Goal: Task Accomplishment & Management: Manage account settings

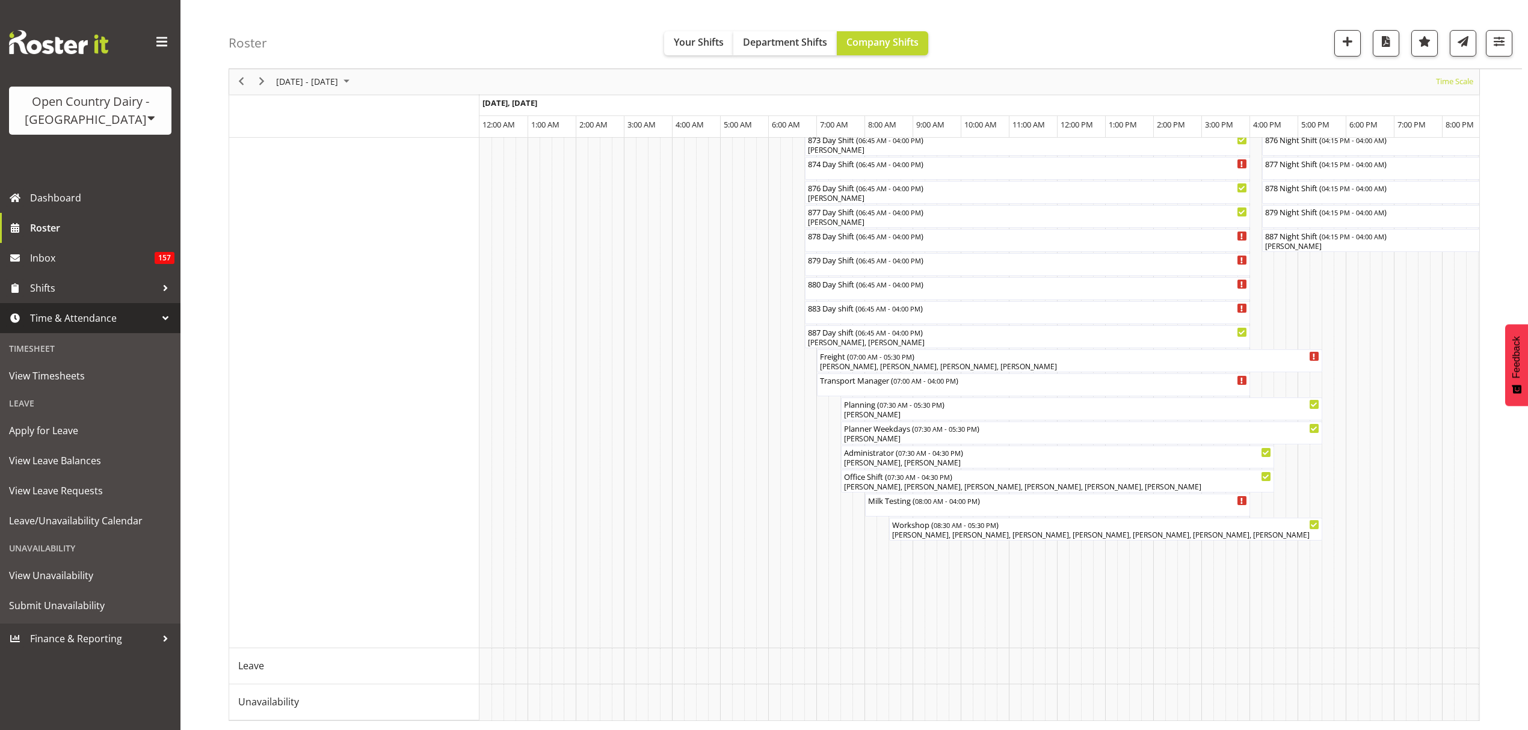
scroll to position [0, 2309]
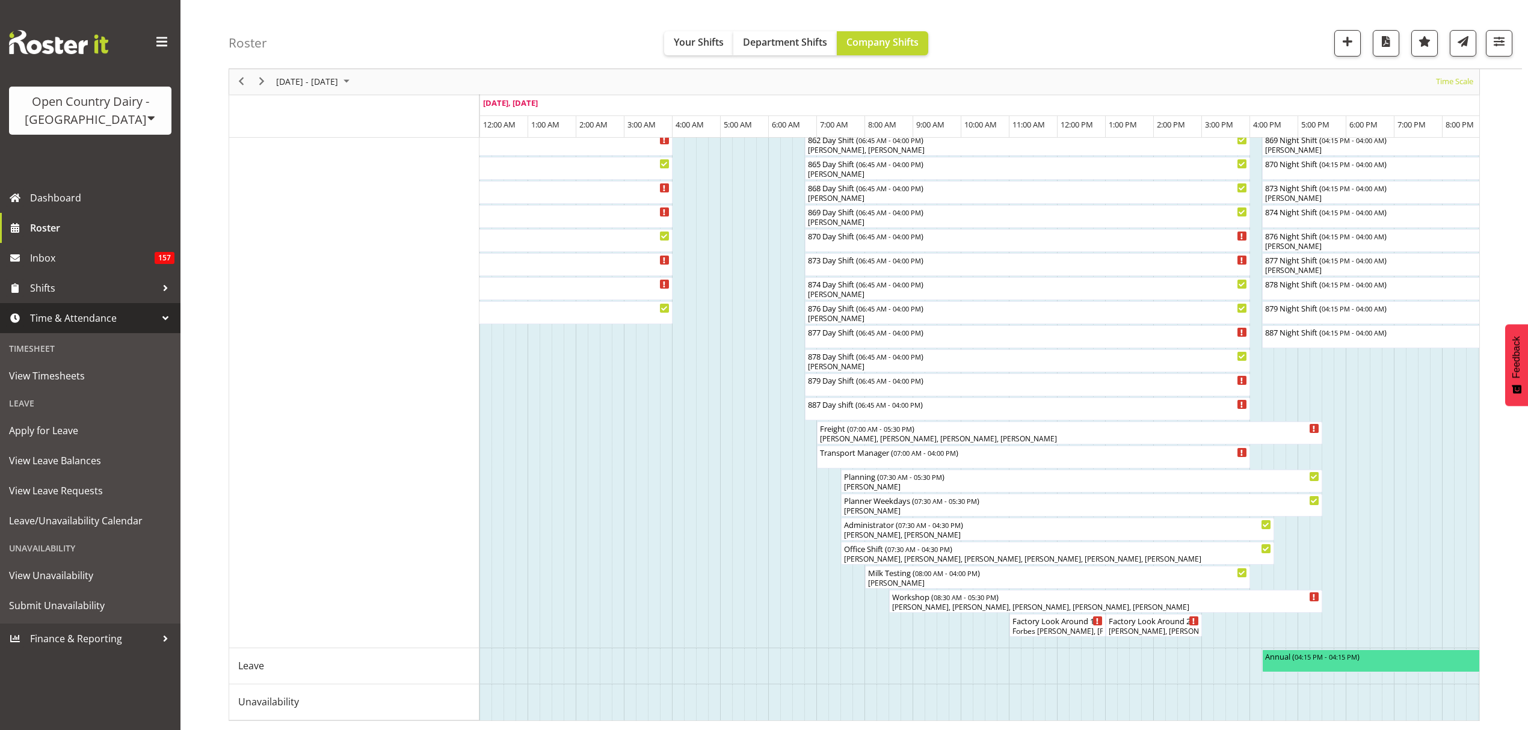
drag, startPoint x: 799, startPoint y: 720, endPoint x: 819, endPoint y: 720, distance: 19.8
click at [819, 720] on div "[DATE] - [DATE] [DATE] Timeline Day Timeline Week Timeline Fortnight Timeline M…" at bounding box center [854, 102] width 1251 height 1238
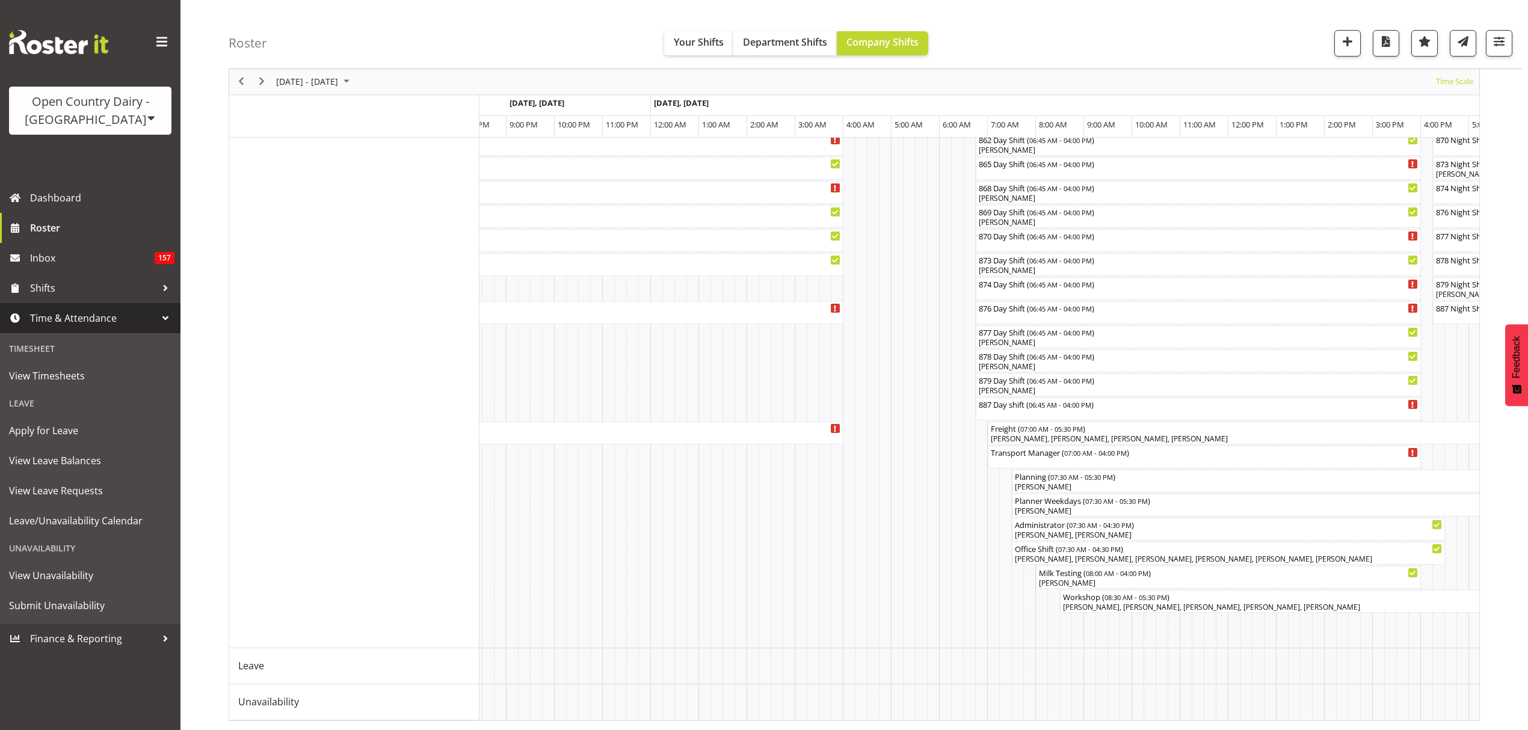
scroll to position [0, 0]
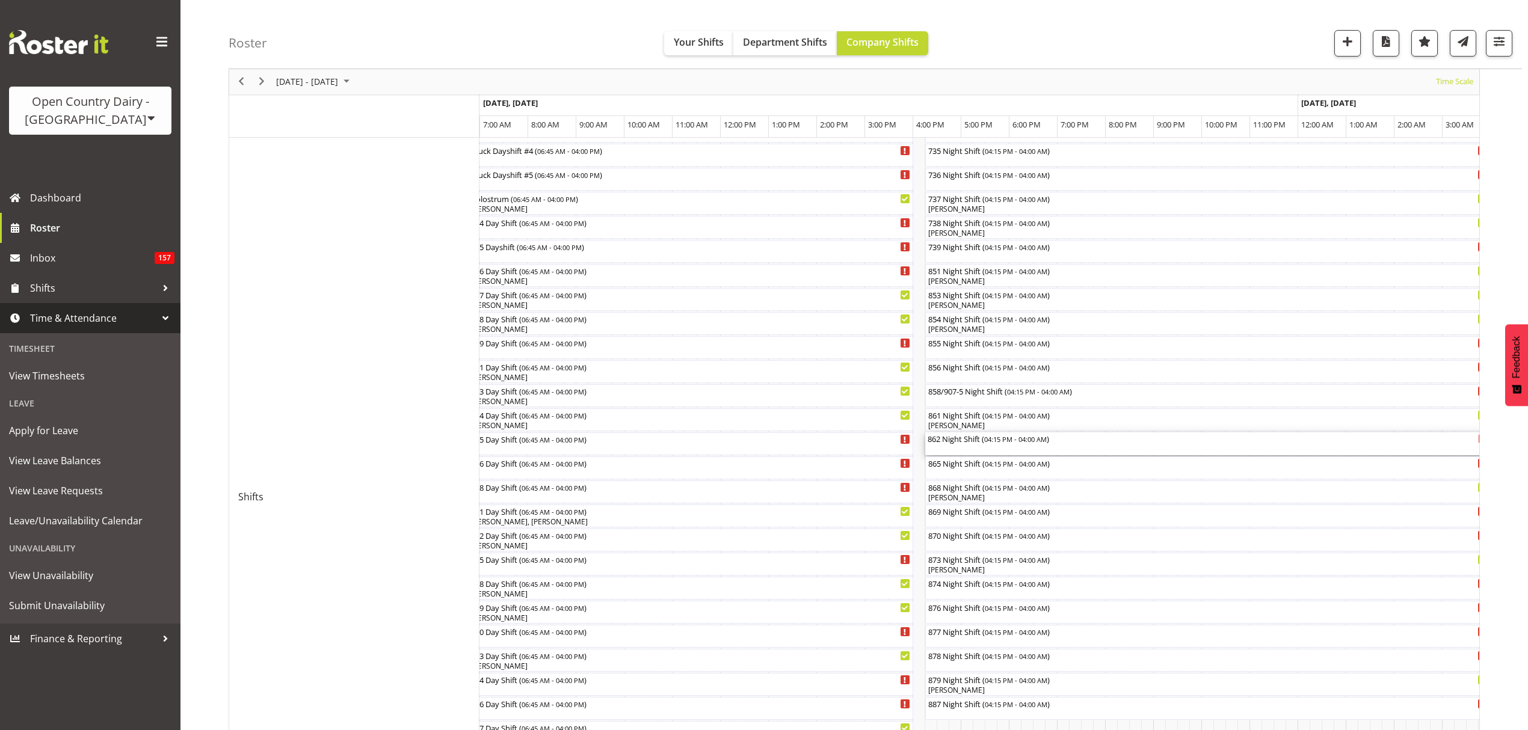
click at [965, 448] on div "862 Night Shift ( 04:15 PM - 04:00 AM )" at bounding box center [1207, 443] width 560 height 23
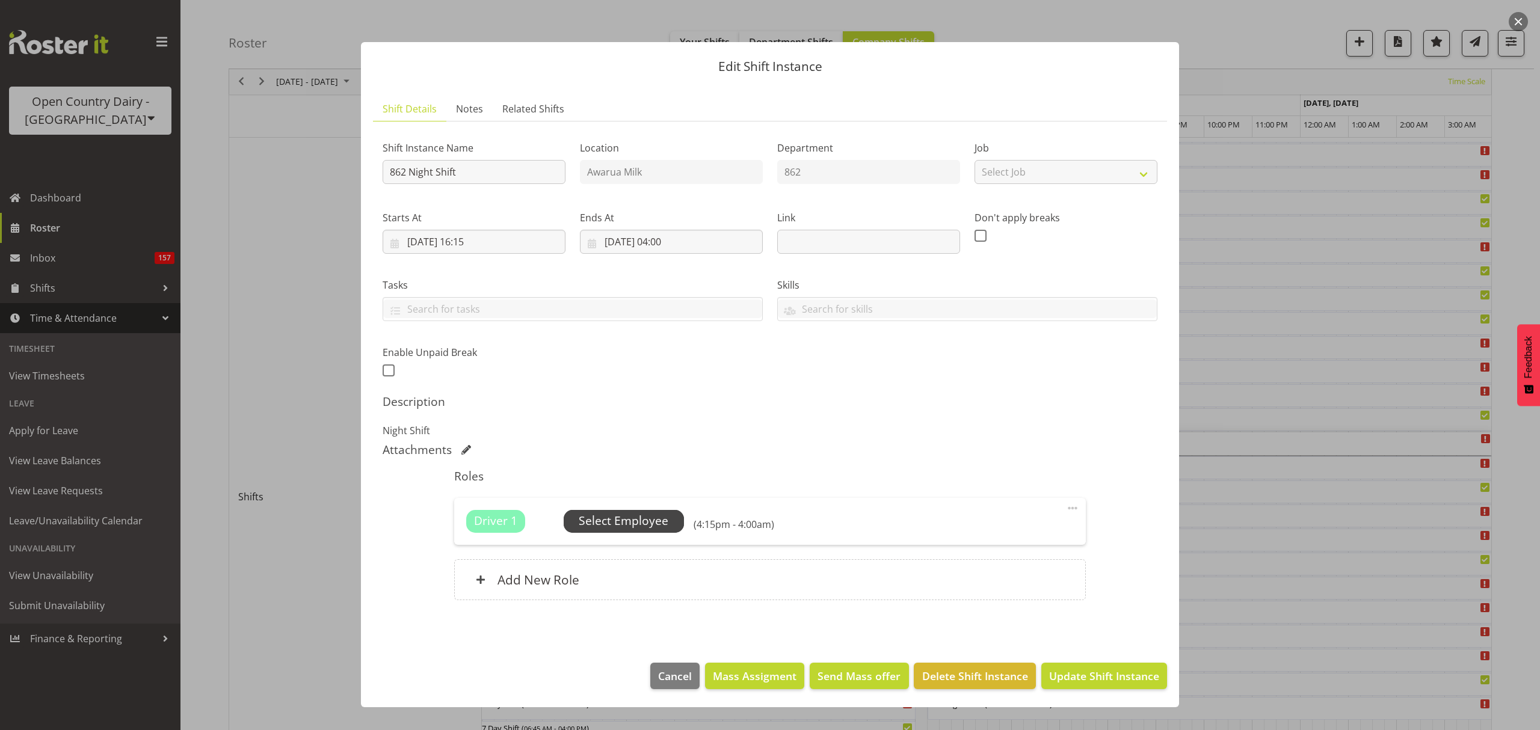
click at [626, 514] on span "Select Employee" at bounding box center [624, 520] width 90 height 17
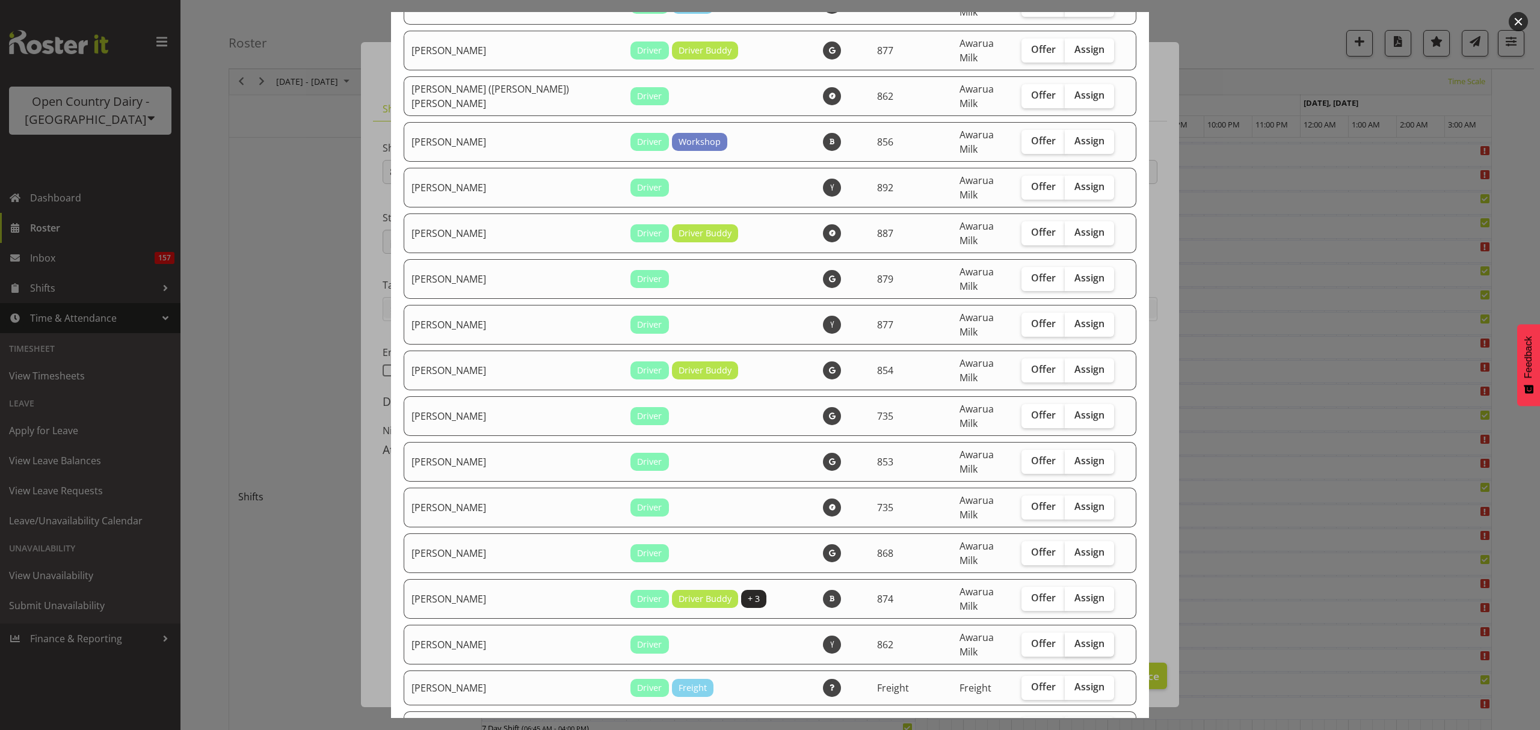
click at [1074, 637] on span "Assign" at bounding box center [1089, 643] width 30 height 12
click at [1064, 640] on input "Assign" at bounding box center [1068, 644] width 8 height 8
checkbox input "true"
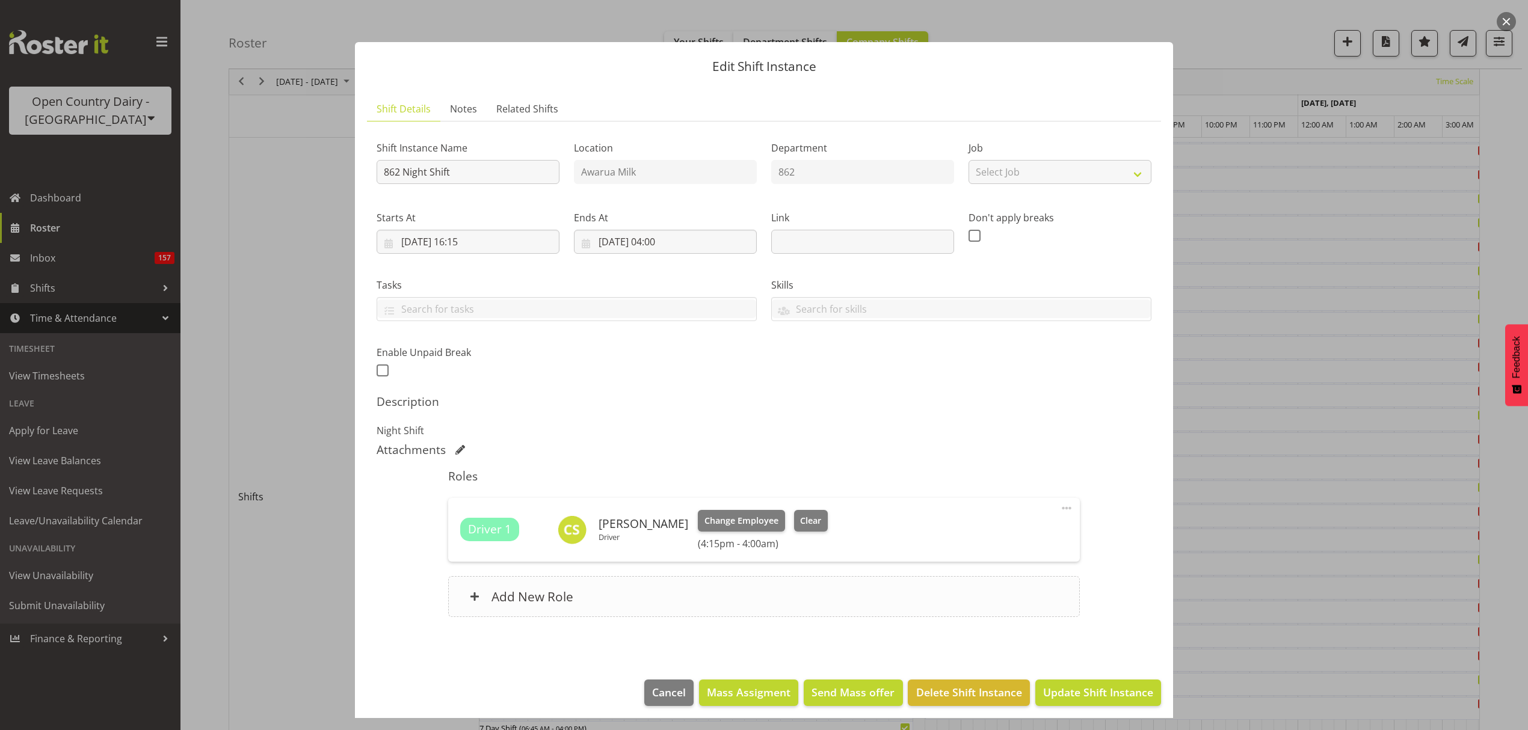
click at [583, 595] on div "Add New Role" at bounding box center [763, 596] width 631 height 41
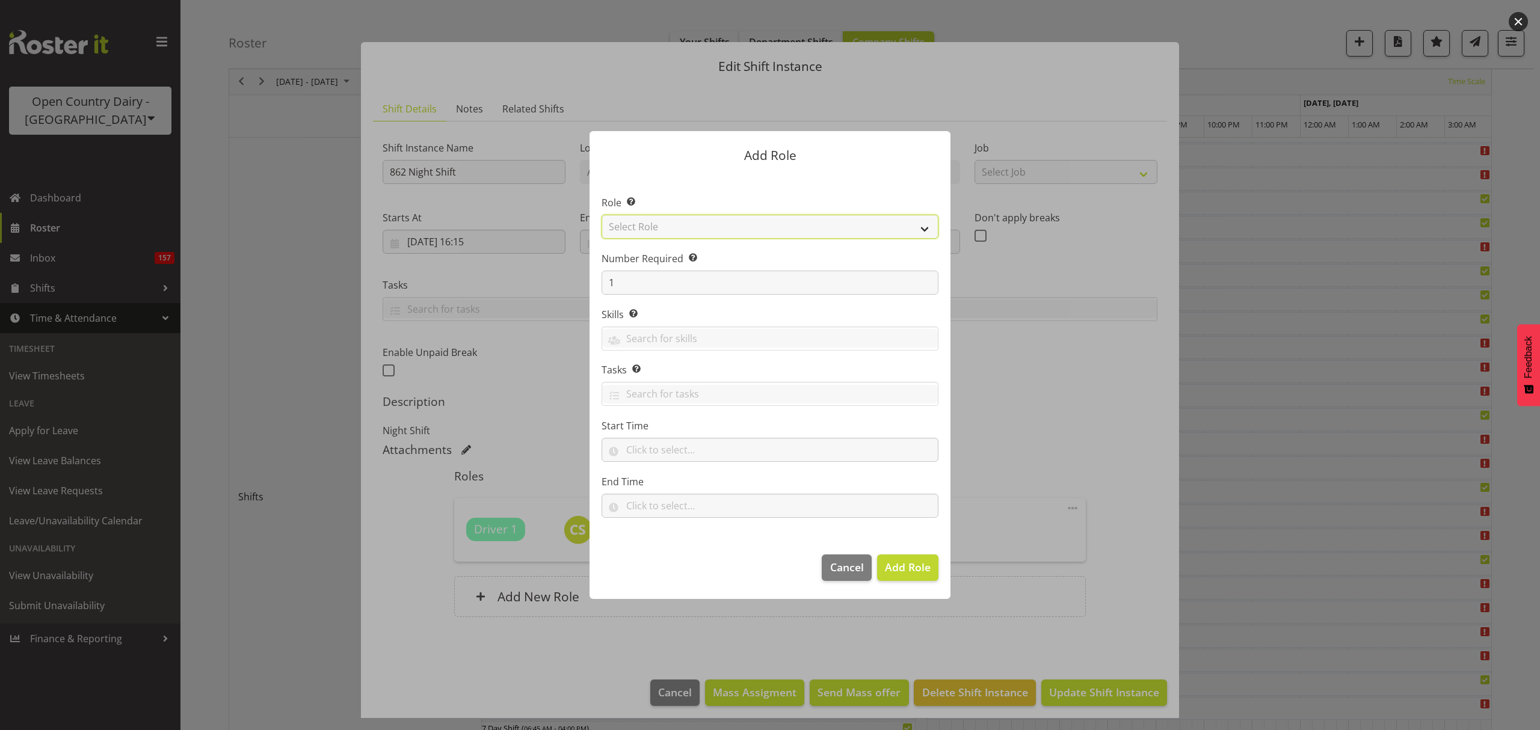
click at [677, 224] on select "Select Role Crew Leader Driver Driver Assessor Dayshift Driver Assessor Nightsh…" at bounding box center [769, 227] width 337 height 24
select select "1437"
click at [601, 215] on select "Select Role Crew Leader Driver Driver Assessor Dayshift Driver Assessor Nightsh…" at bounding box center [769, 227] width 337 height 24
click at [915, 568] on span "Add Role" at bounding box center [908, 567] width 46 height 14
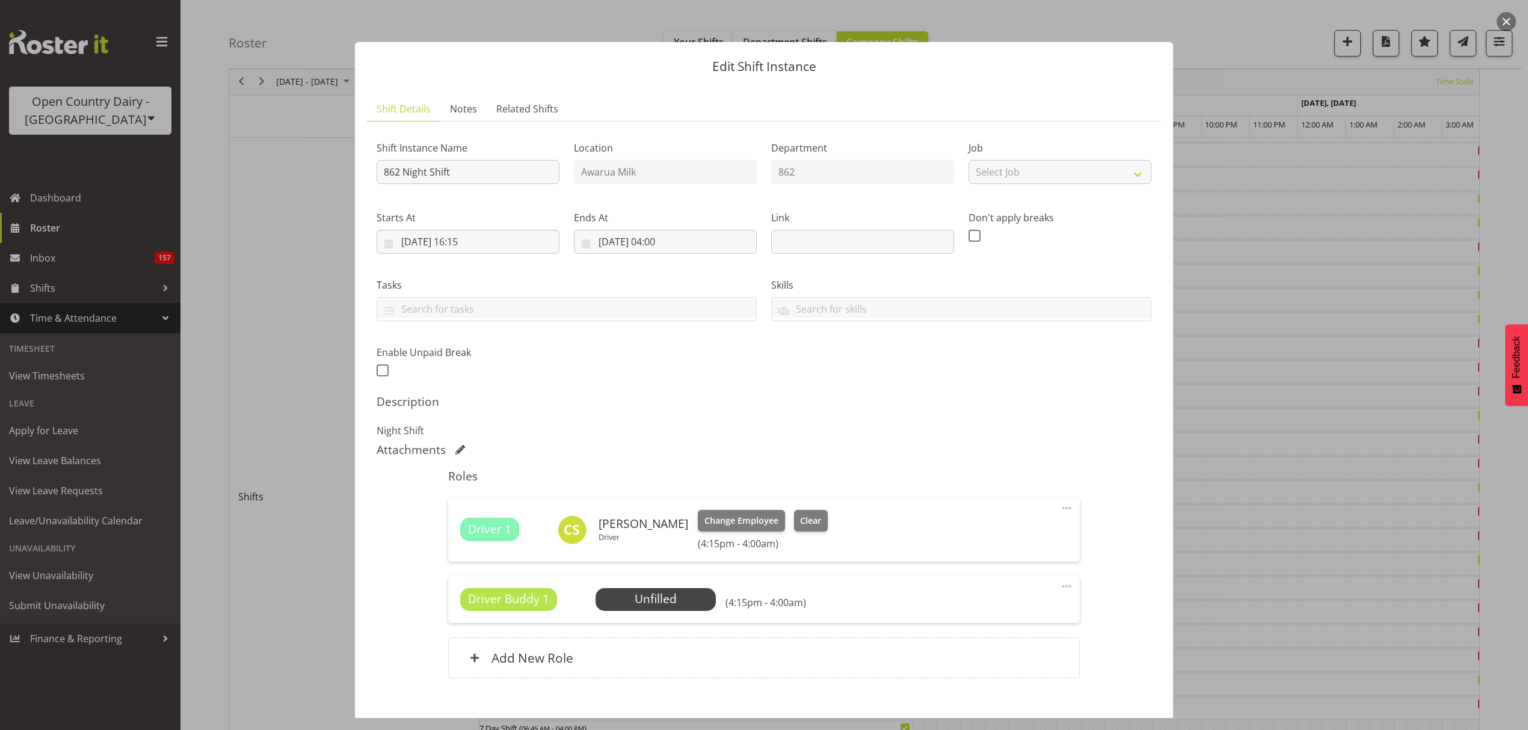
click at [672, 617] on div "Driver Buddy 1 Unfilled Select Employee (4:15pm - 4:00am) Edit Cover Role Delete" at bounding box center [763, 599] width 631 height 47
click at [650, 591] on span "Select Employee" at bounding box center [655, 599] width 120 height 23
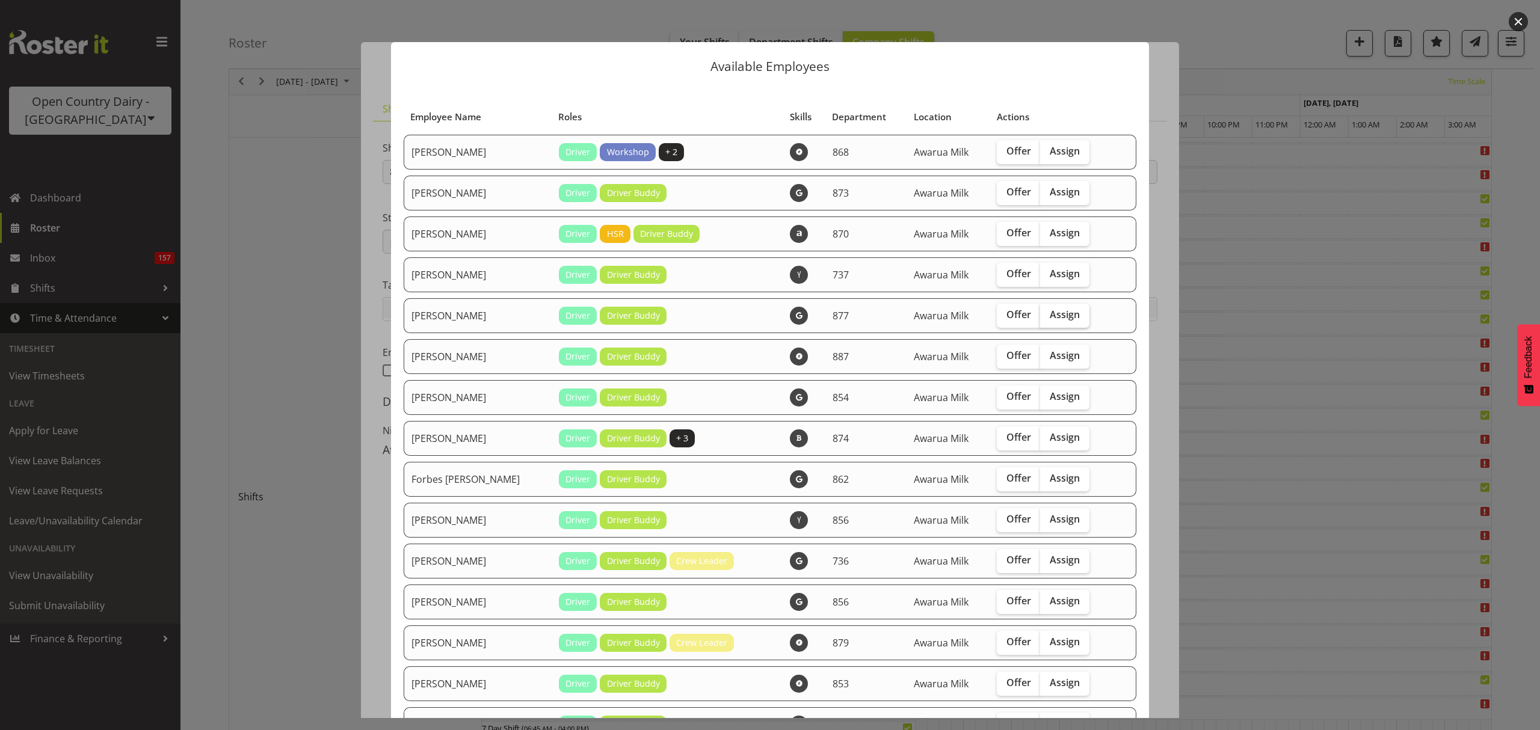
click at [1049, 309] on span "Assign" at bounding box center [1064, 315] width 30 height 12
click at [1048, 311] on input "Assign" at bounding box center [1044, 315] width 8 height 8
checkbox input "true"
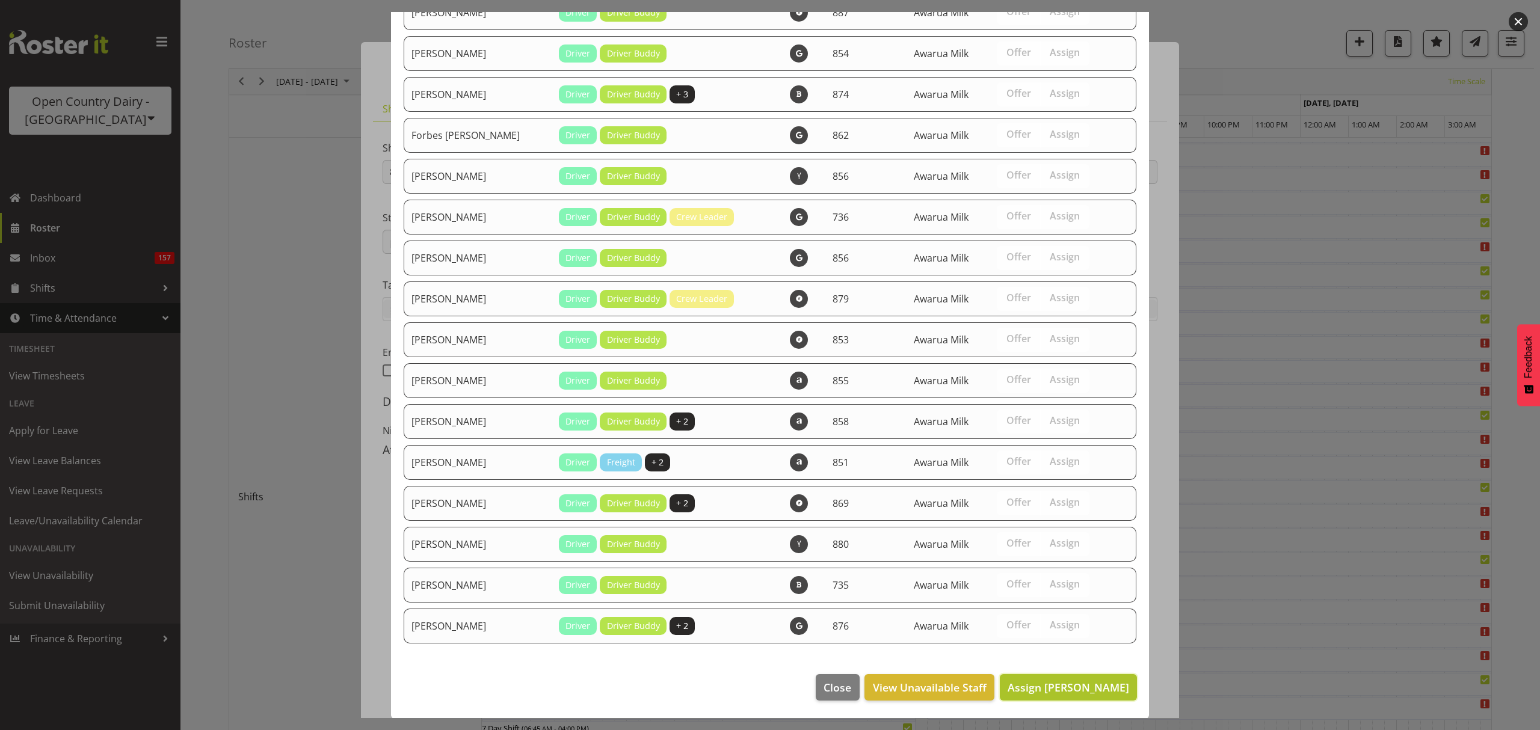
click at [1088, 677] on button "Assign Barry Shields" at bounding box center [1067, 687] width 137 height 26
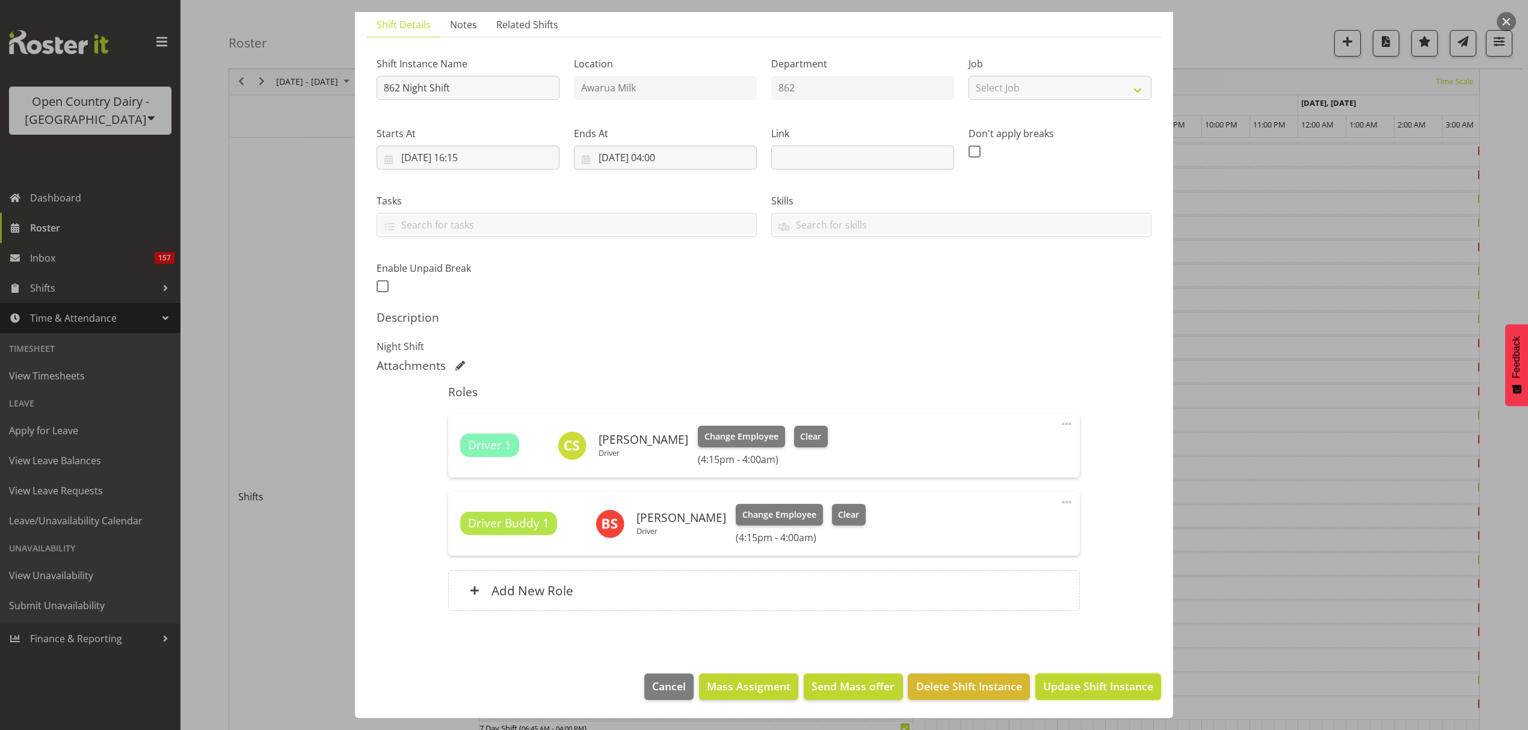
click at [1091, 687] on span "Update Shift Instance" at bounding box center [1098, 686] width 110 height 16
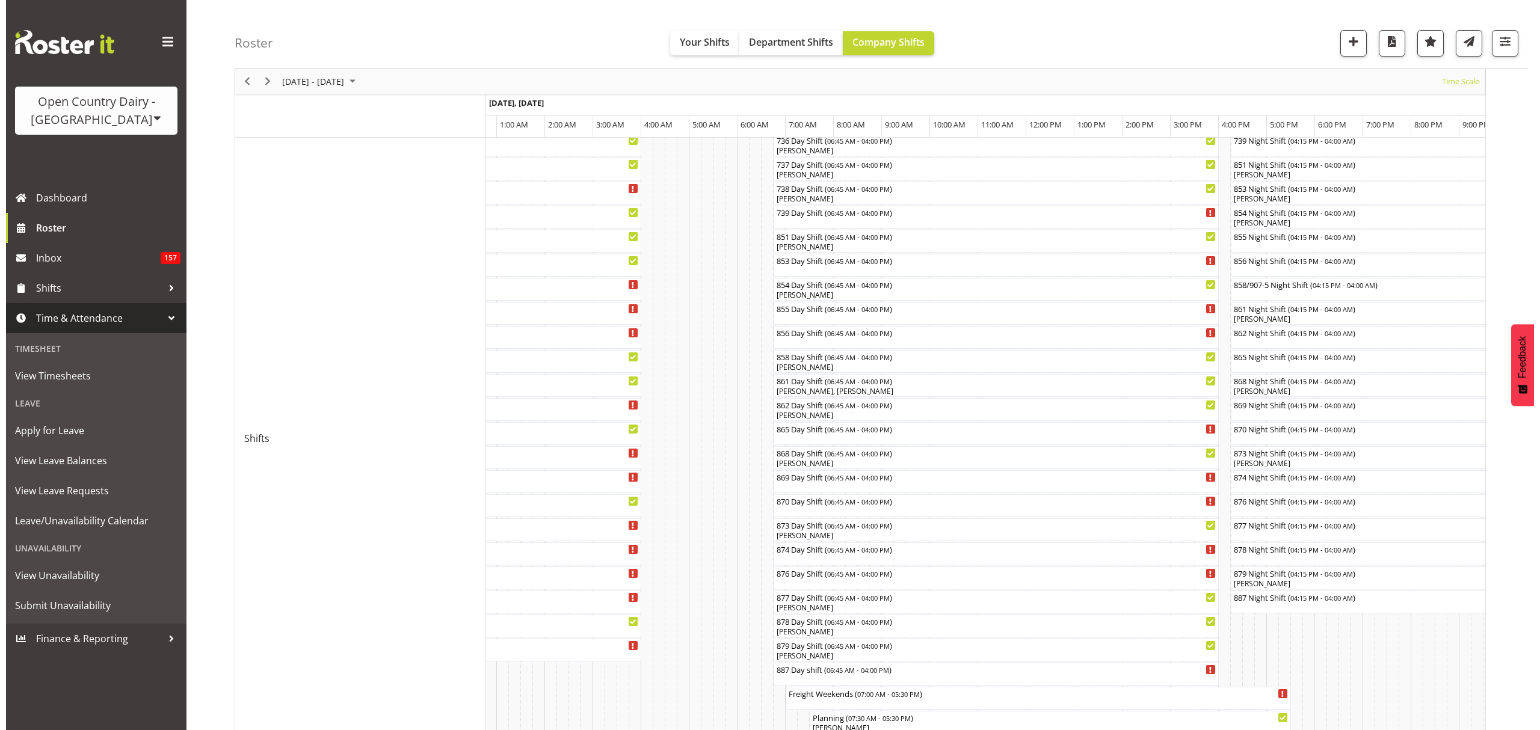
scroll to position [248, 0]
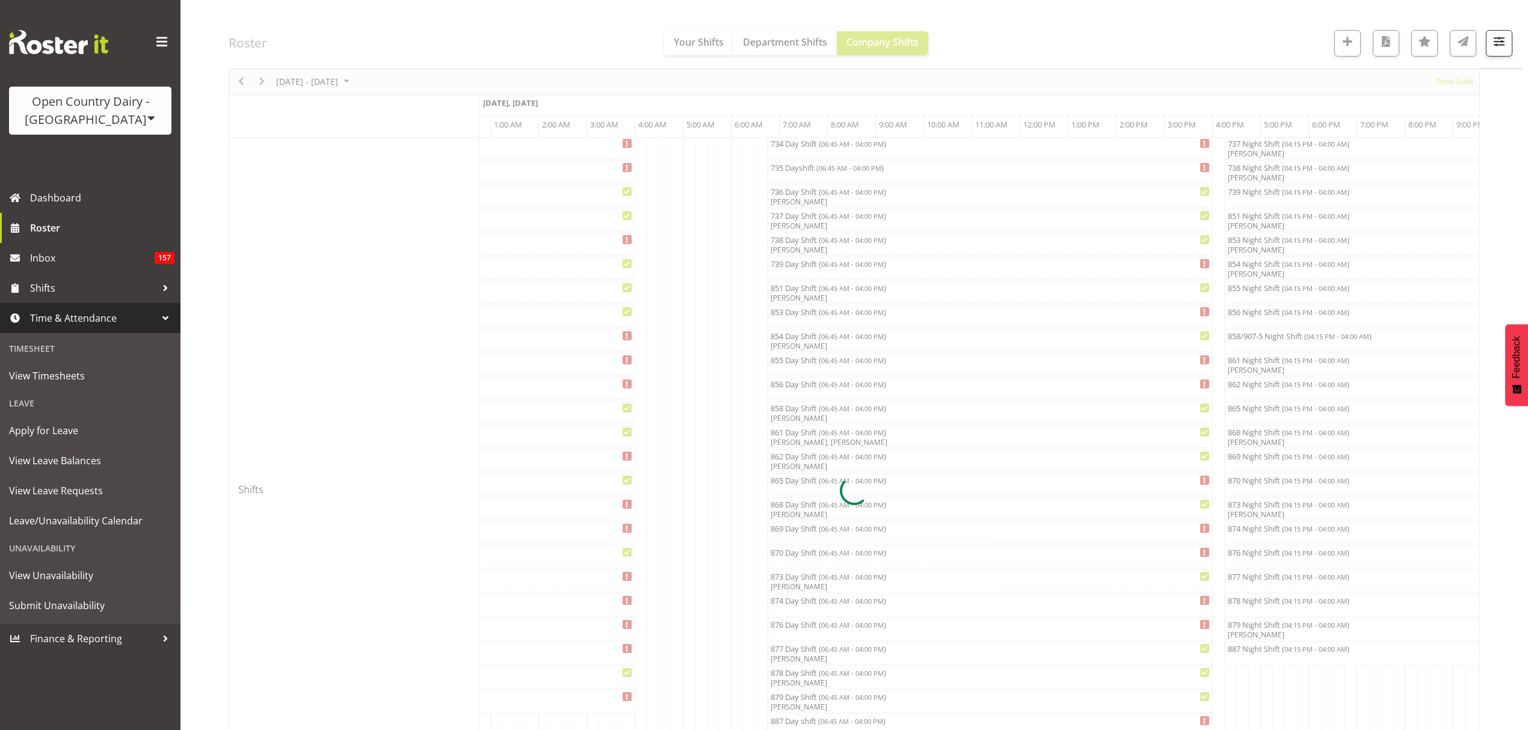
click at [1276, 390] on div at bounding box center [854, 491] width 1251 height 1238
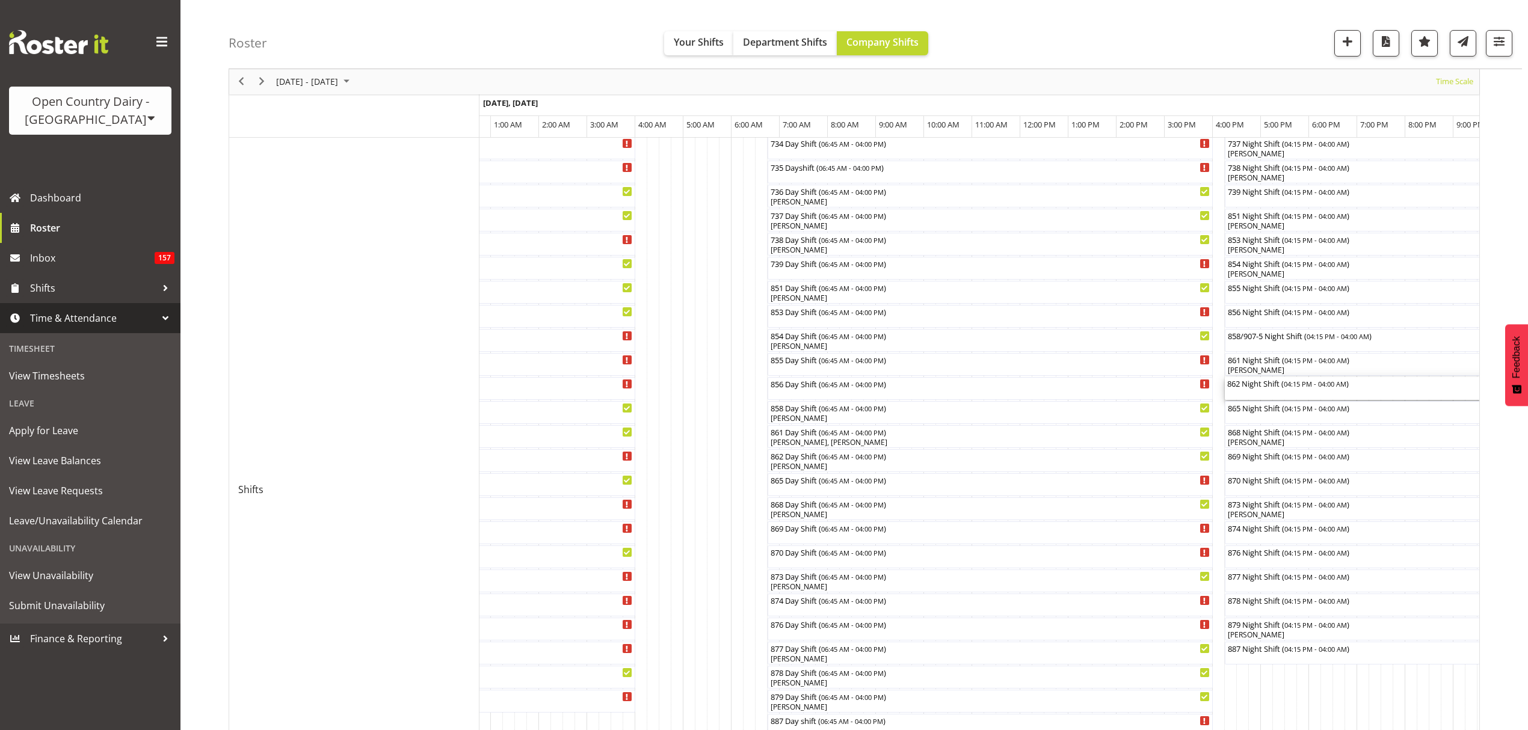
click at [1276, 390] on div "862 Night Shift ( 04:15 PM - 04:00 AM )" at bounding box center [1507, 388] width 560 height 23
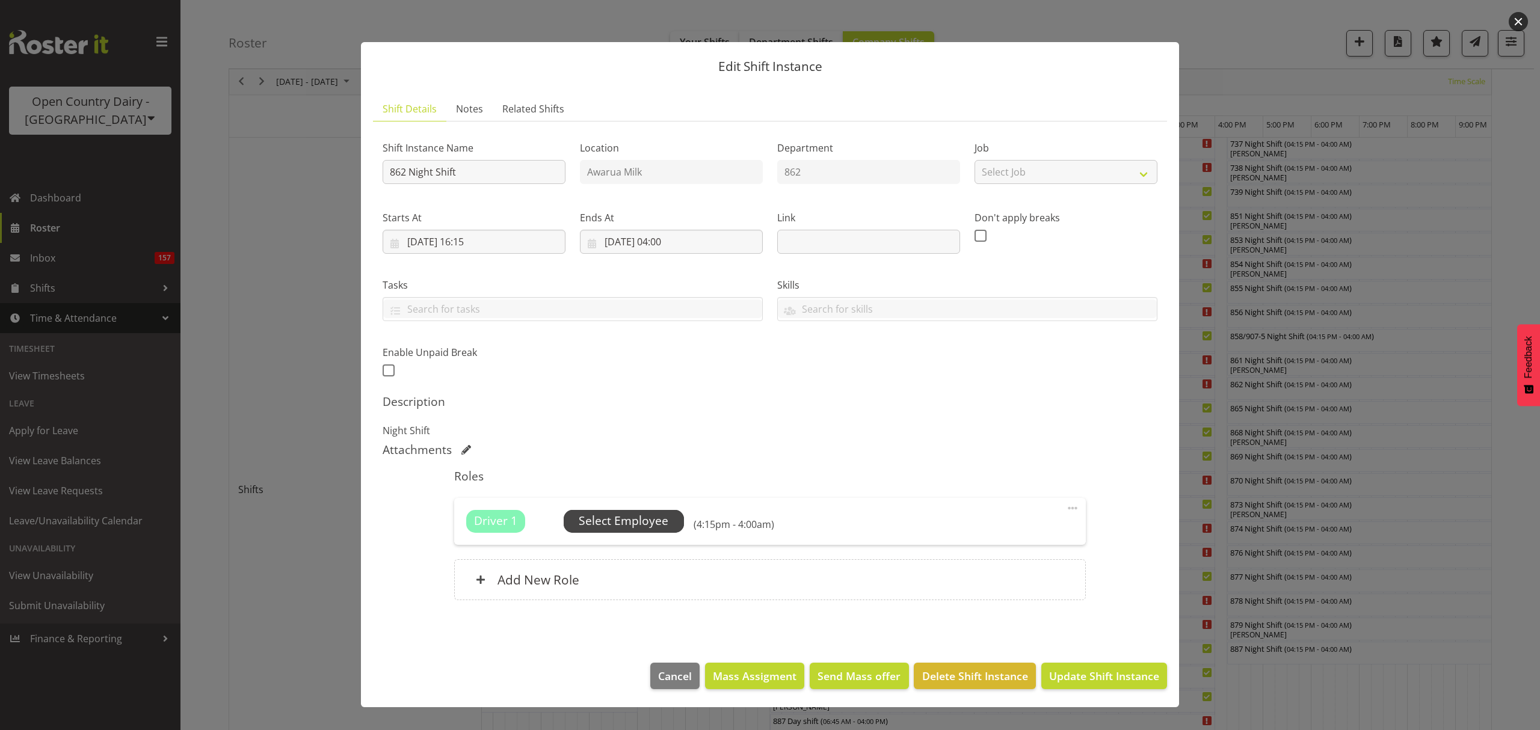
click at [640, 523] on span "Select Employee" at bounding box center [624, 520] width 90 height 17
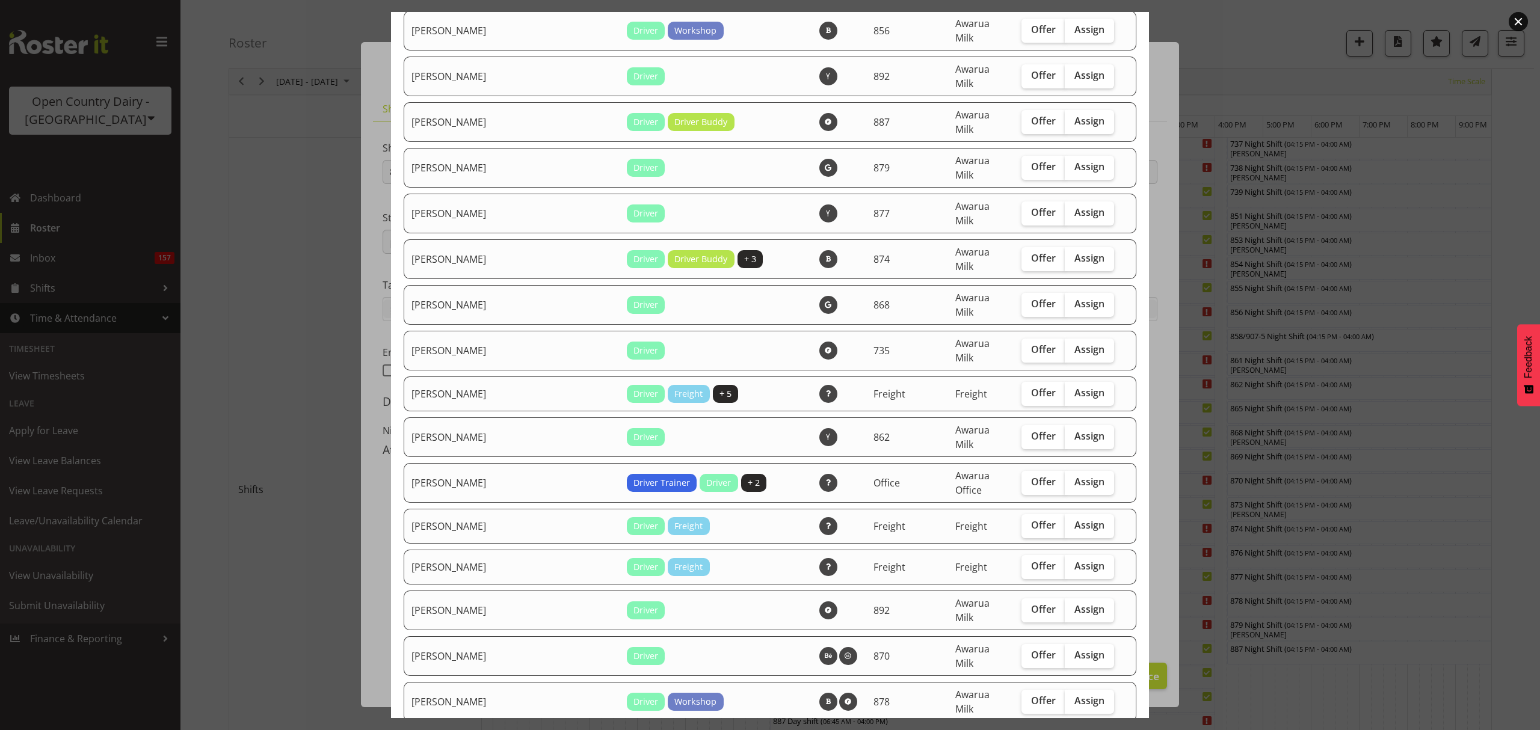
scroll to position [802, 0]
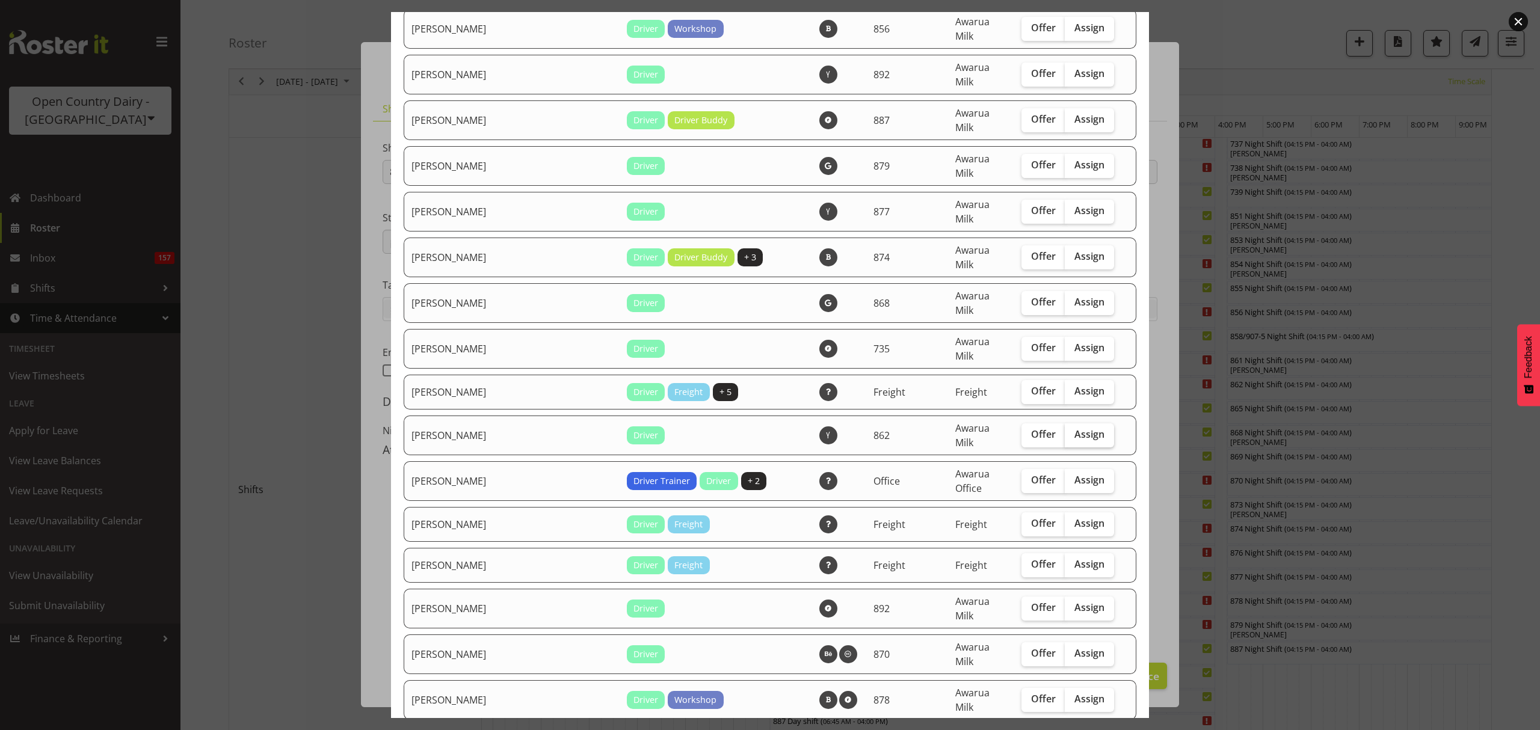
click at [1074, 428] on span "Assign" at bounding box center [1089, 434] width 30 height 12
click at [1066, 431] on input "Assign" at bounding box center [1068, 435] width 8 height 8
checkbox input "true"
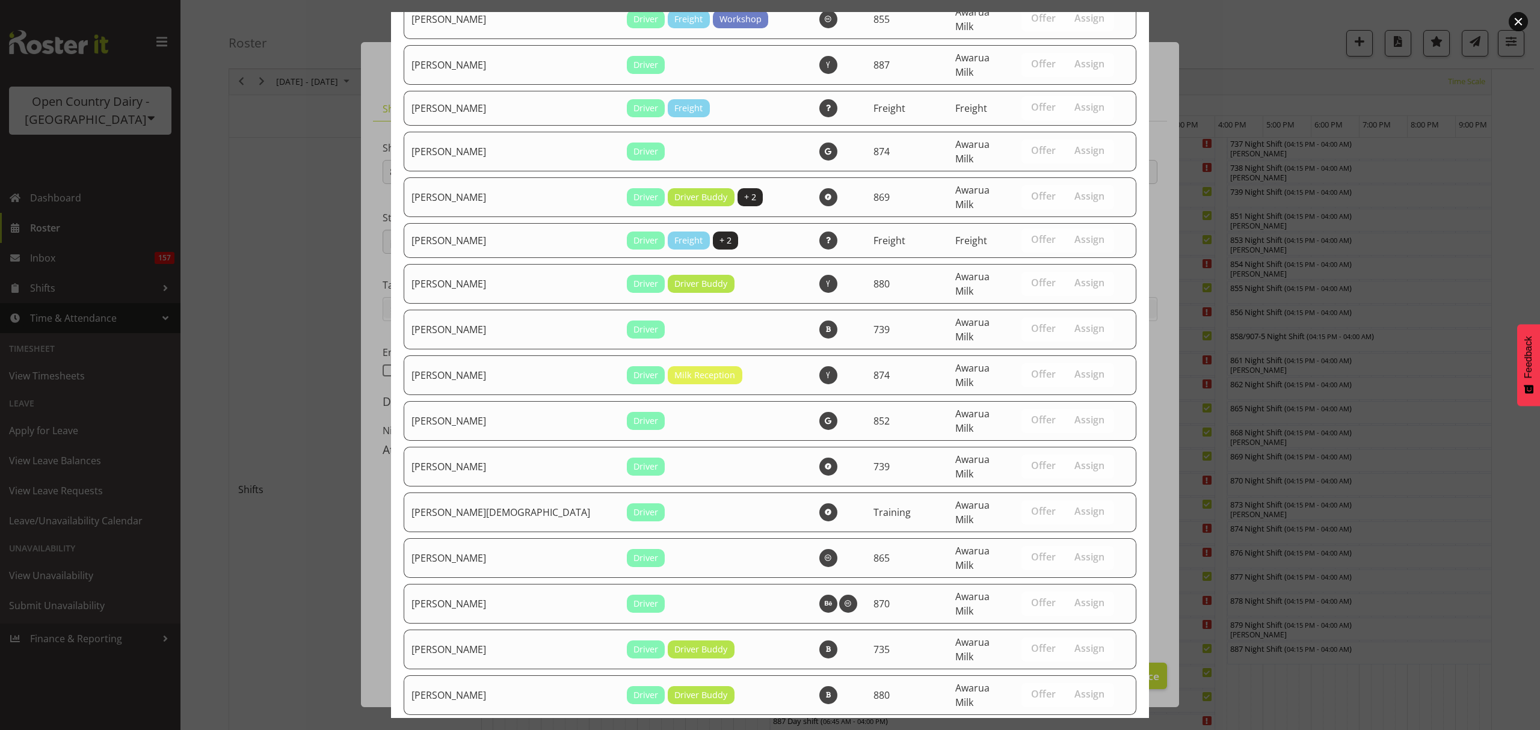
scroll to position [2552, 0]
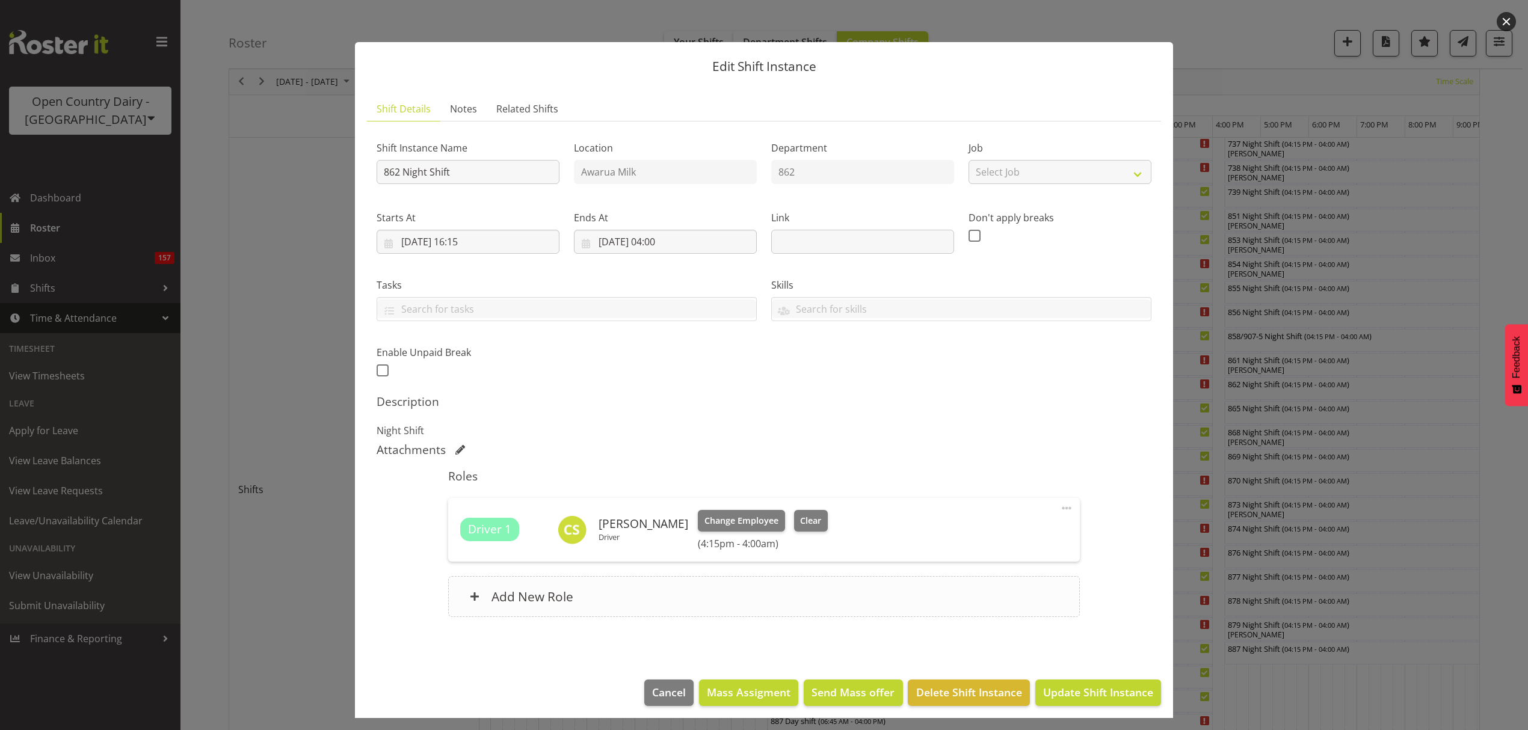
click at [704, 585] on div "Add New Role" at bounding box center [763, 596] width 631 height 41
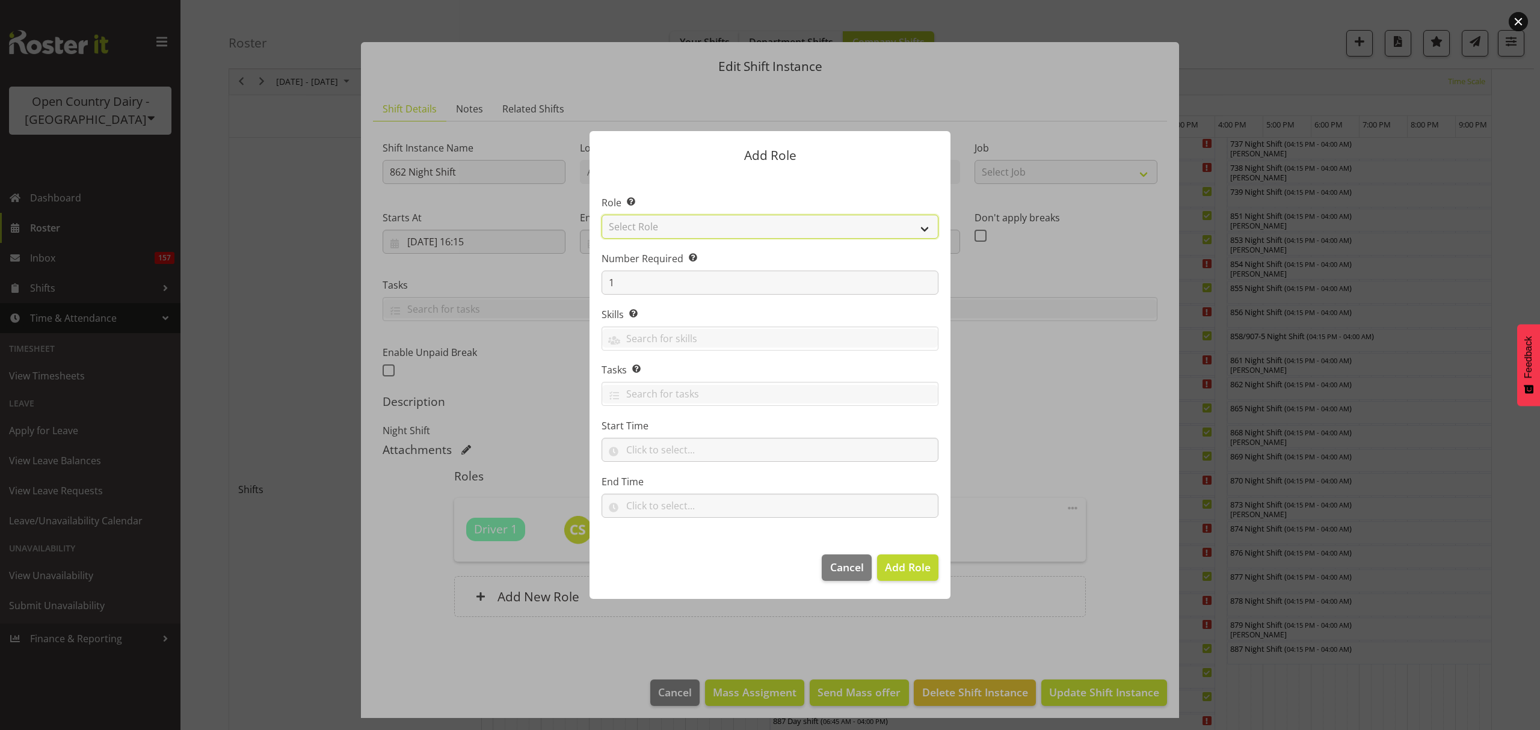
click at [758, 229] on select "Select Role Crew Leader Driver Driver Assessor Dayshift Driver Assessor Nightsh…" at bounding box center [769, 227] width 337 height 24
select select "1437"
click at [601, 215] on select "Select Role Crew Leader Driver Driver Assessor Dayshift Driver Assessor Nightsh…" at bounding box center [769, 227] width 337 height 24
click at [906, 578] on button "Add Role" at bounding box center [907, 567] width 61 height 26
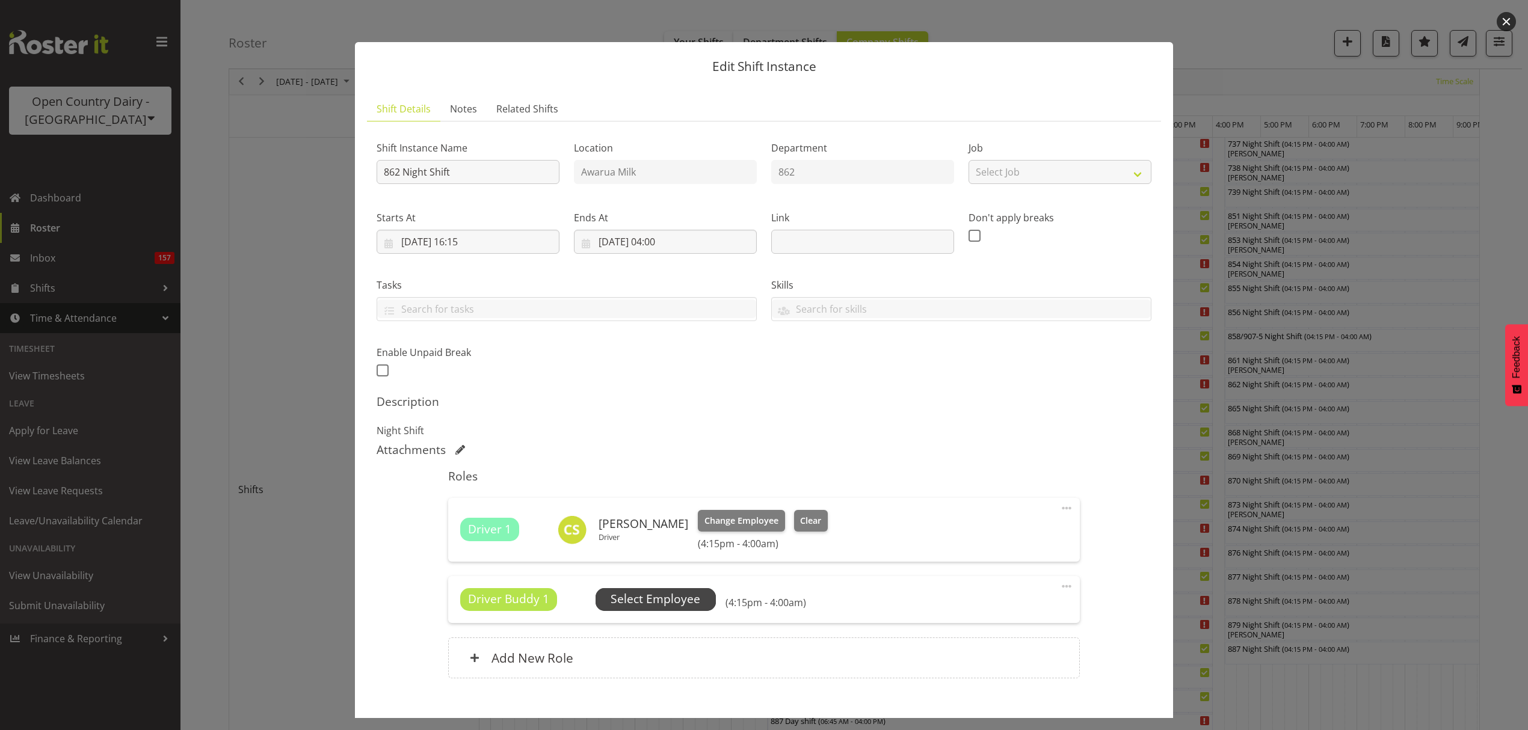
click at [607, 598] on span "Select Employee" at bounding box center [655, 599] width 120 height 23
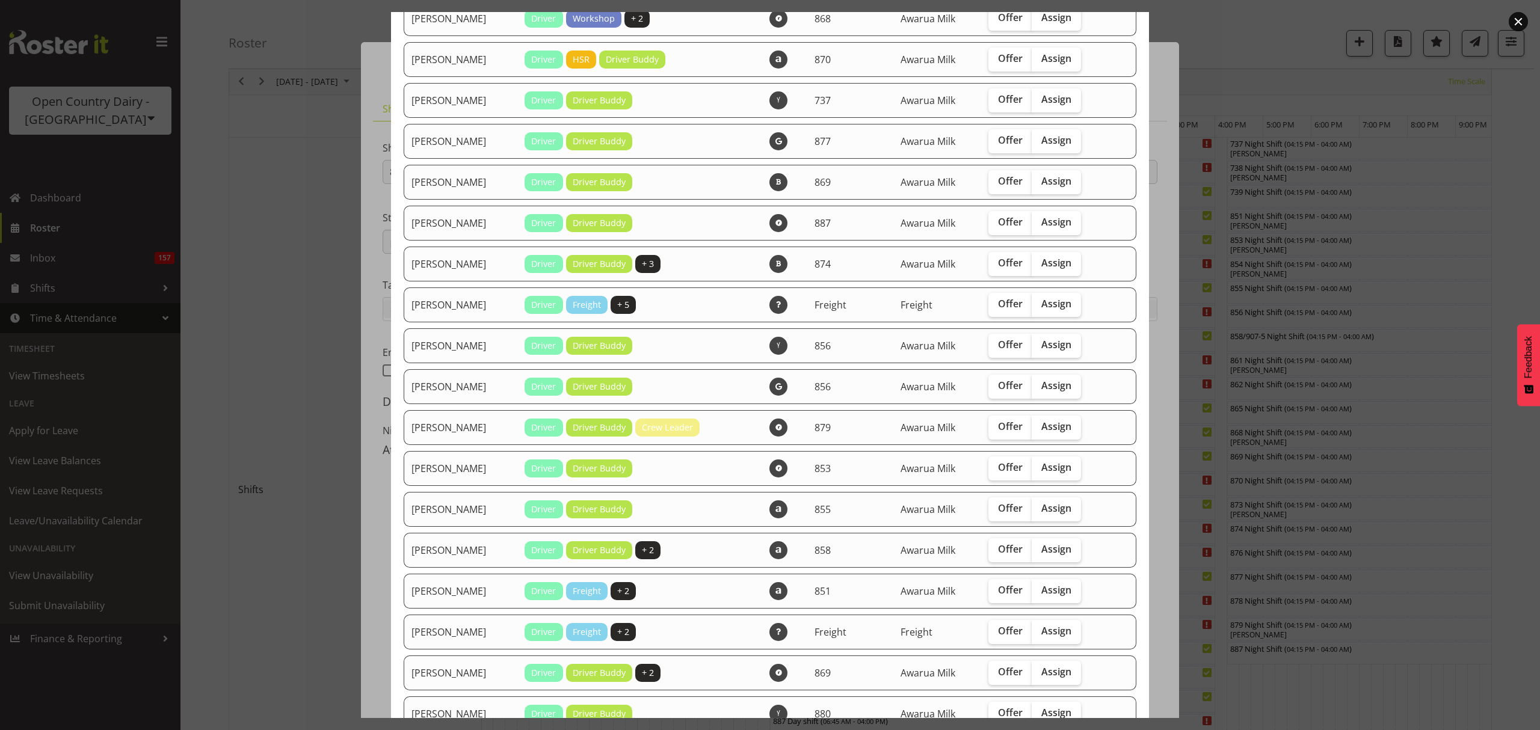
scroll to position [160, 0]
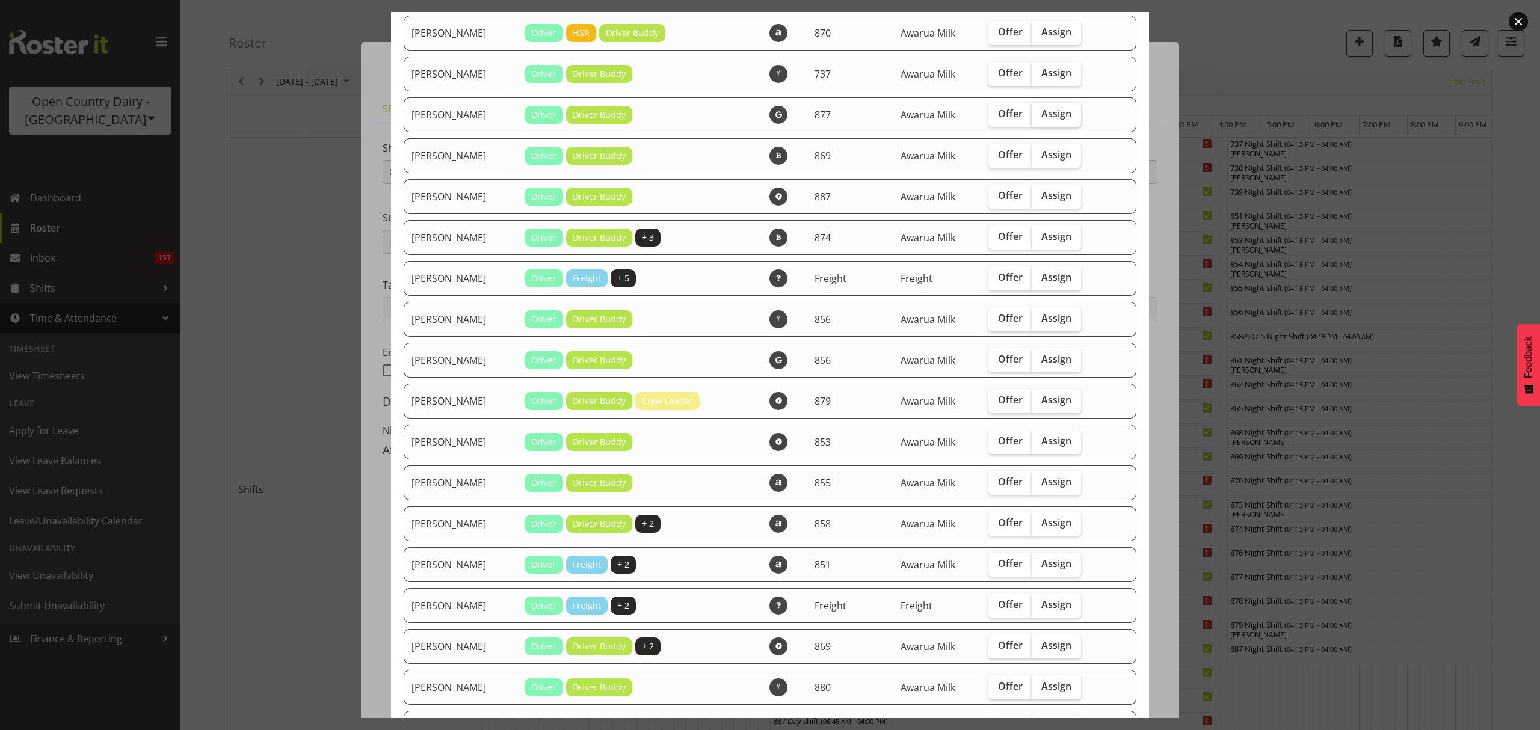
click at [1042, 109] on span "Assign" at bounding box center [1056, 114] width 30 height 12
click at [1039, 110] on input "Assign" at bounding box center [1035, 114] width 8 height 8
checkbox input "true"
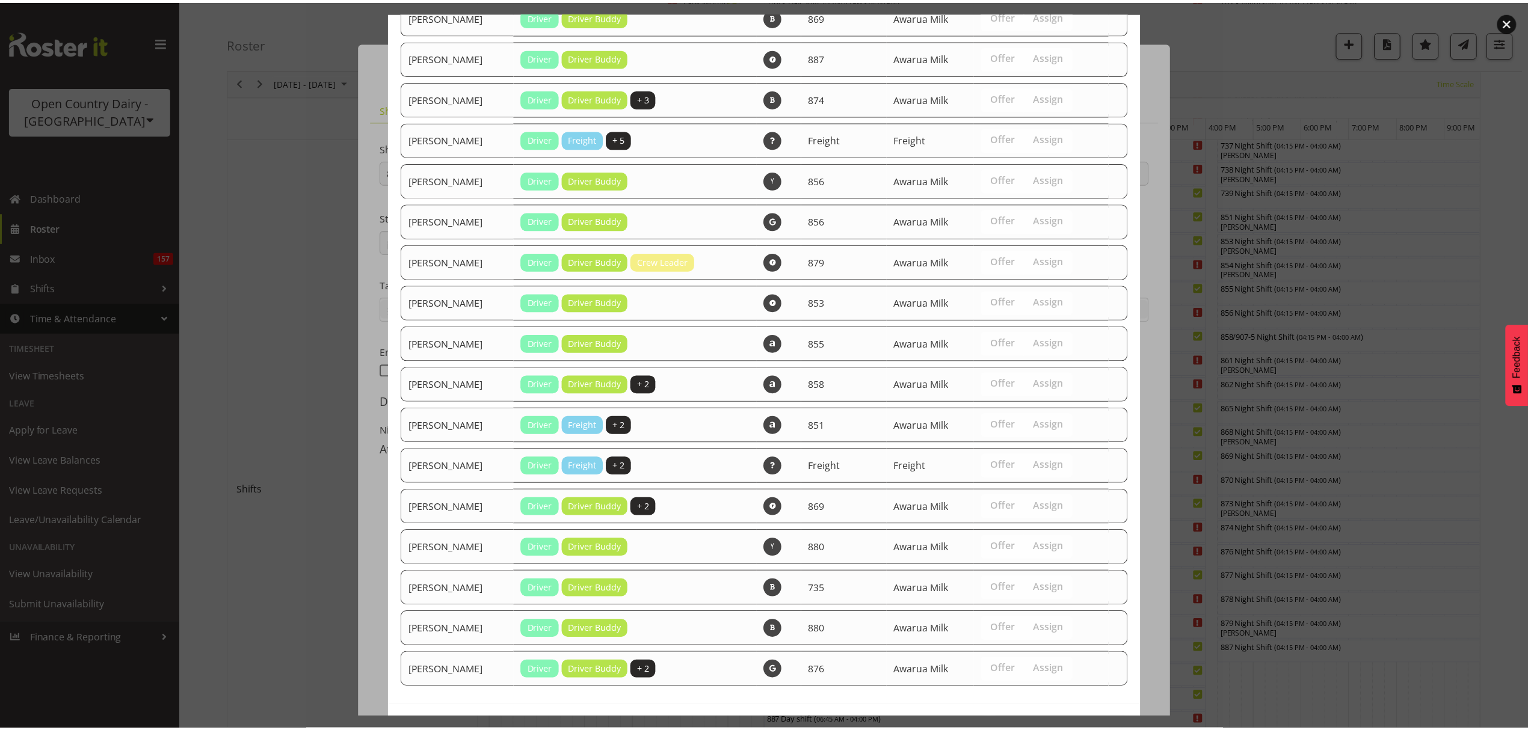
scroll to position [344, 0]
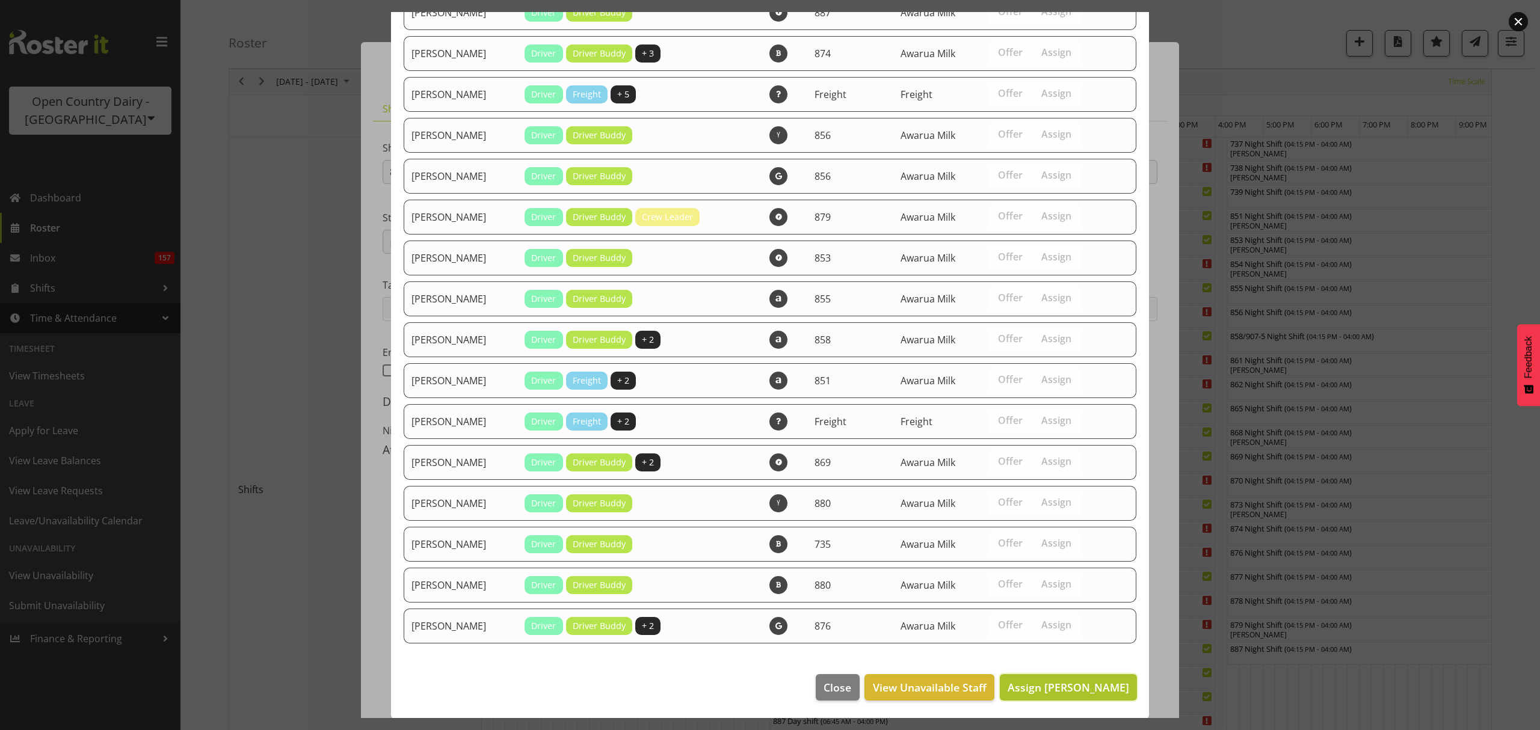
click at [1054, 689] on span "Assign Barry Shields" at bounding box center [1067, 687] width 121 height 14
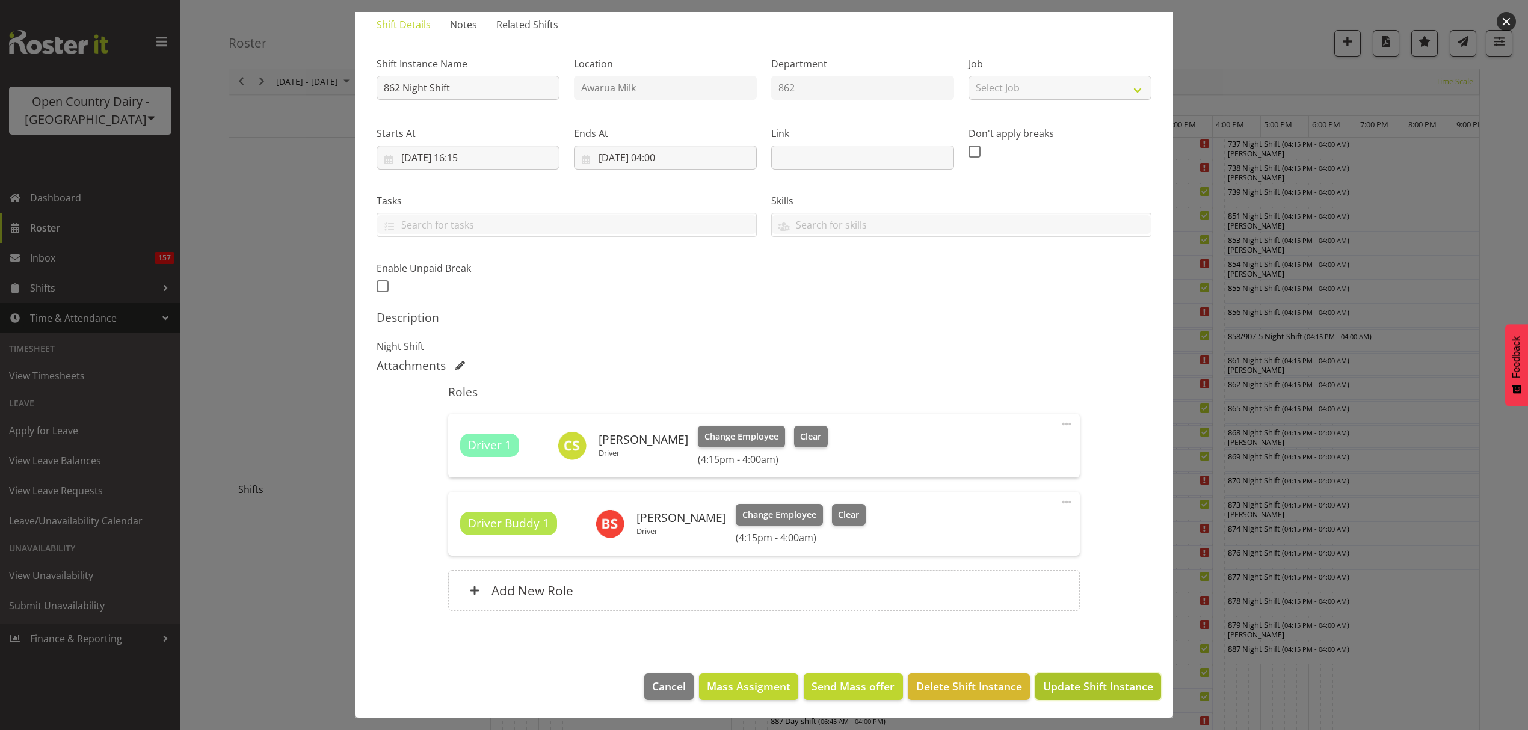
click at [1125, 688] on span "Update Shift Instance" at bounding box center [1098, 686] width 110 height 16
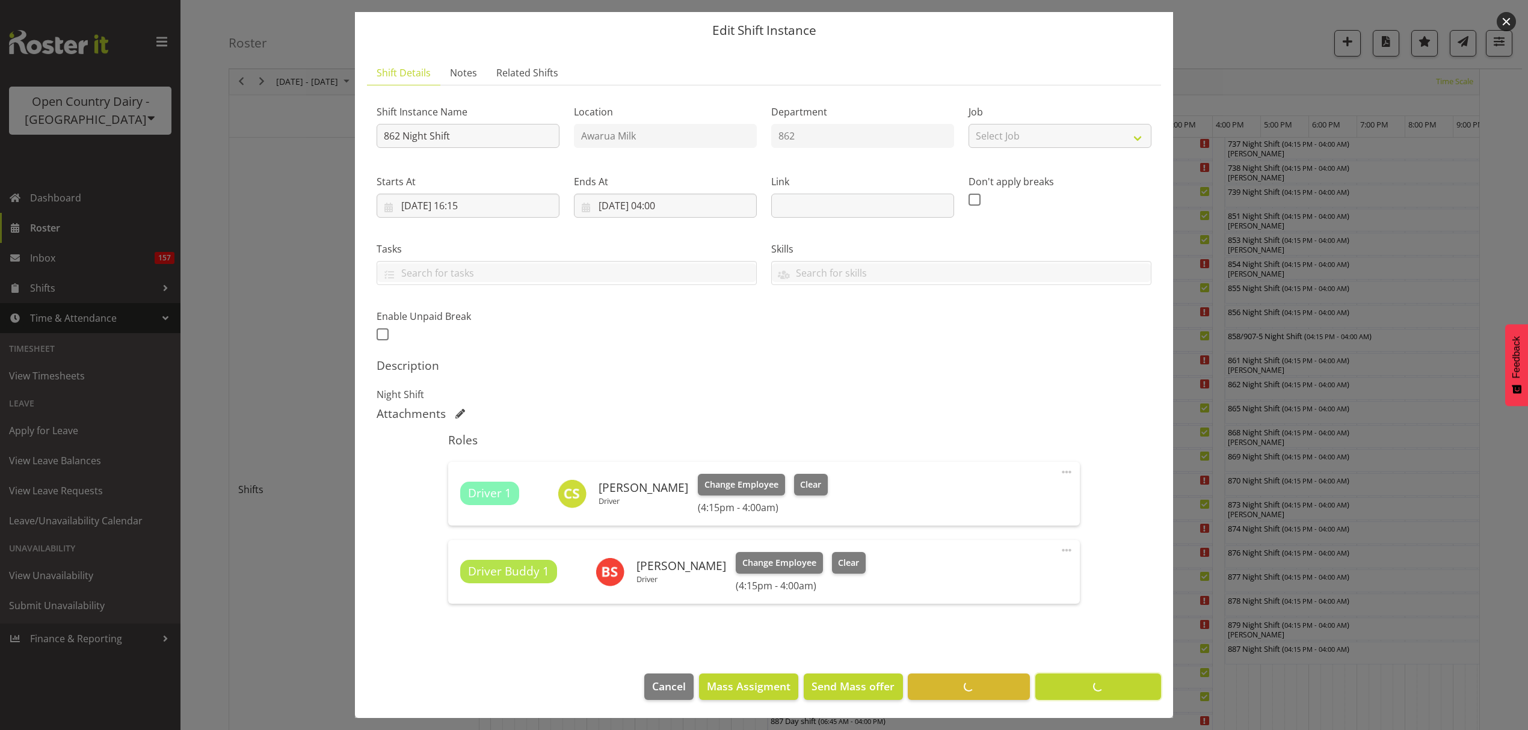
scroll to position [37, 0]
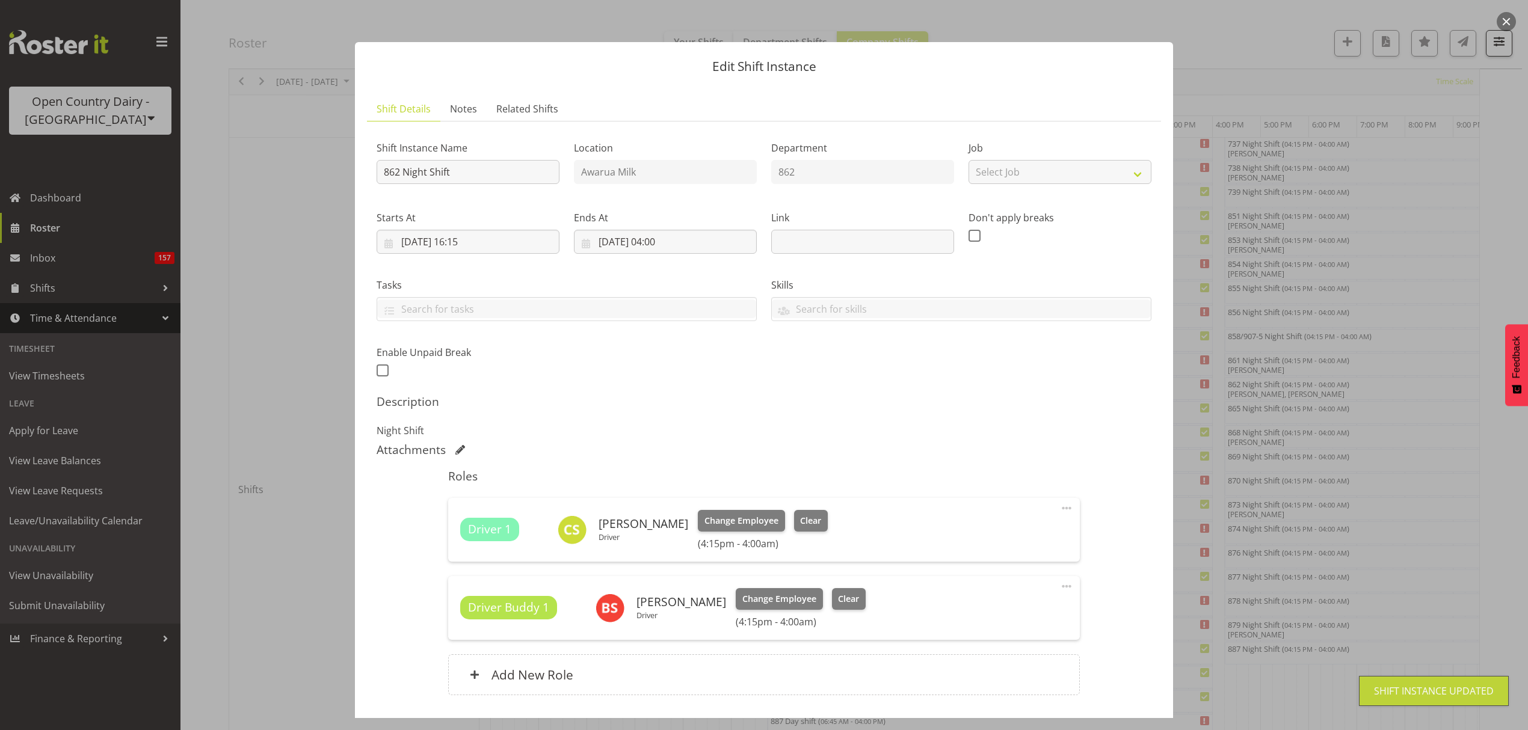
click at [1102, 680] on div "Shift Instance Name 862 Night Shift Location Awarua Milk Department 862 Job Sel…" at bounding box center [763, 420] width 775 height 579
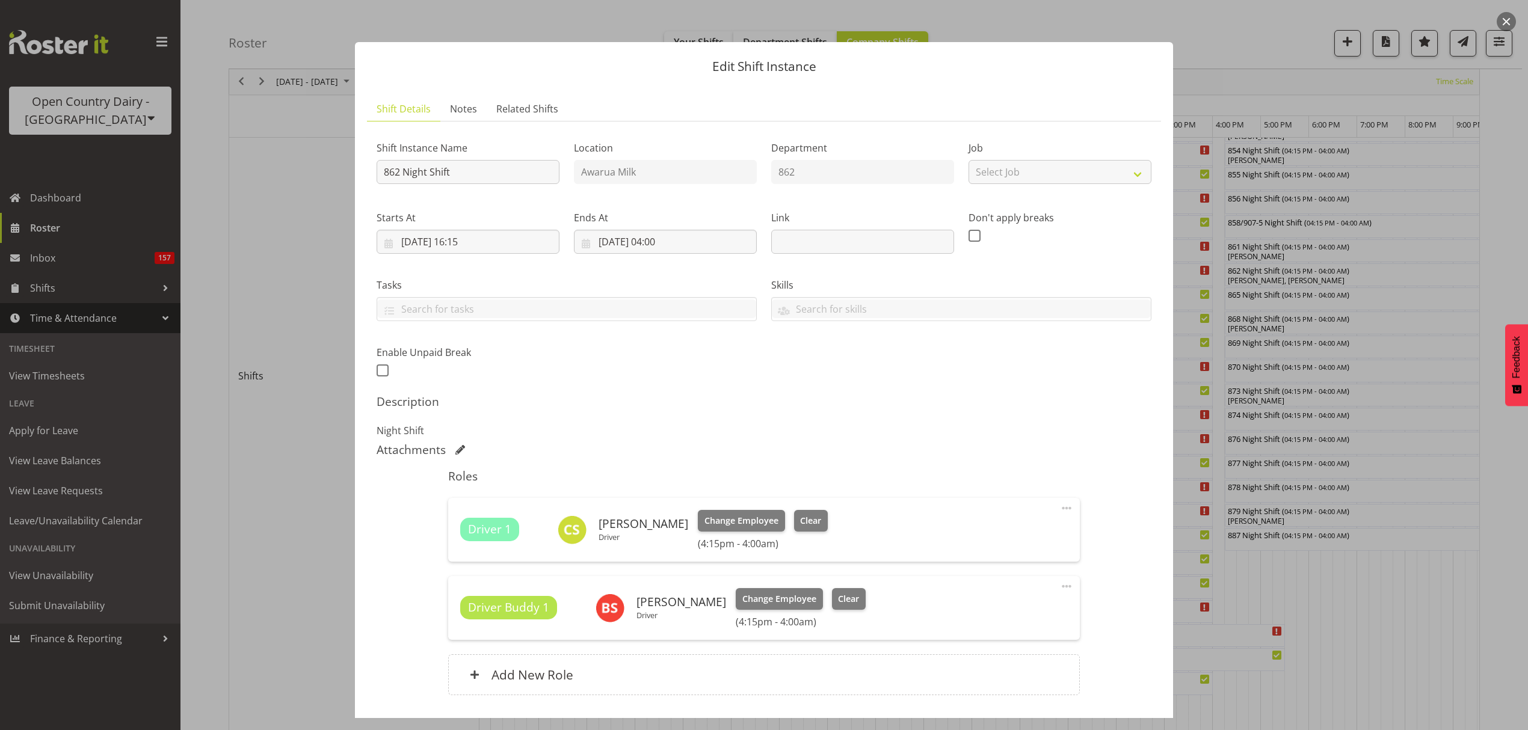
scroll to position [328, 0]
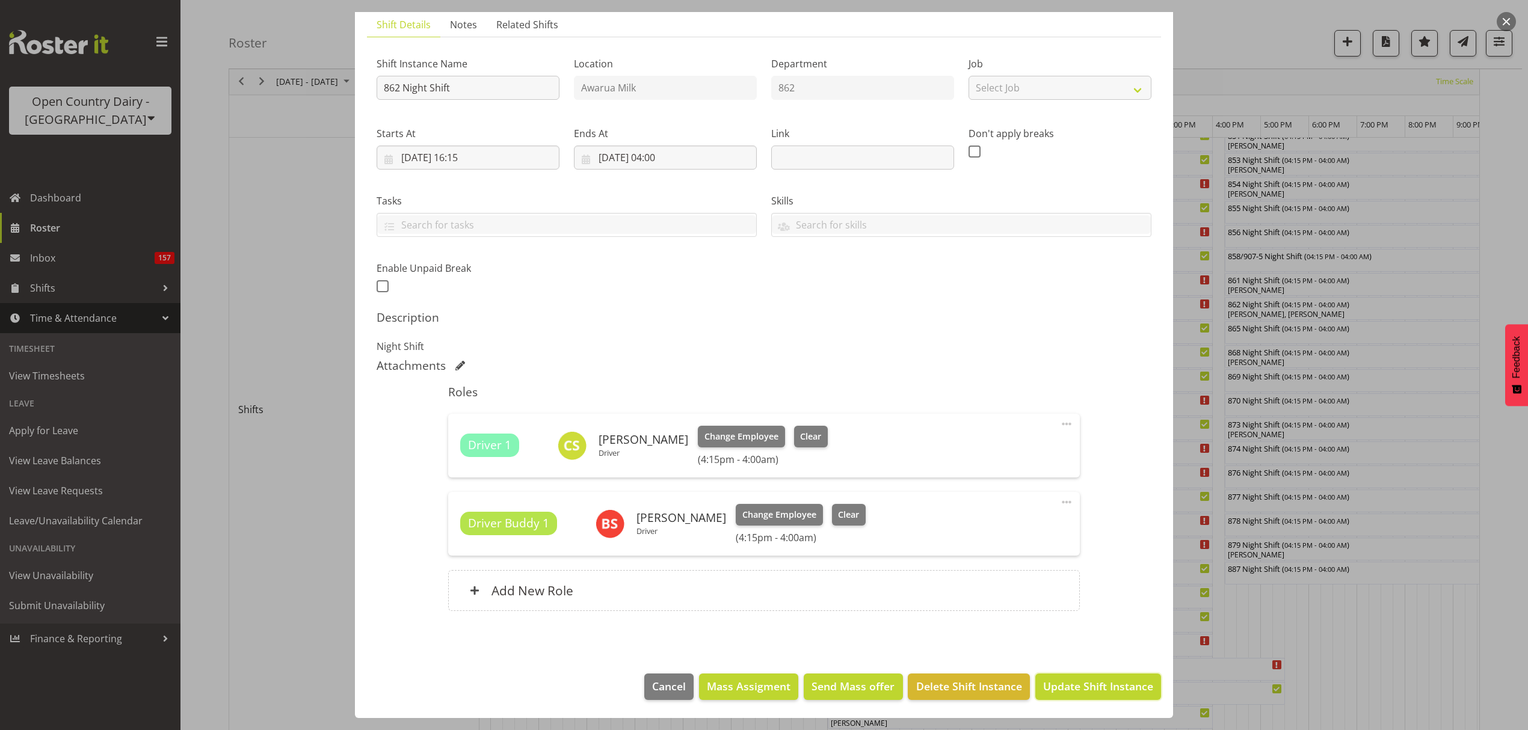
click at [1064, 689] on span "Update Shift Instance" at bounding box center [1098, 686] width 110 height 16
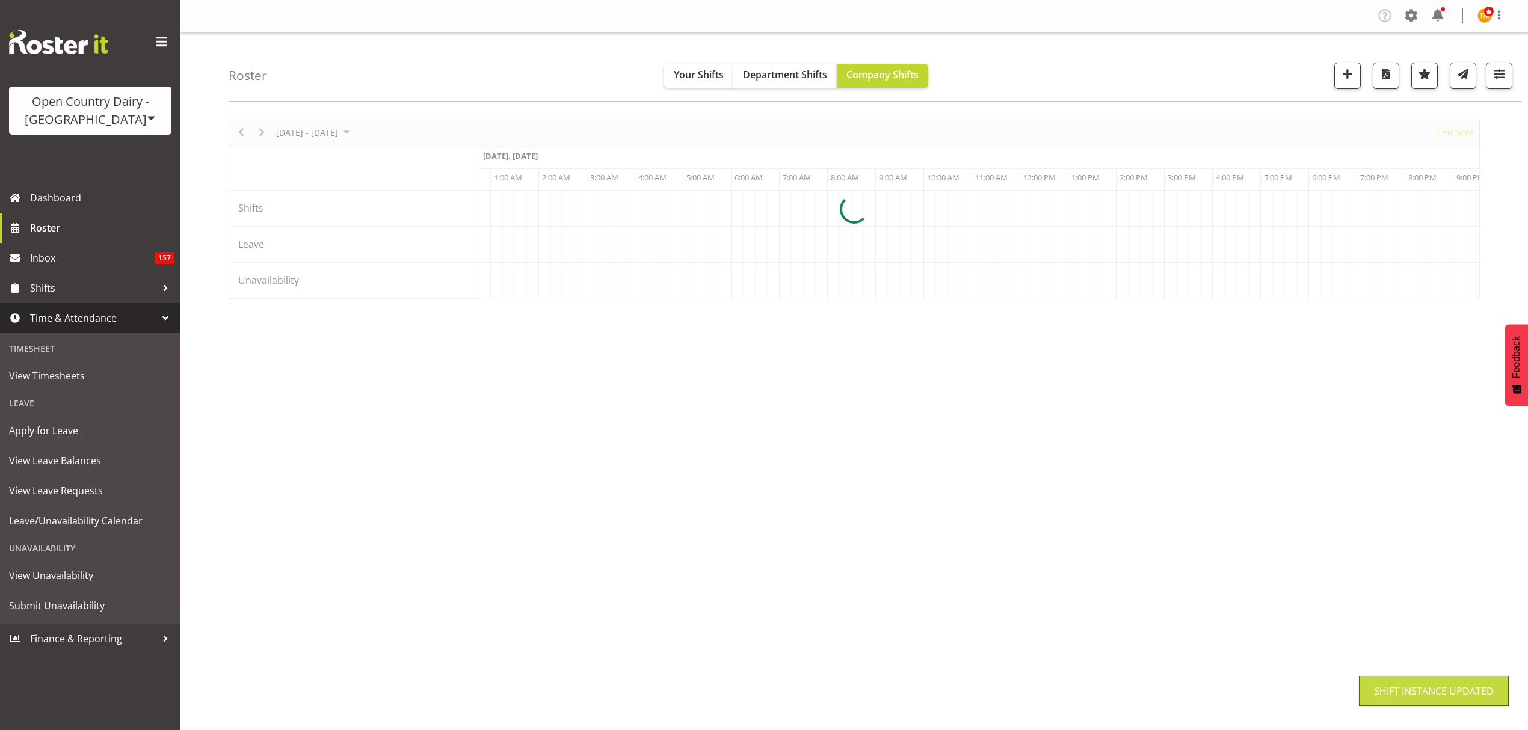
scroll to position [0, 0]
click at [1410, 10] on span at bounding box center [1410, 15] width 19 height 19
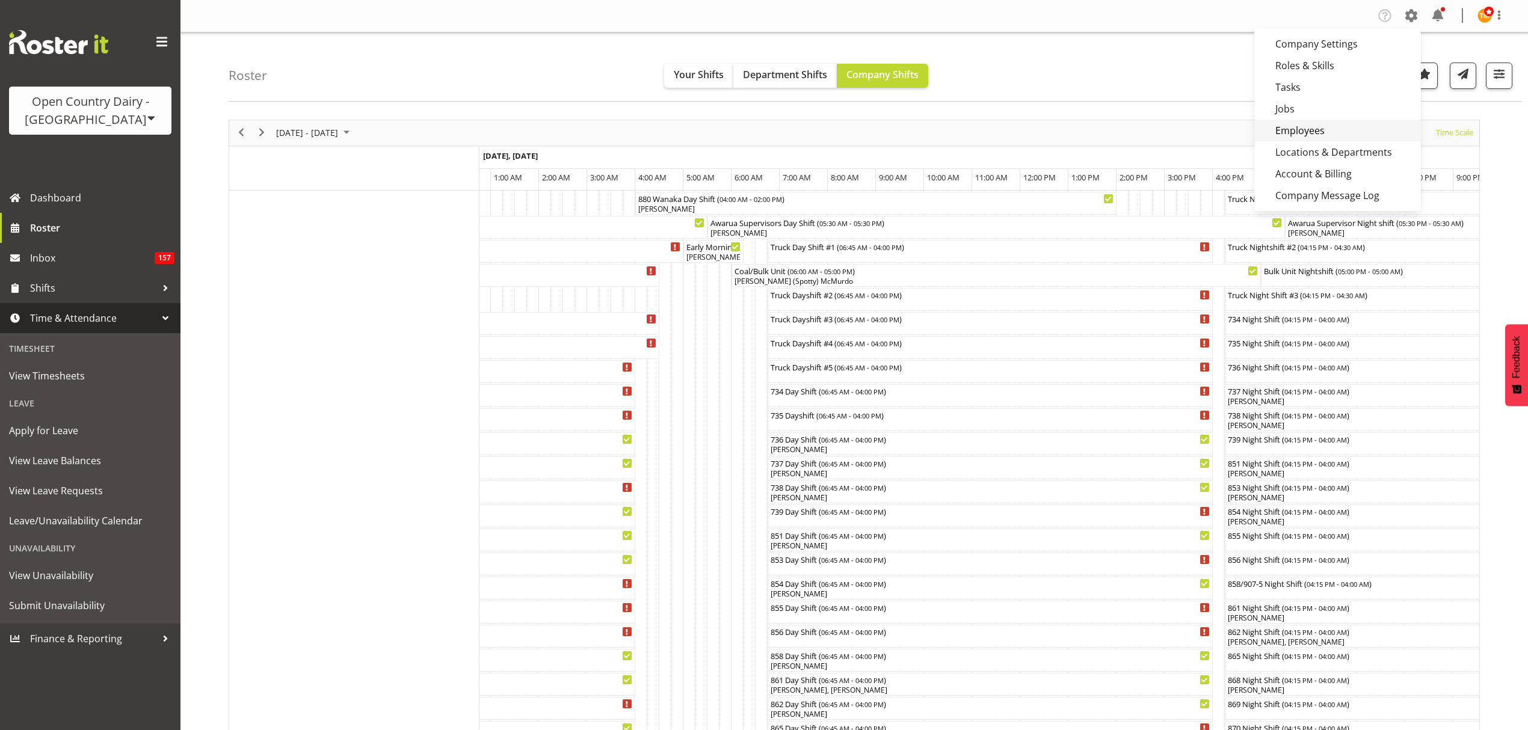
click at [1282, 126] on link "Employees" at bounding box center [1337, 131] width 167 height 22
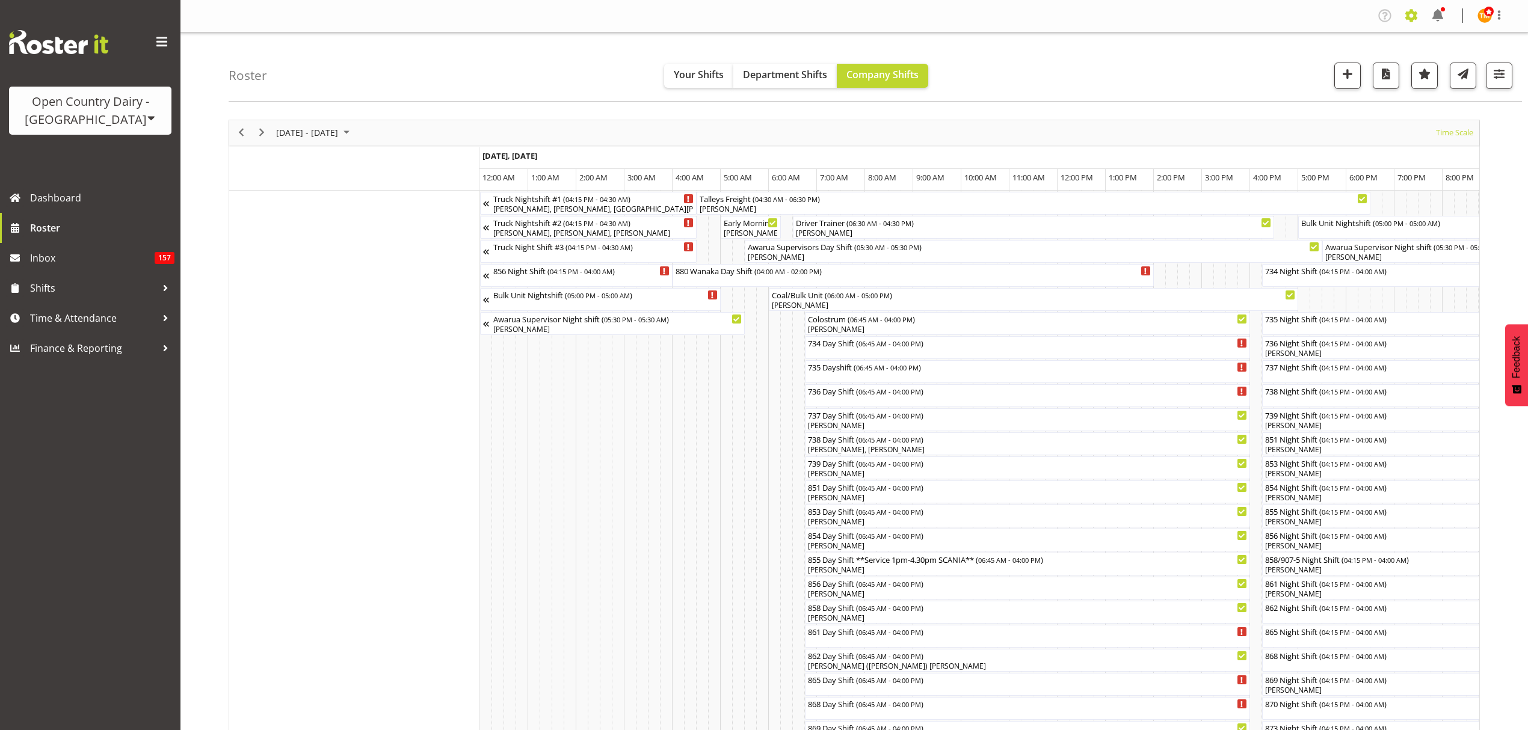
click at [1272, 17] on span at bounding box center [1410, 15] width 19 height 19
click at [1272, 133] on link "Employees" at bounding box center [1337, 131] width 167 height 22
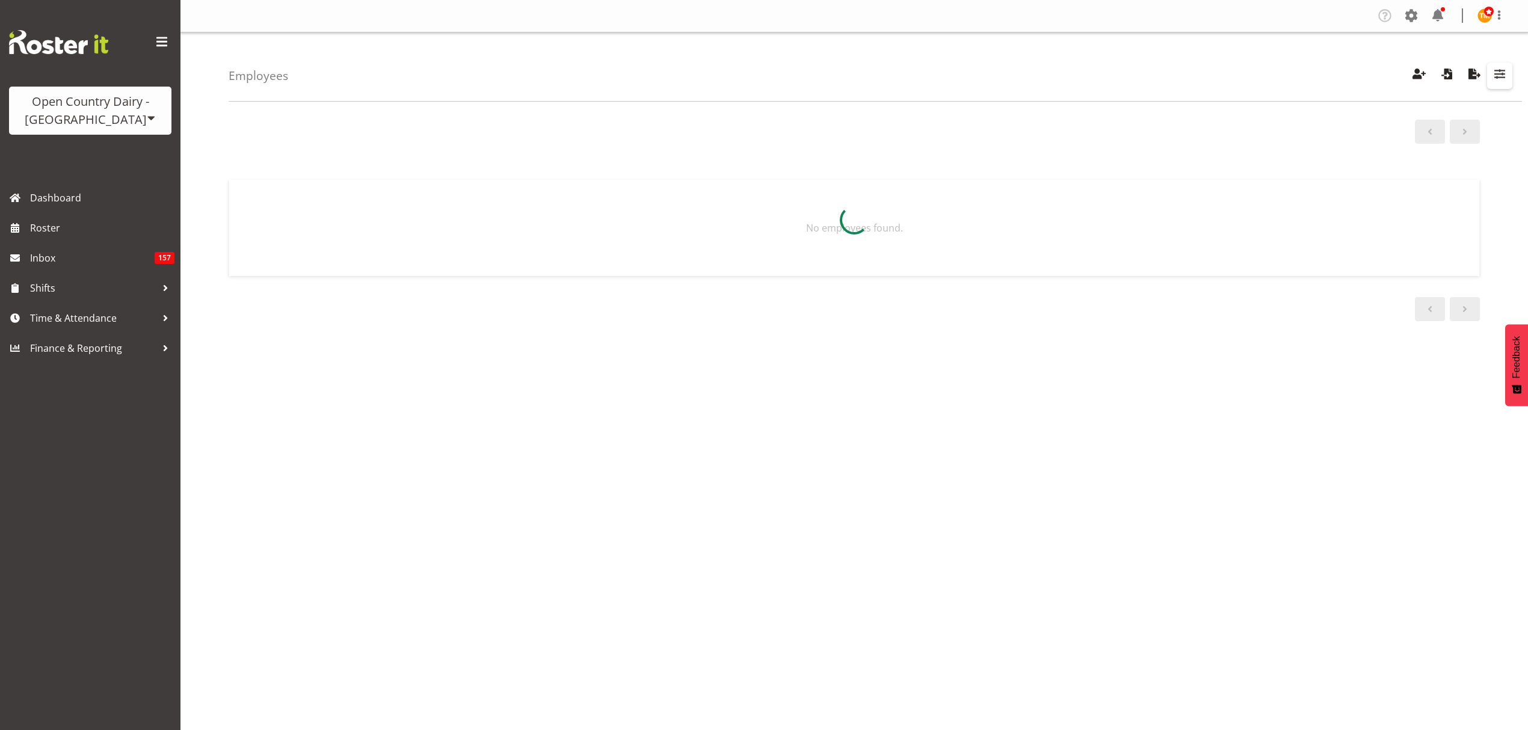
click at [1495, 73] on span "button" at bounding box center [1499, 74] width 16 height 16
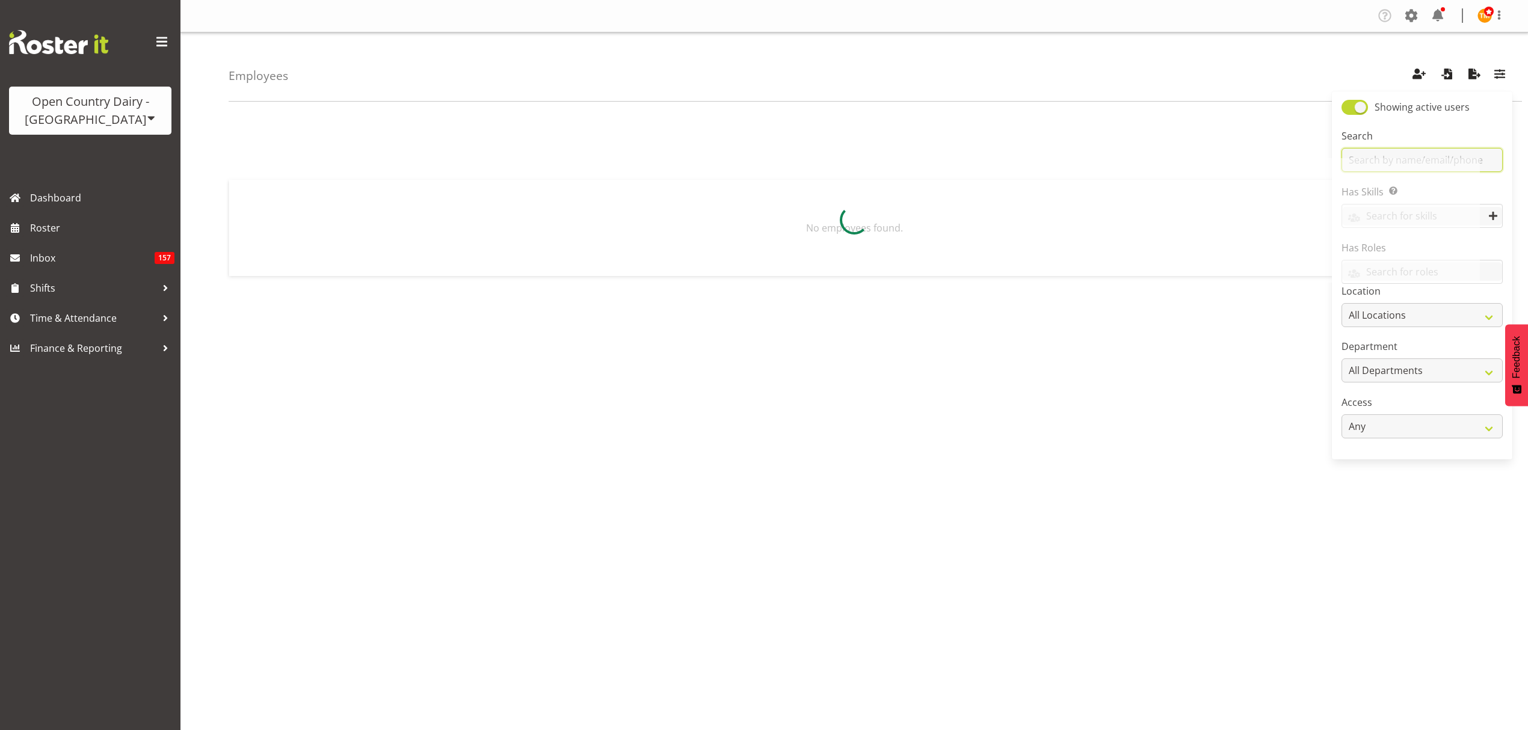
click at [1471, 149] on input "text" at bounding box center [1421, 160] width 161 height 24
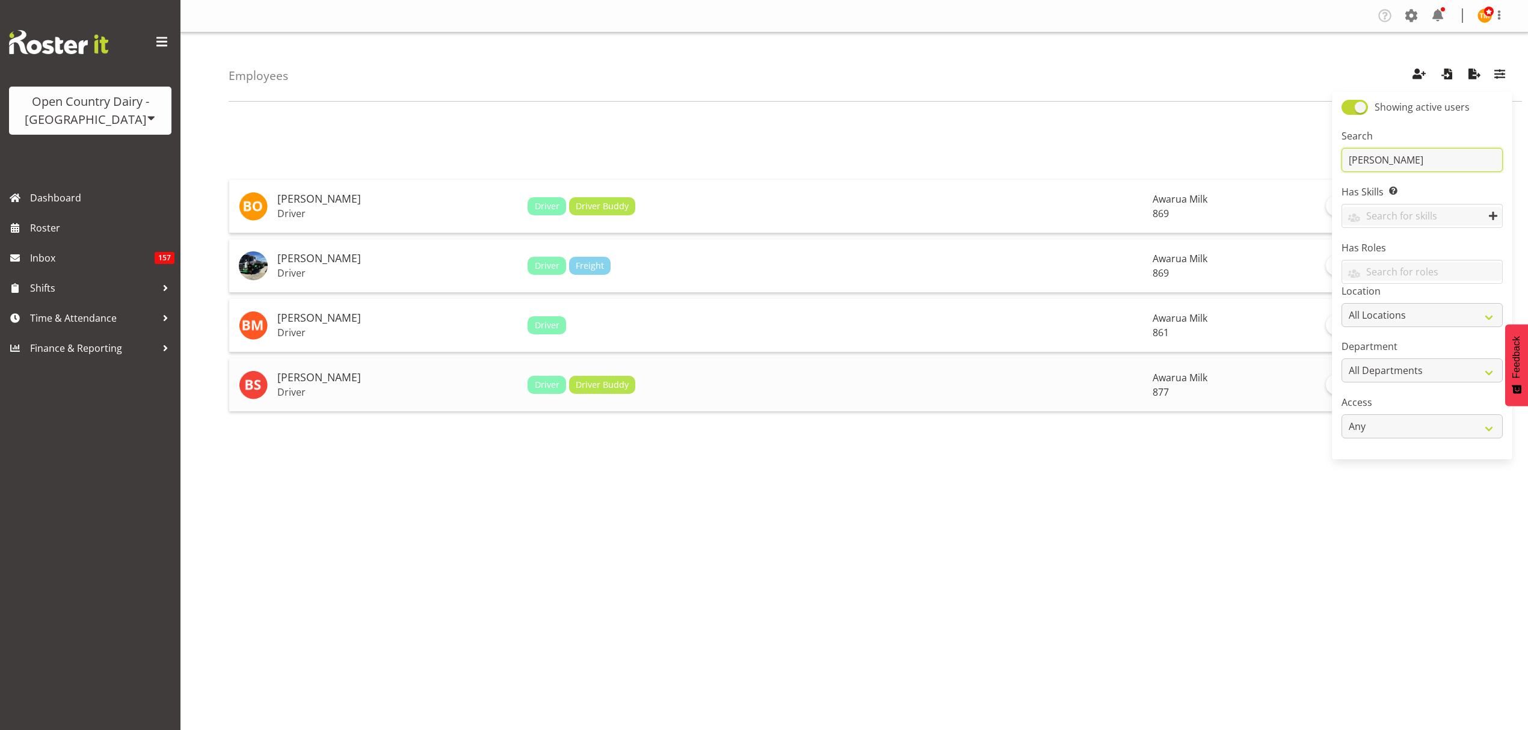
type input "barry"
click at [340, 372] on h5 "[PERSON_NAME]" at bounding box center [397, 378] width 241 height 12
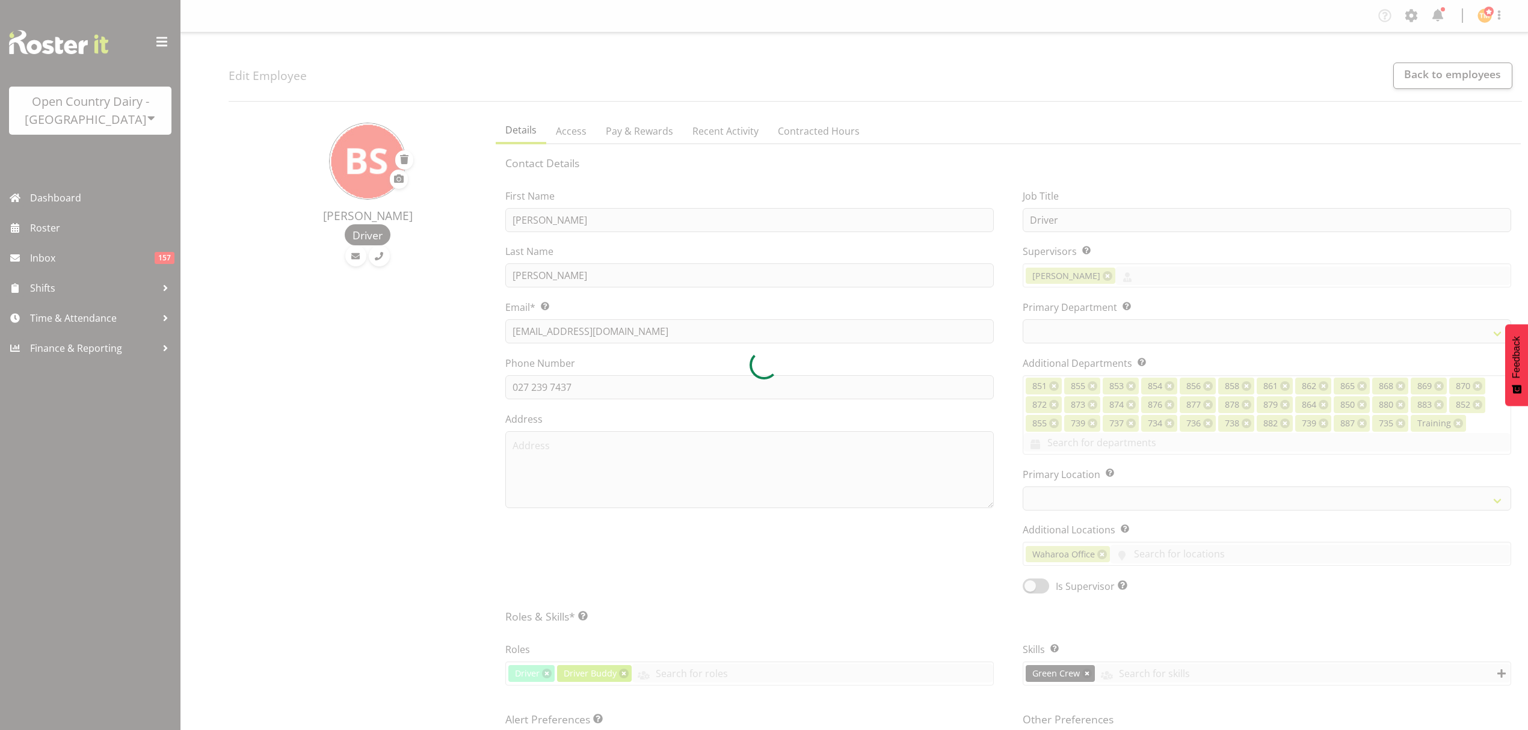
select select "TimelineWeek"
select select
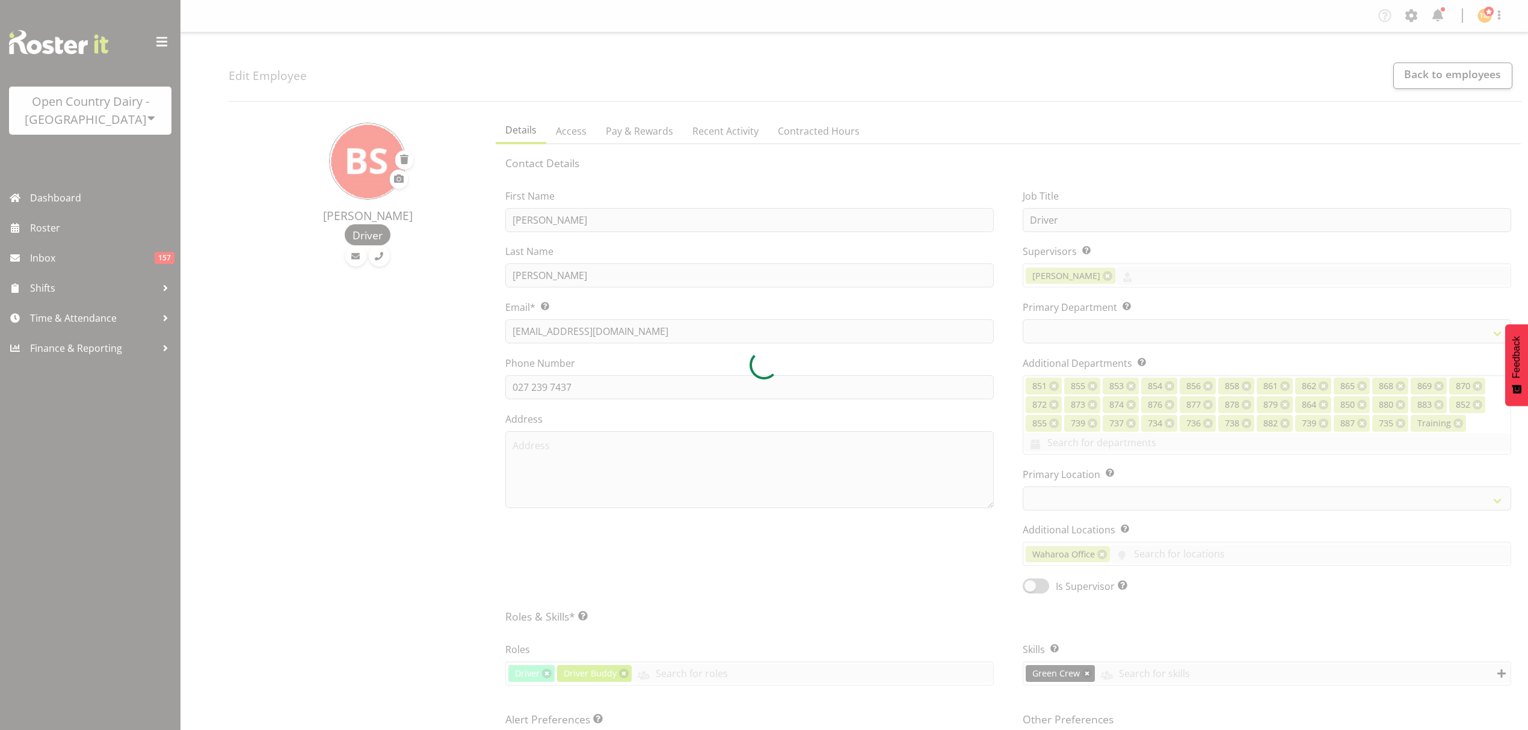
select select "690"
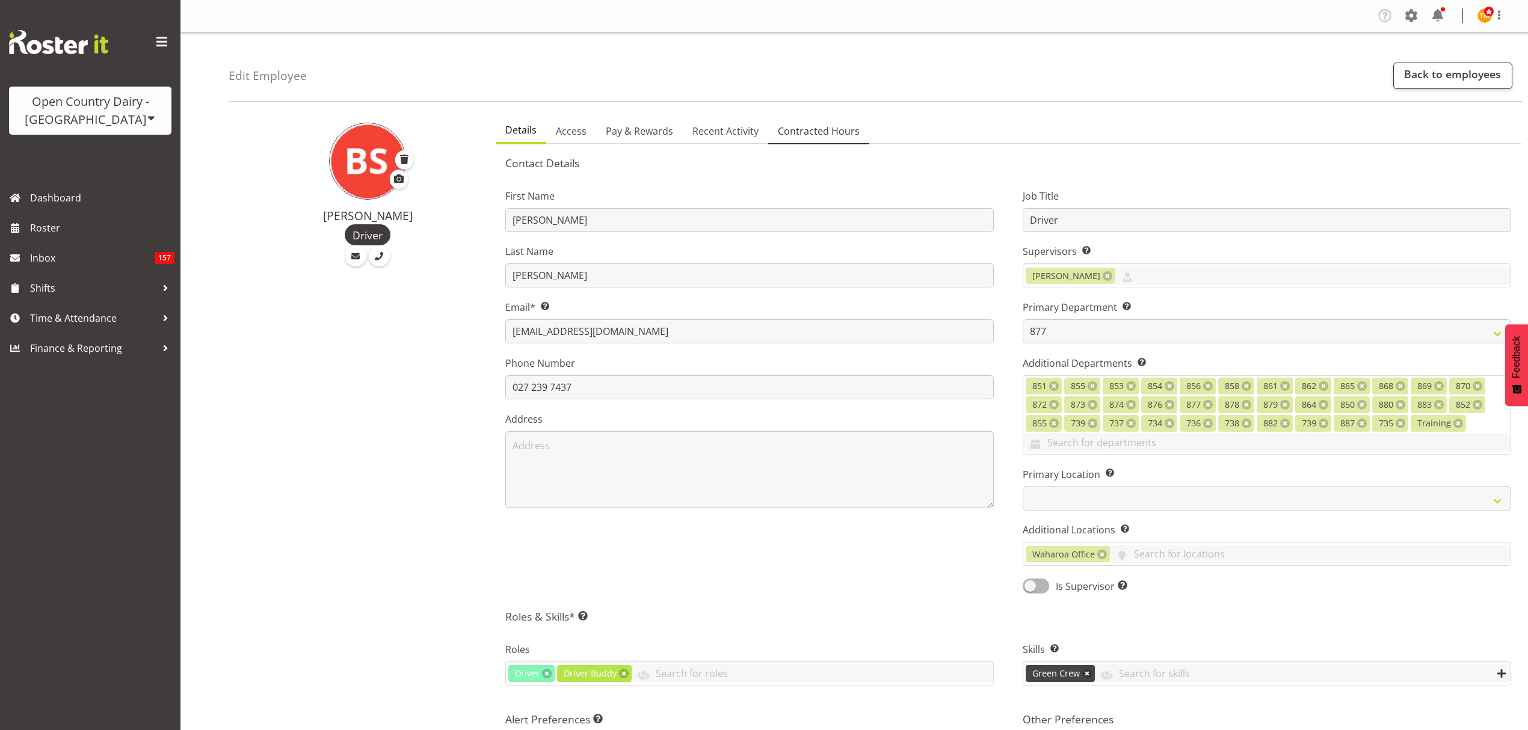
click at [796, 126] on span "Contracted Hours" at bounding box center [819, 131] width 82 height 14
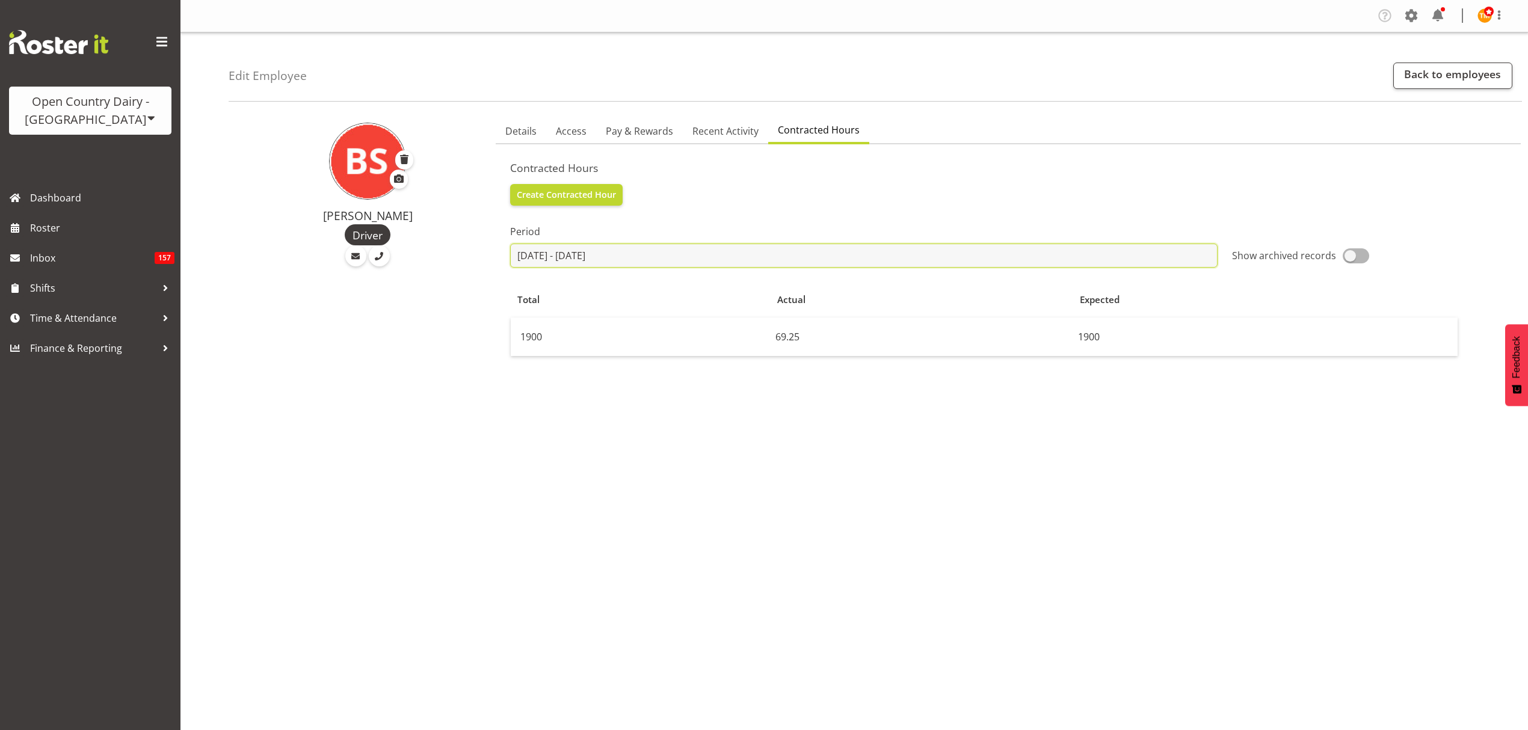
click at [739, 253] on input "2025-07-21 - 2025-08-20" at bounding box center [863, 256] width 707 height 24
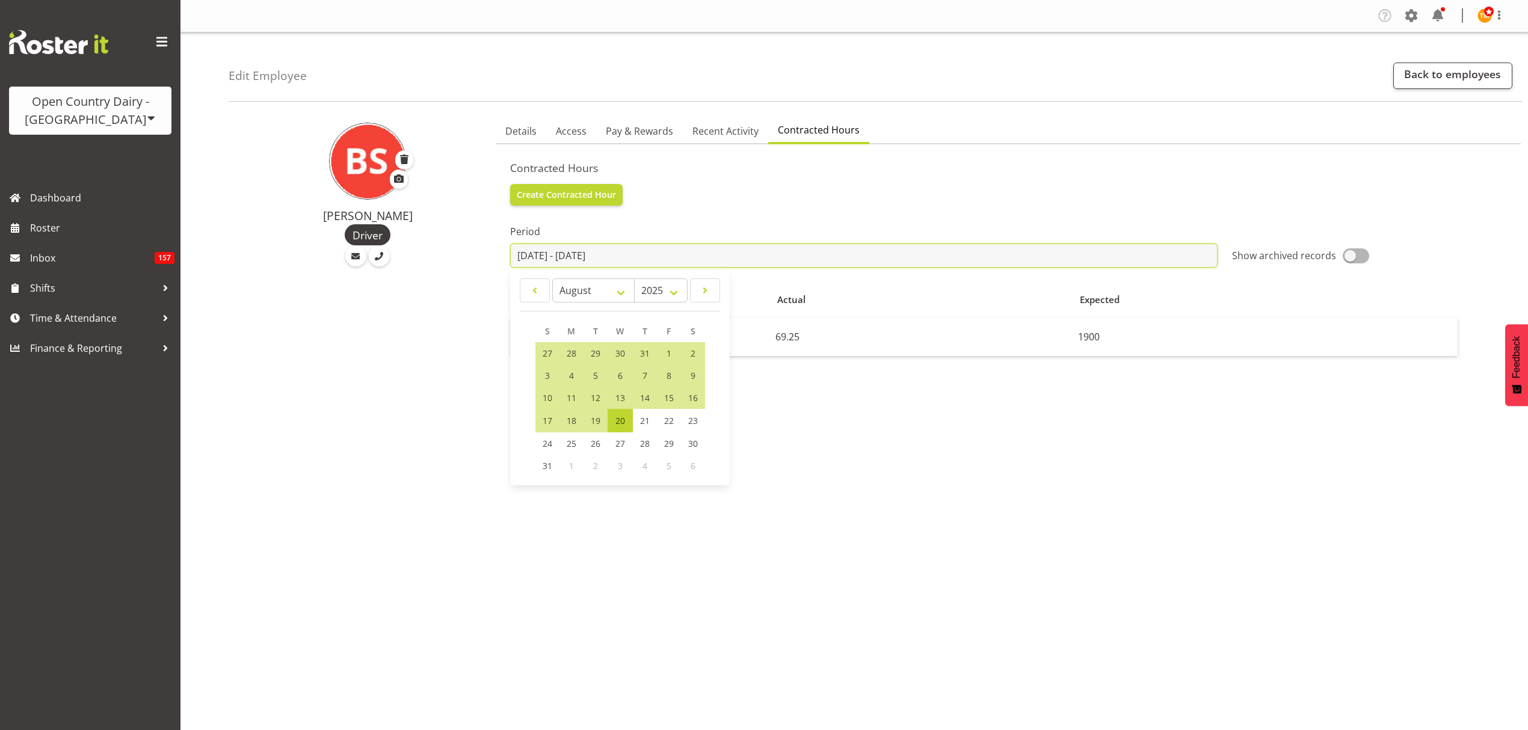
click at [862, 247] on input "2025-07-21 - 2025-08-20" at bounding box center [863, 256] width 707 height 24
click at [1185, 212] on div "Period 2025-07-21 - 2025-08-20 January February March April May June July Augus…" at bounding box center [864, 240] width 722 height 67
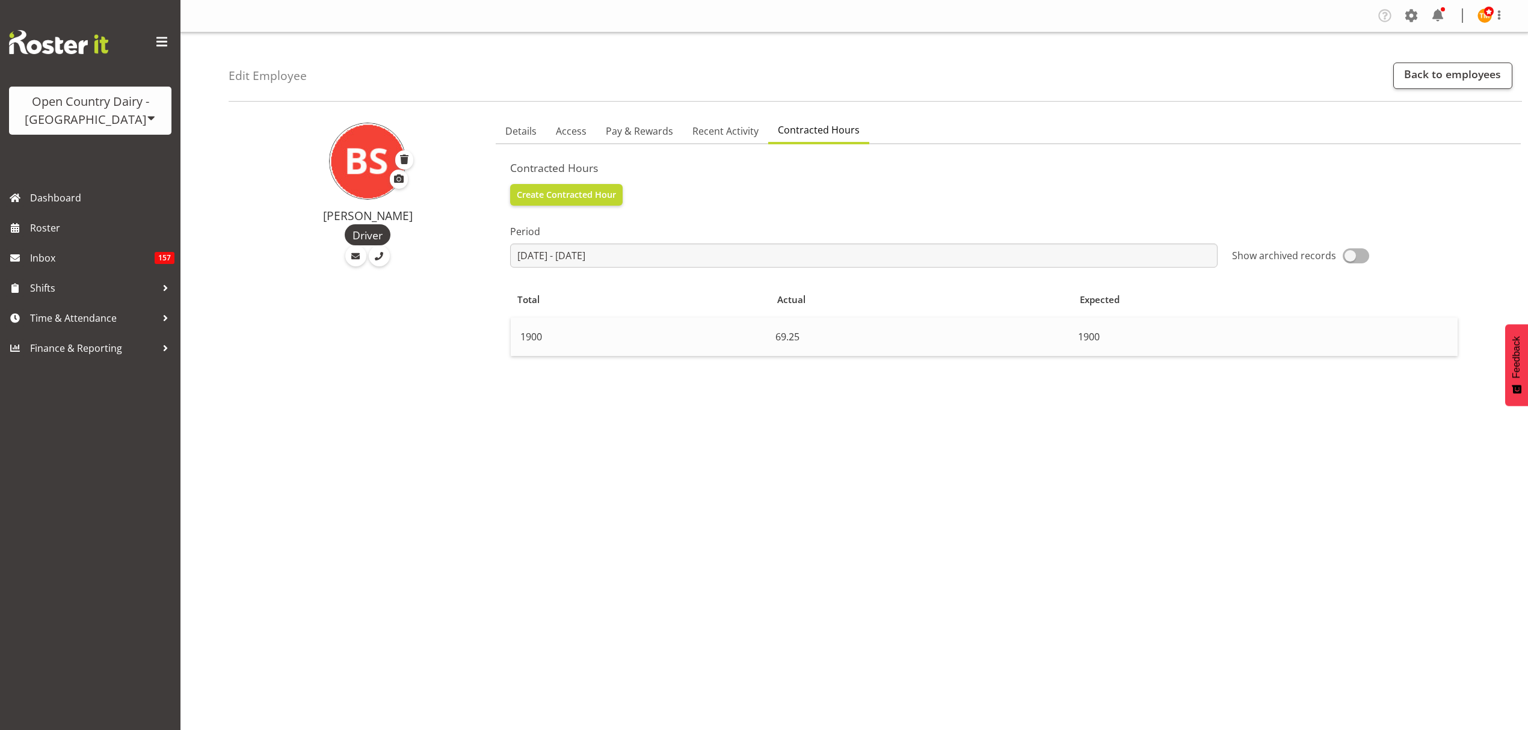
click at [624, 336] on td "1900" at bounding box center [641, 337] width 260 height 38
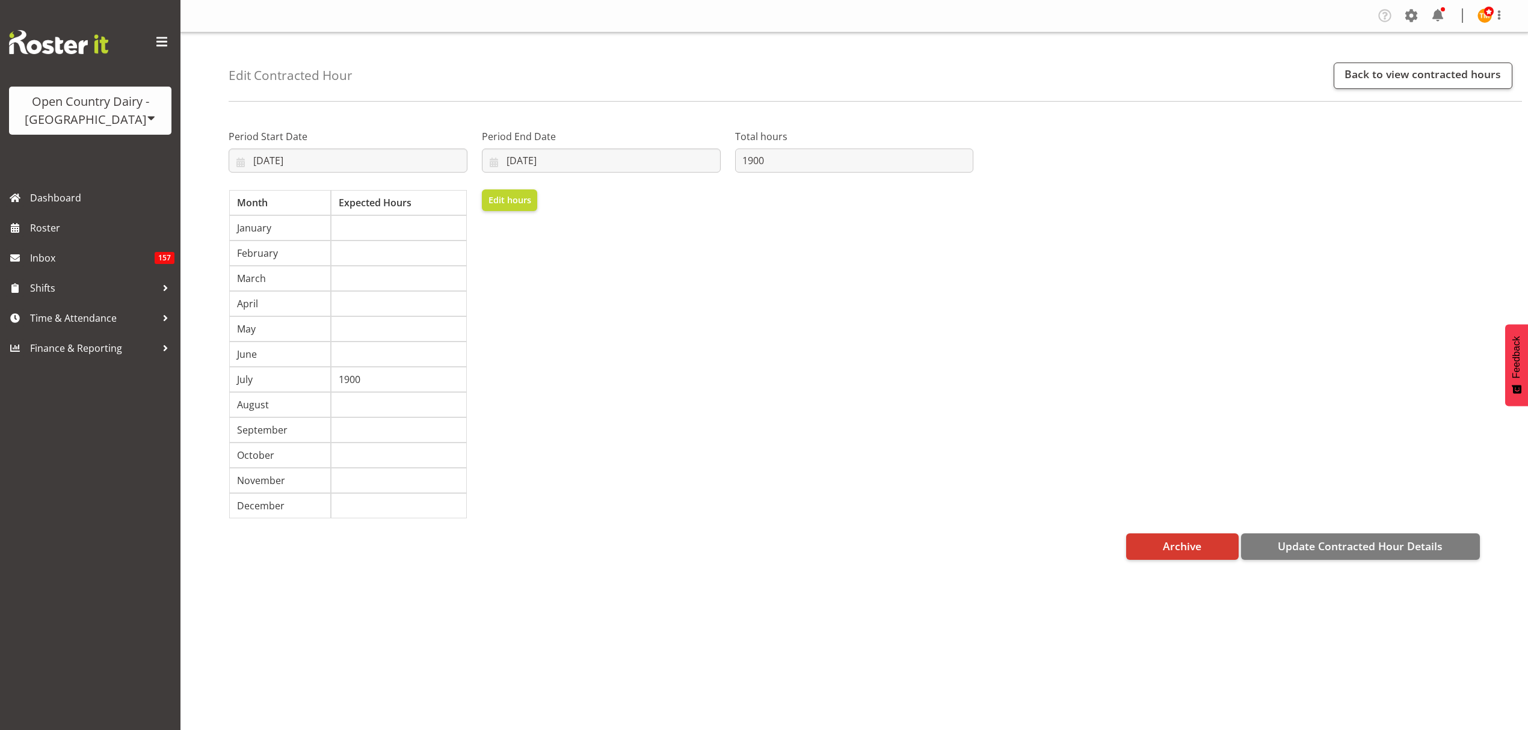
select select "6"
select select "2026"
click at [592, 170] on input "[DATE]" at bounding box center [601, 161] width 239 height 24
click at [524, 319] on span "19" at bounding box center [519, 324] width 10 height 11
type input "[DATE]"
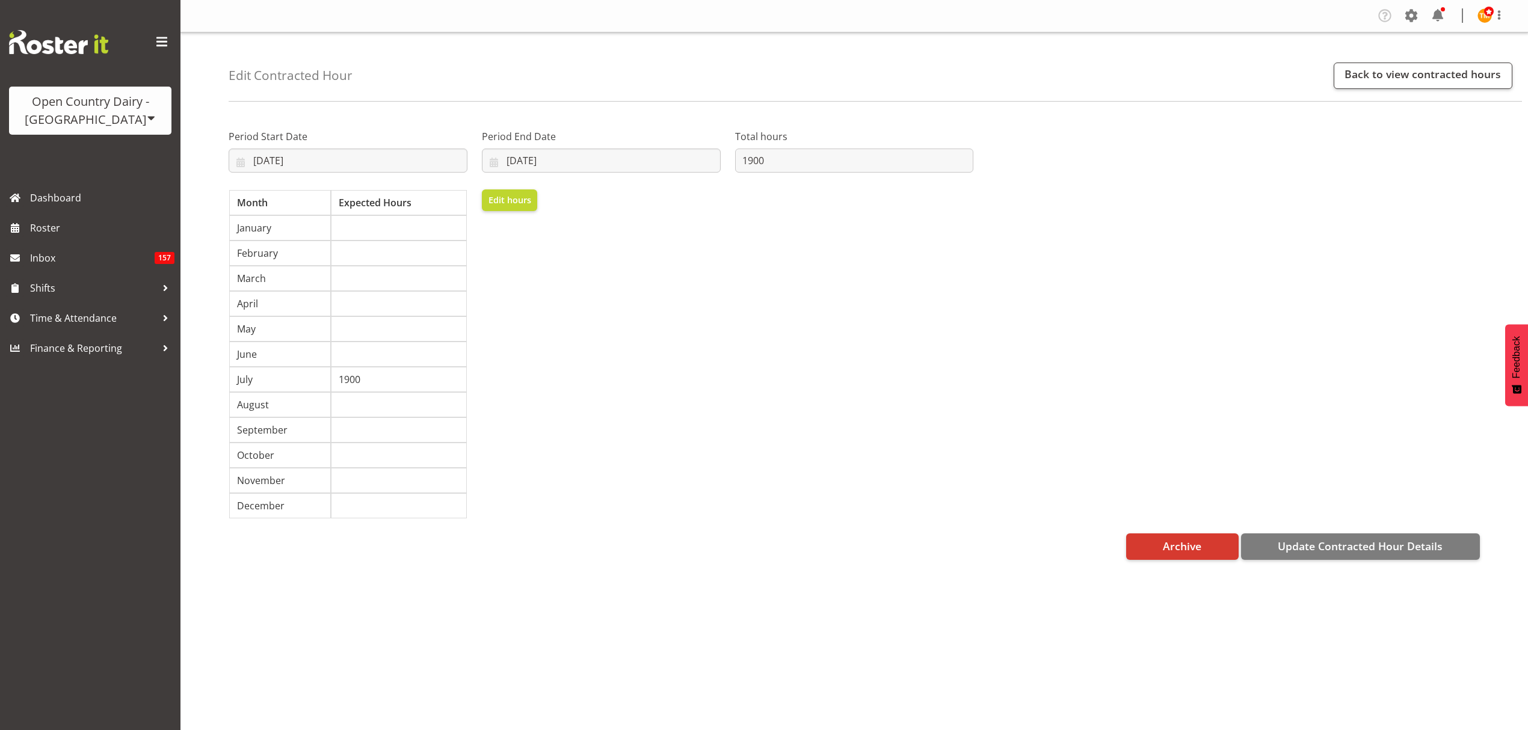
click at [838, 318] on div "Period Start Date [DATE] January February March April May June July August Sept…" at bounding box center [600, 319] width 759 height 414
click at [1380, 552] on span "Update Contracted Hour Details" at bounding box center [1359, 546] width 165 height 16
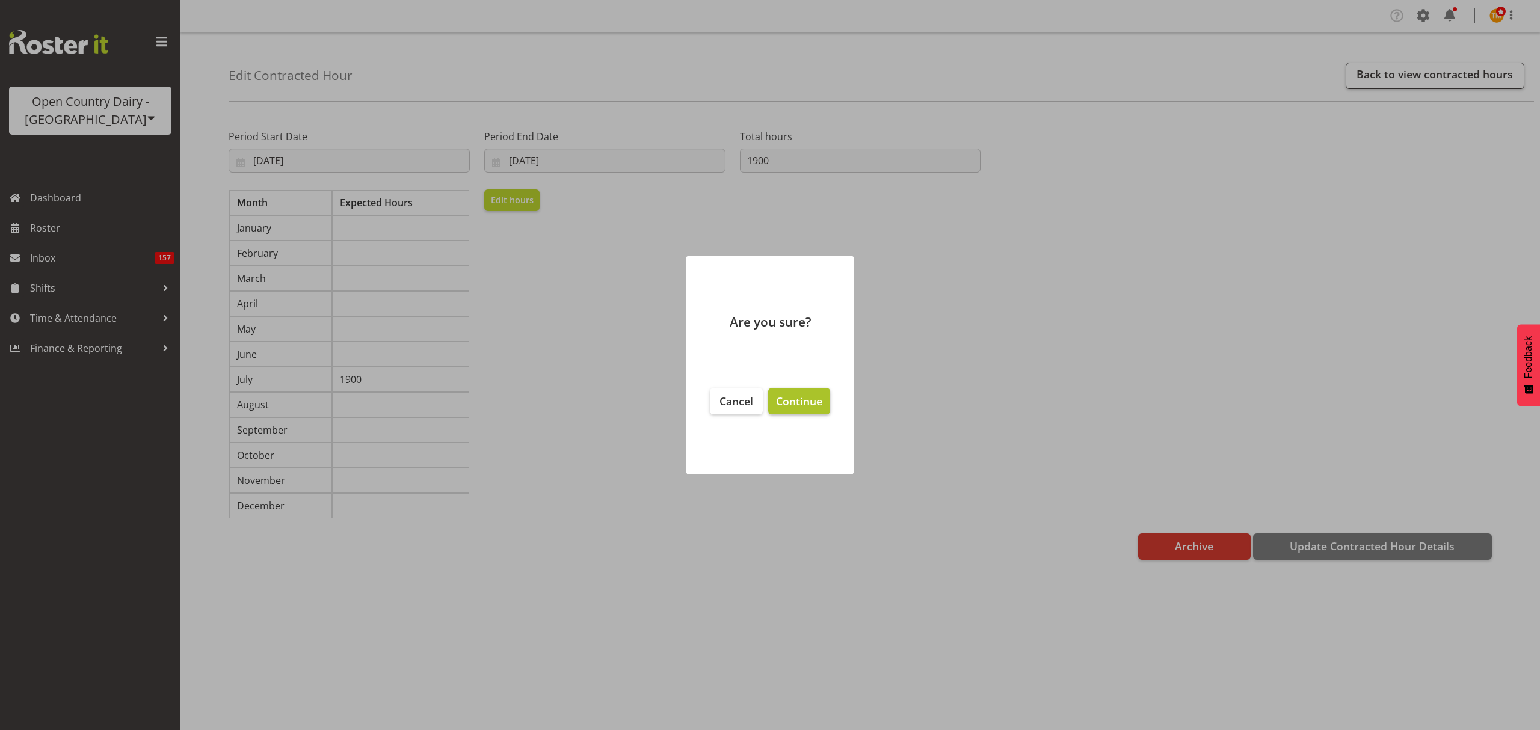
click at [791, 396] on span "Continue" at bounding box center [799, 401] width 46 height 14
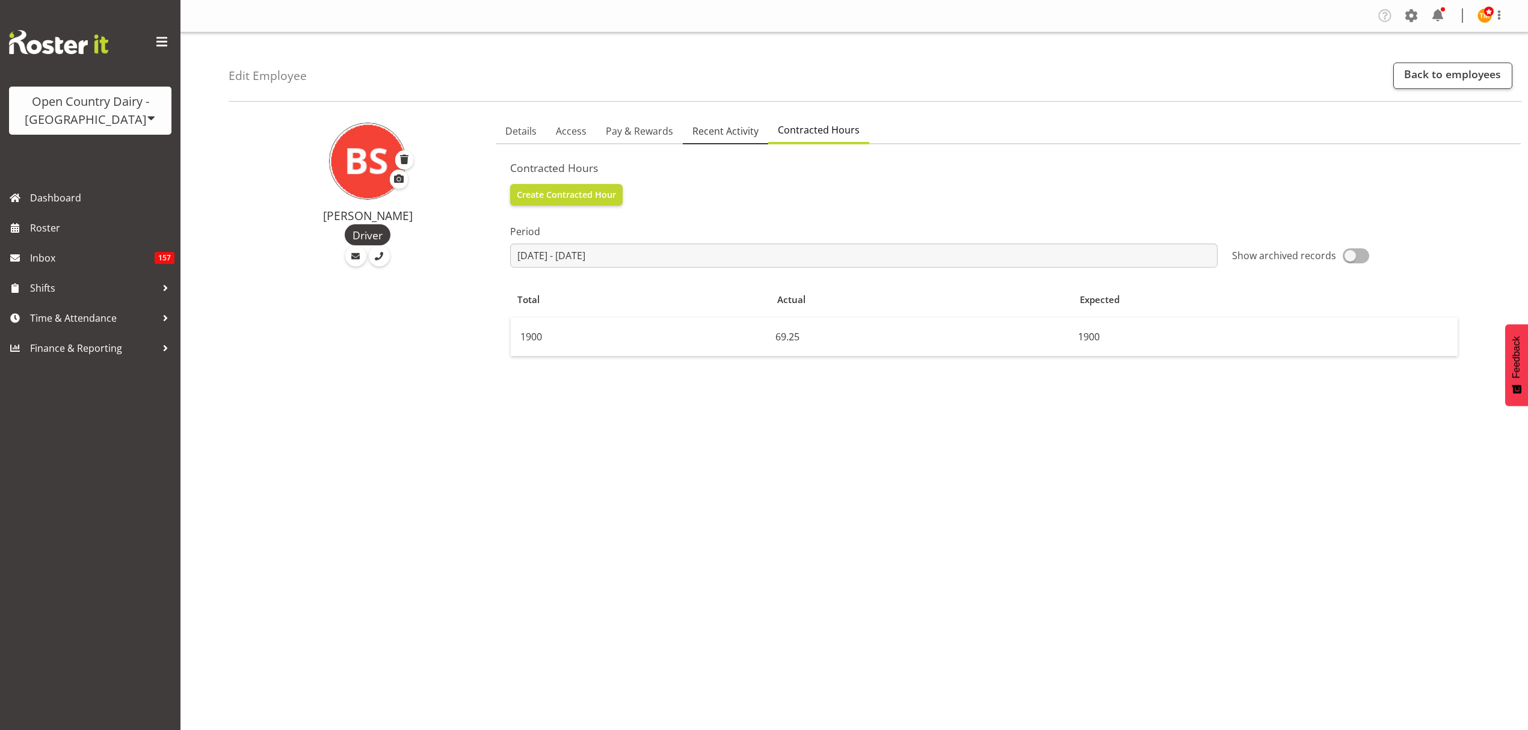
click at [710, 121] on link "Recent Activity" at bounding box center [725, 131] width 85 height 25
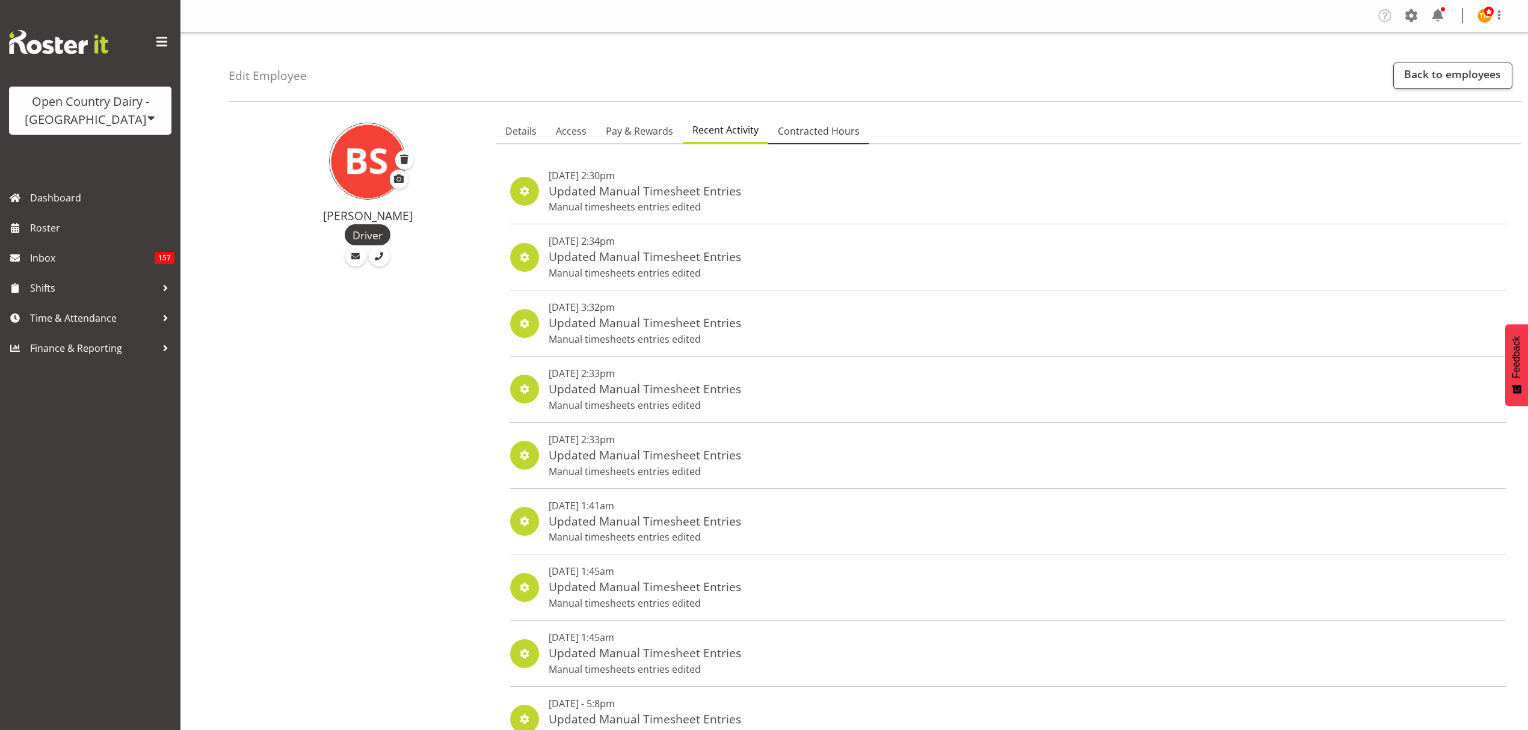
click at [804, 127] on span "Contracted Hours" at bounding box center [819, 131] width 82 height 14
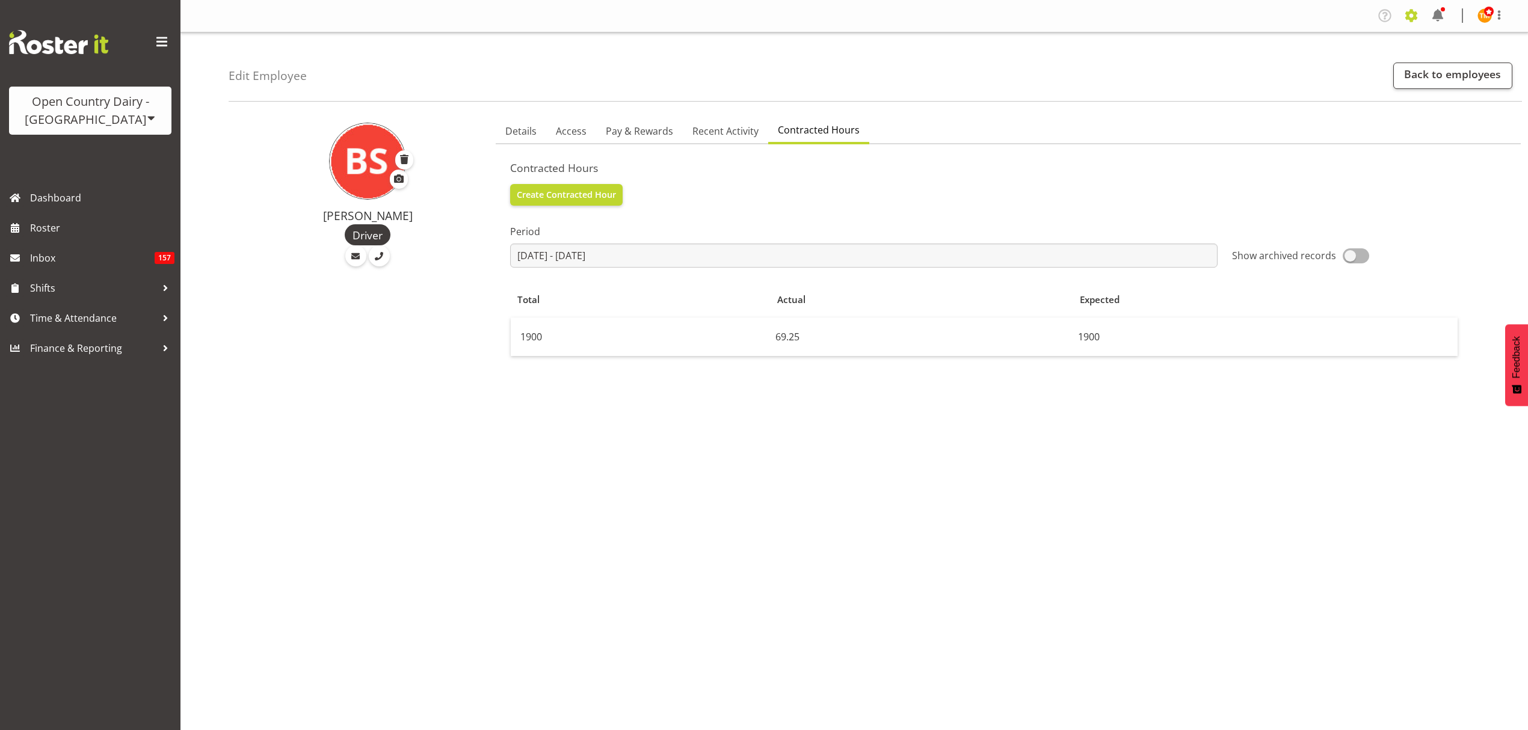
click at [1405, 11] on span at bounding box center [1410, 15] width 19 height 19
click at [1454, 78] on link "Back to employees" at bounding box center [1452, 76] width 119 height 26
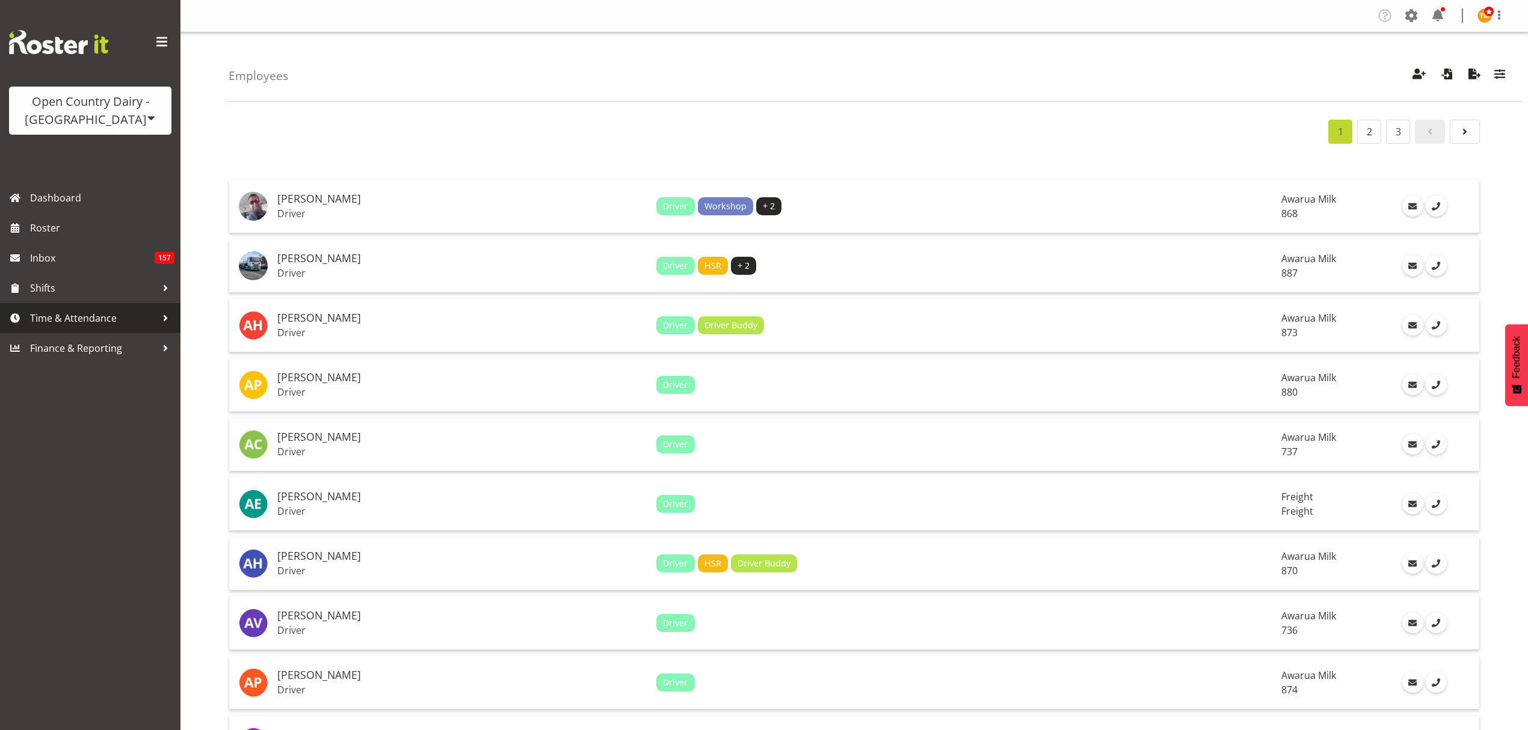
click at [67, 315] on span "Time & Attendance" at bounding box center [93, 318] width 126 height 18
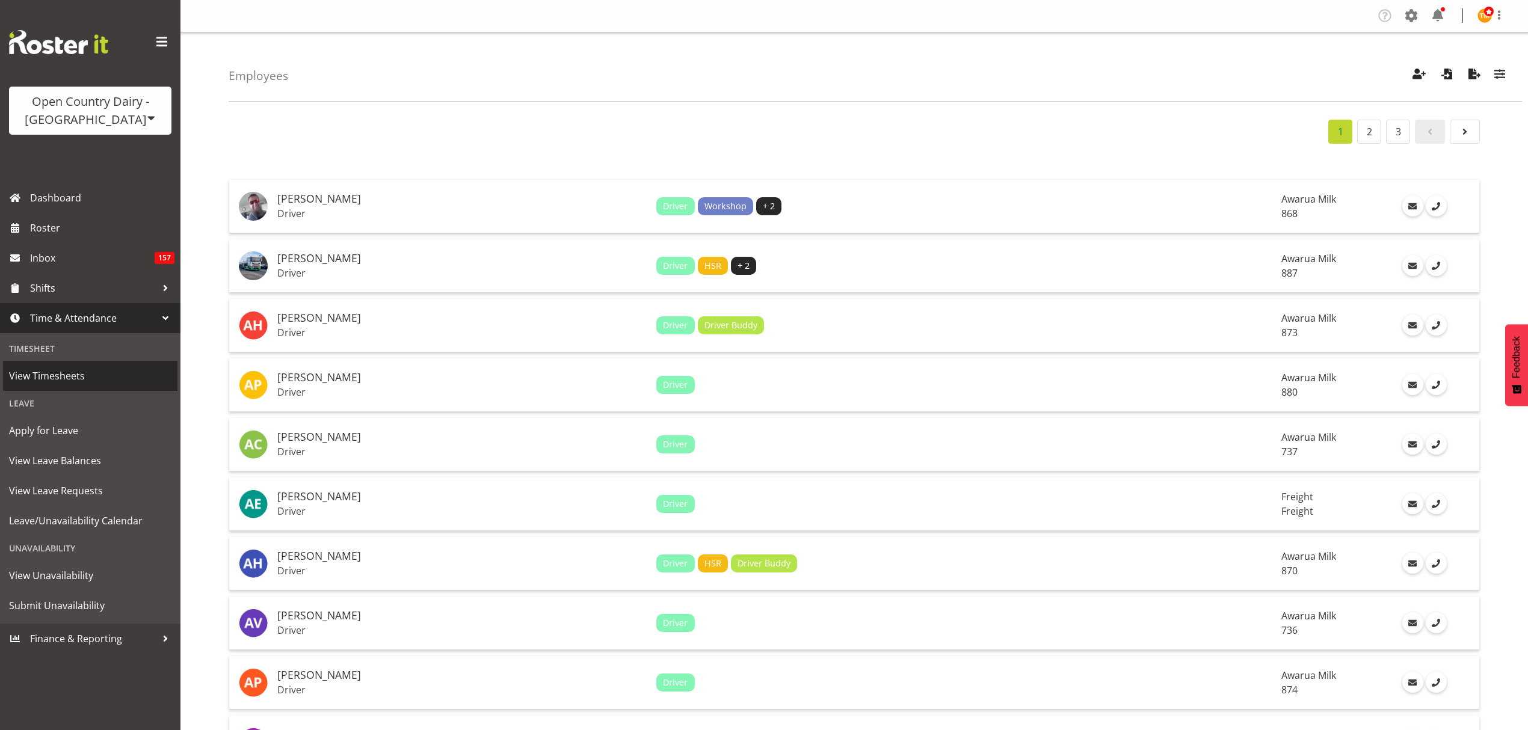
click at [72, 373] on span "View Timesheets" at bounding box center [90, 376] width 162 height 18
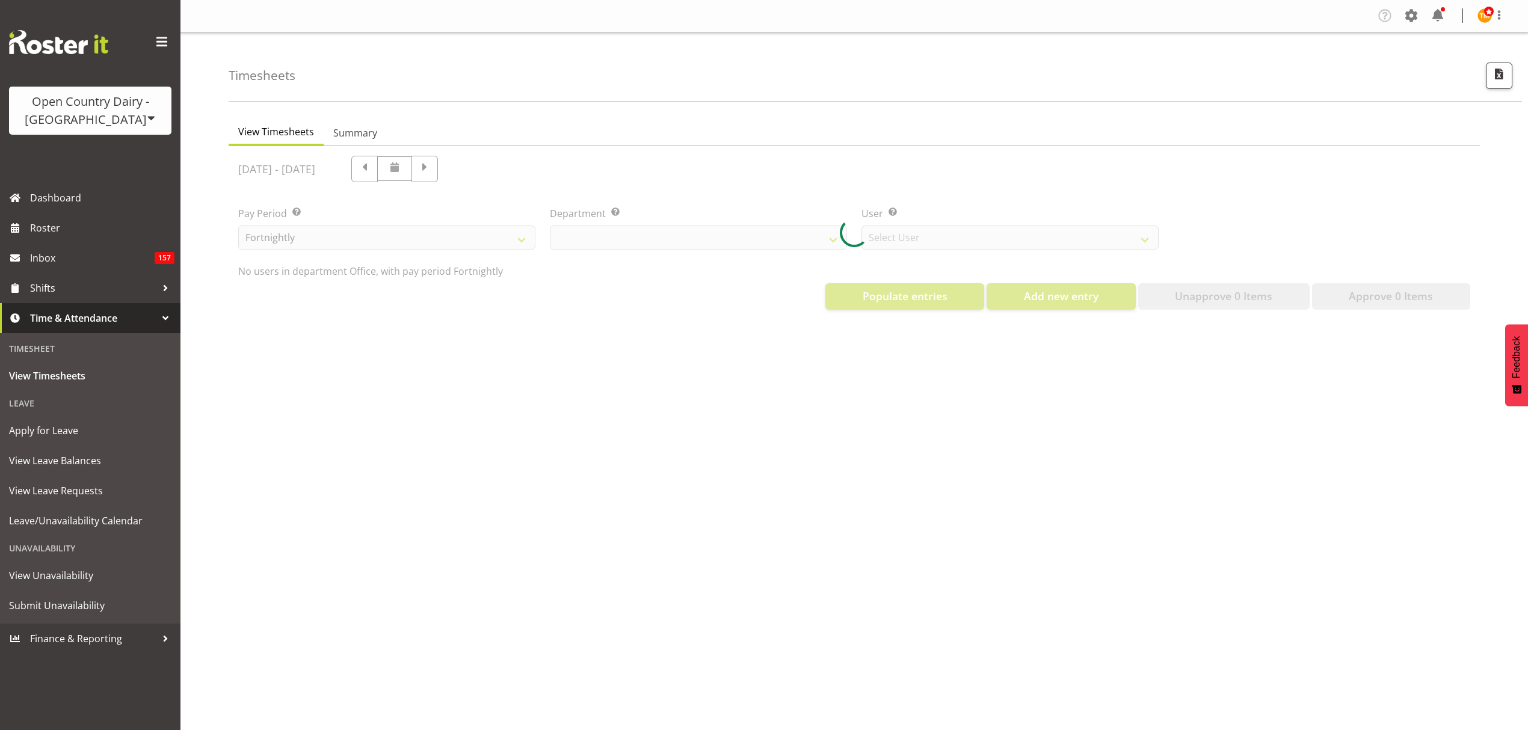
select select "699"
select select "8449"
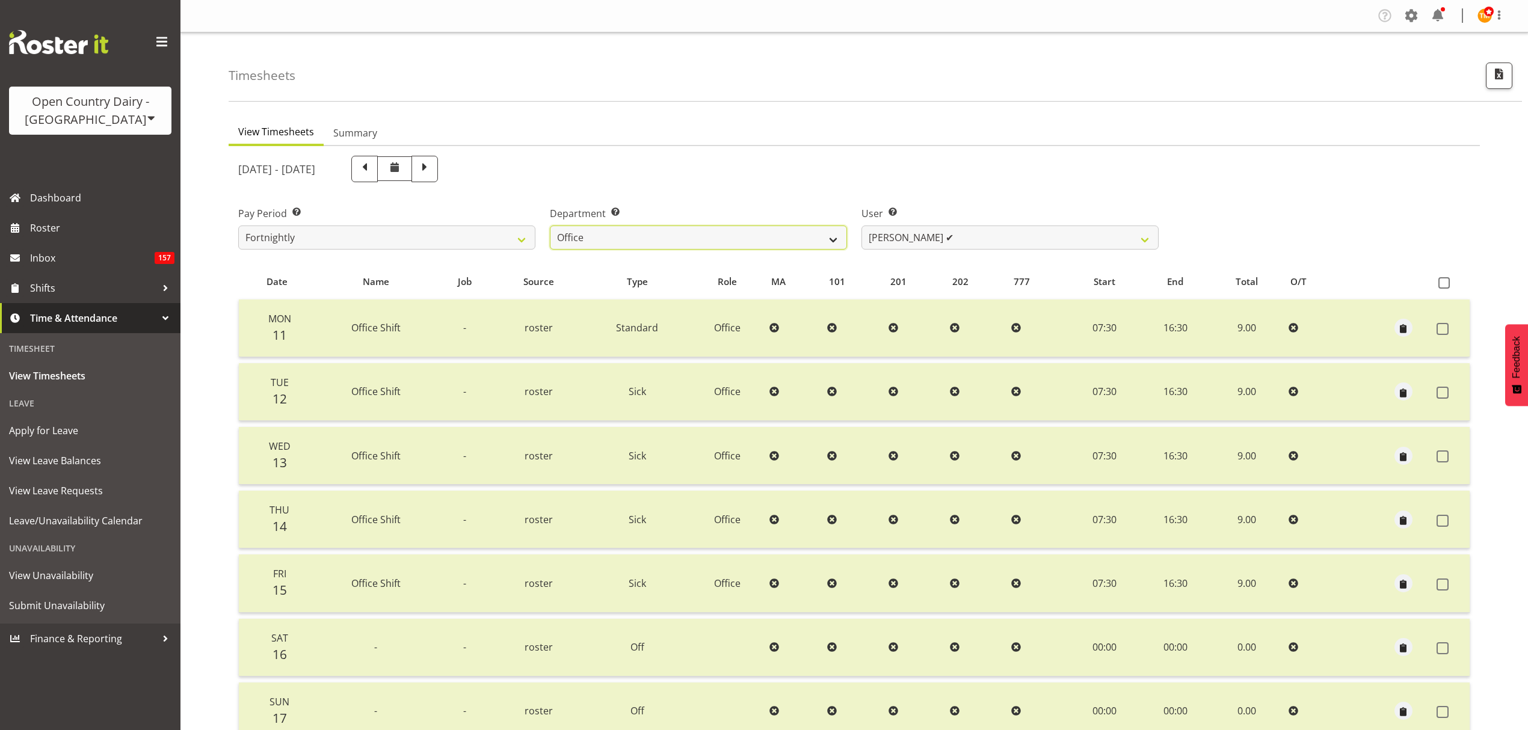
click at [828, 236] on select "734 735 736 737 738 739 851 852 853 854 855 856 858 861 862 865 868 869 870 873" at bounding box center [698, 238] width 297 height 24
click at [787, 227] on select "734 735 736 737 738 739 851 852 853 854 855 856 858 861 862 865 868 869 870 873" at bounding box center [698, 238] width 297 height 24
select select "690"
click at [550, 226] on select "734 735 736 737 738 739 851 852 853 854 855 856 858 861 862 865 868 869 870 873" at bounding box center [698, 238] width 297 height 24
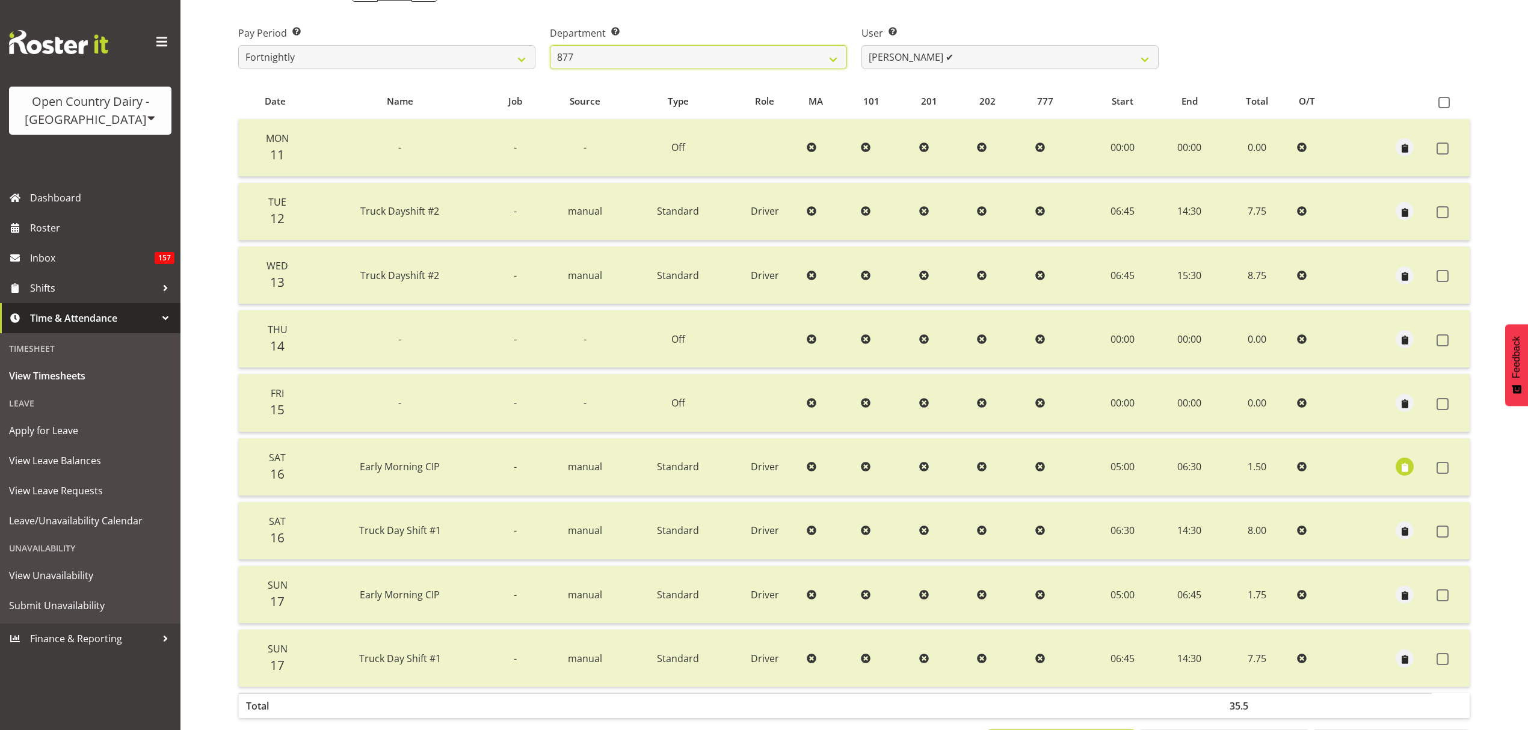
scroll to position [73, 0]
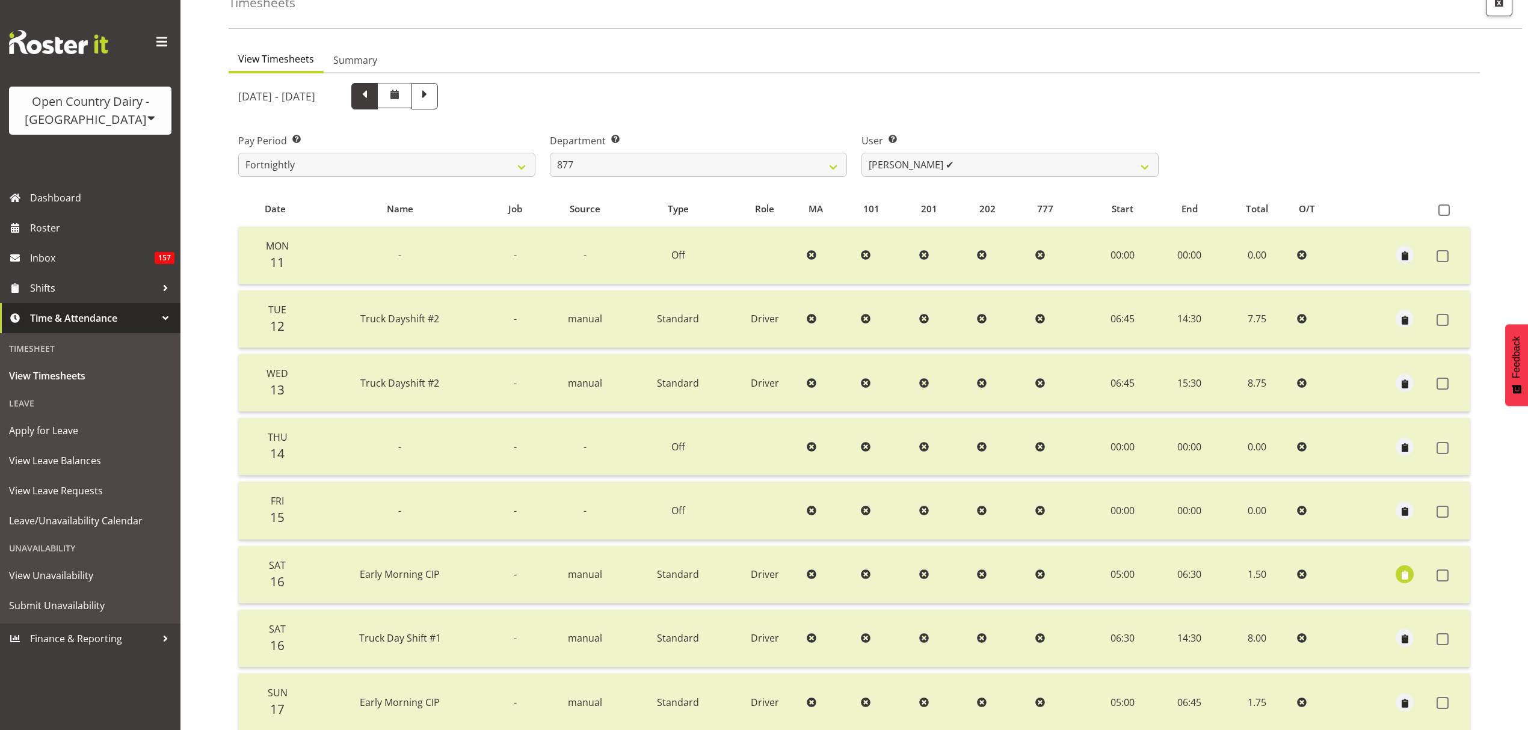
click at [372, 94] on span at bounding box center [365, 95] width 16 height 16
click at [402, 94] on span at bounding box center [394, 94] width 14 height 14
select select
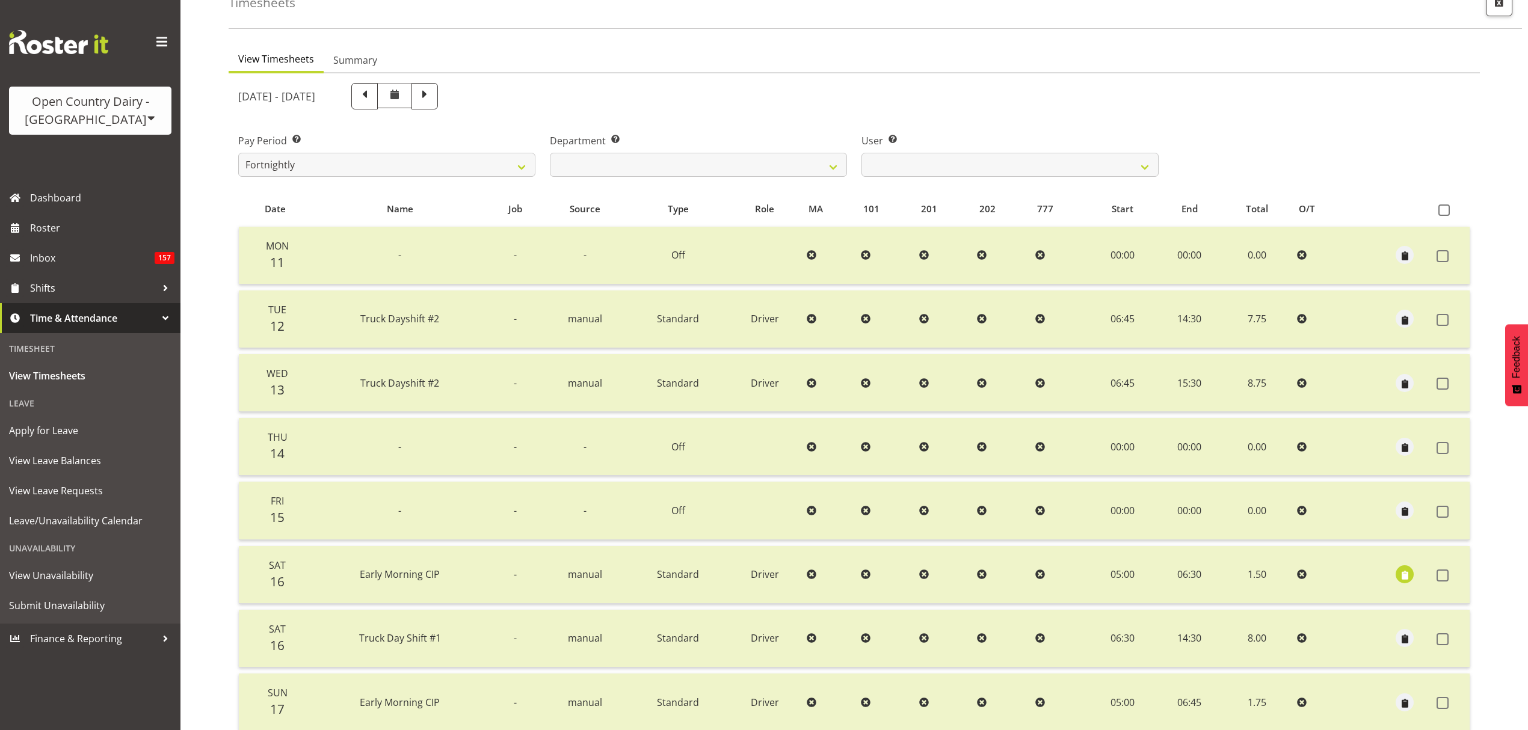
scroll to position [0, 0]
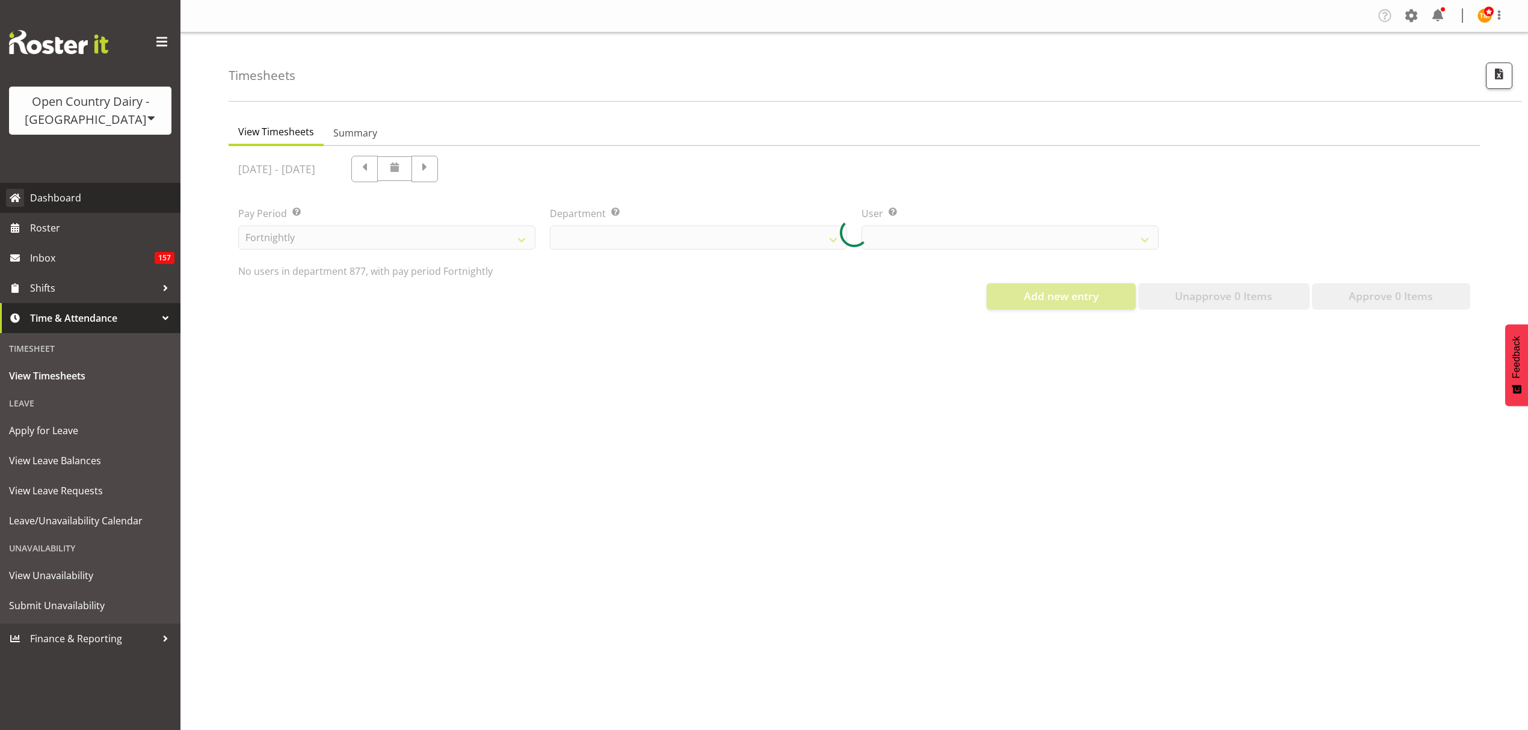
select select "690"
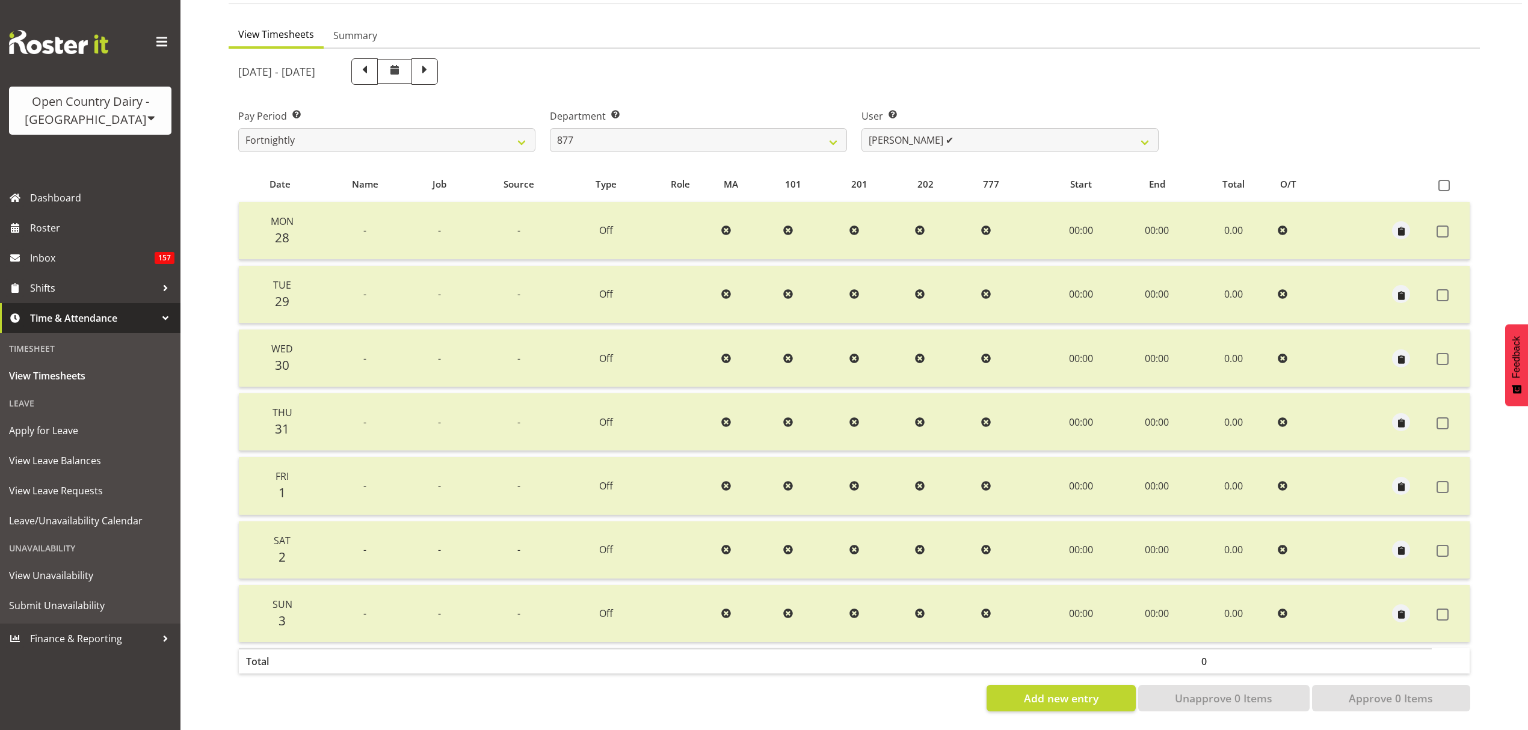
scroll to position [106, 0]
click at [378, 70] on span at bounding box center [364, 71] width 26 height 26
select select
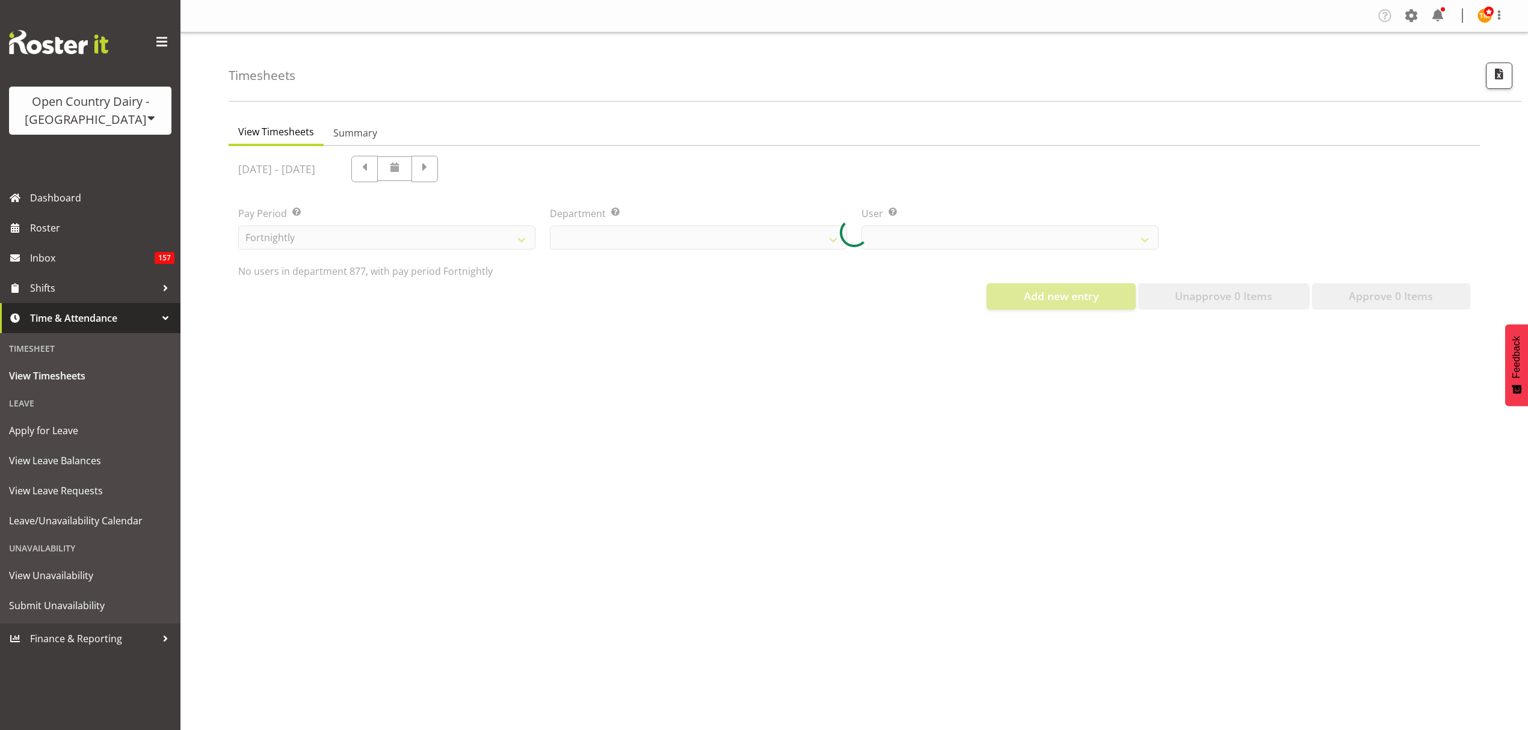
select select "690"
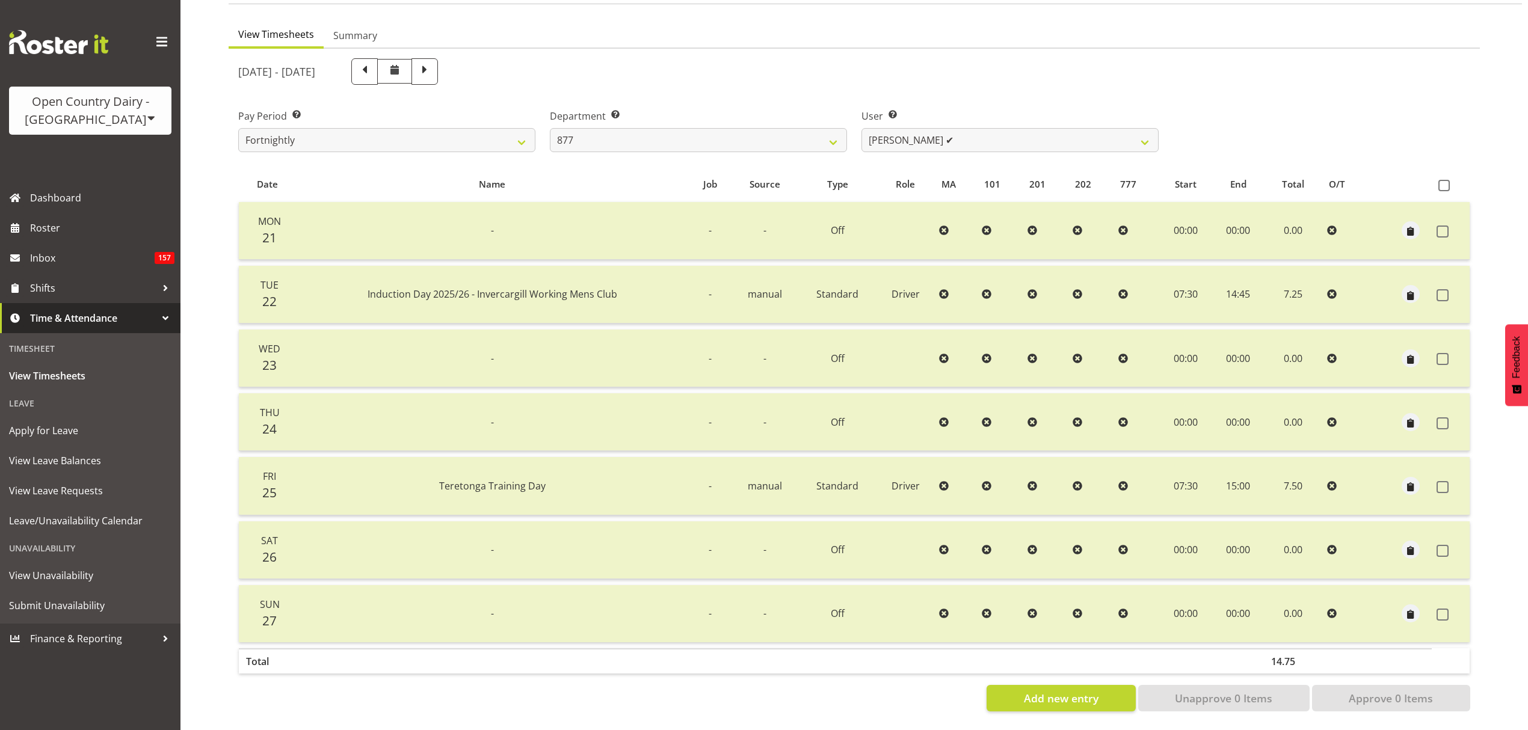
scroll to position [106, 0]
click at [438, 63] on span at bounding box center [424, 71] width 26 height 26
select select
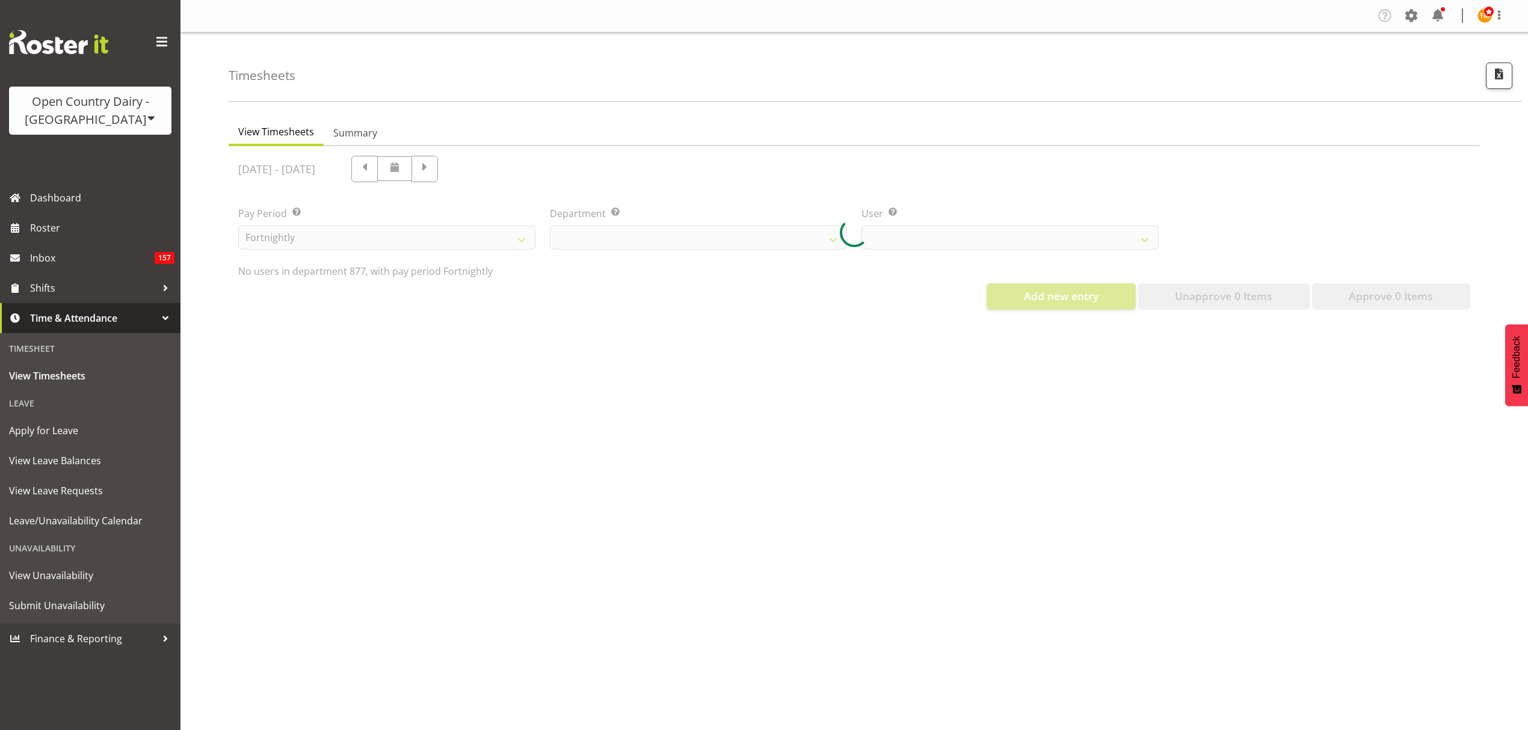
select select "690"
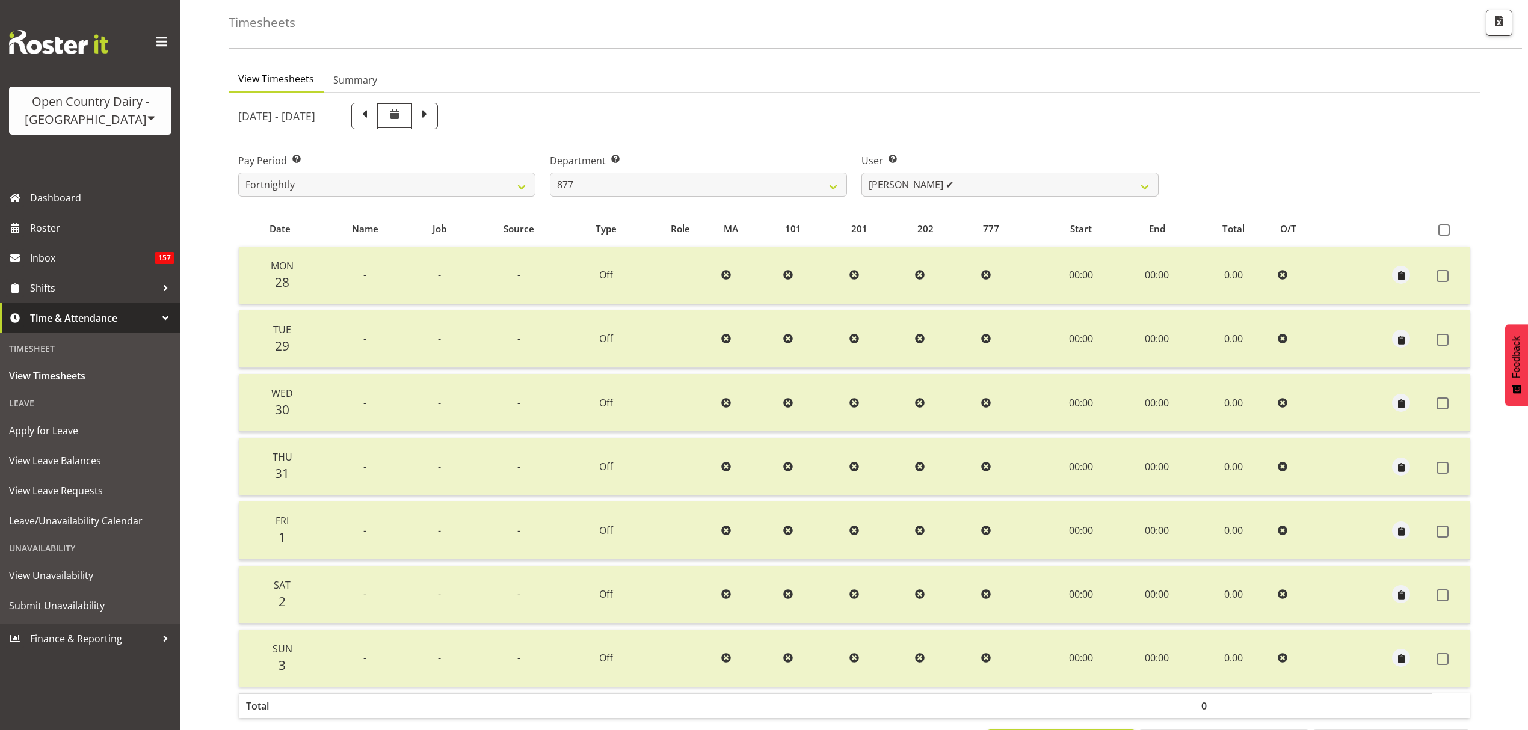
scroll to position [106, 0]
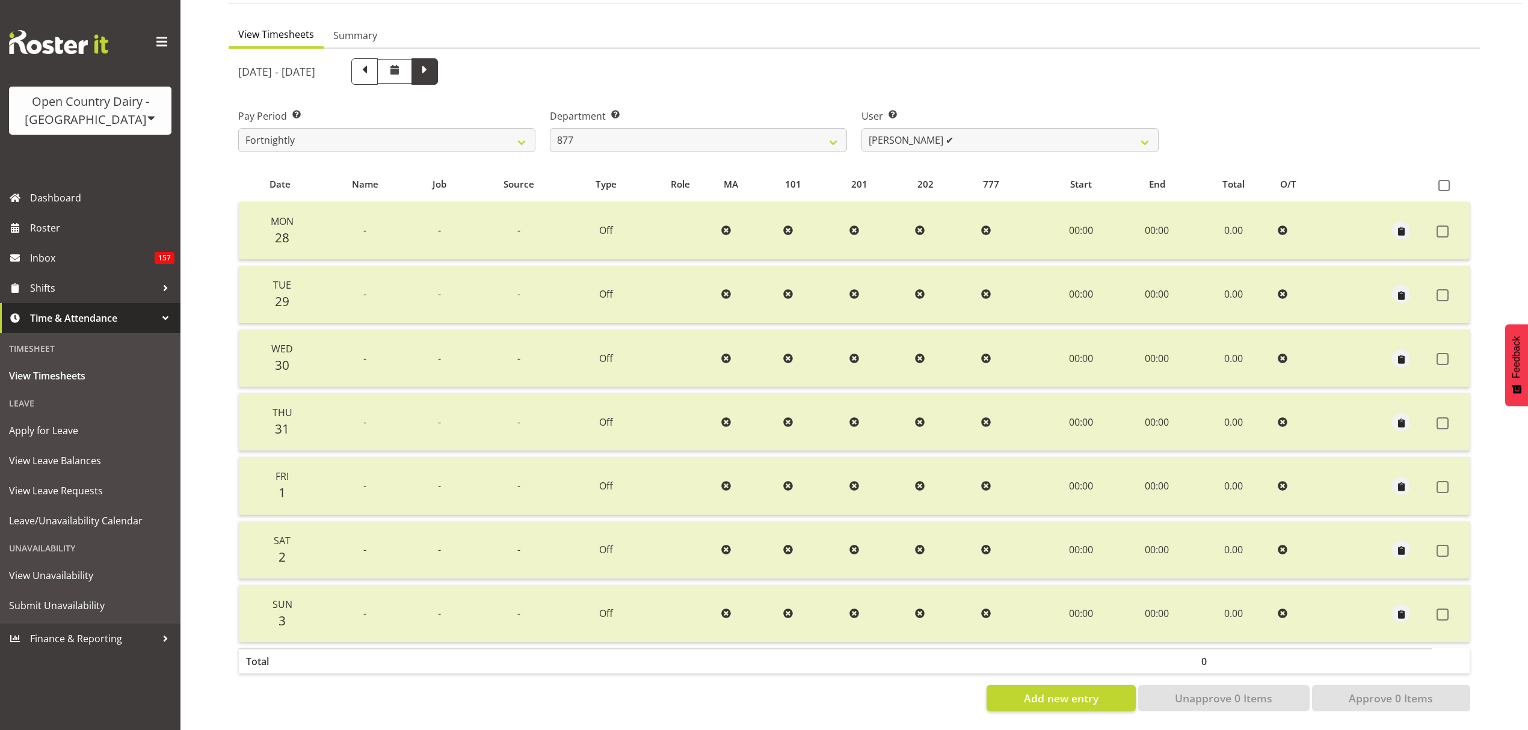
click at [438, 58] on span at bounding box center [424, 71] width 26 height 26
select select
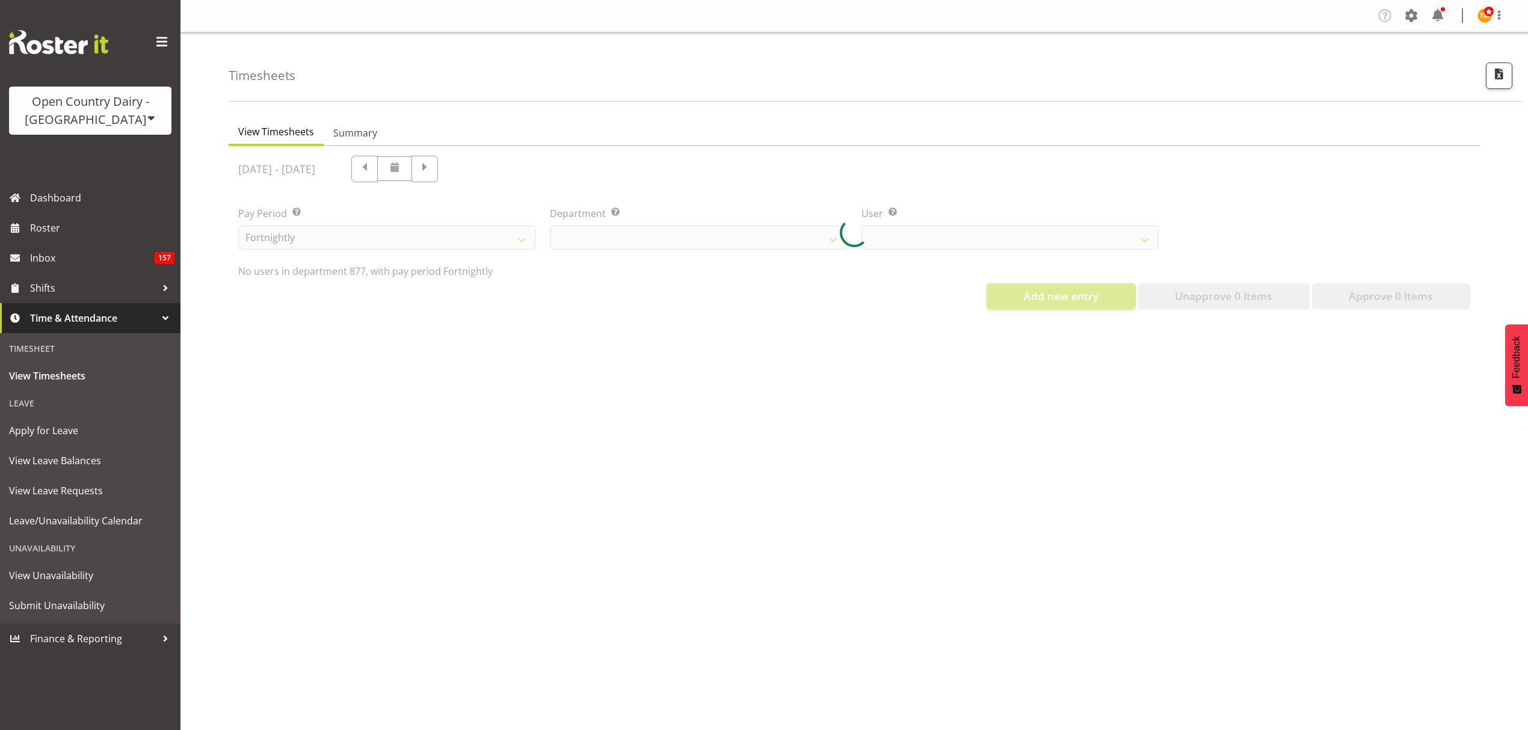
select select "690"
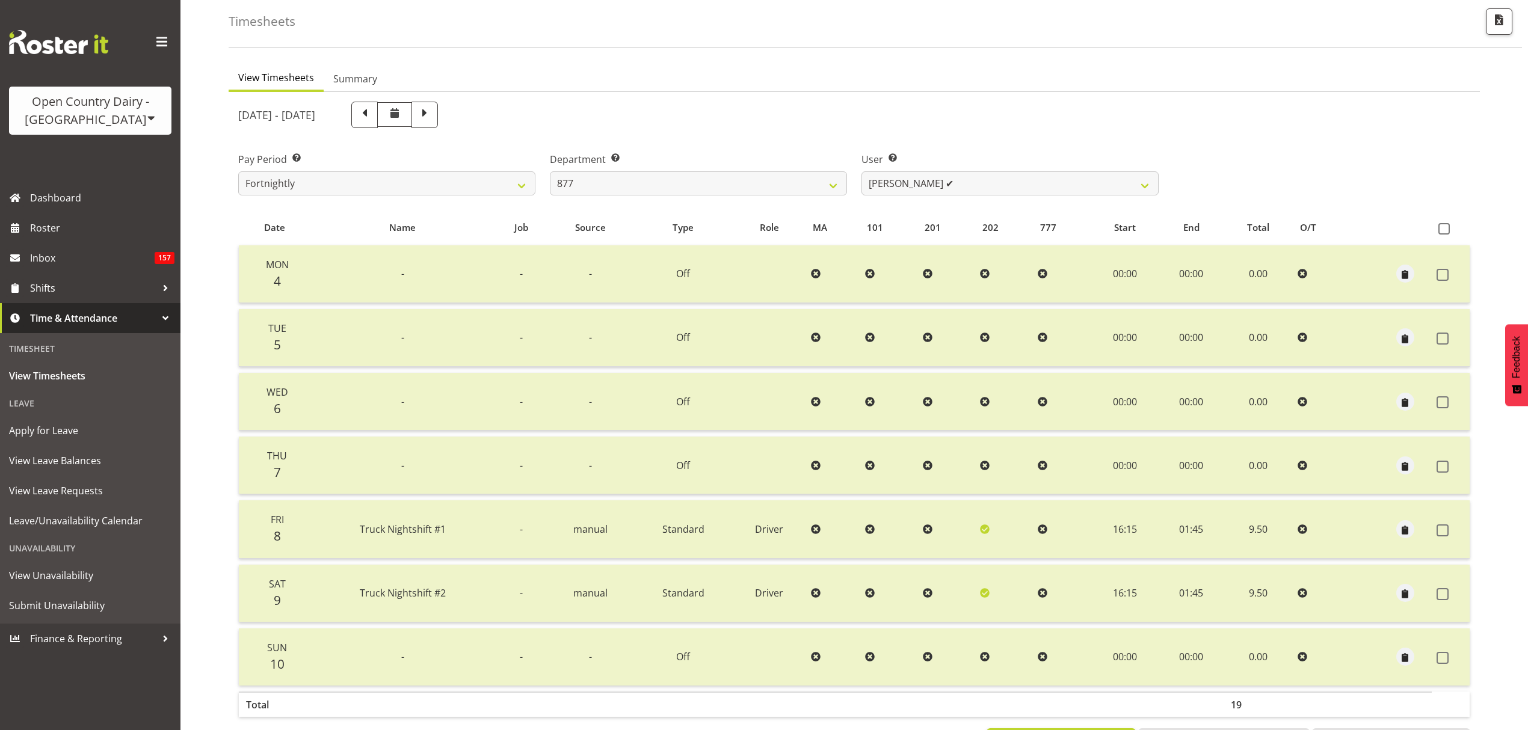
scroll to position [26, 0]
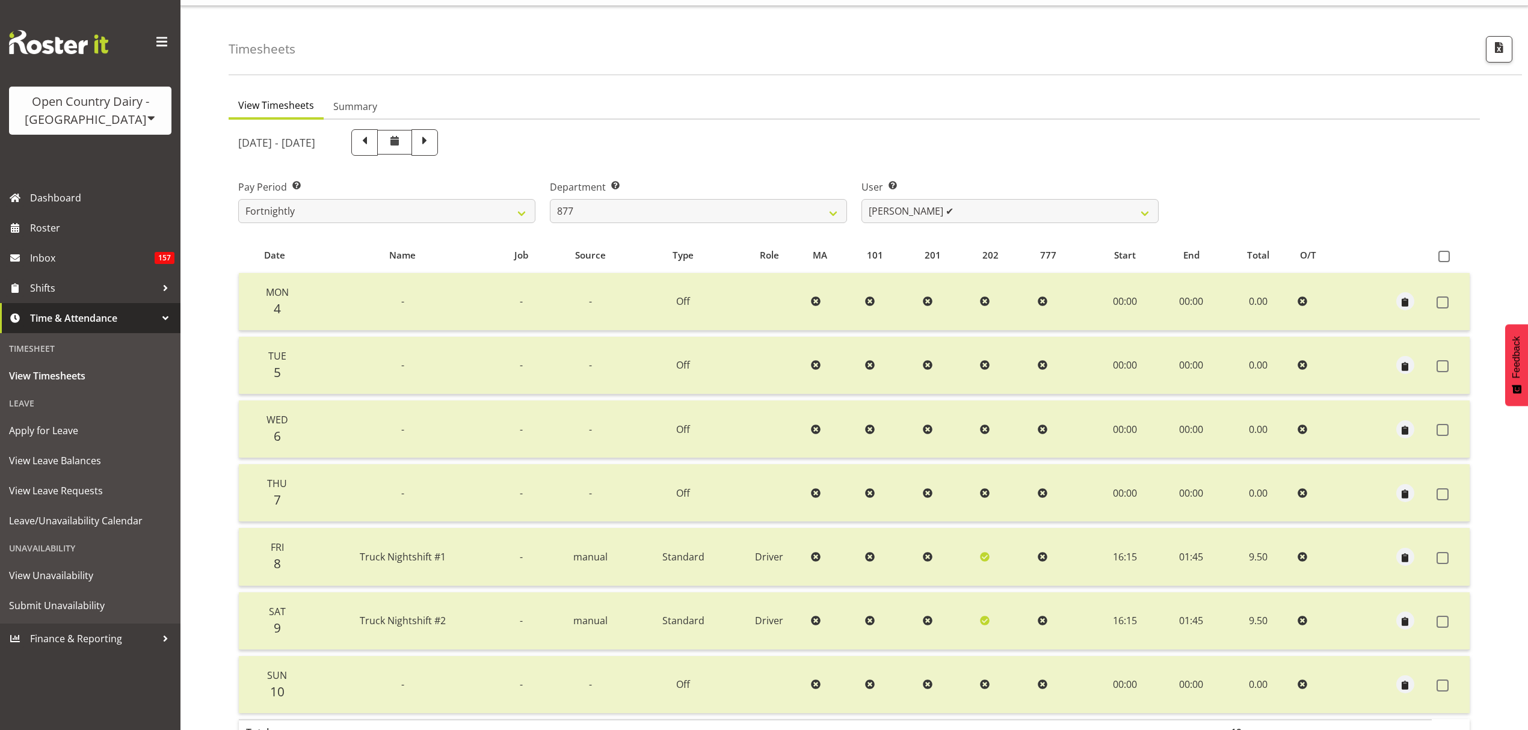
drag, startPoint x: 508, startPoint y: 146, endPoint x: 518, endPoint y: 146, distance: 9.6
click at [438, 146] on span at bounding box center [424, 142] width 26 height 26
select select
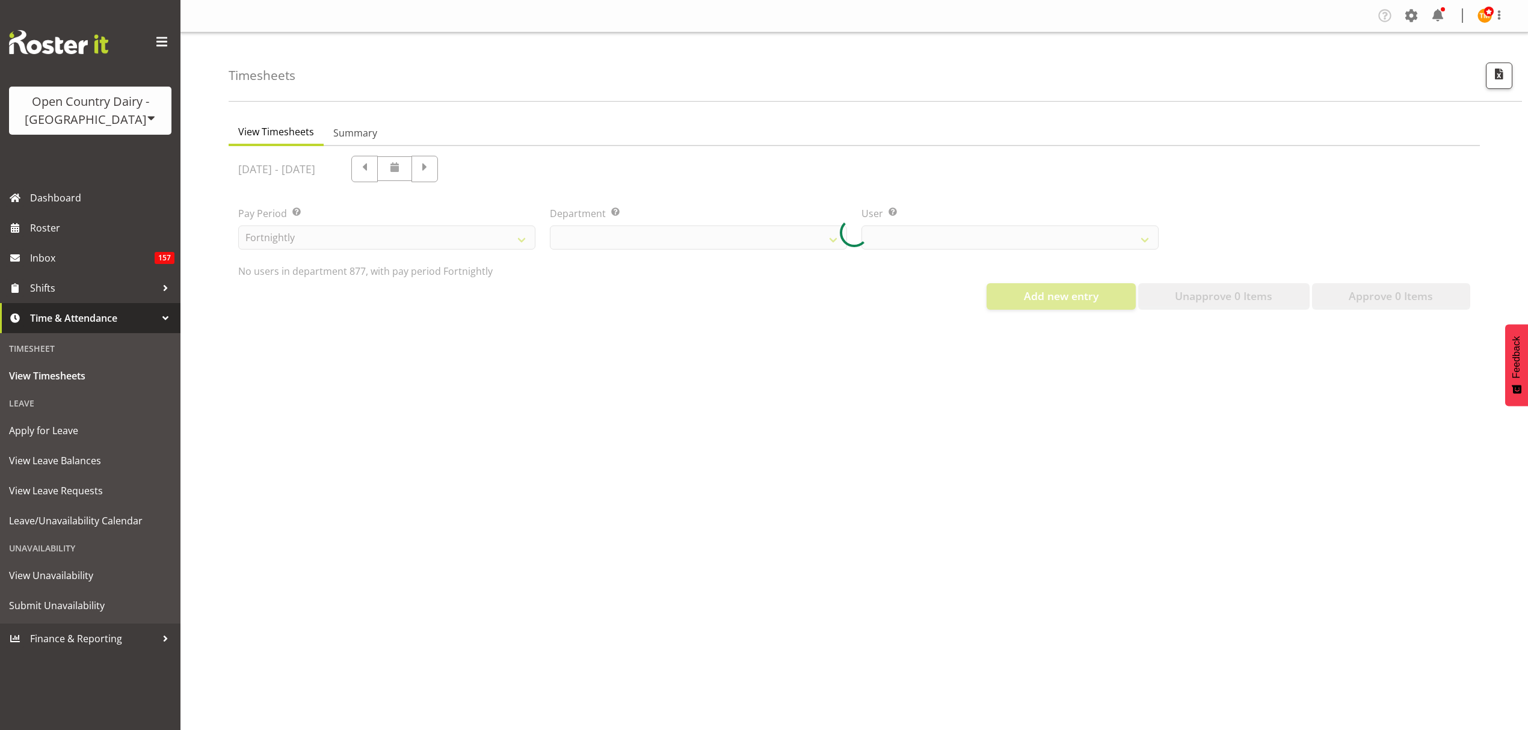
scroll to position [0, 0]
select select "690"
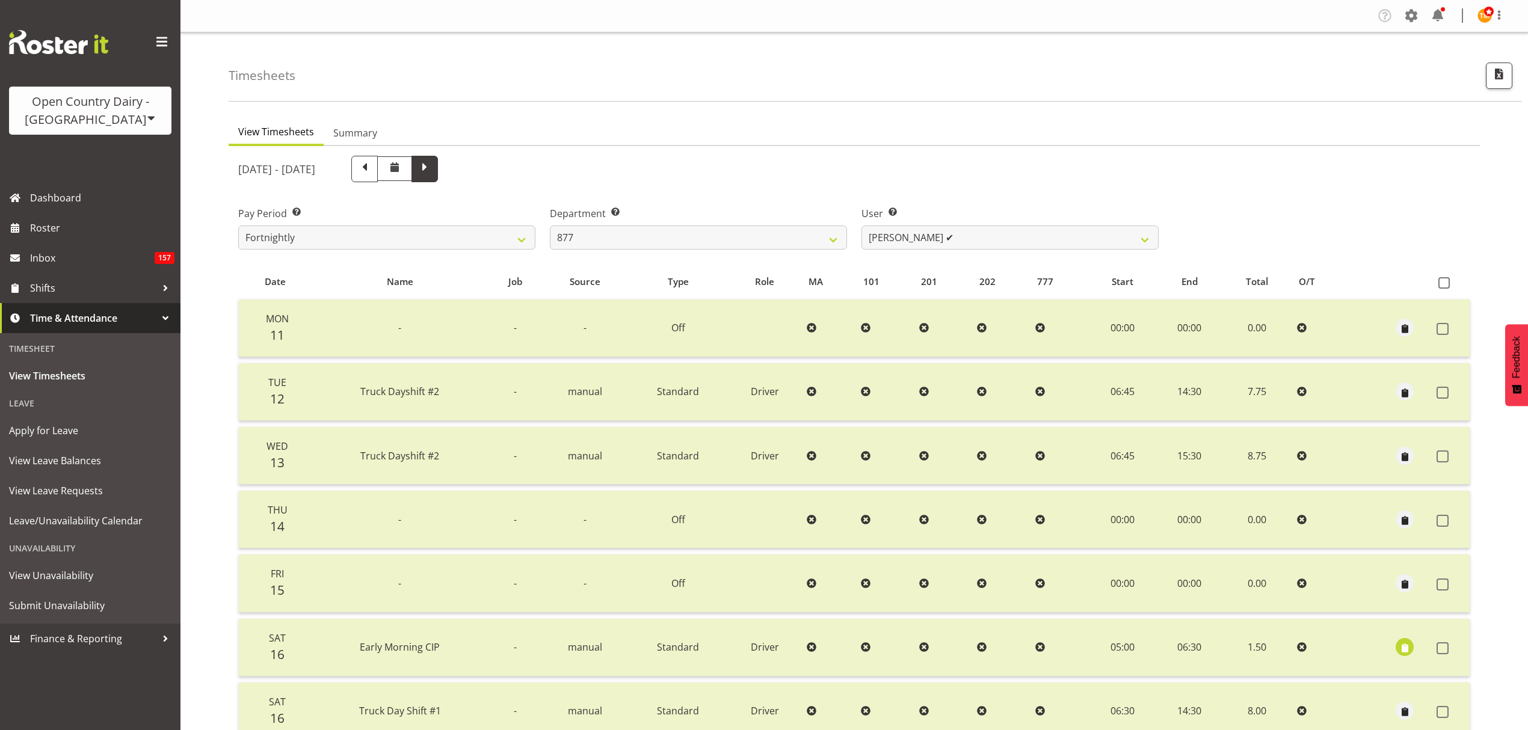
click at [432, 167] on span at bounding box center [425, 168] width 16 height 16
select select
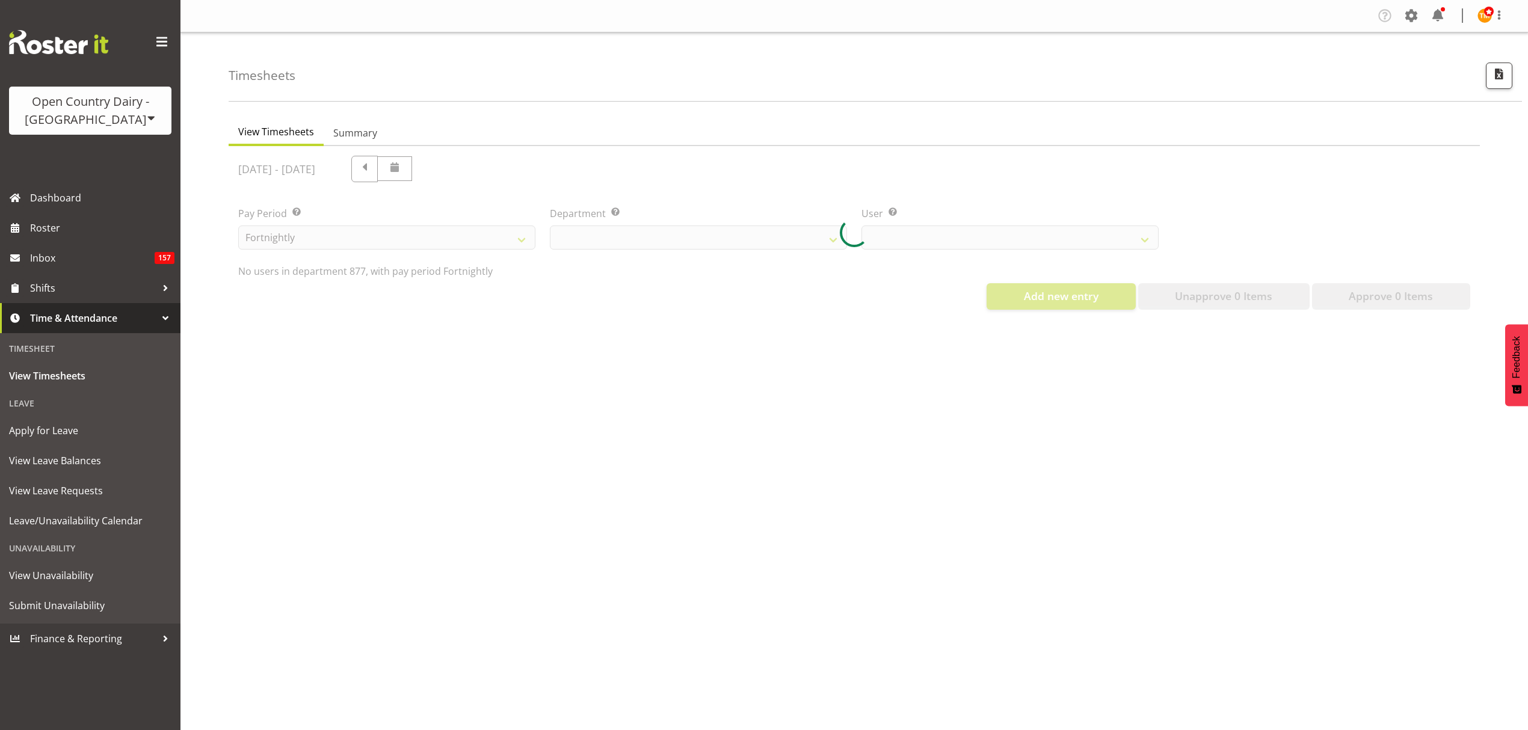
select select "690"
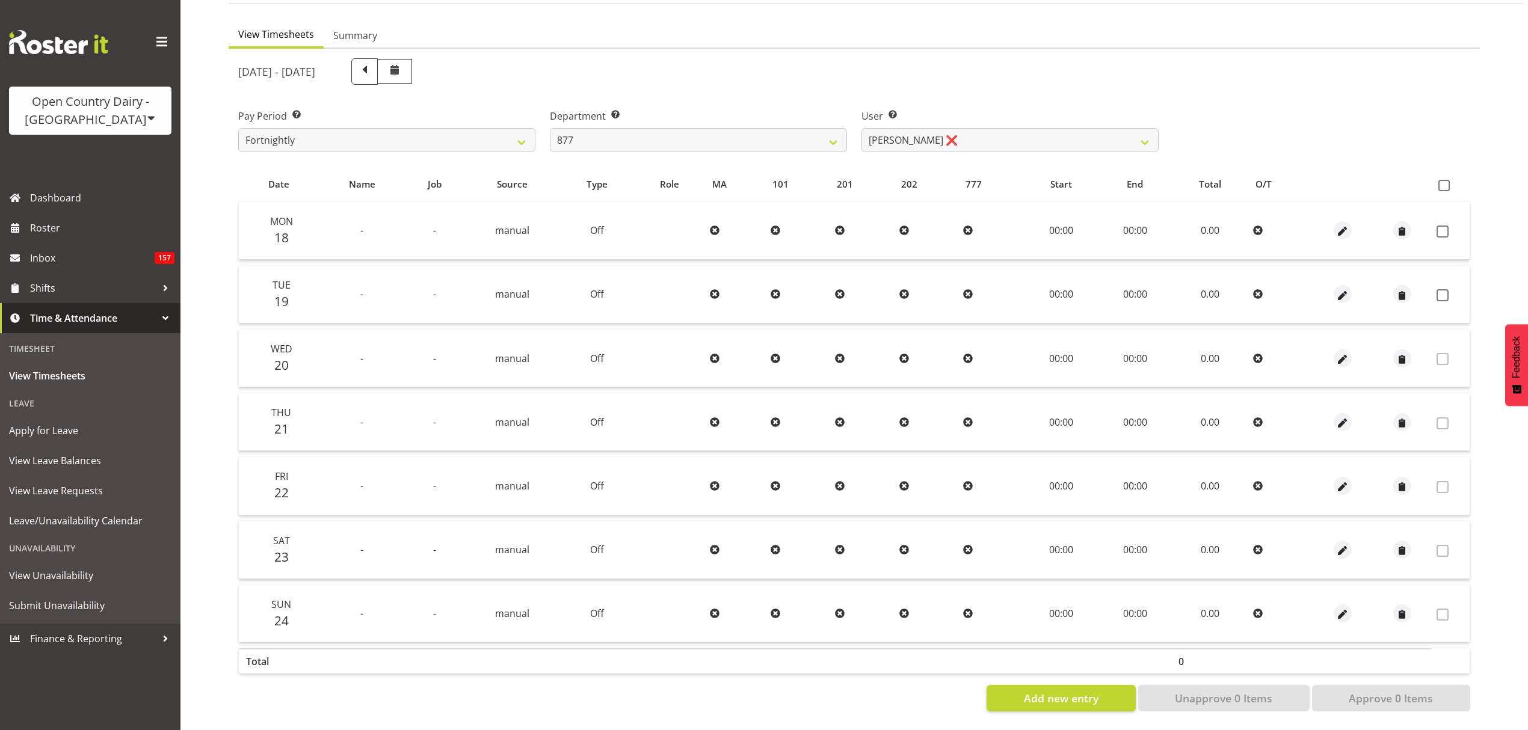
scroll to position [106, 0]
click at [372, 69] on span at bounding box center [365, 71] width 16 height 16
select select
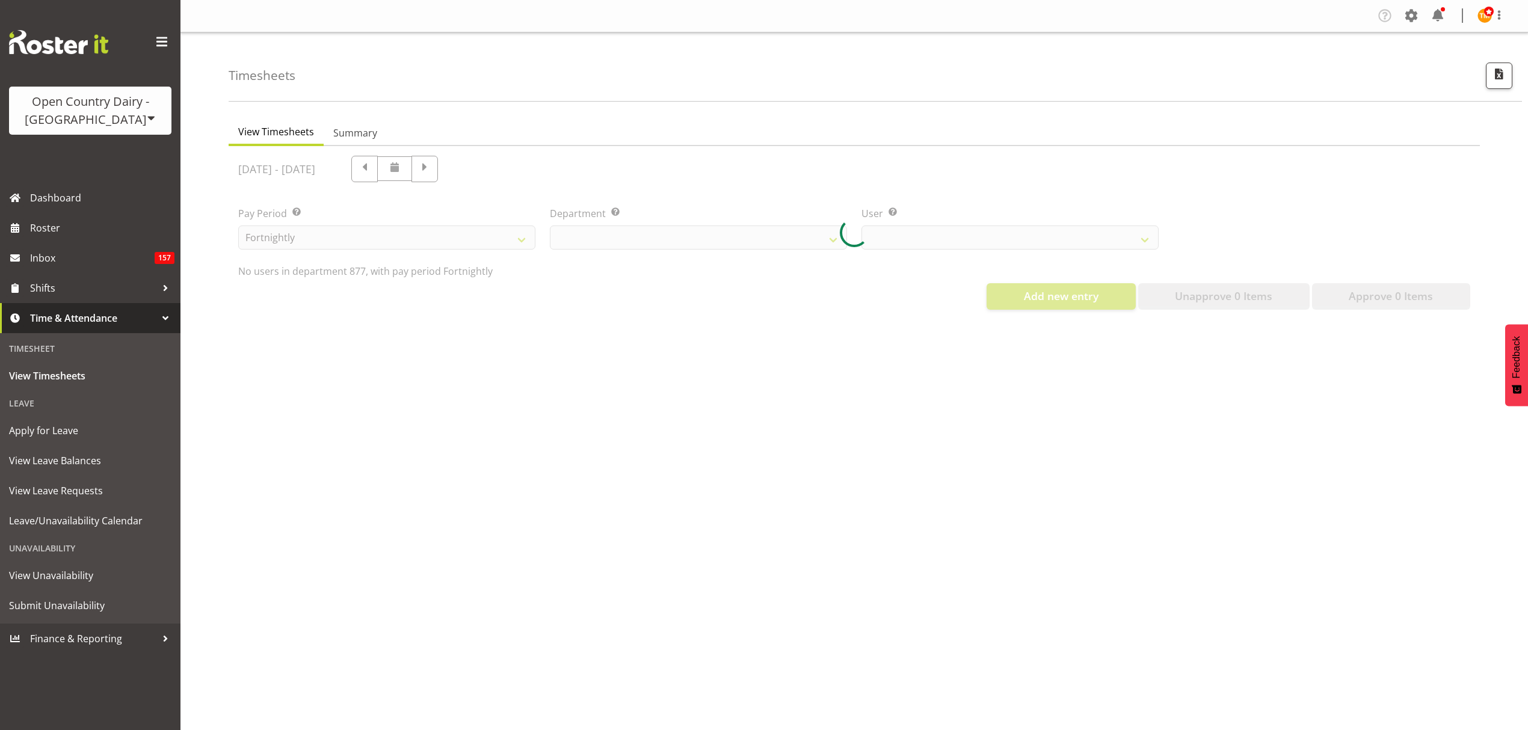
select select "690"
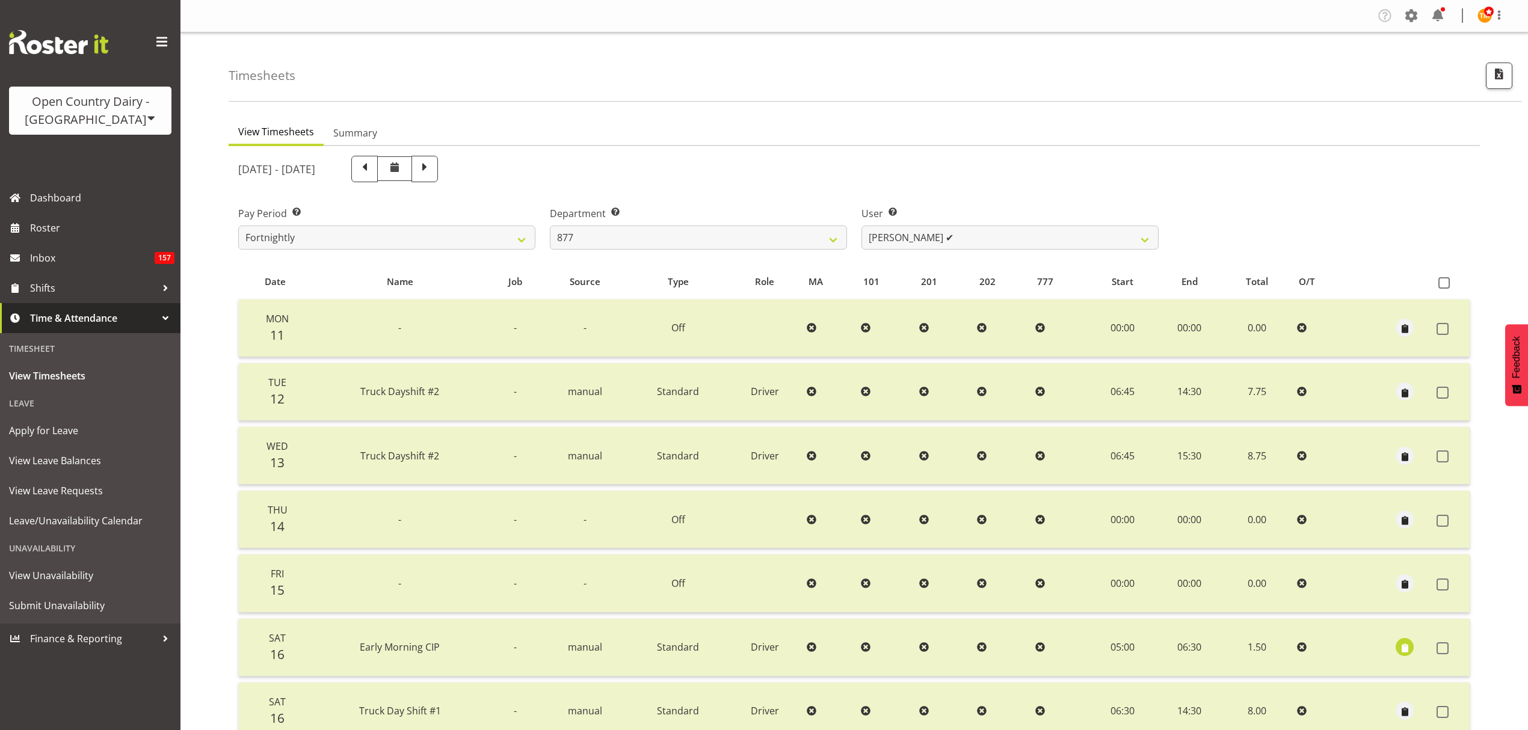
click at [372, 171] on span at bounding box center [365, 168] width 16 height 16
select select
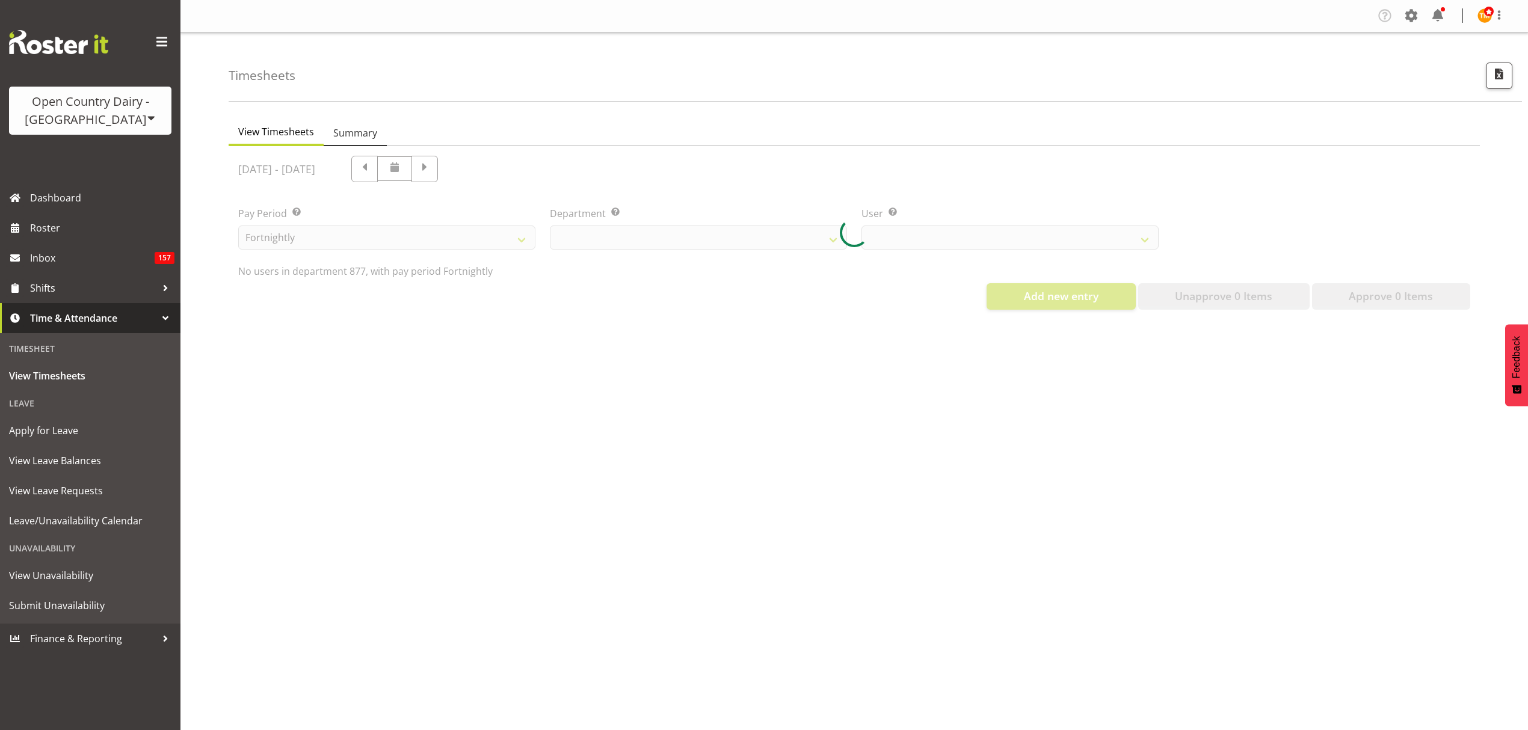
select select "690"
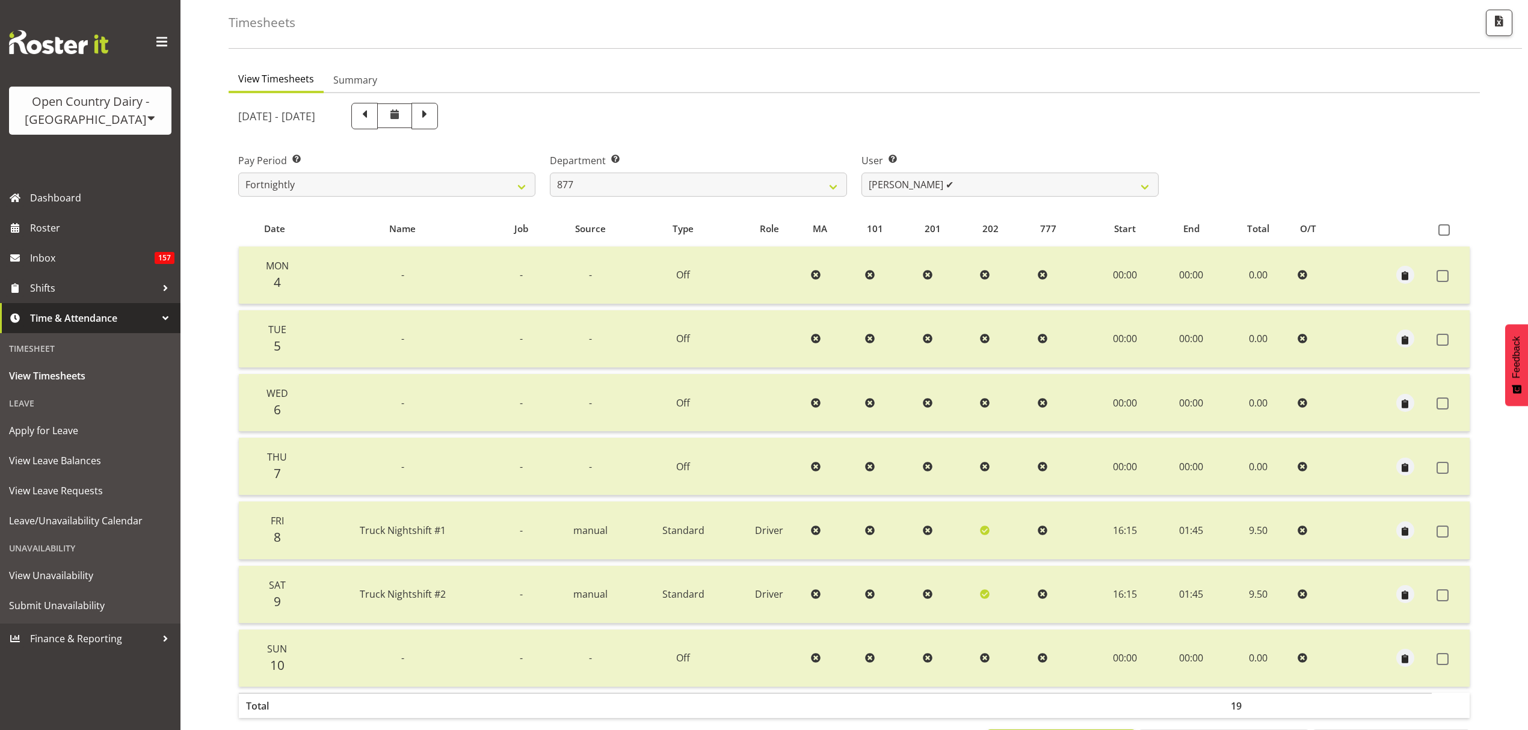
scroll to position [106, 0]
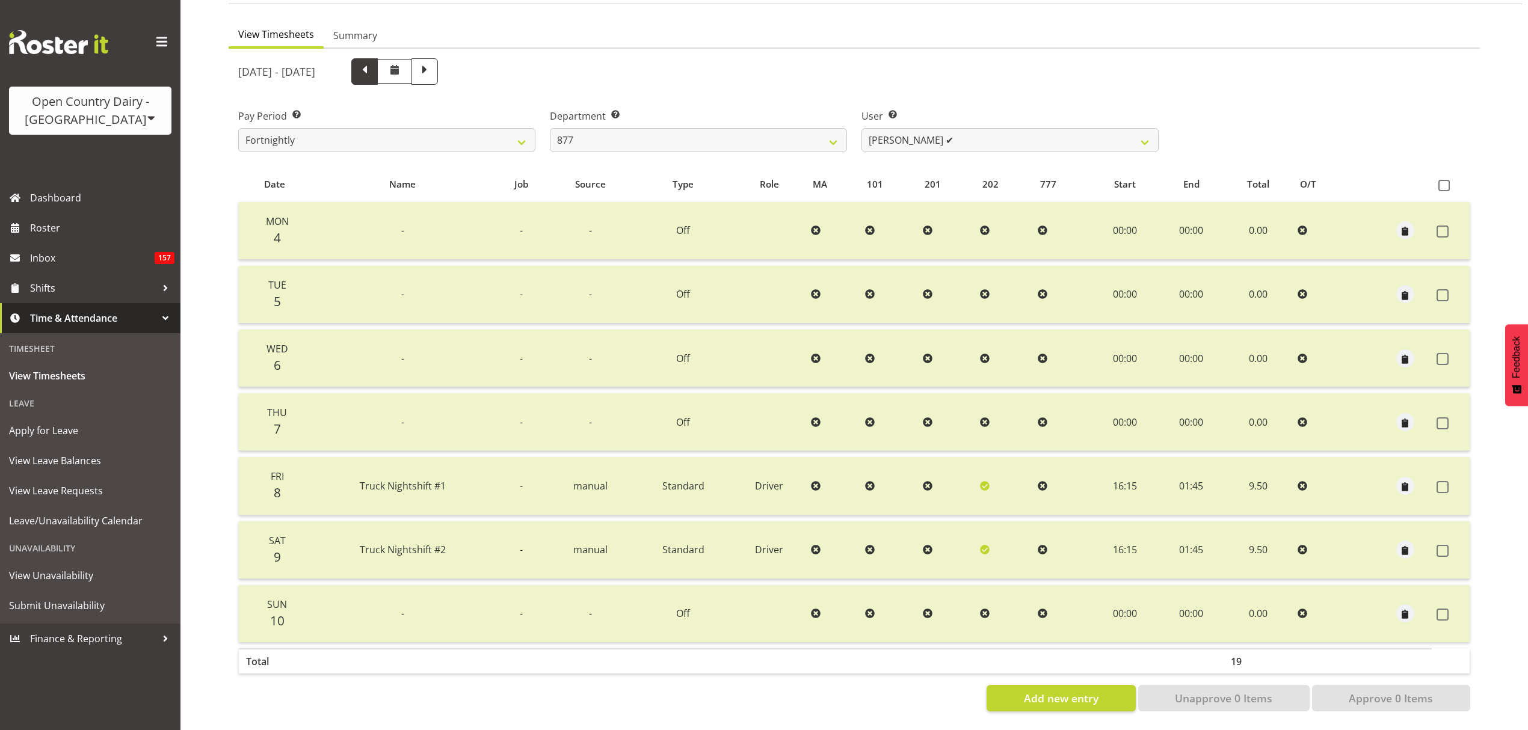
click at [378, 72] on span at bounding box center [364, 71] width 26 height 26
click at [412, 70] on span at bounding box center [394, 71] width 35 height 25
select select
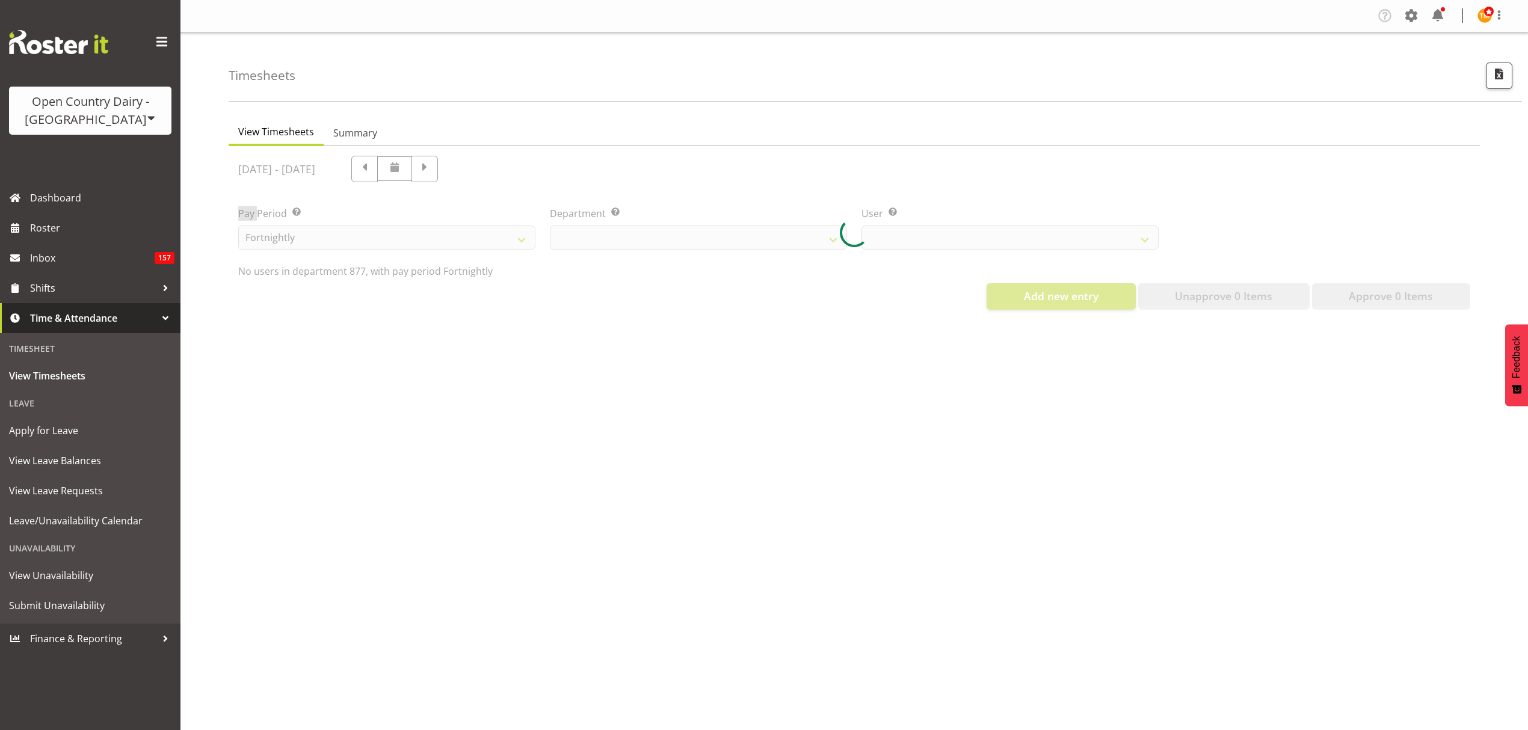
select select "690"
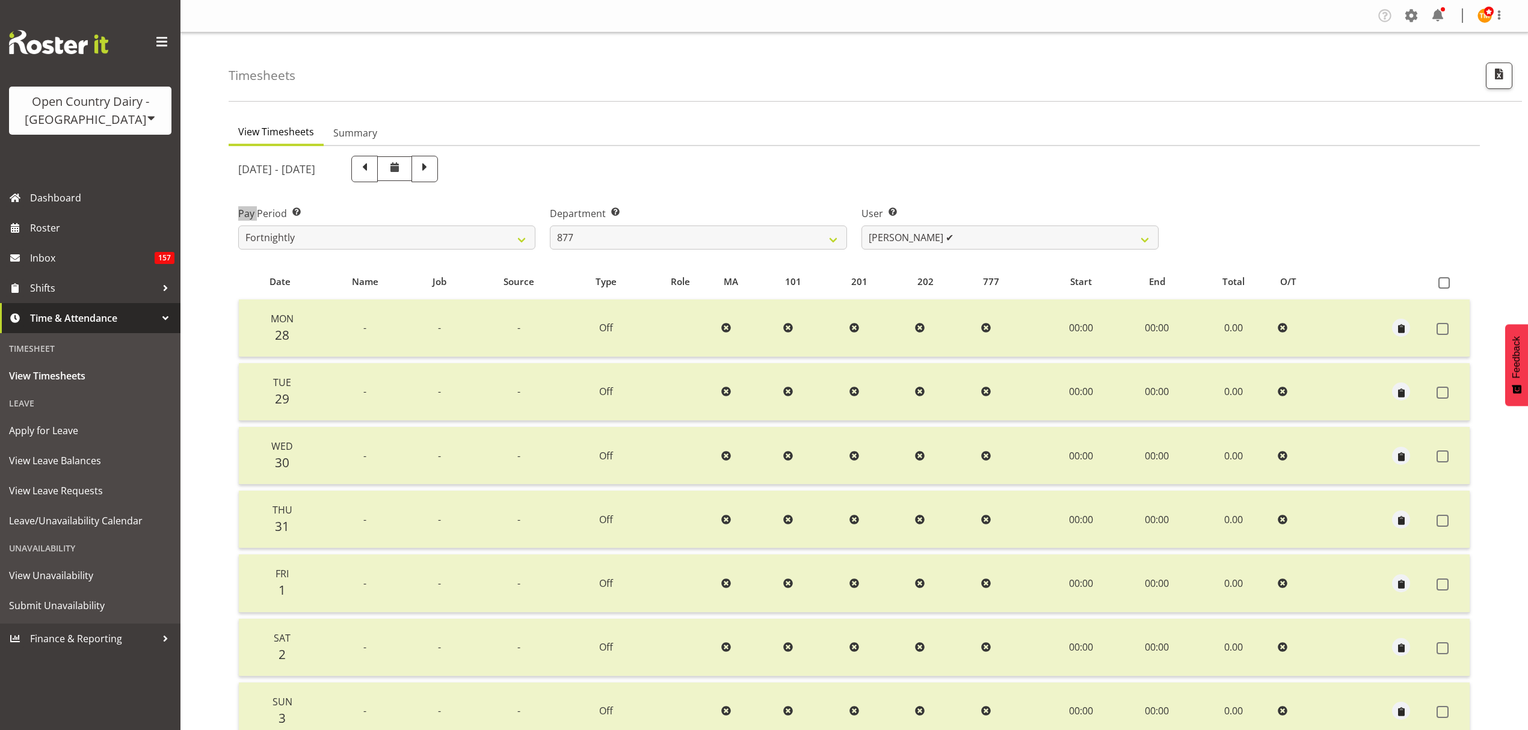
scroll to position [106, 0]
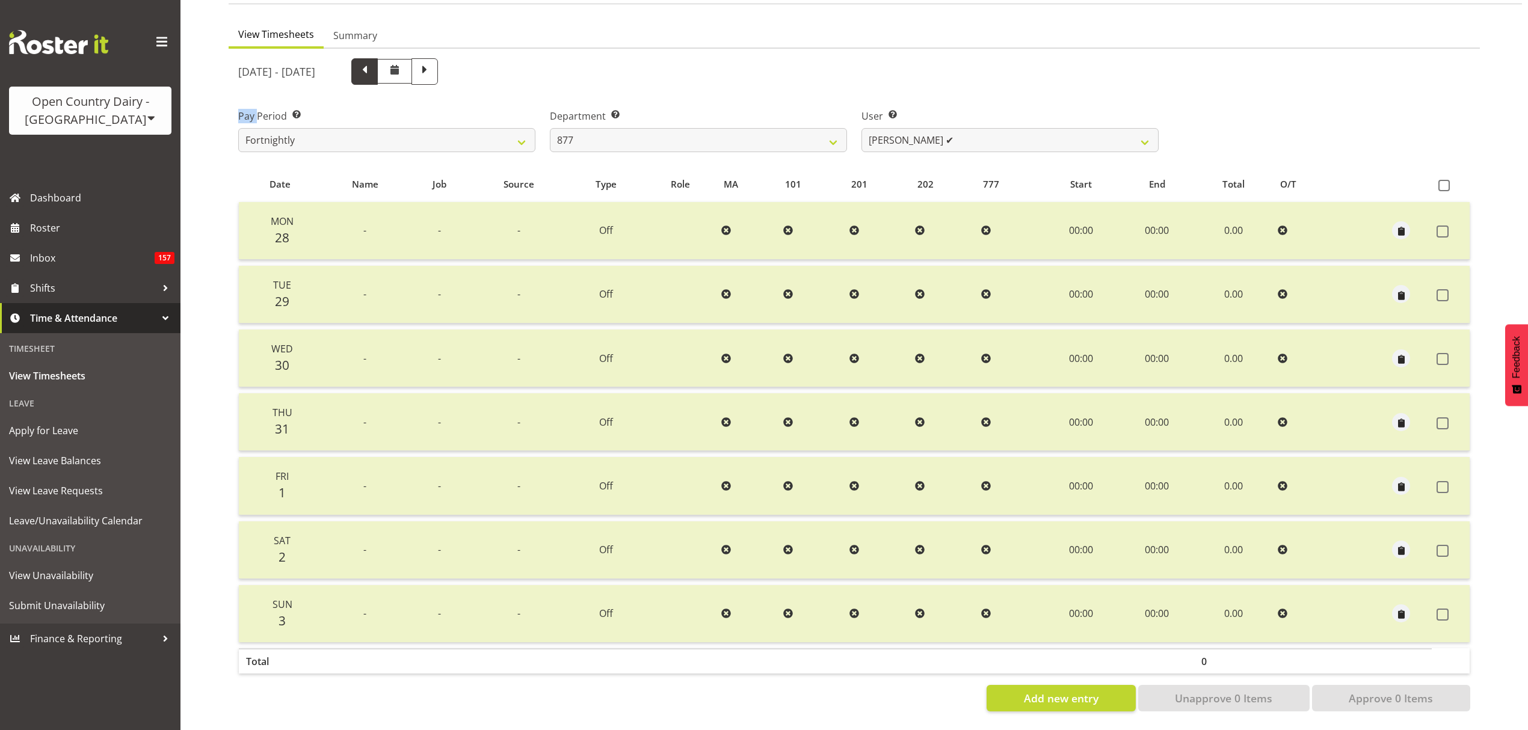
click at [378, 64] on span at bounding box center [364, 71] width 26 height 26
select select
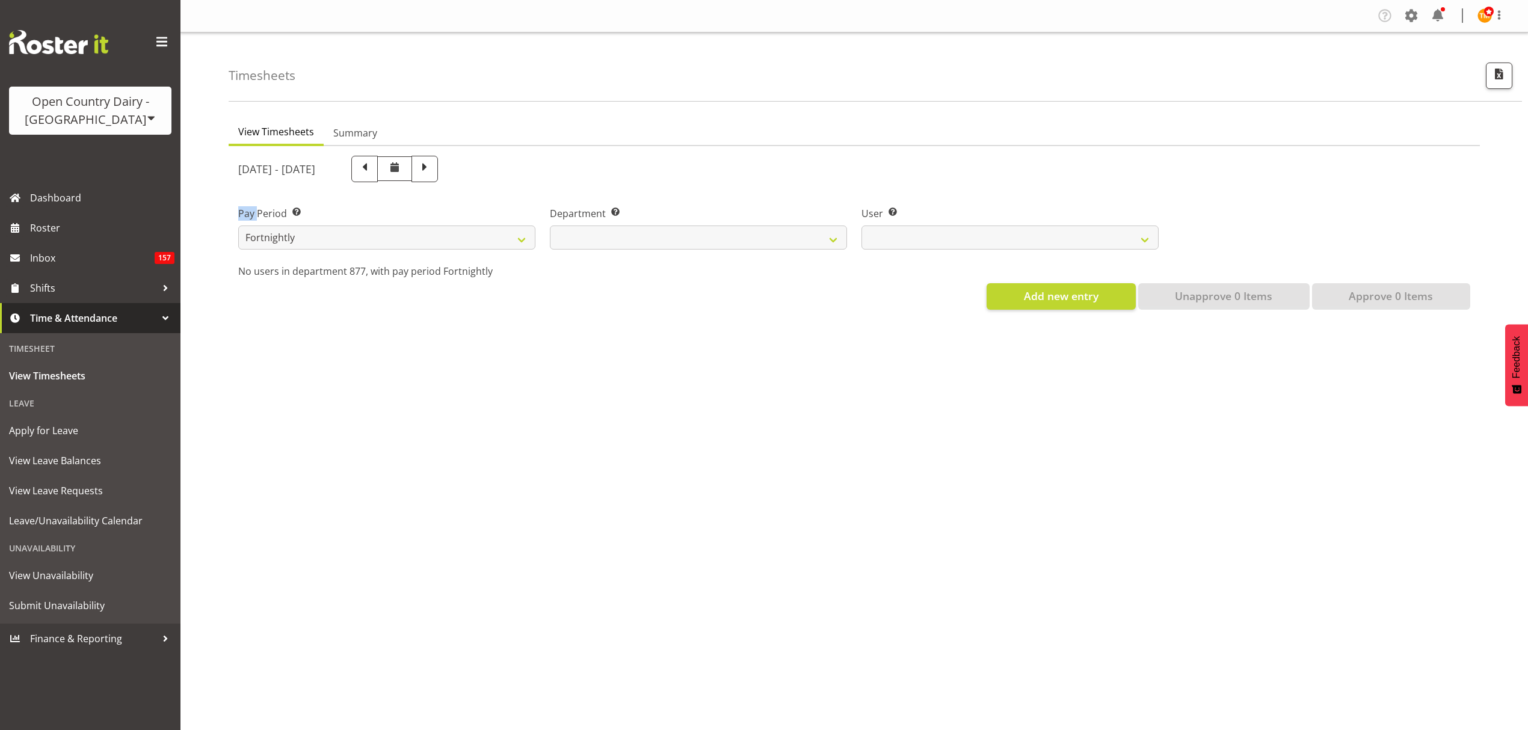
scroll to position [0, 0]
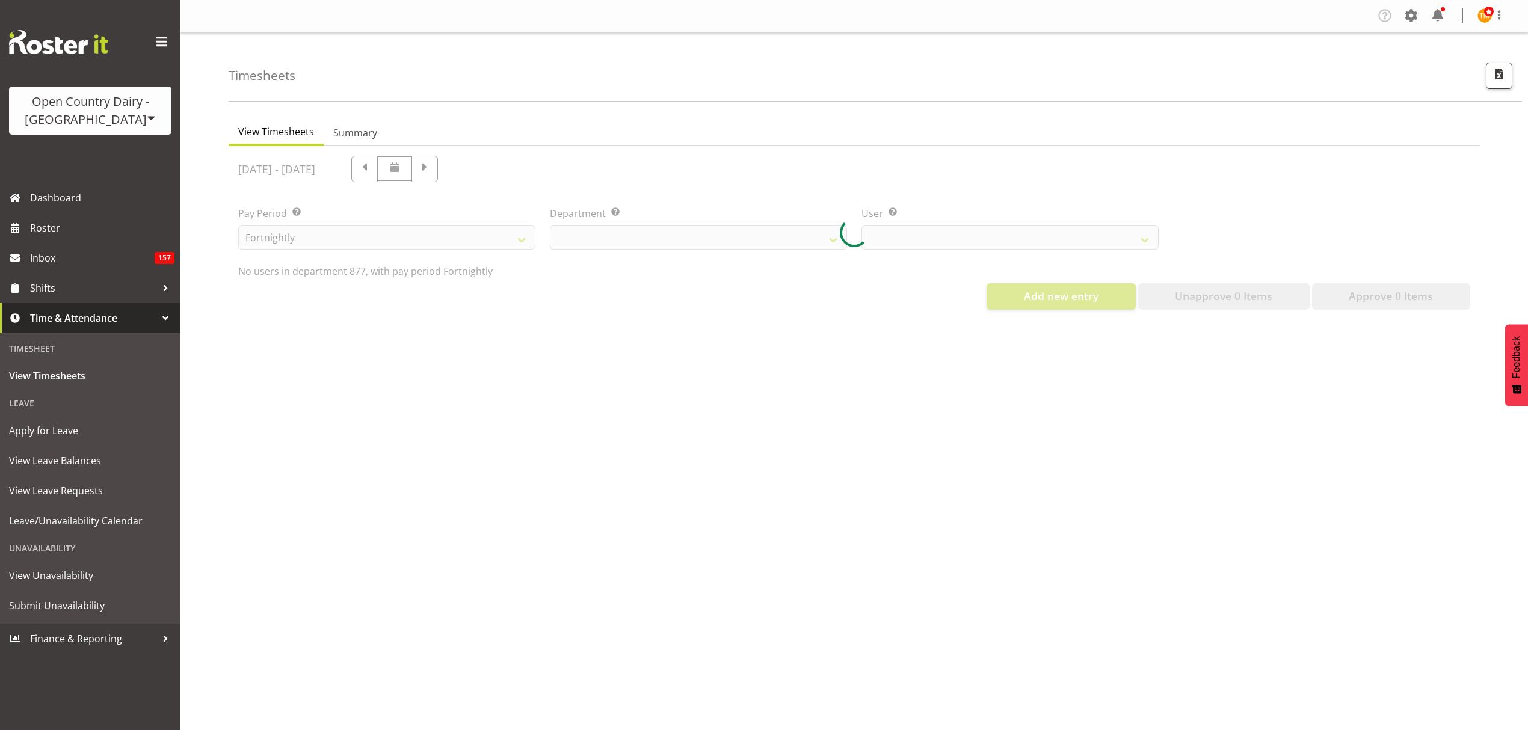
click at [1045, 147] on div at bounding box center [854, 232] width 1251 height 173
select select "690"
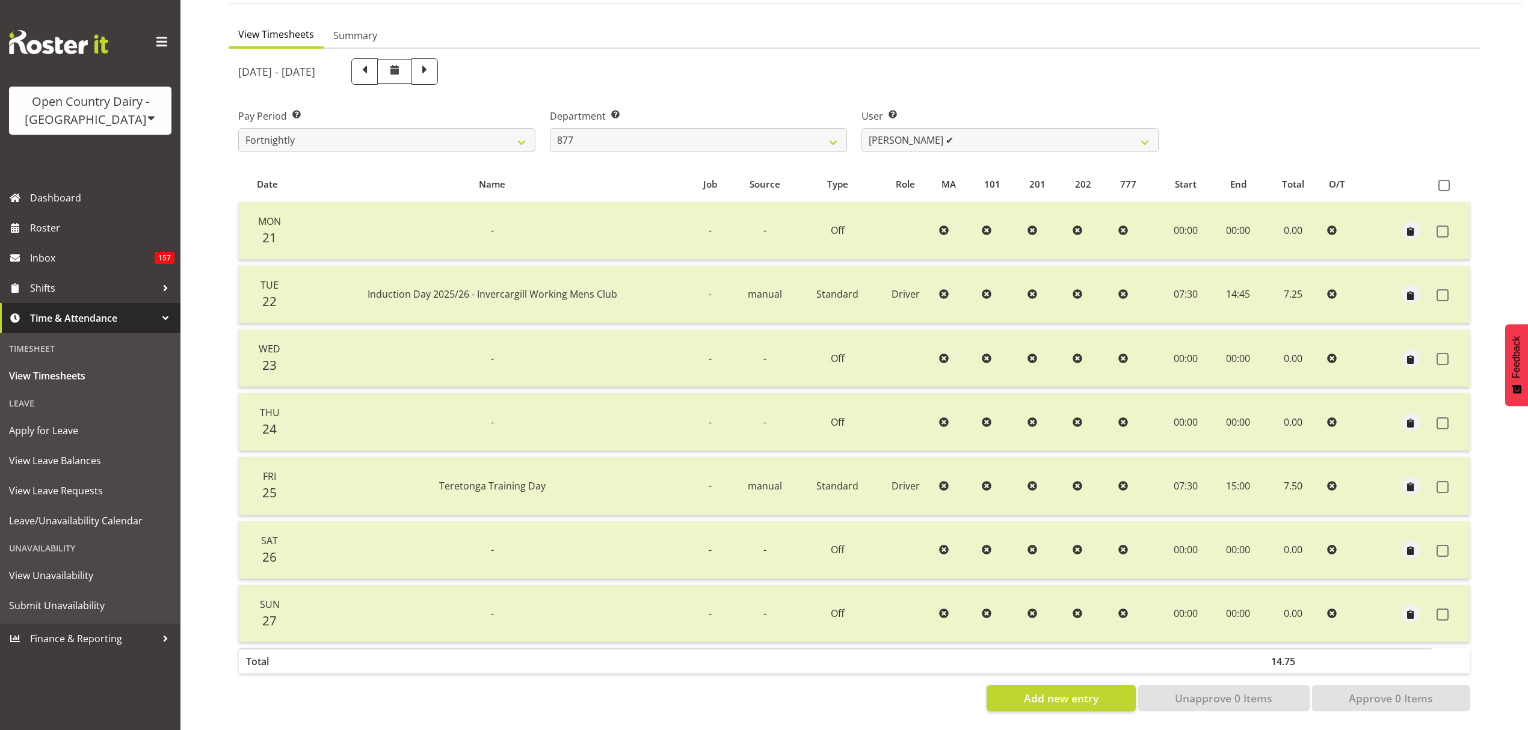
scroll to position [106, 0]
click at [432, 63] on span at bounding box center [425, 71] width 16 height 16
select select
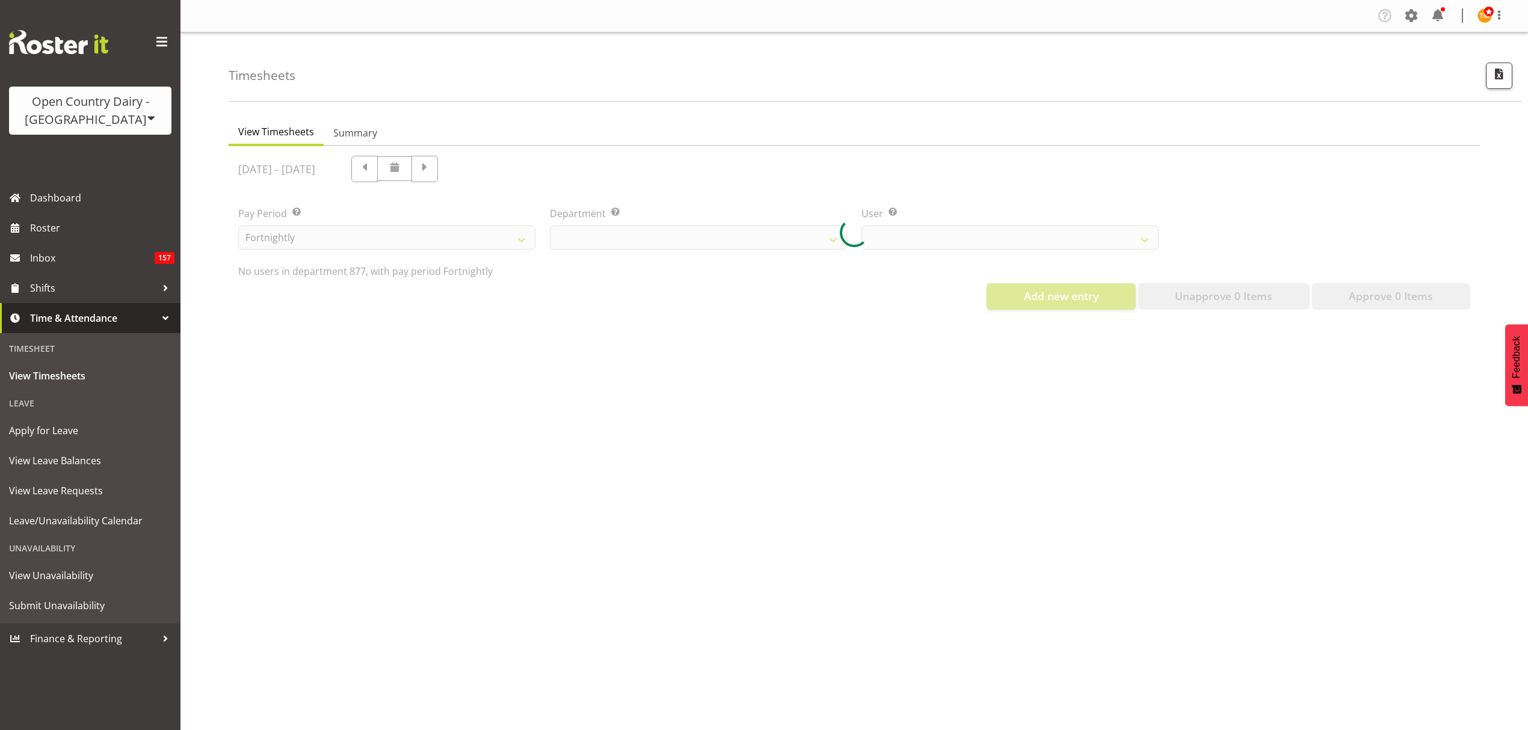
scroll to position [0, 0]
select select "690"
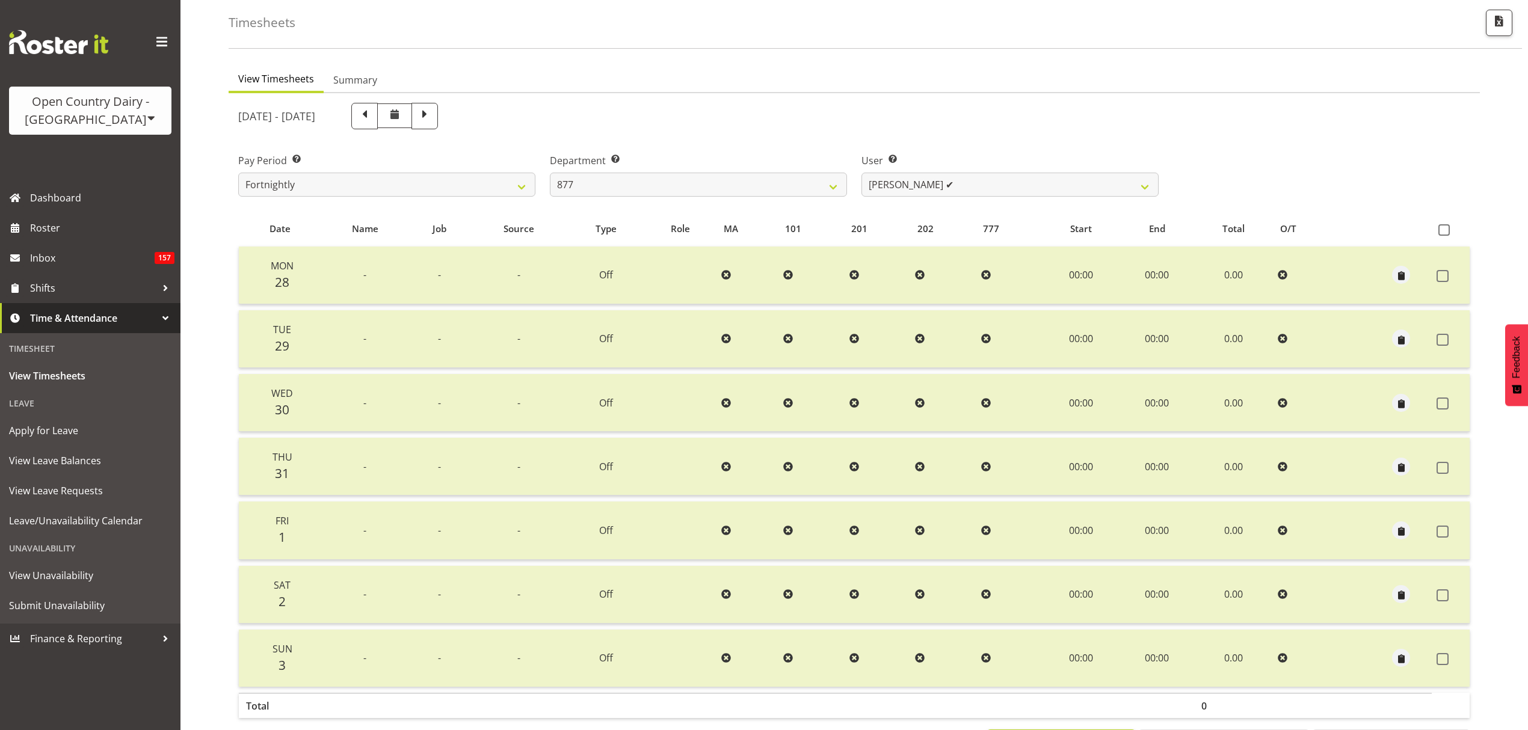
scroll to position [106, 0]
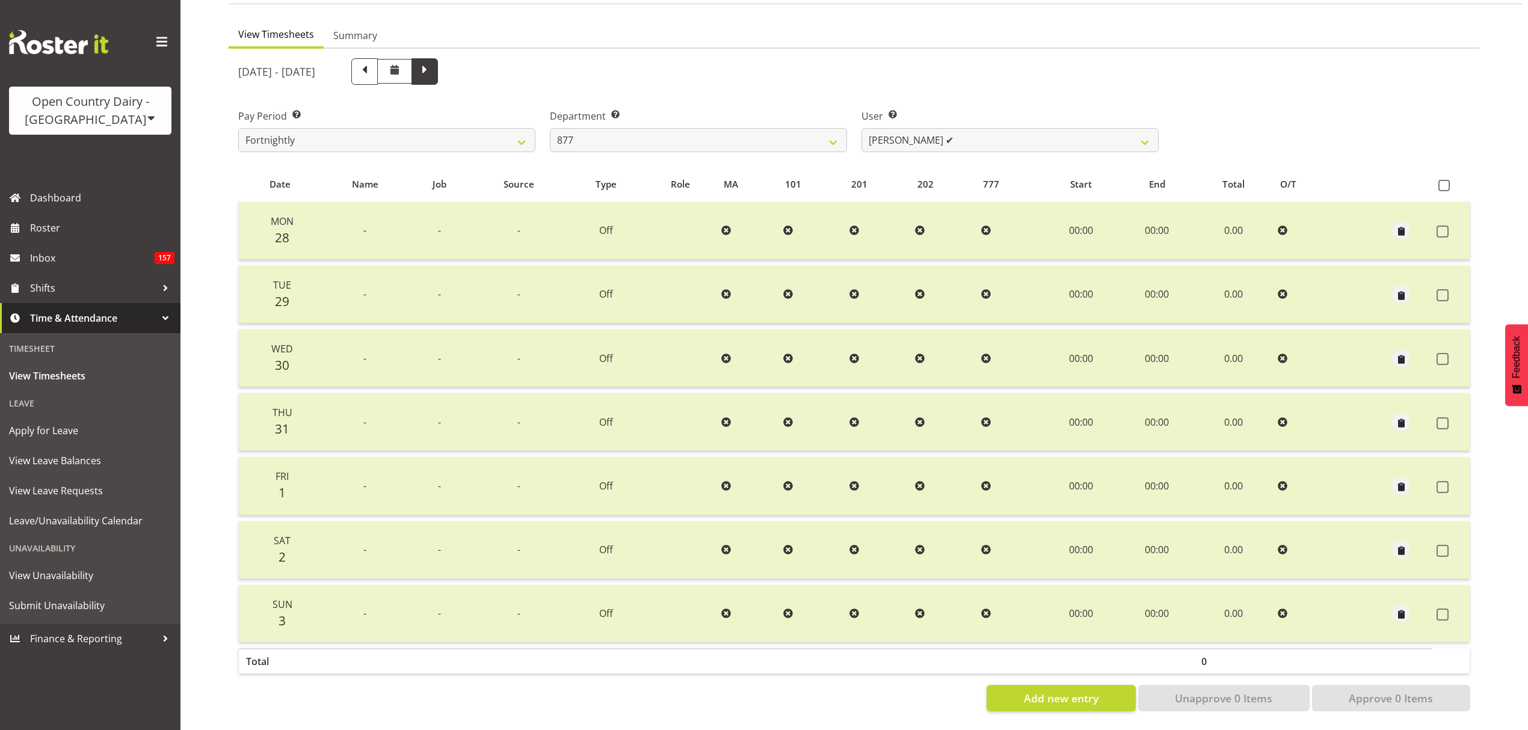
click at [438, 64] on span at bounding box center [424, 71] width 26 height 26
click at [432, 64] on span at bounding box center [425, 71] width 16 height 16
select select
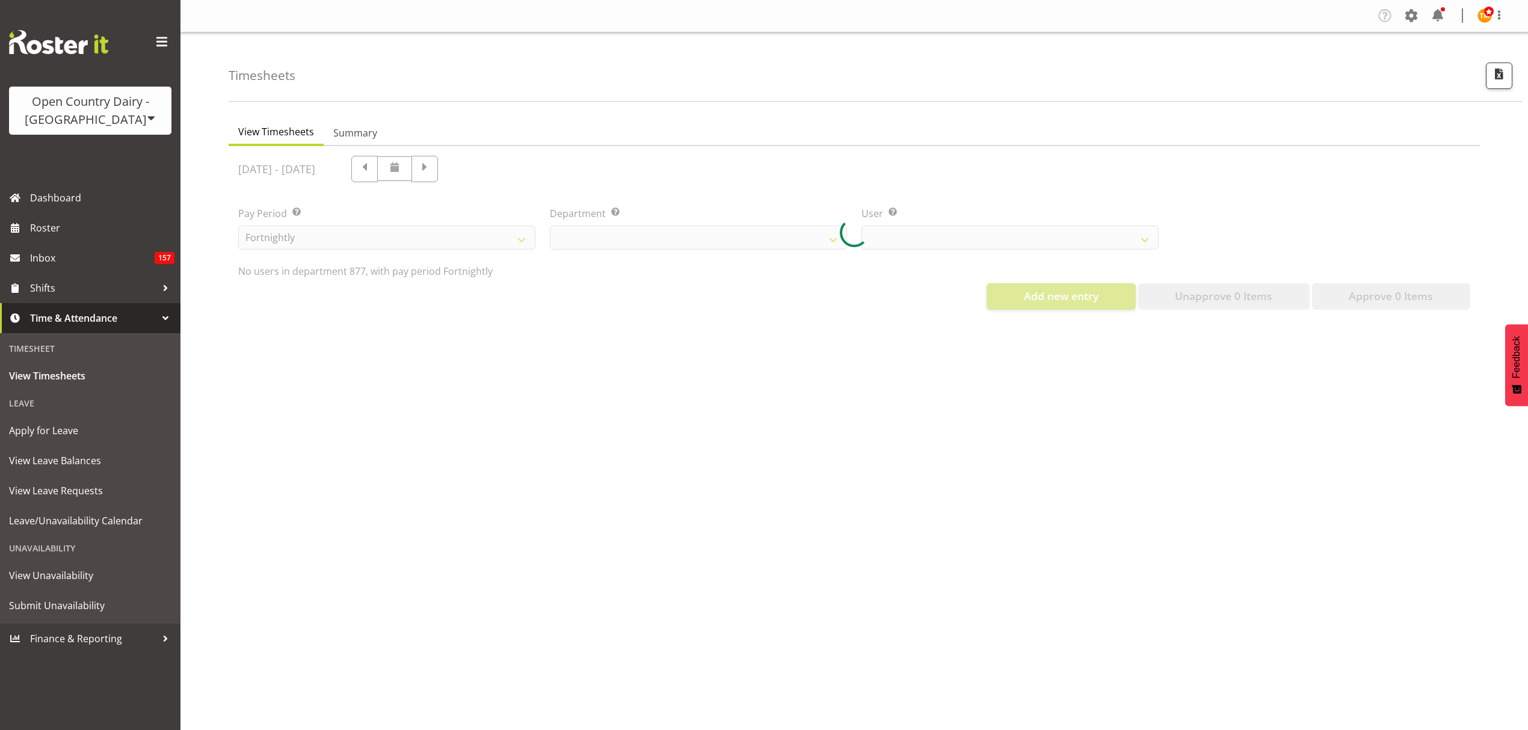
scroll to position [0, 0]
select select "690"
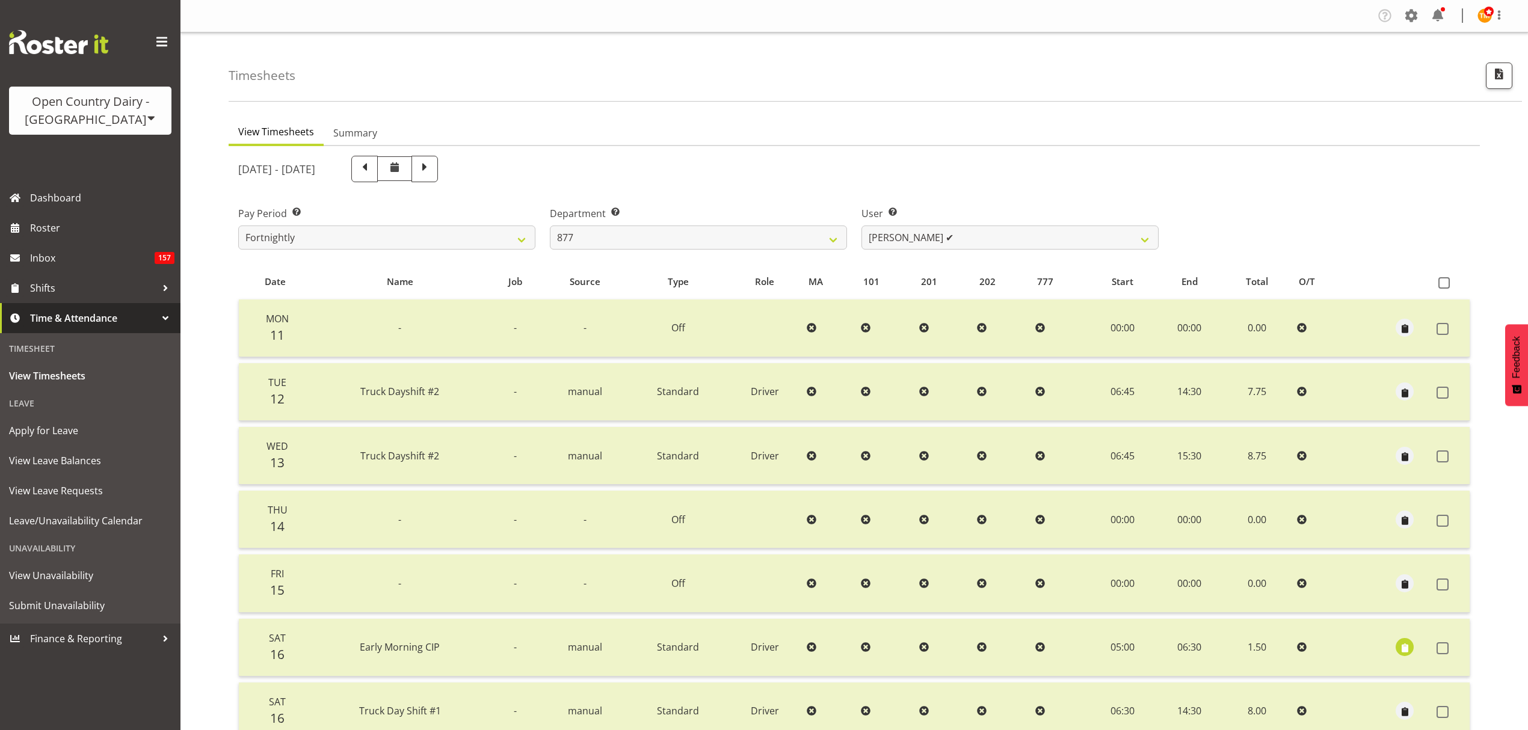
click at [372, 167] on span at bounding box center [365, 168] width 16 height 16
select select
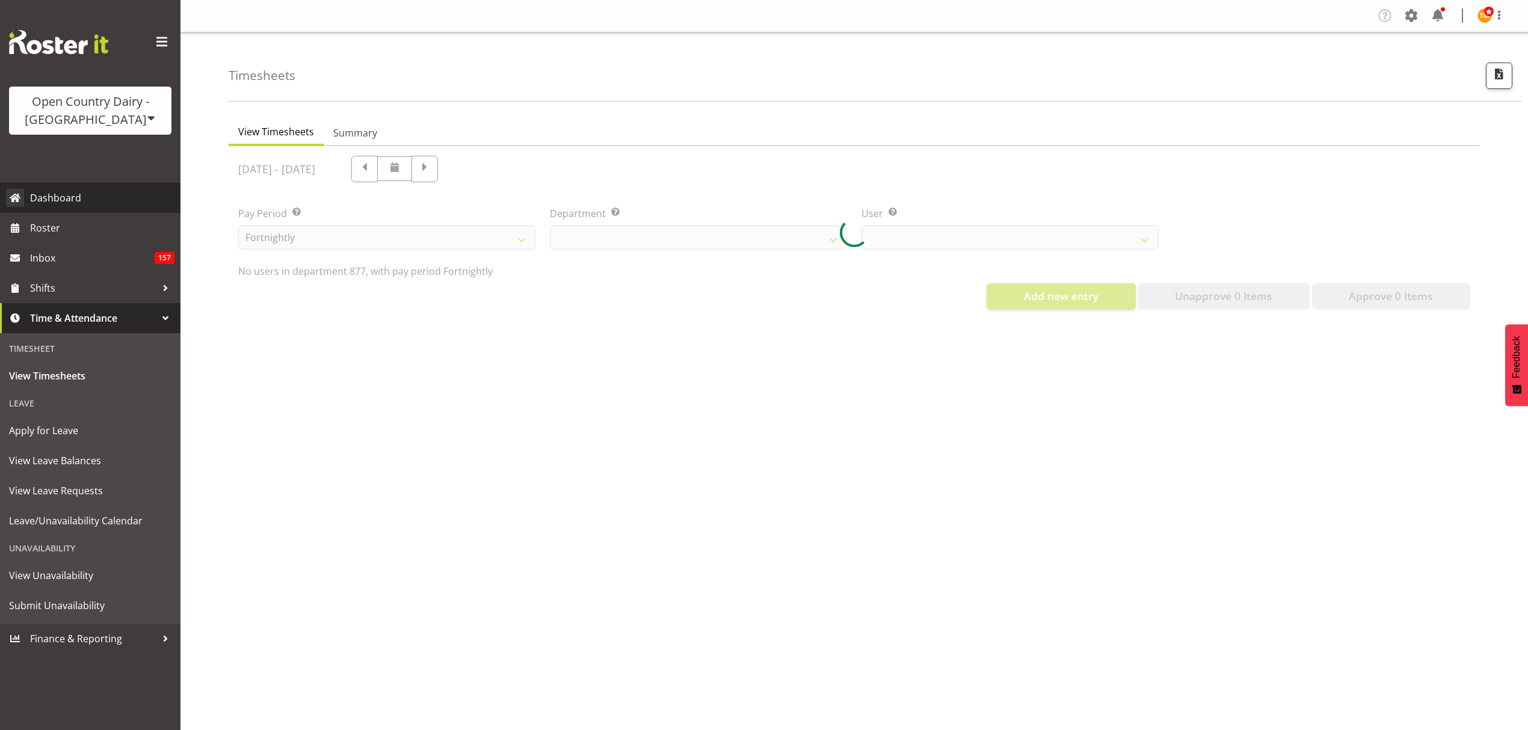
select select "690"
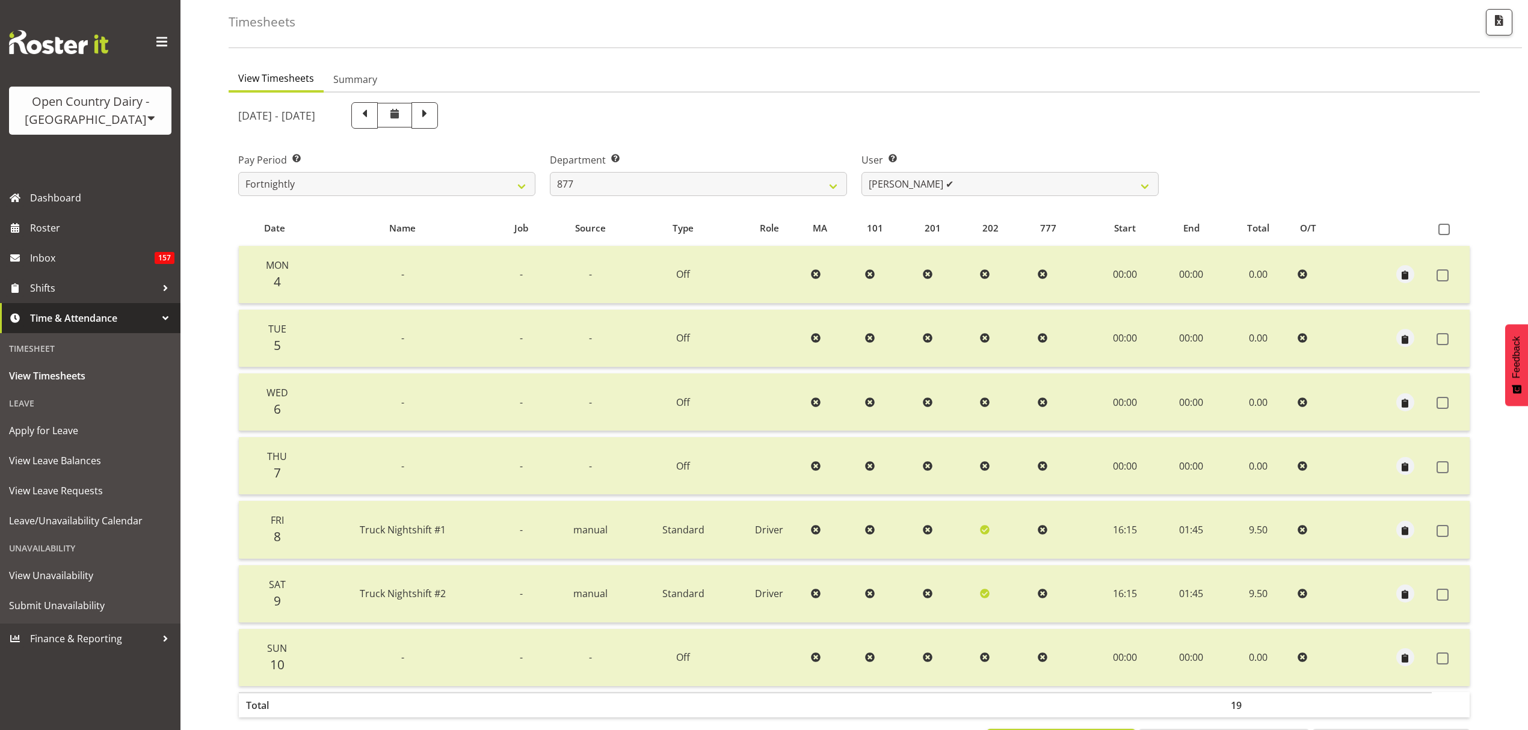
scroll to position [26, 0]
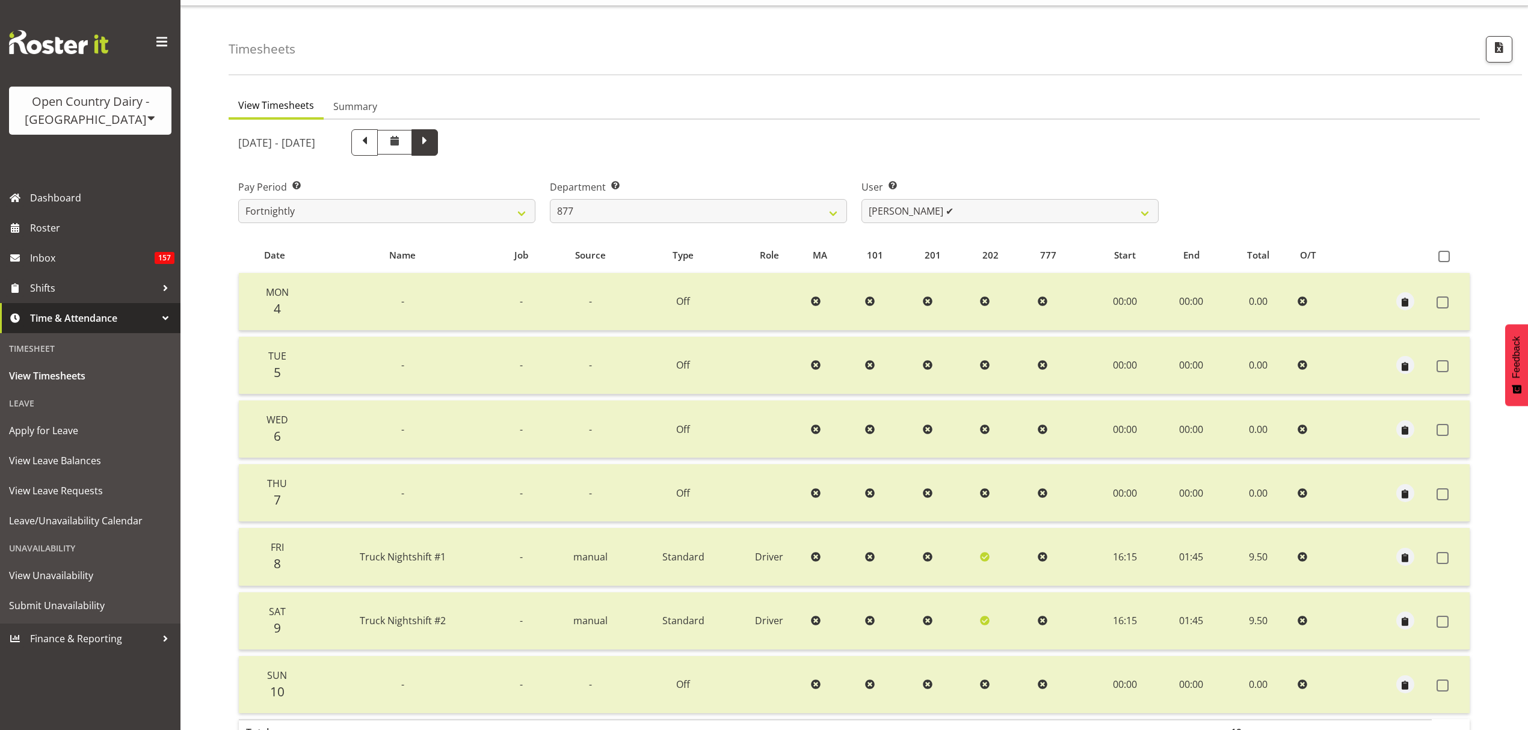
click at [438, 132] on span at bounding box center [424, 142] width 26 height 26
select select
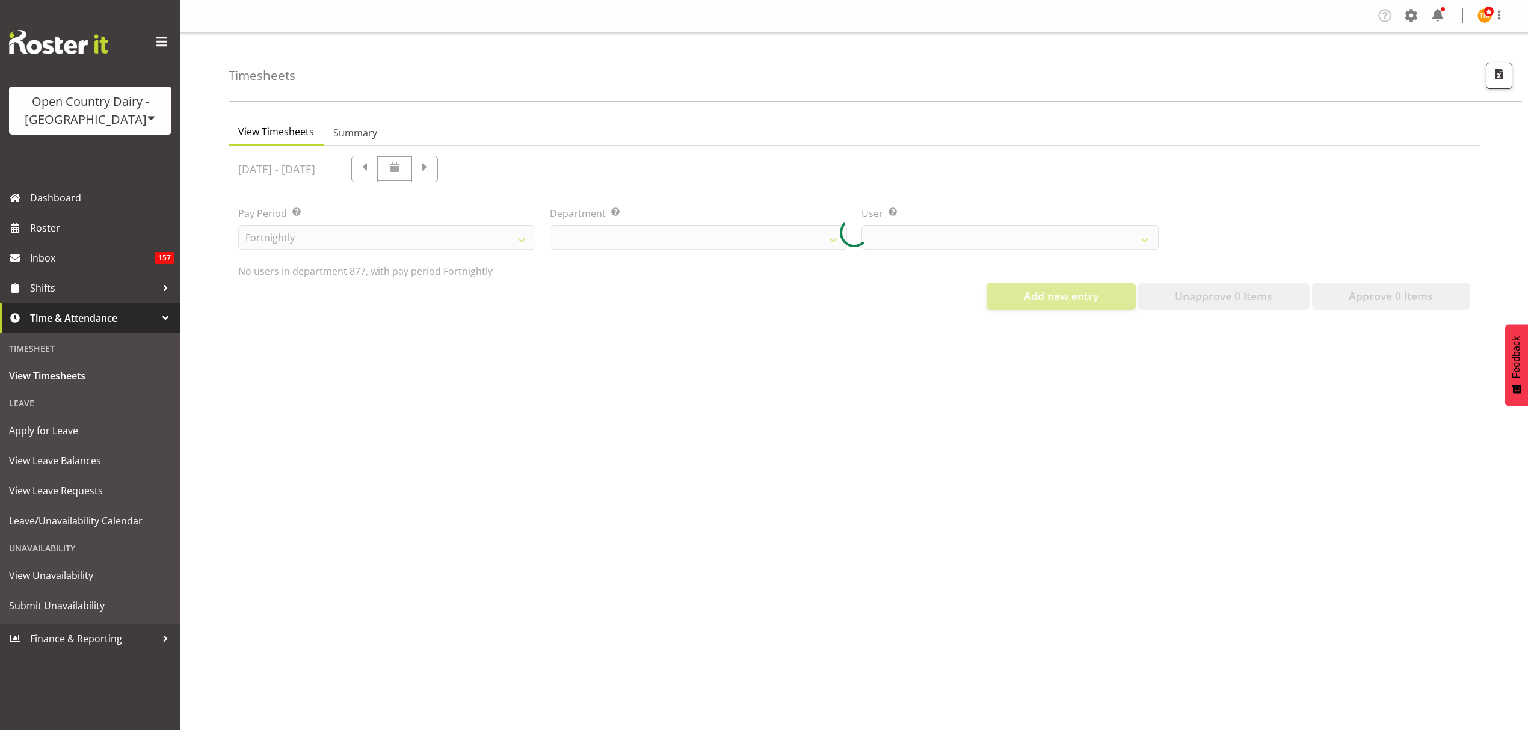
select select "690"
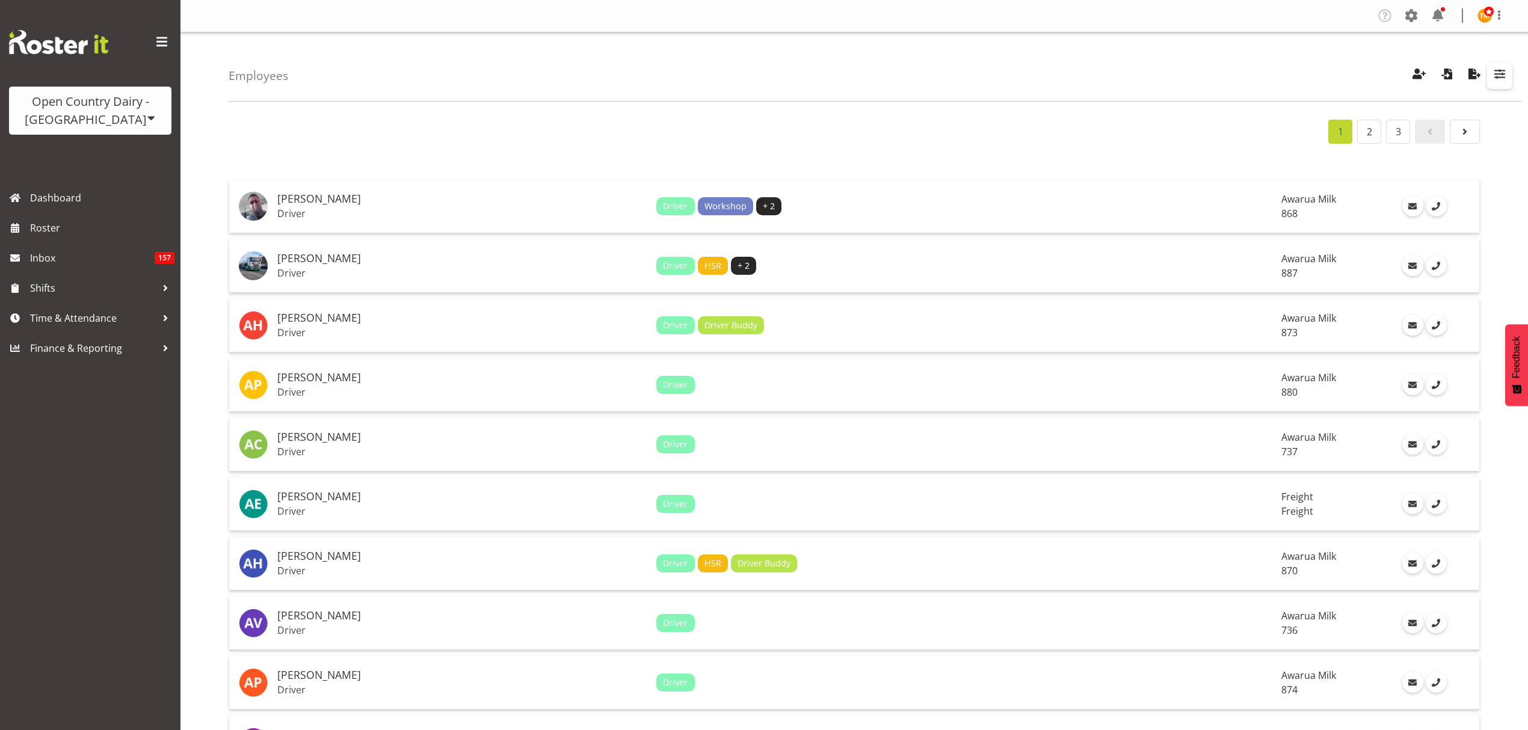
drag, startPoint x: 1507, startPoint y: 65, endPoint x: 1496, endPoint y: 85, distance: 22.6
click at [1506, 65] on button "button" at bounding box center [1499, 76] width 25 height 26
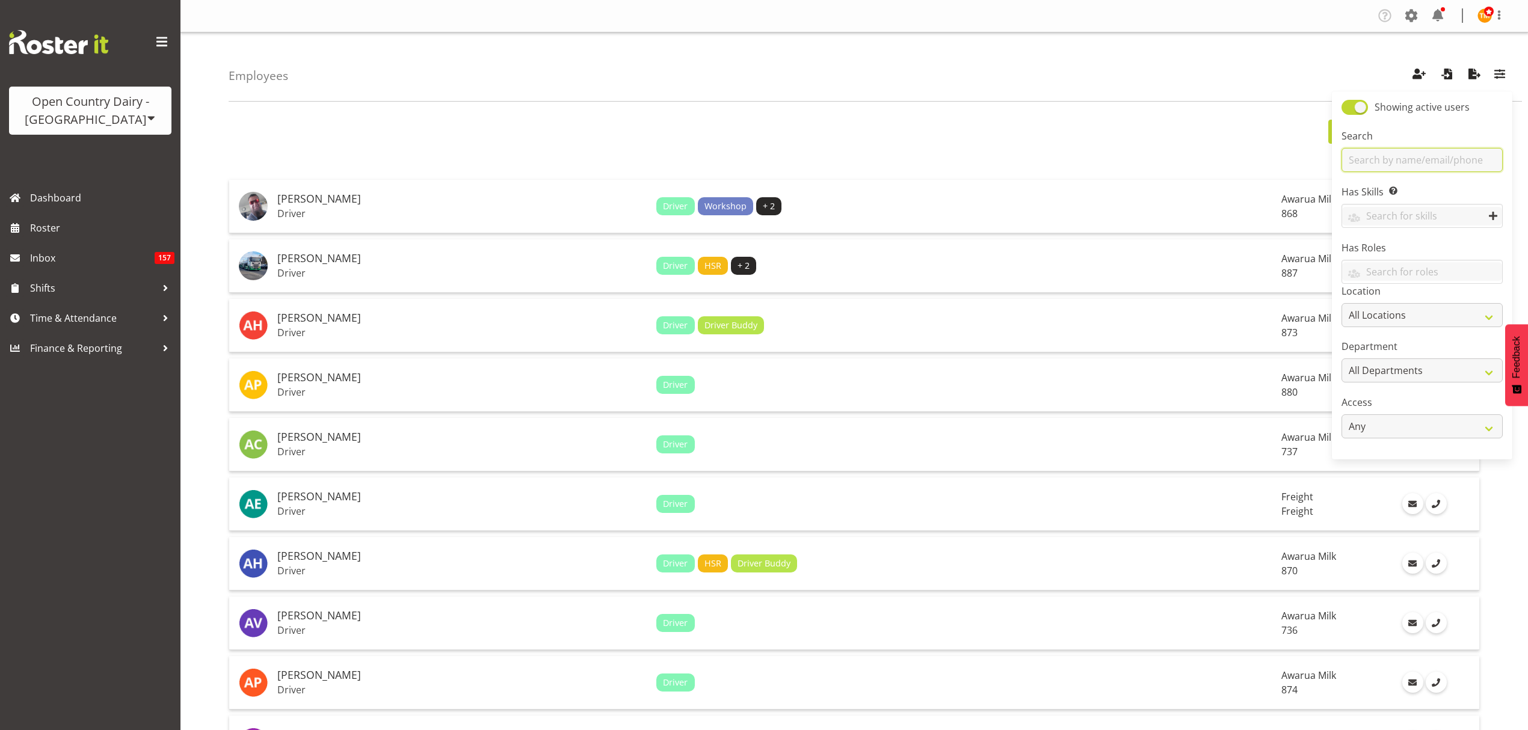
click at [1419, 156] on input "text" at bounding box center [1421, 160] width 161 height 24
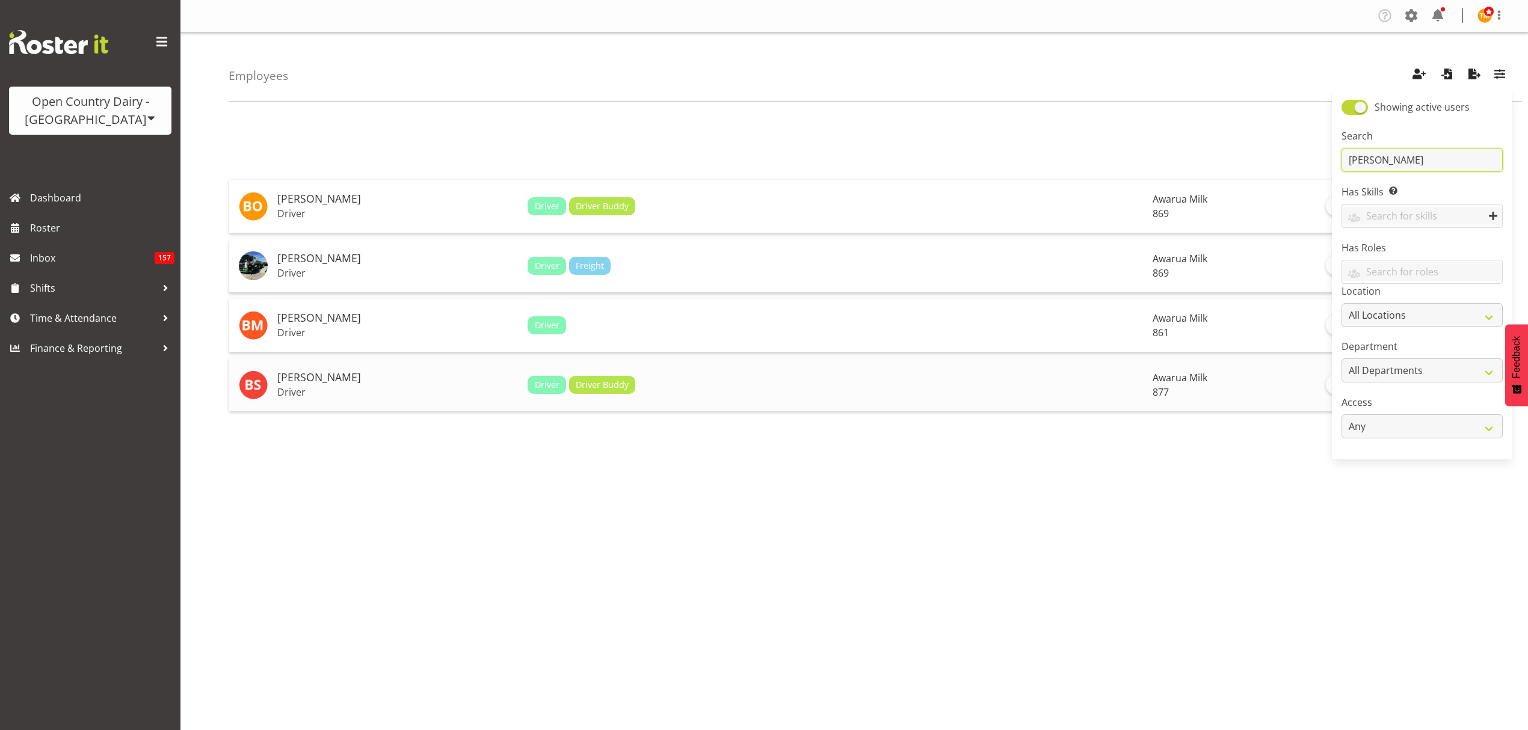
type input "[PERSON_NAME]"
click at [369, 373] on h5 "[PERSON_NAME]" at bounding box center [397, 378] width 241 height 12
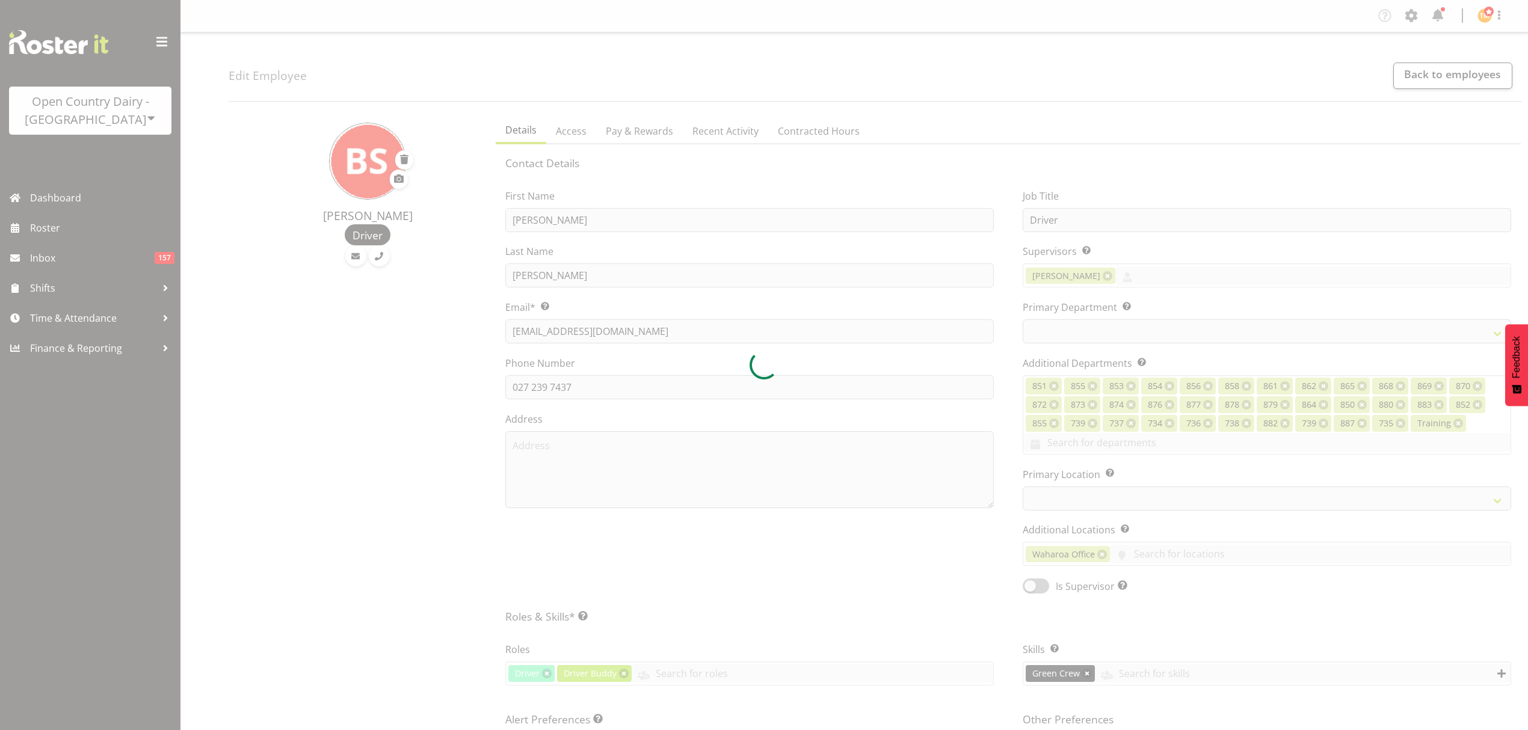
select select "TimelineWeek"
select select
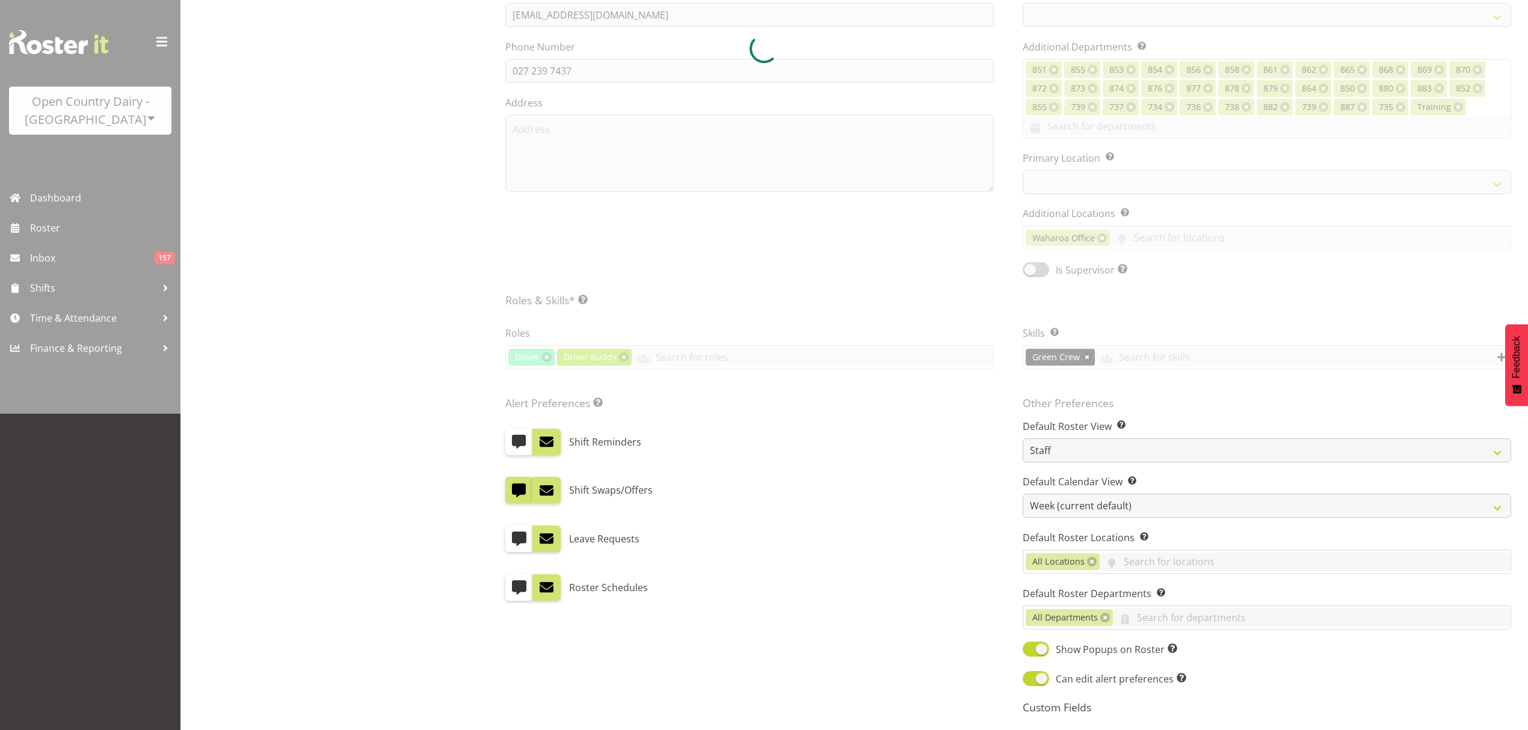
scroll to position [401, 0]
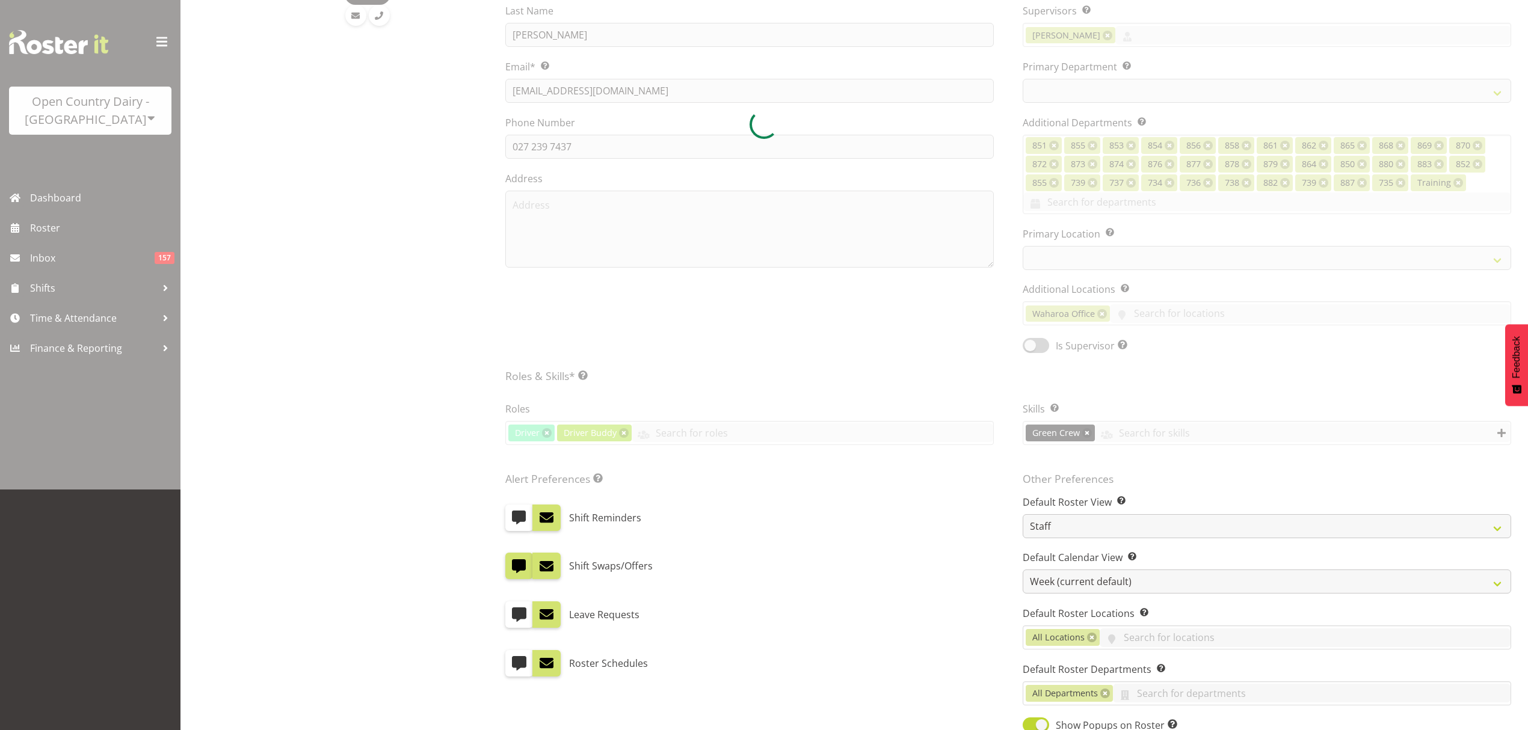
select select "690"
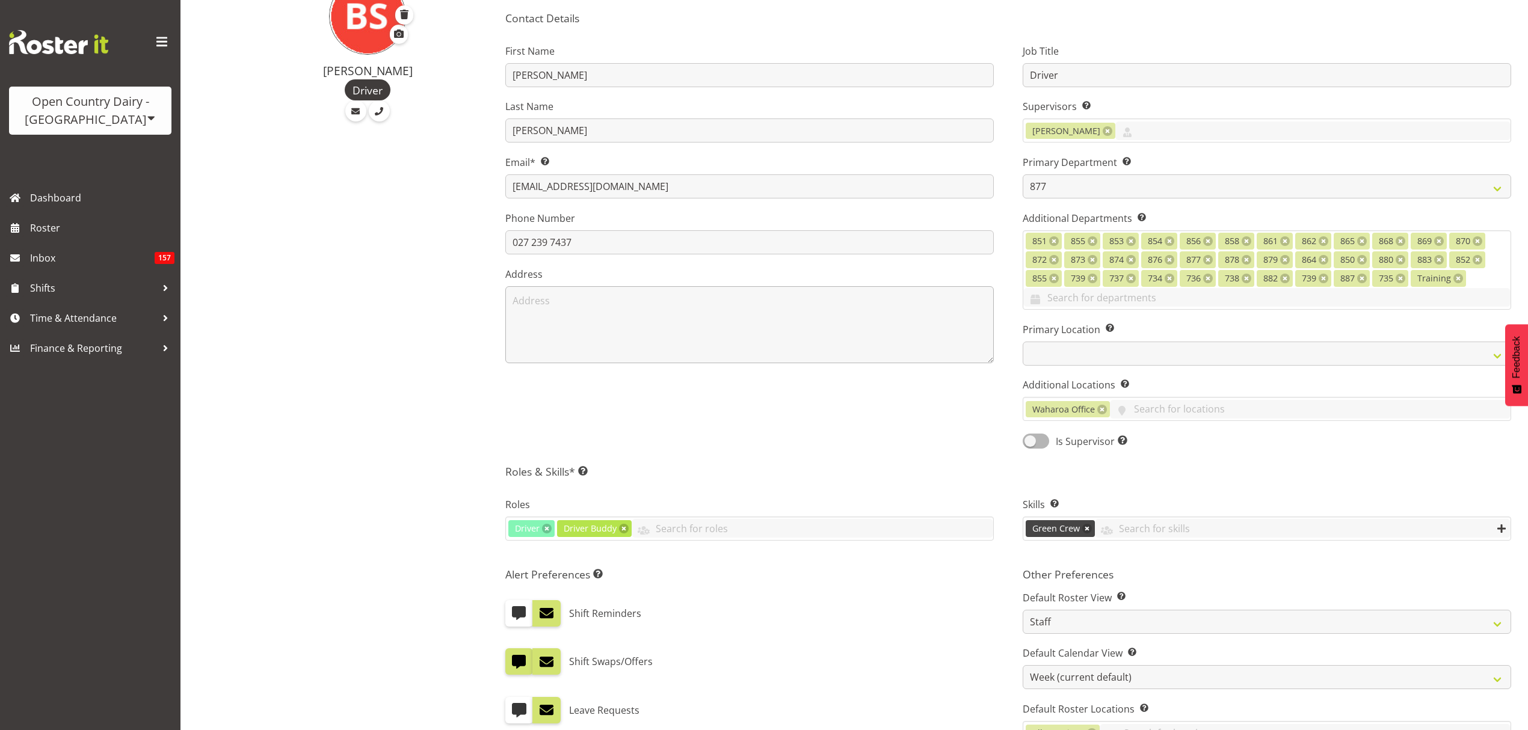
scroll to position [0, 0]
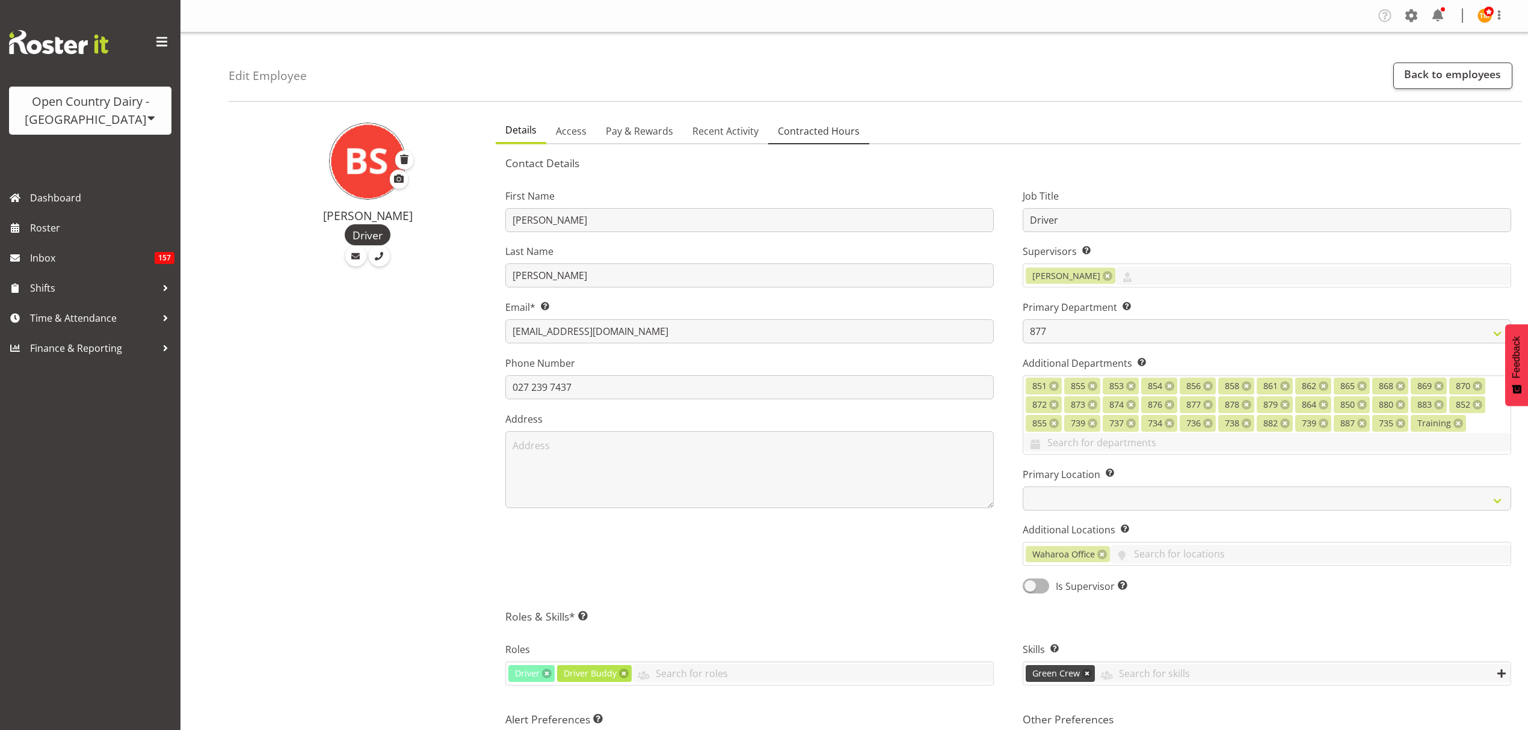
click at [840, 138] on span "Contracted Hours" at bounding box center [819, 131] width 82 height 14
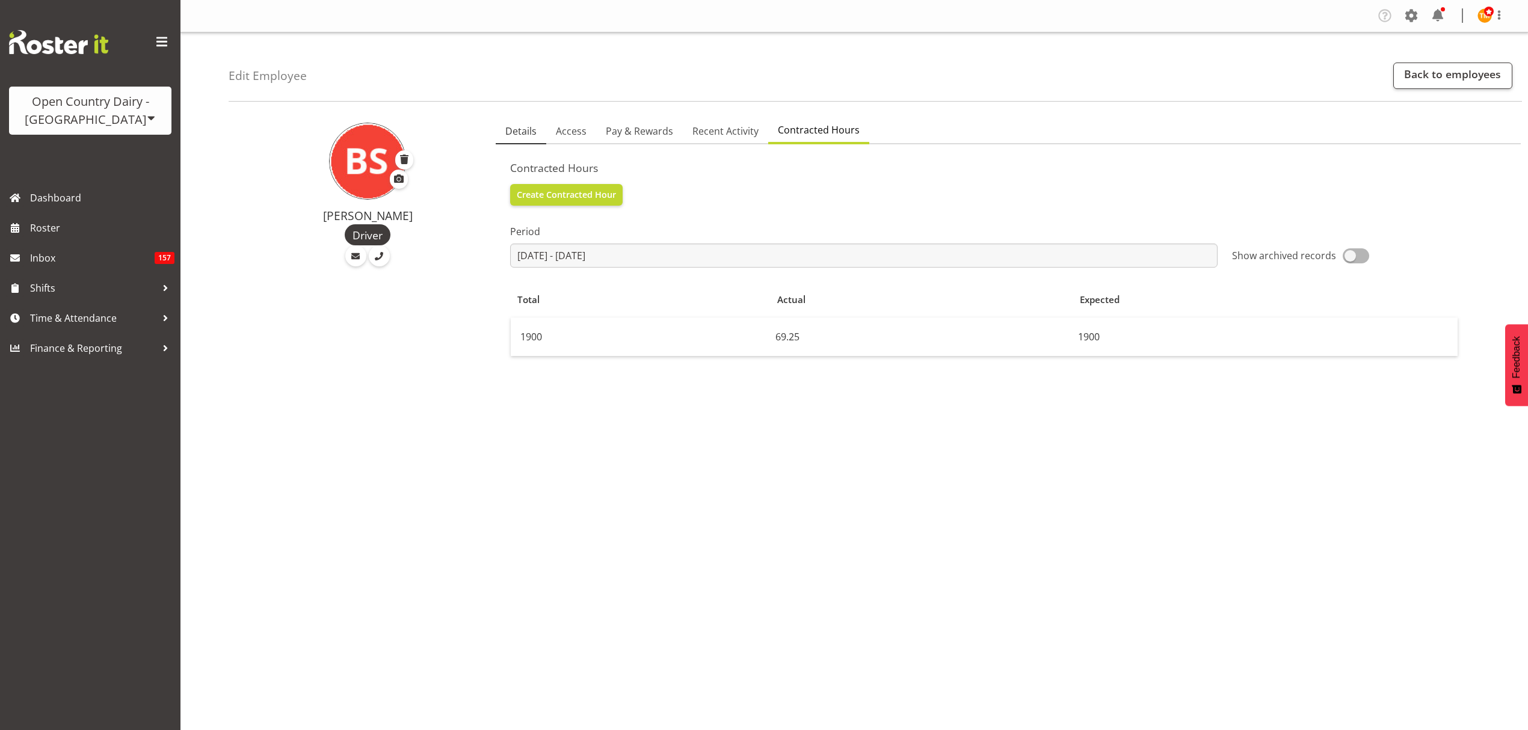
click at [535, 132] on span "Details" at bounding box center [520, 131] width 31 height 14
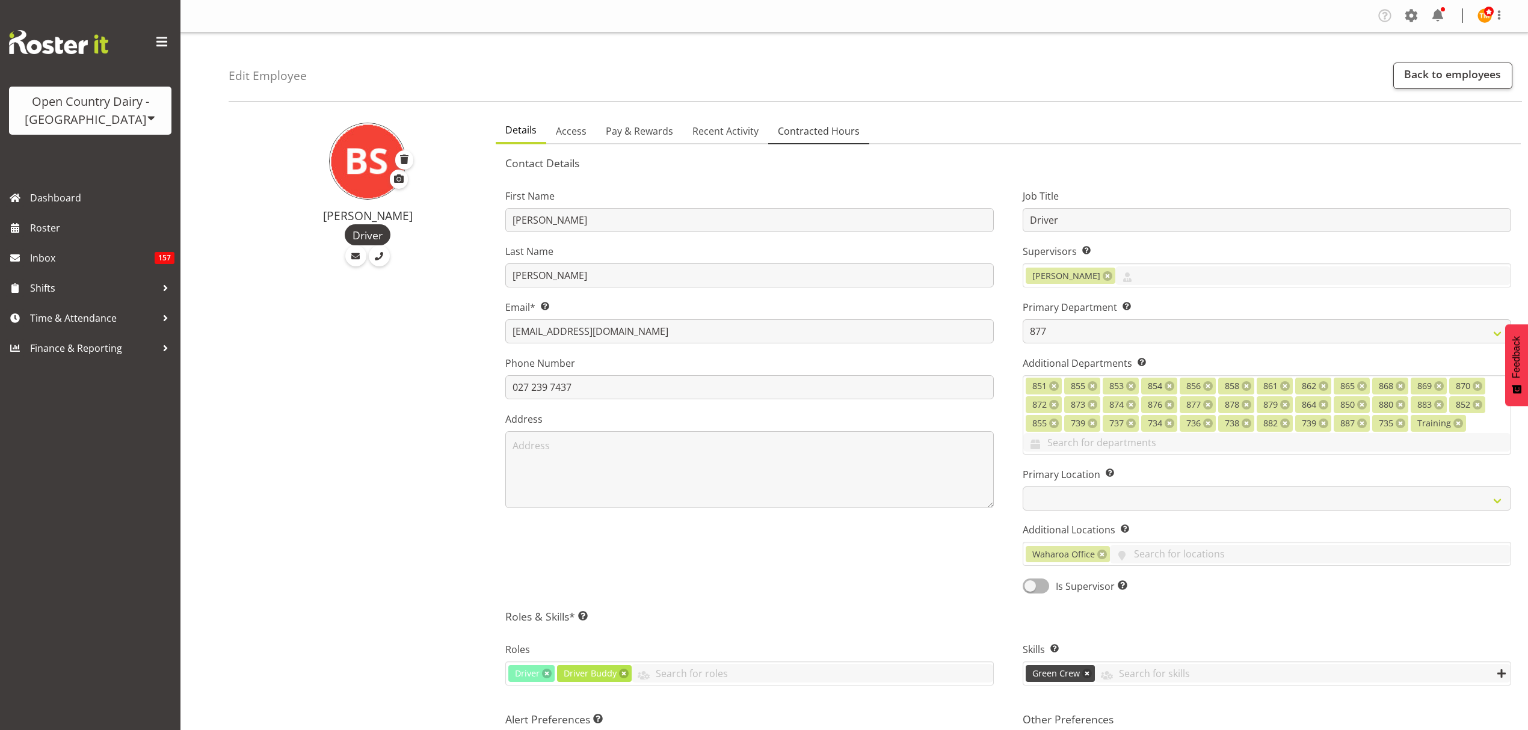
click at [831, 138] on link "Contracted Hours" at bounding box center [818, 131] width 101 height 25
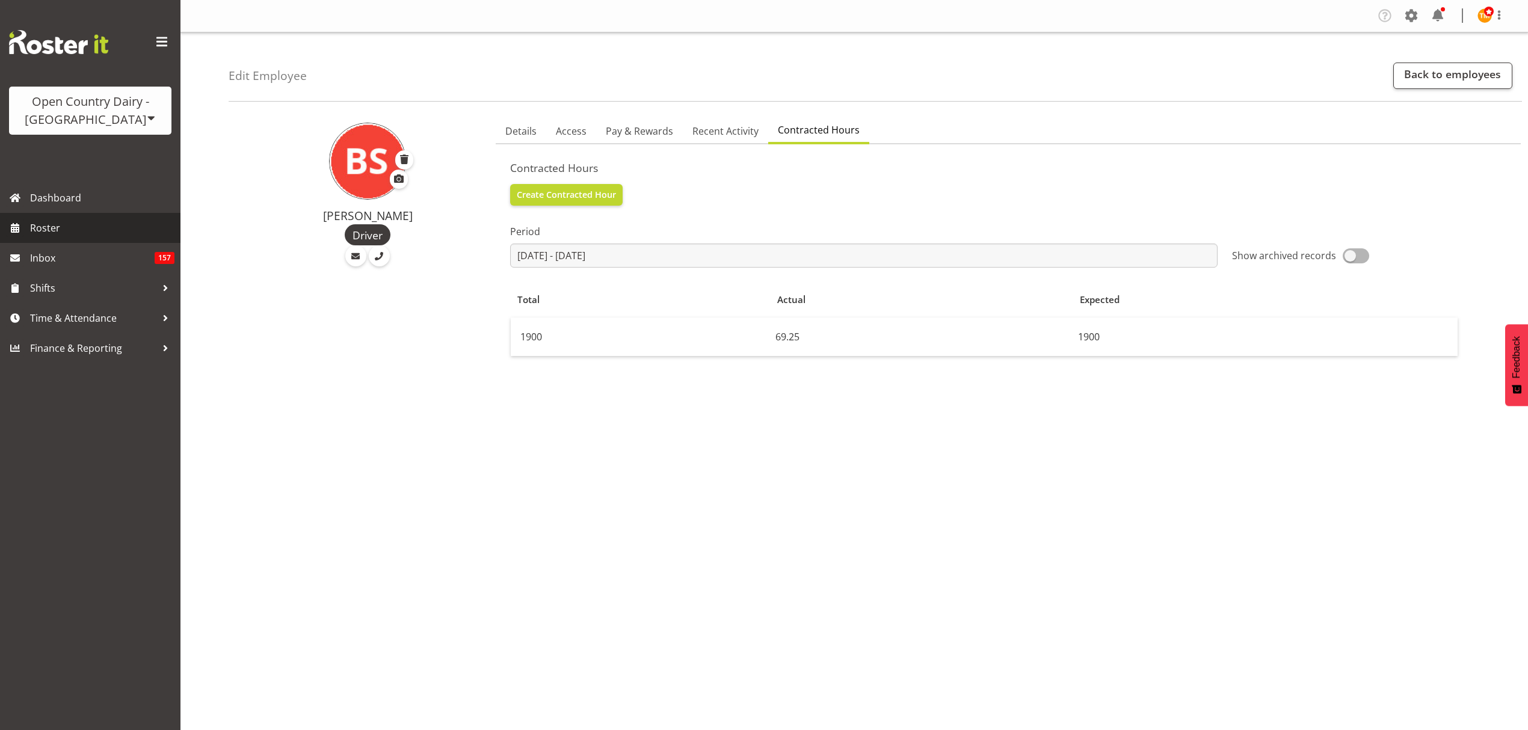
click at [61, 220] on span "Roster" at bounding box center [102, 228] width 144 height 18
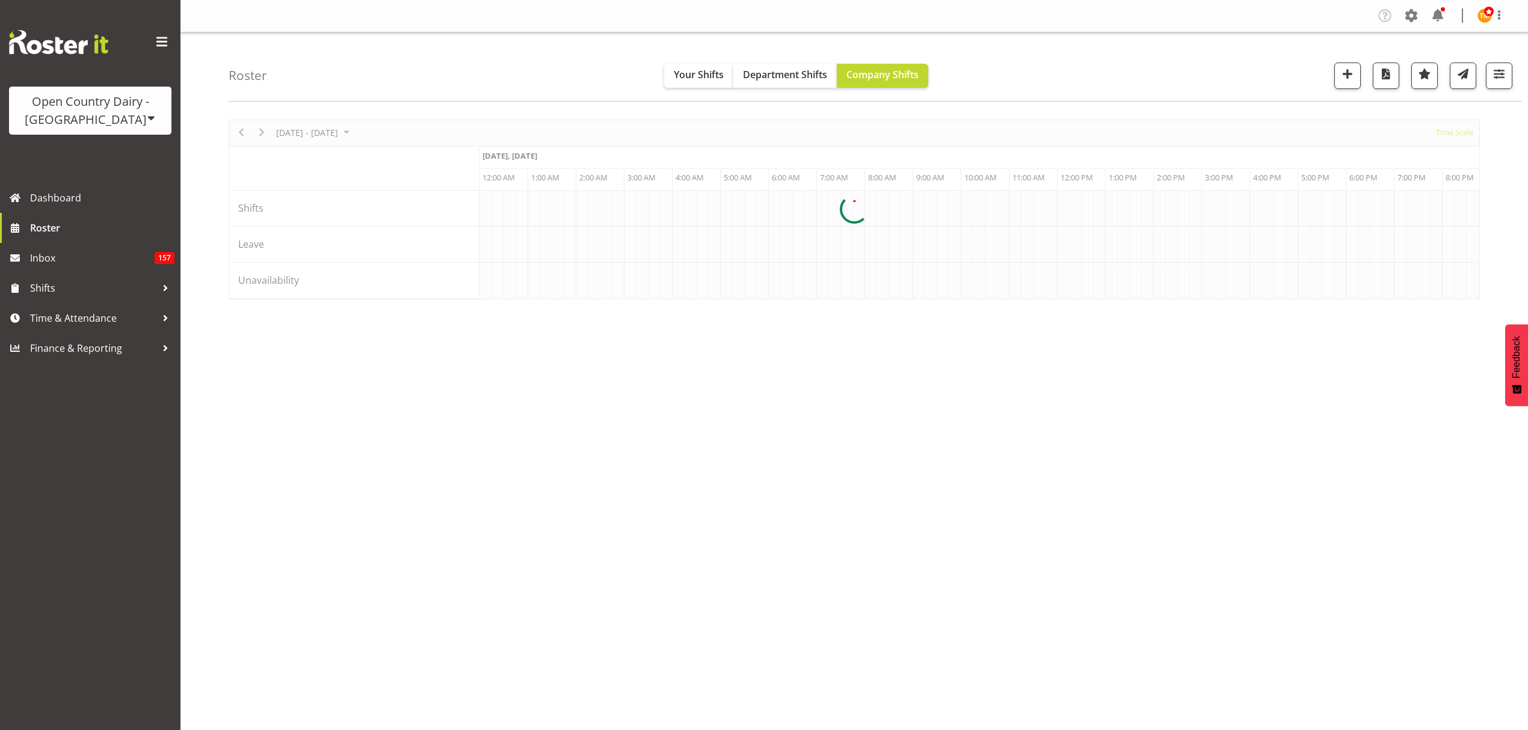
scroll to position [0, 2309]
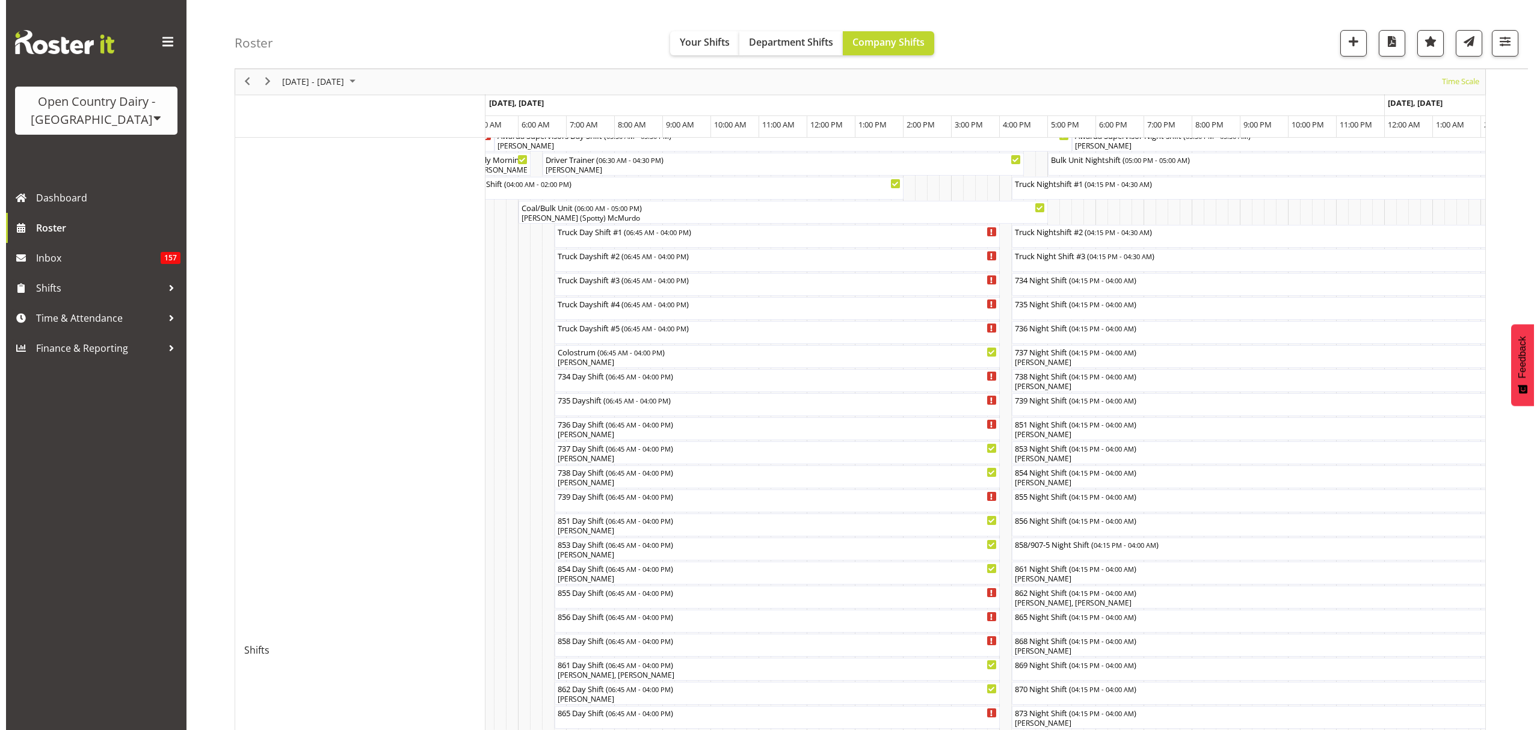
scroll to position [167, 0]
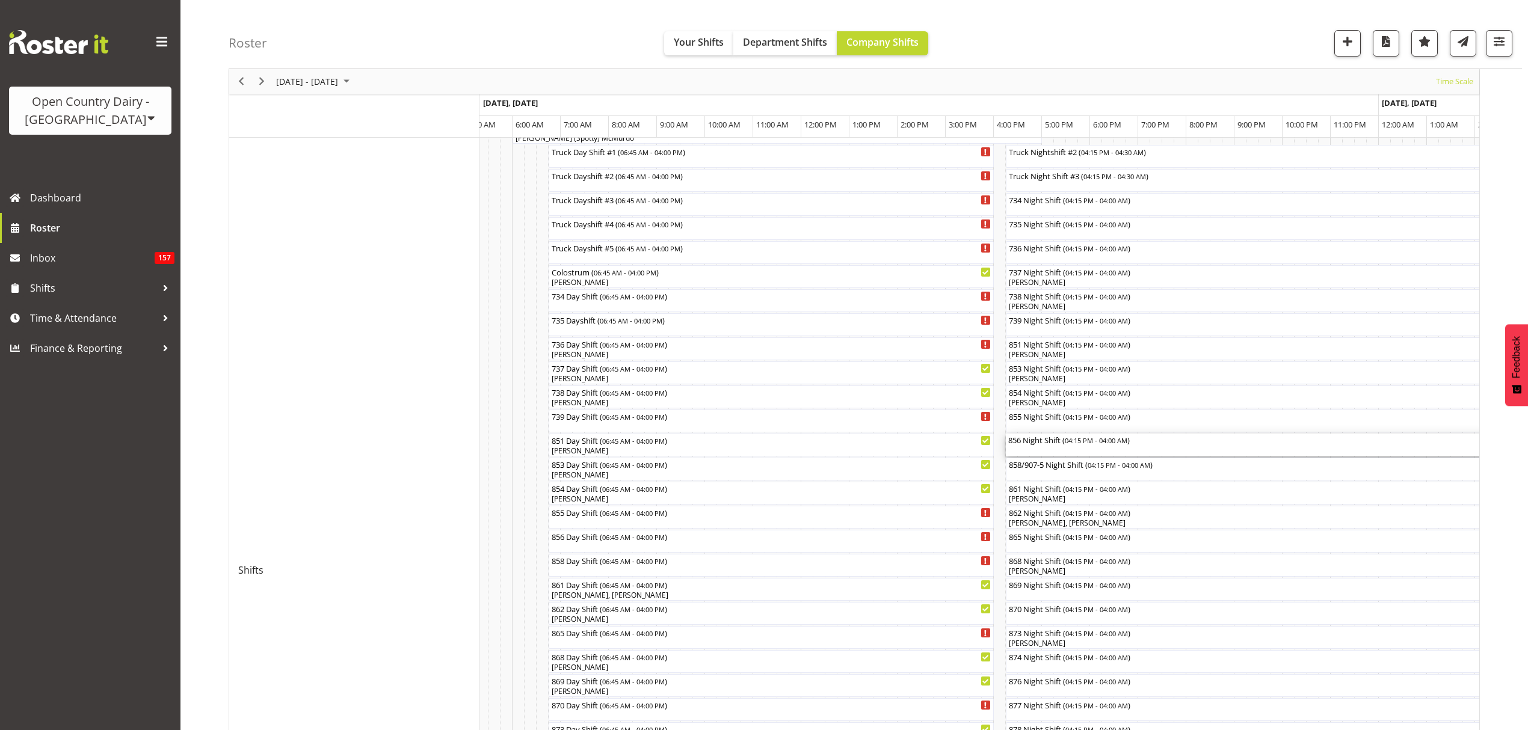
click at [1075, 441] on span "04:15 PM - 04:00 AM" at bounding box center [1095, 440] width 63 height 10
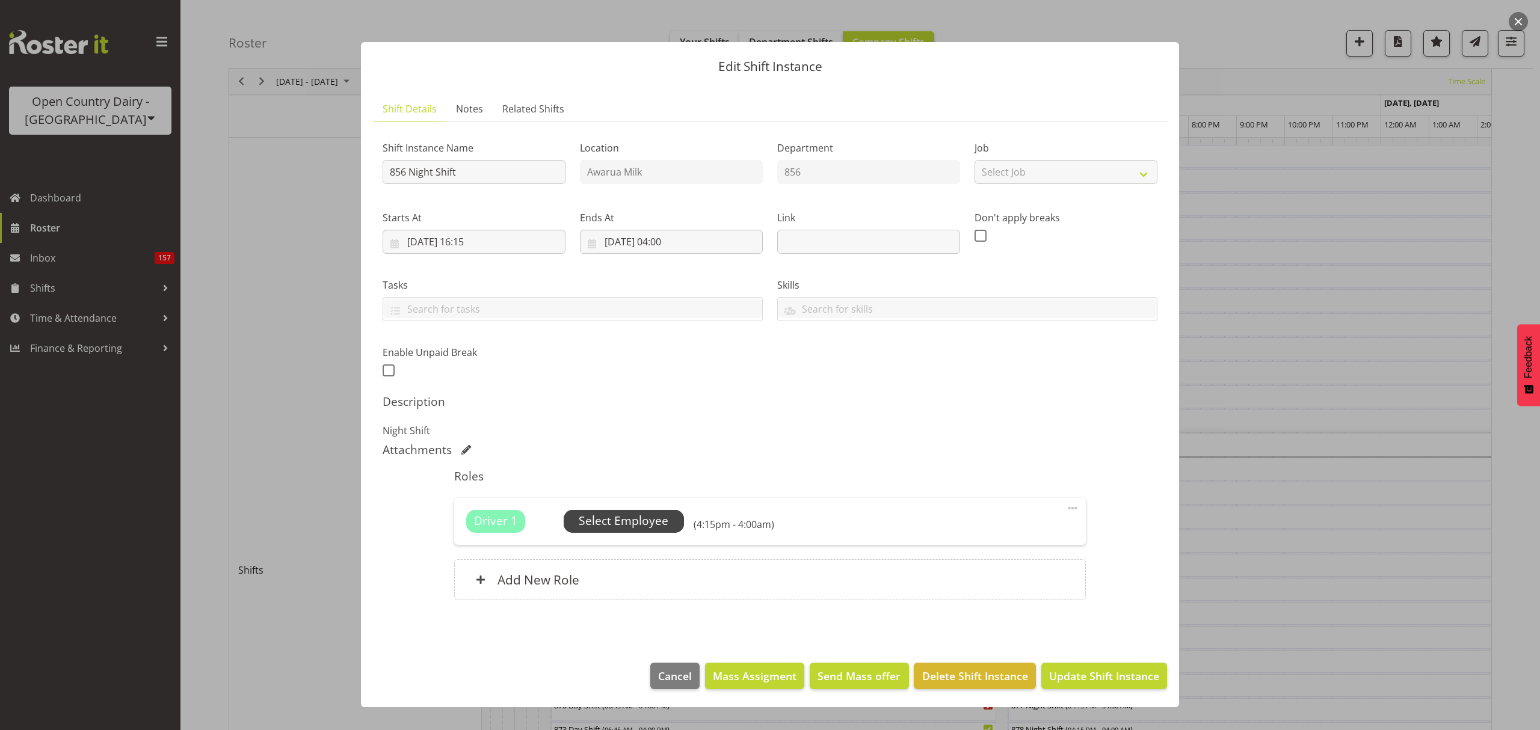
drag, startPoint x: 616, startPoint y: 509, endPoint x: 616, endPoint y: 518, distance: 9.0
click at [616, 510] on div "Driver 1 Unfilled Select Employee (4:15pm - 4:00am) Edit Cover Role Delete" at bounding box center [769, 521] width 631 height 47
click at [618, 521] on span "Select Employee" at bounding box center [624, 520] width 90 height 17
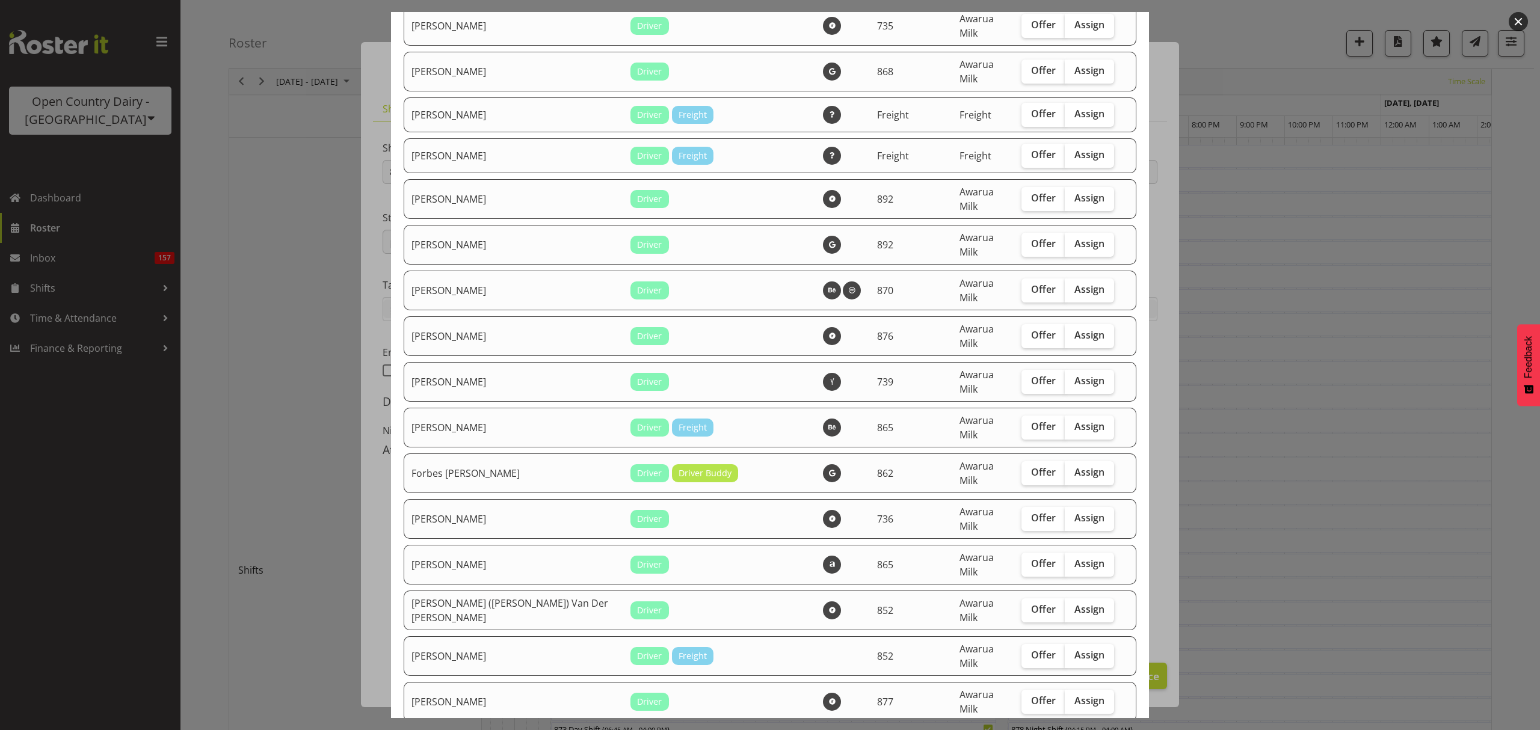
scroll to position [1042, 0]
click at [1075, 284] on span "Assign" at bounding box center [1089, 290] width 30 height 12
click at [1072, 286] on input "Assign" at bounding box center [1068, 290] width 8 height 8
checkbox input "true"
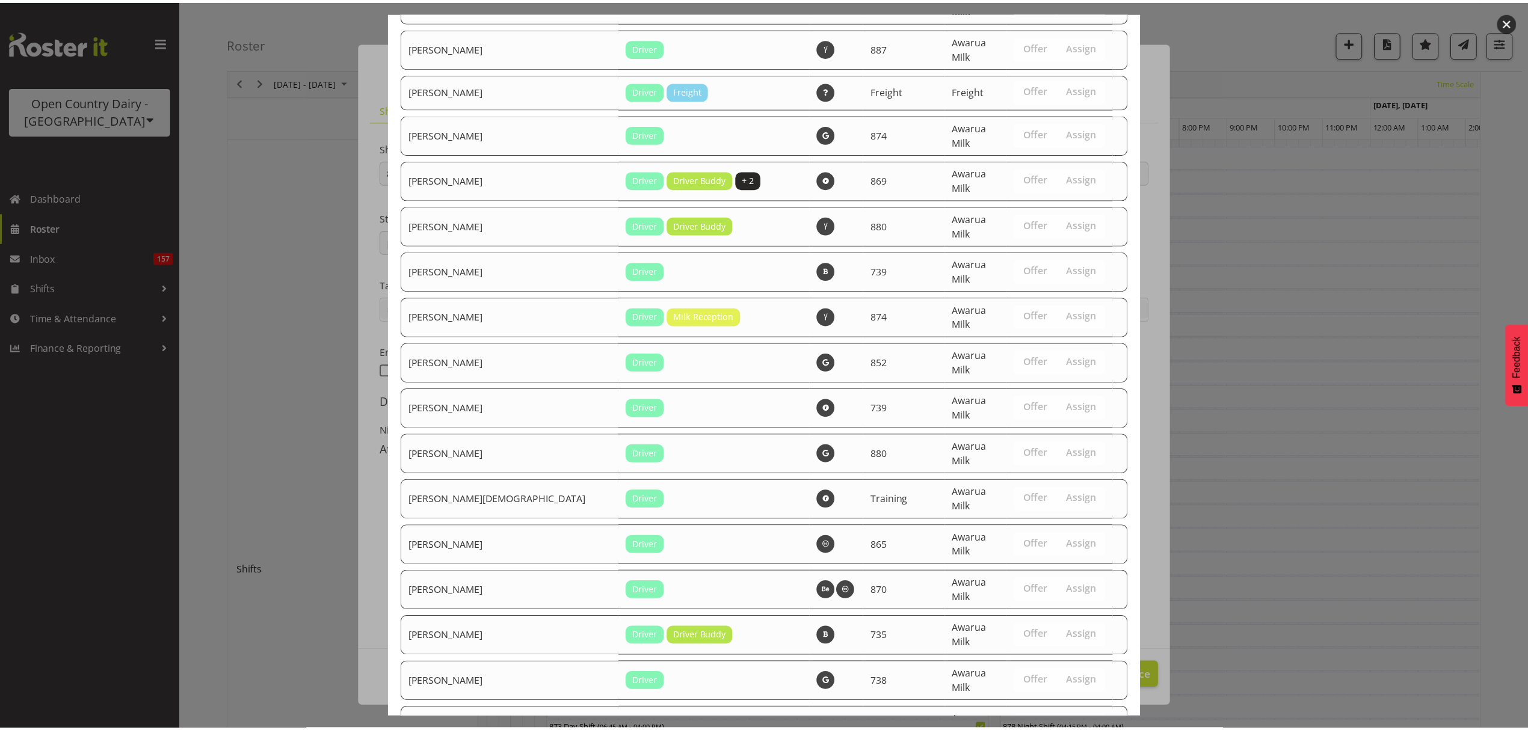
scroll to position [2716, 0]
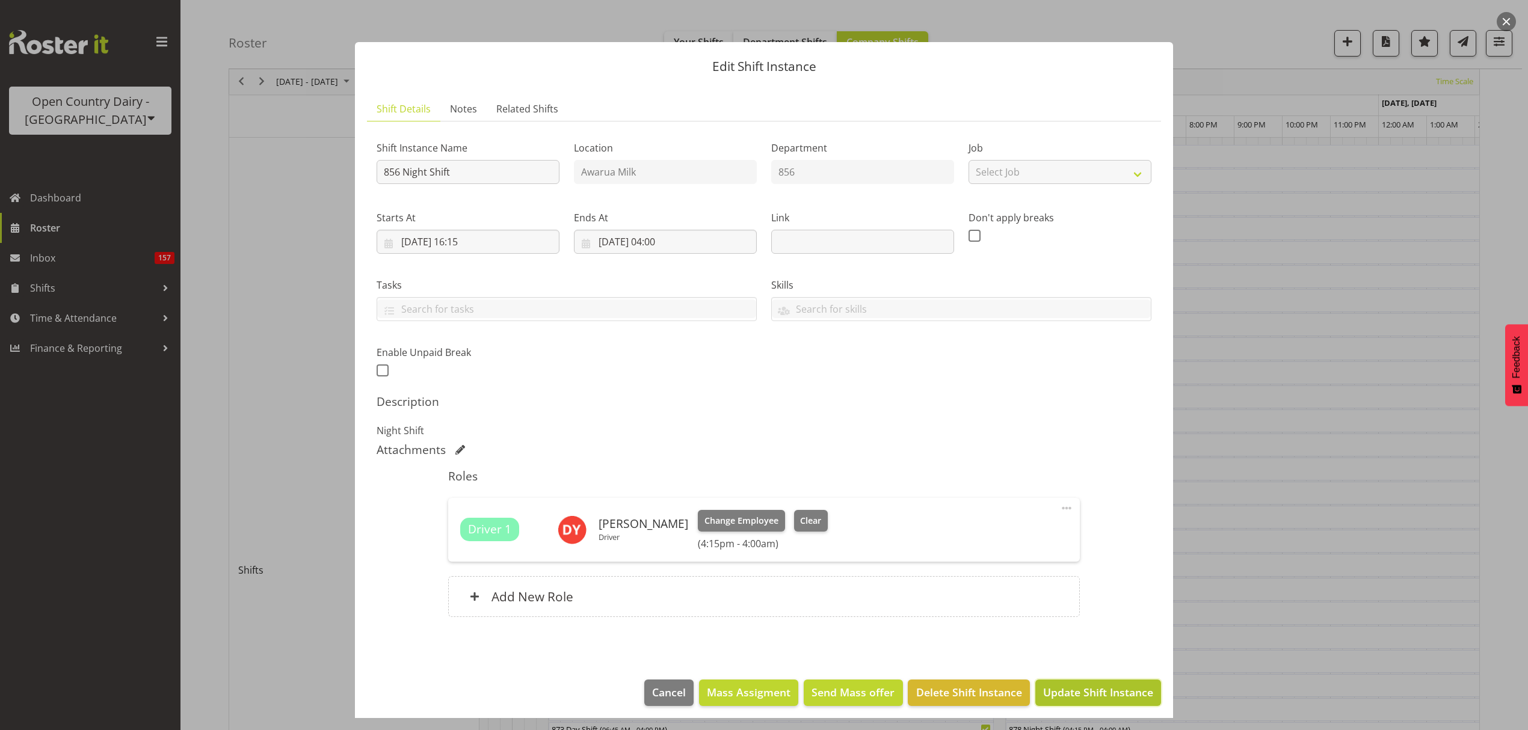
click at [1127, 691] on span "Update Shift Instance" at bounding box center [1098, 692] width 110 height 16
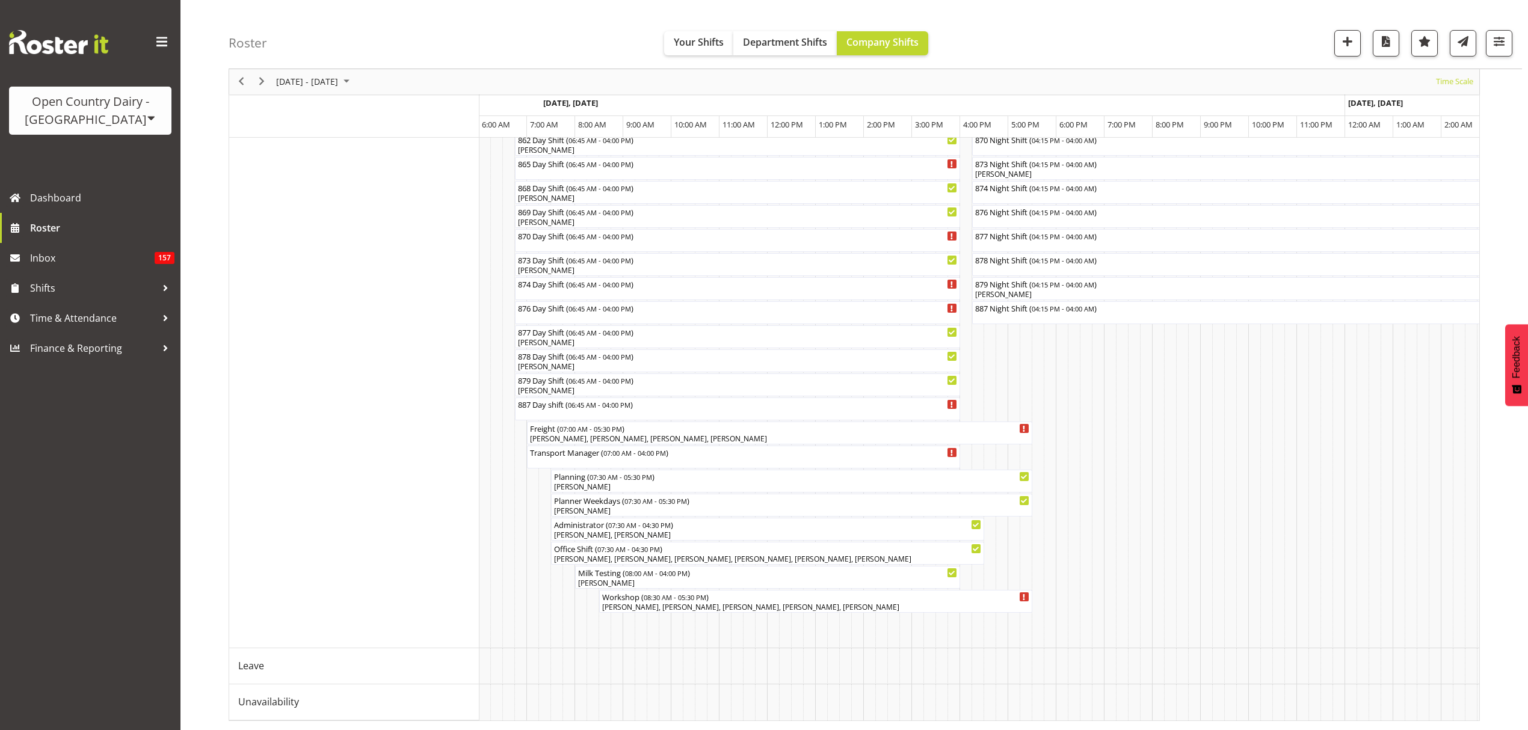
scroll to position [0, 4982]
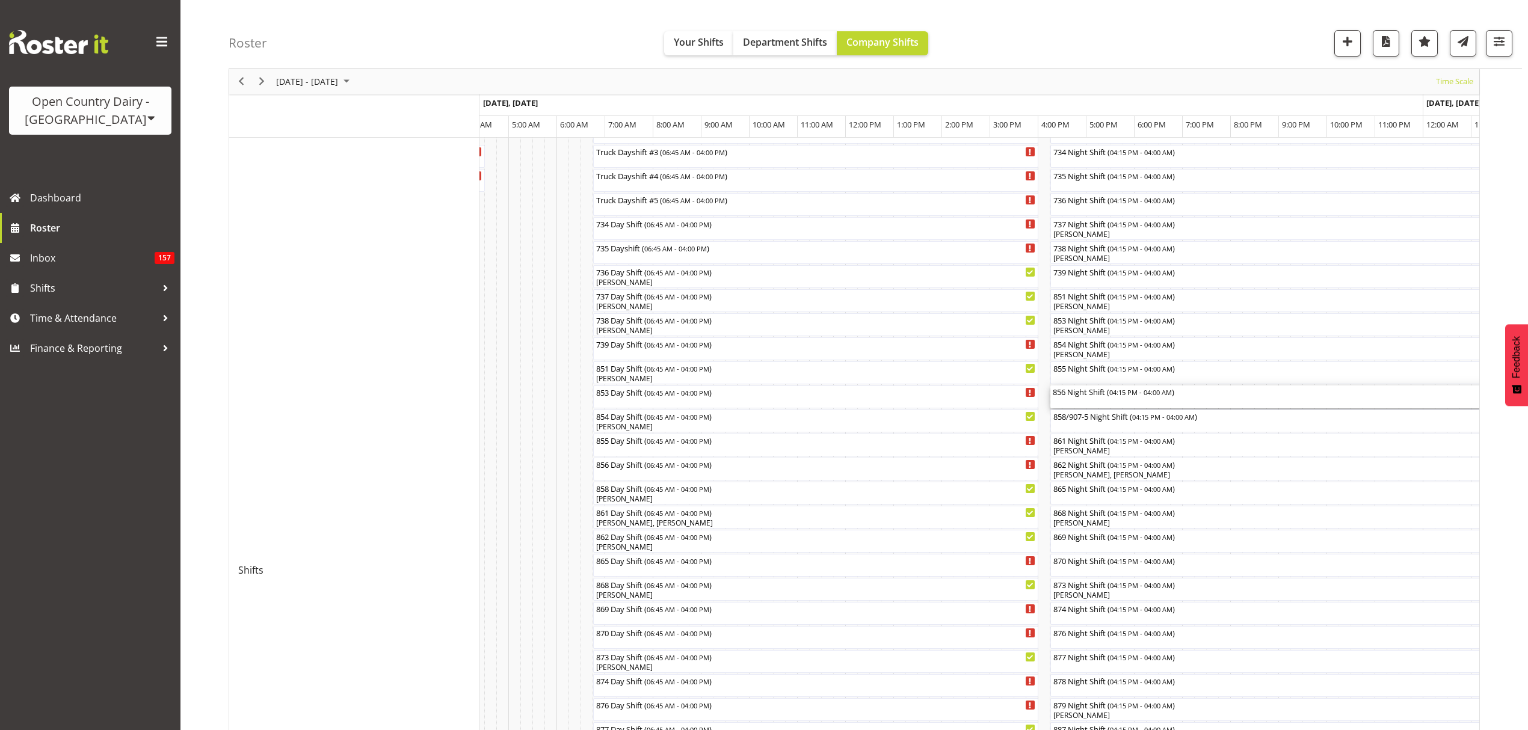
click at [1104, 404] on div "856 Night Shift ( 04:15 PM - 04:00 AM )" at bounding box center [1332, 396] width 560 height 23
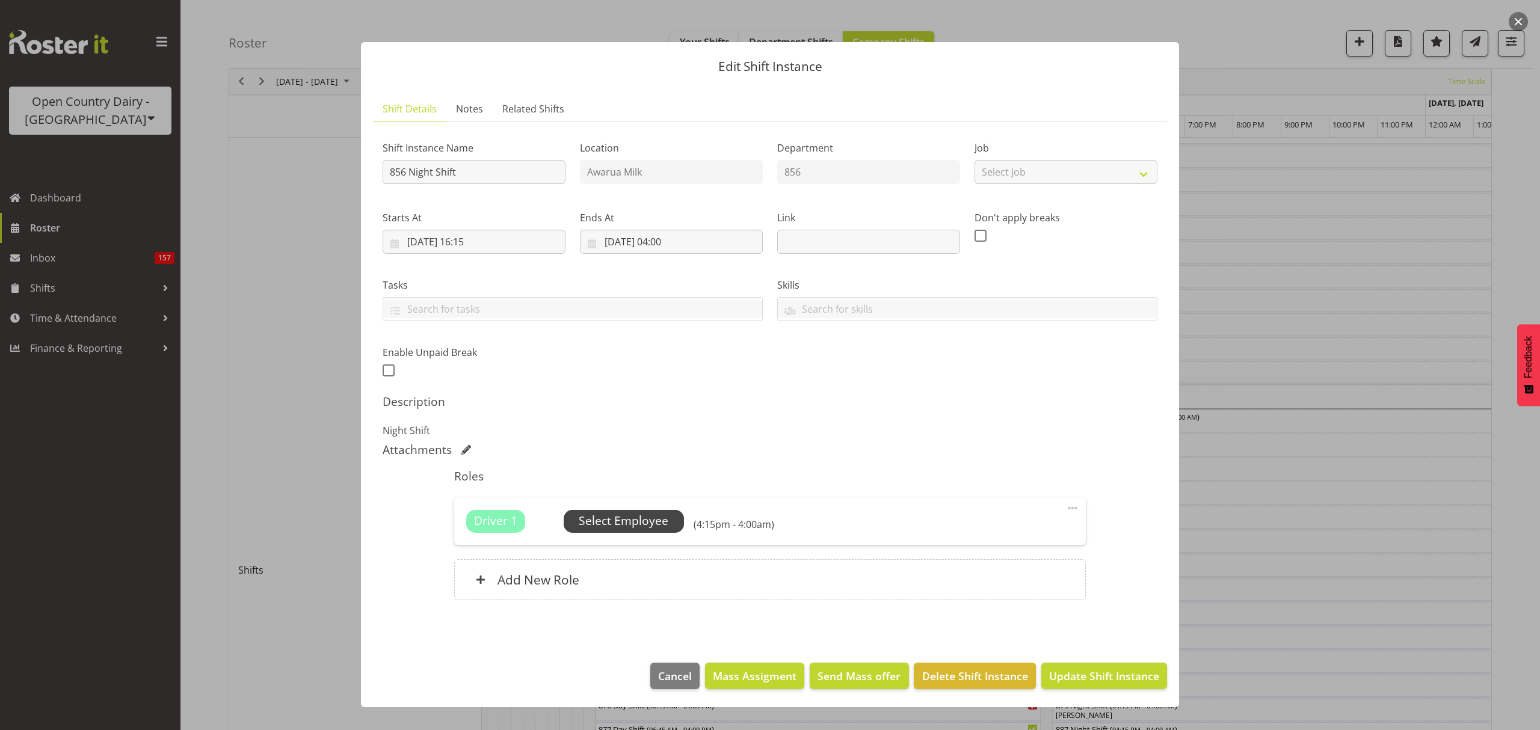
click at [629, 525] on span "Select Employee" at bounding box center [624, 520] width 90 height 17
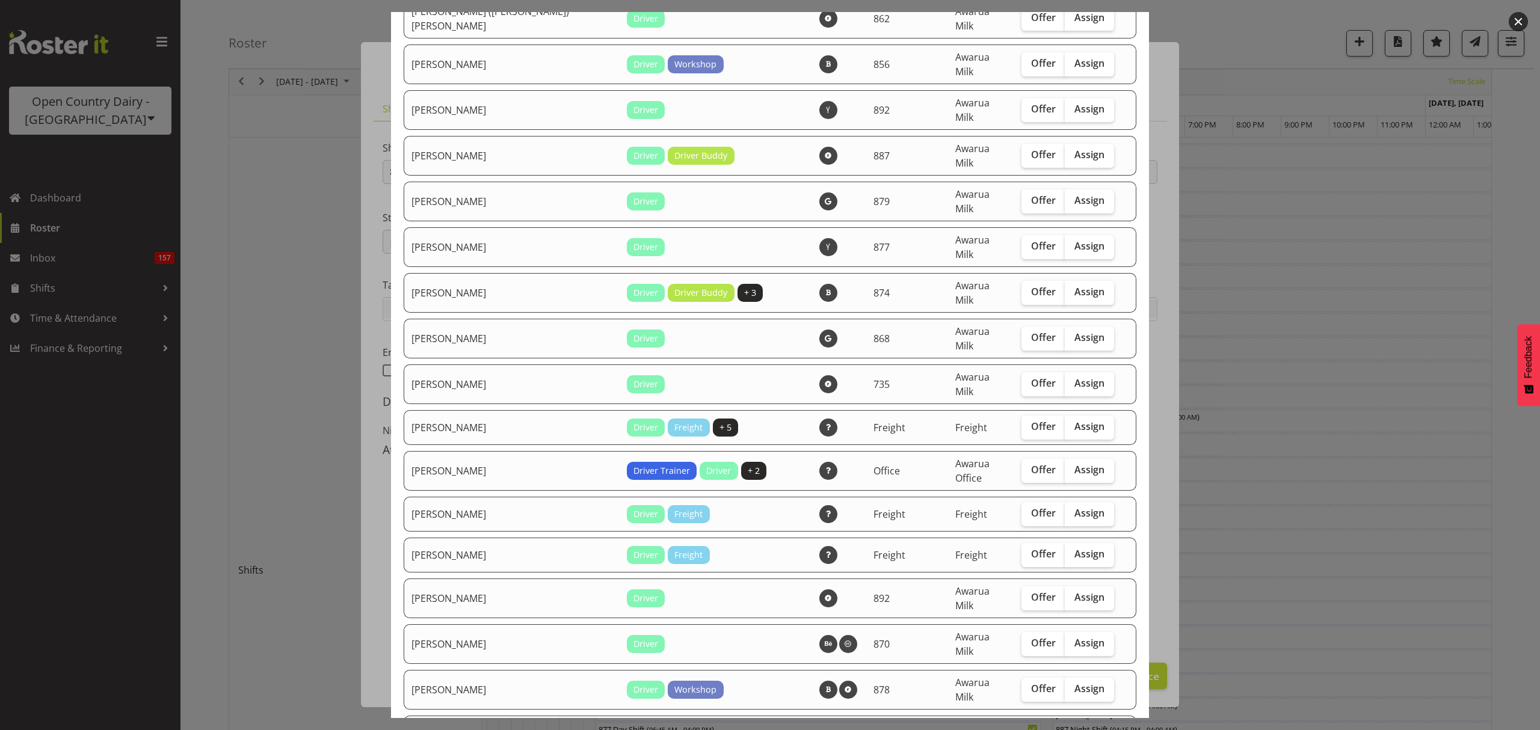
scroll to position [722, 0]
click at [1074, 636] on span "Assign" at bounding box center [1089, 642] width 30 height 12
click at [1064, 638] on input "Assign" at bounding box center [1068, 642] width 8 height 8
checkbox input "true"
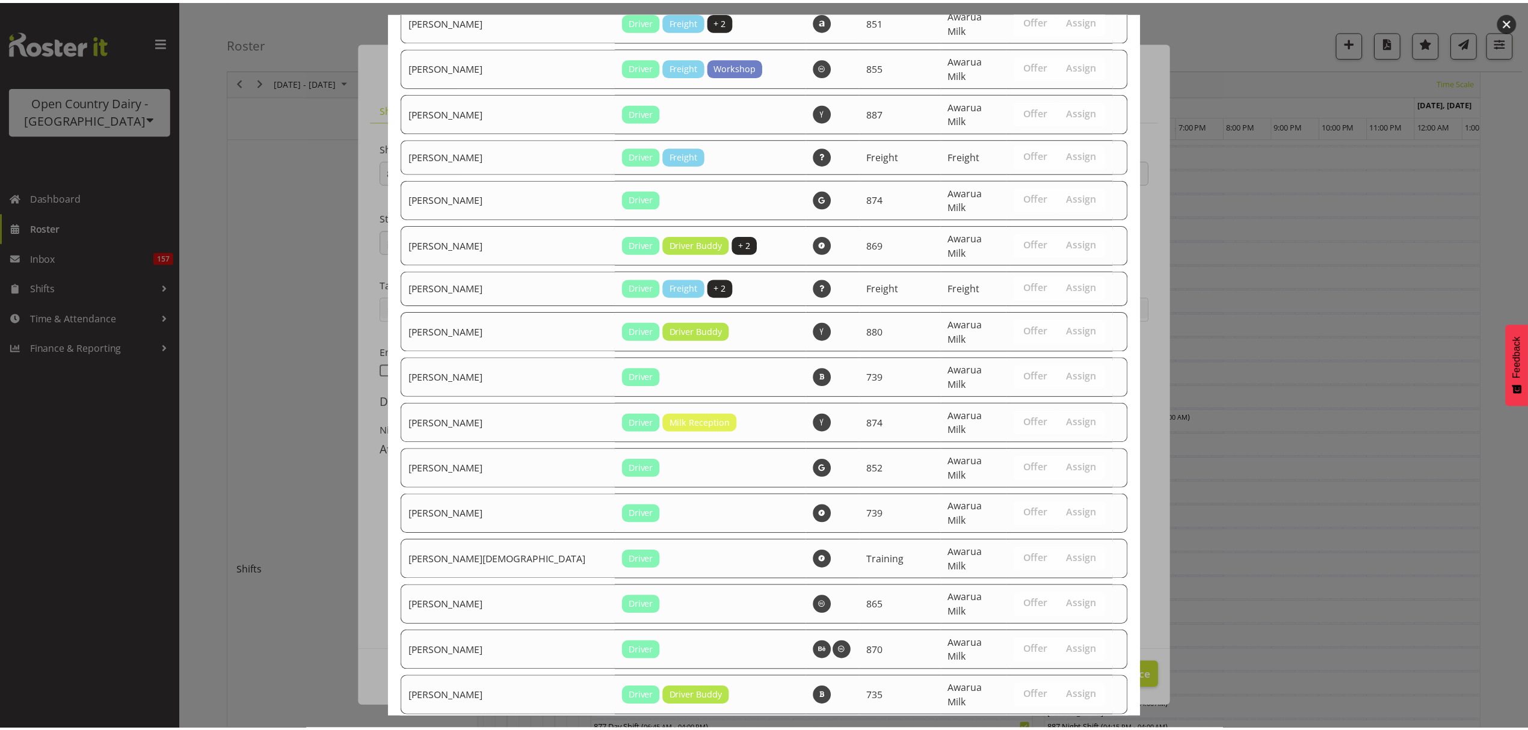
scroll to position [2470, 0]
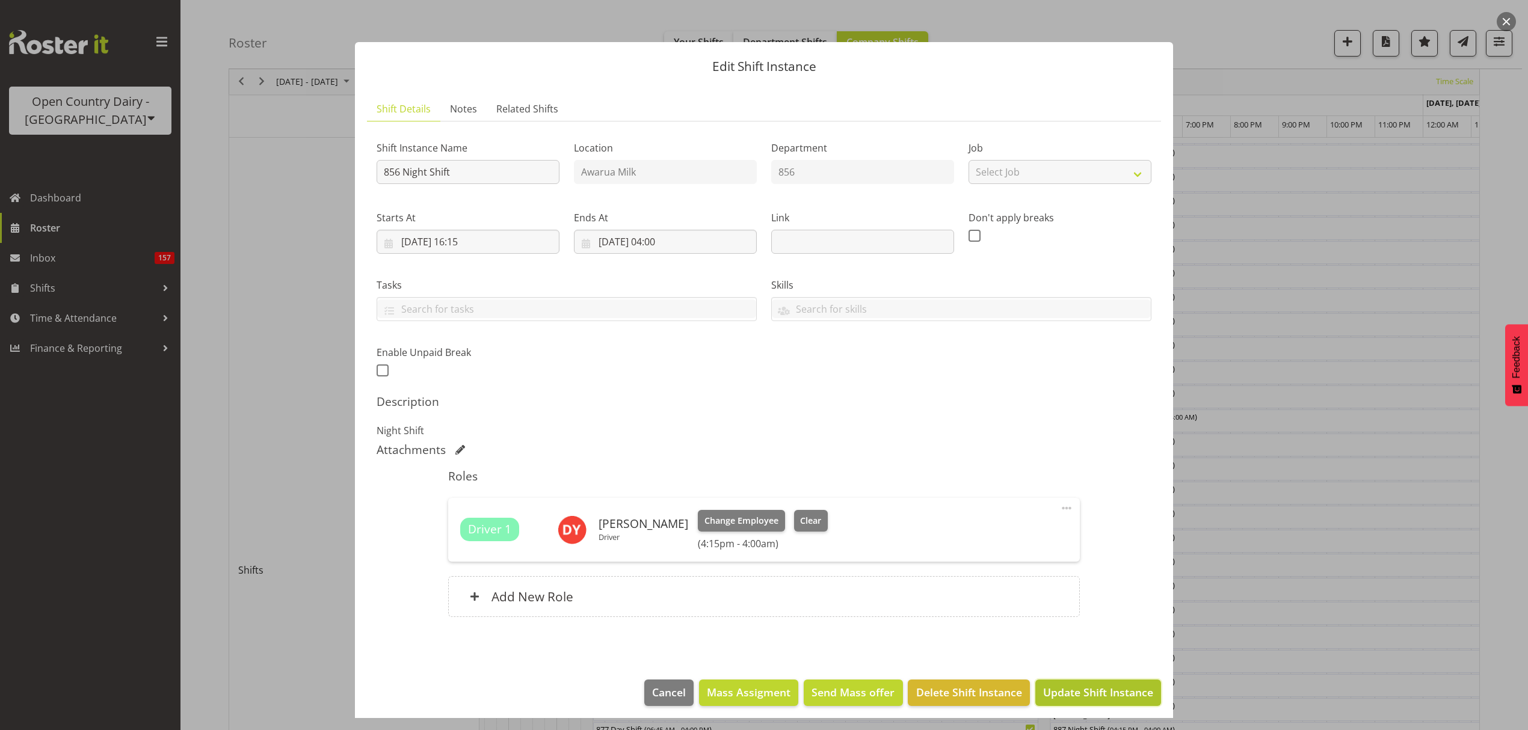
click at [1115, 689] on span "Update Shift Instance" at bounding box center [1098, 692] width 110 height 16
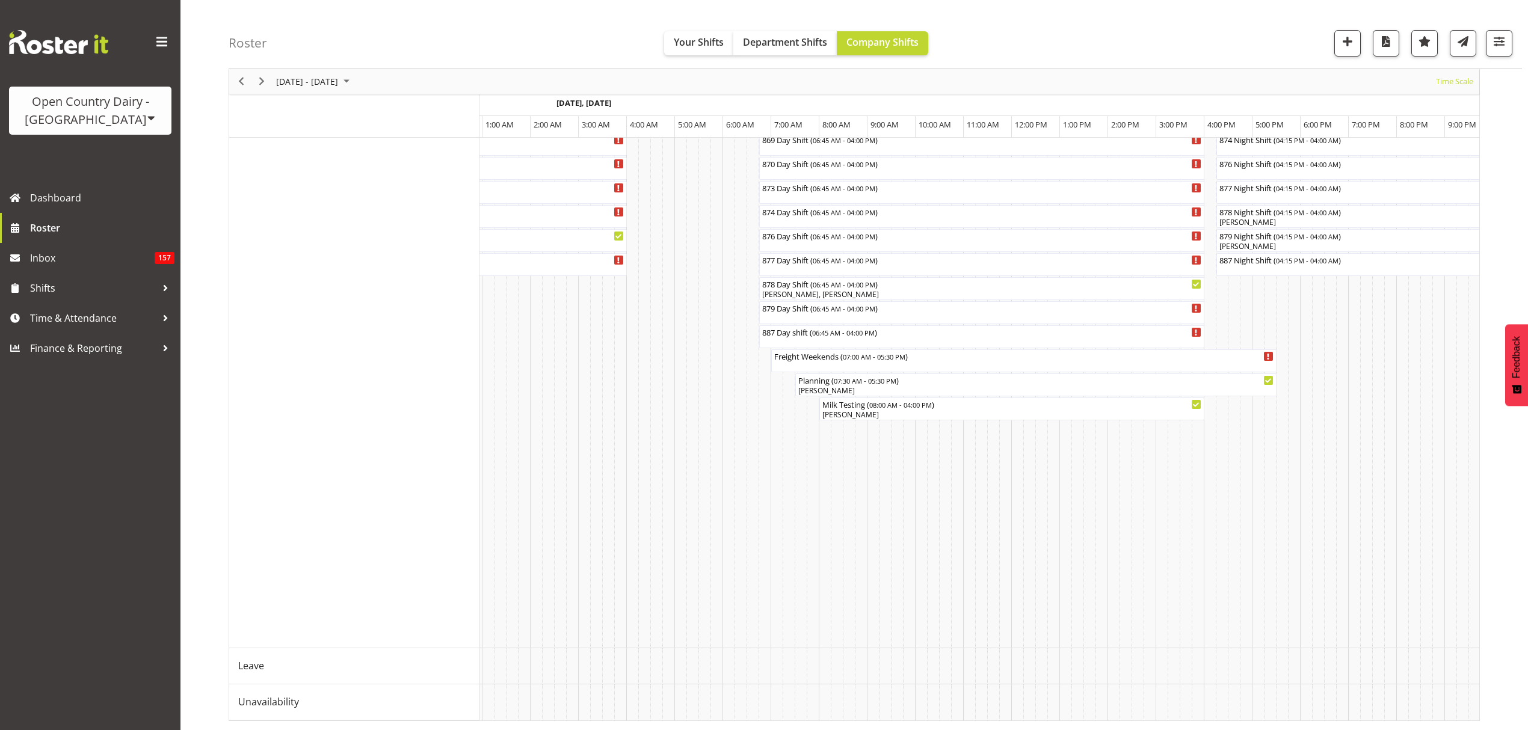
scroll to position [0, 7083]
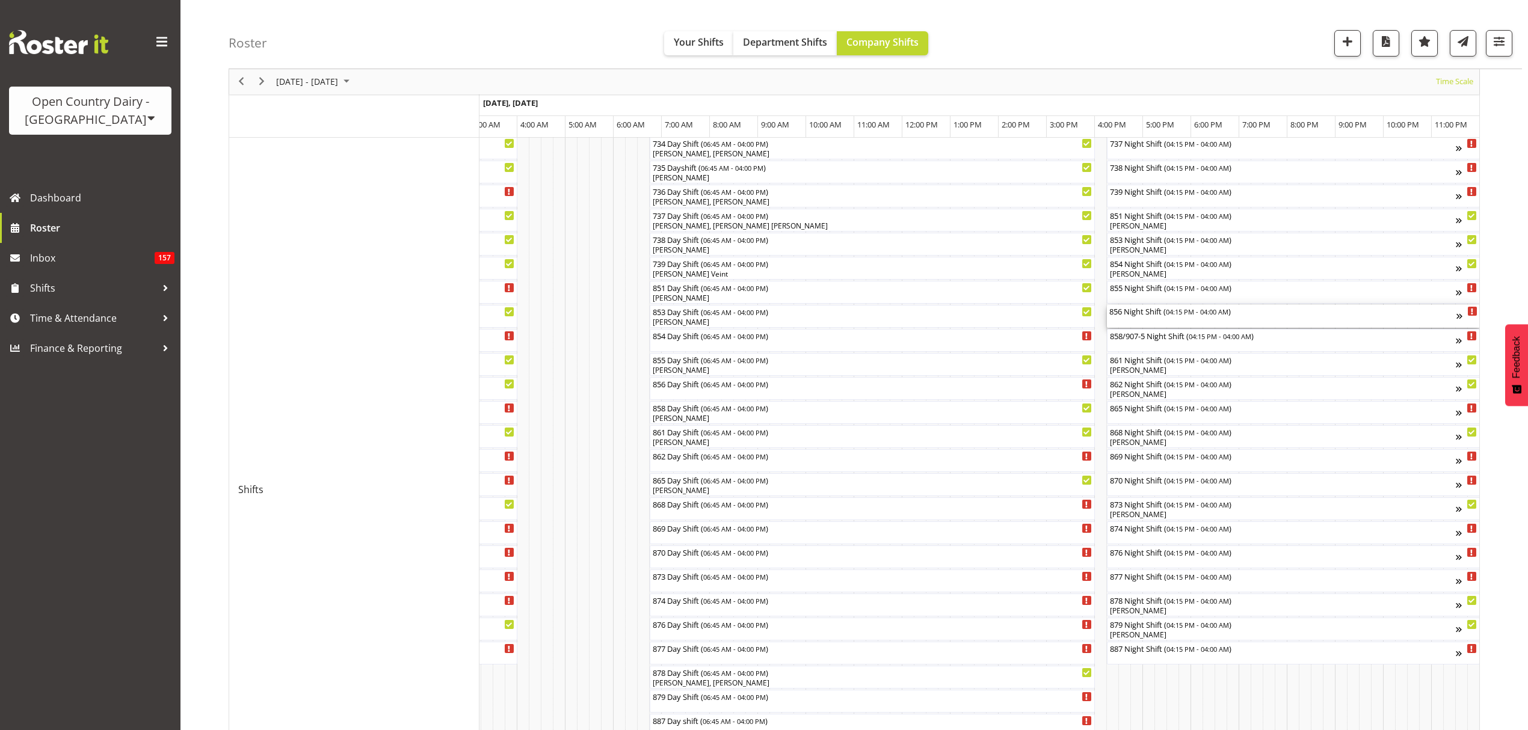
click at [1144, 322] on div "856 Night Shift ( 04:15 PM - 04:00 AM )" at bounding box center [1282, 316] width 347 height 23
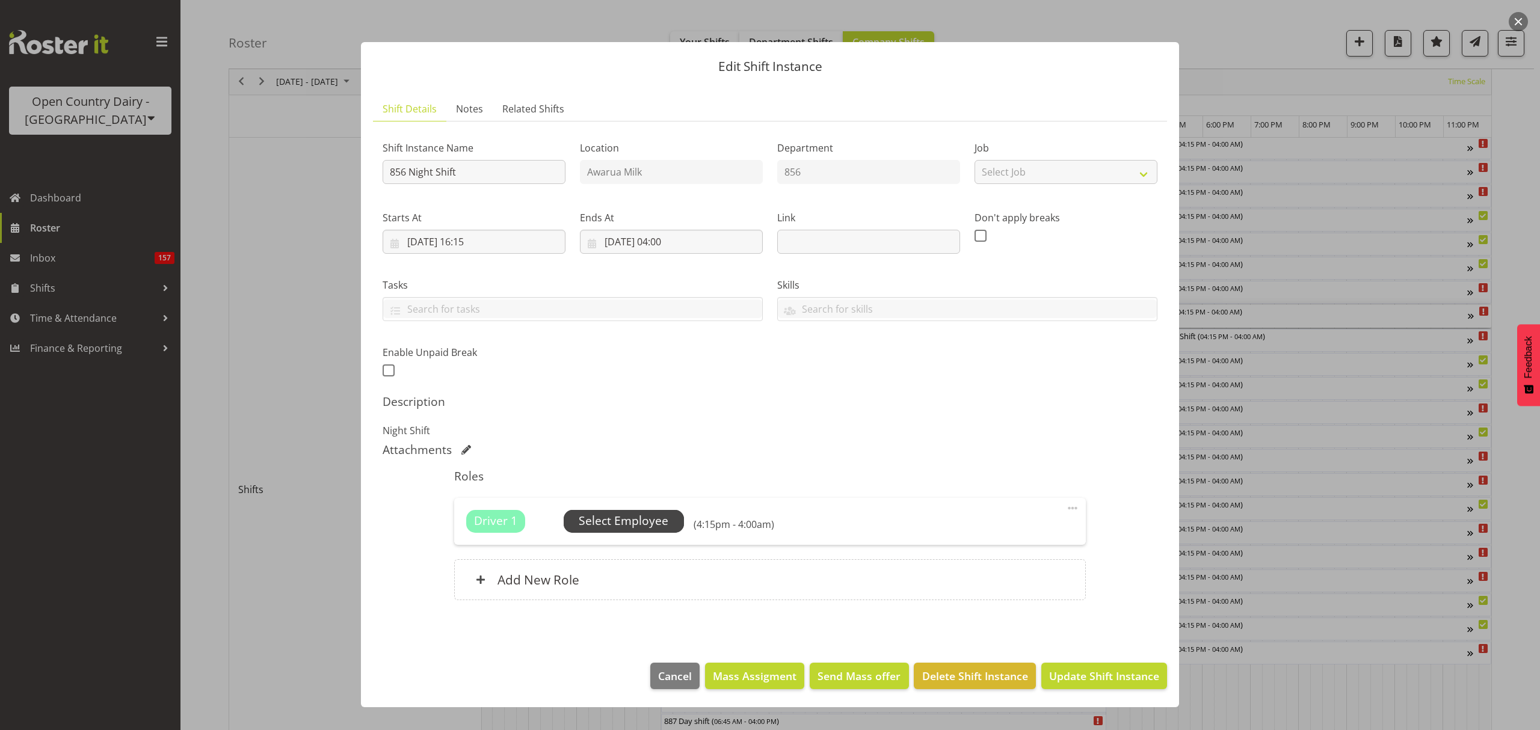
click at [633, 508] on div "Driver 1 Unfilled Select Employee (4:15pm - 4:00am) Edit Cover Role Delete" at bounding box center [769, 521] width 631 height 47
click at [635, 514] on span "Select Employee" at bounding box center [624, 520] width 90 height 17
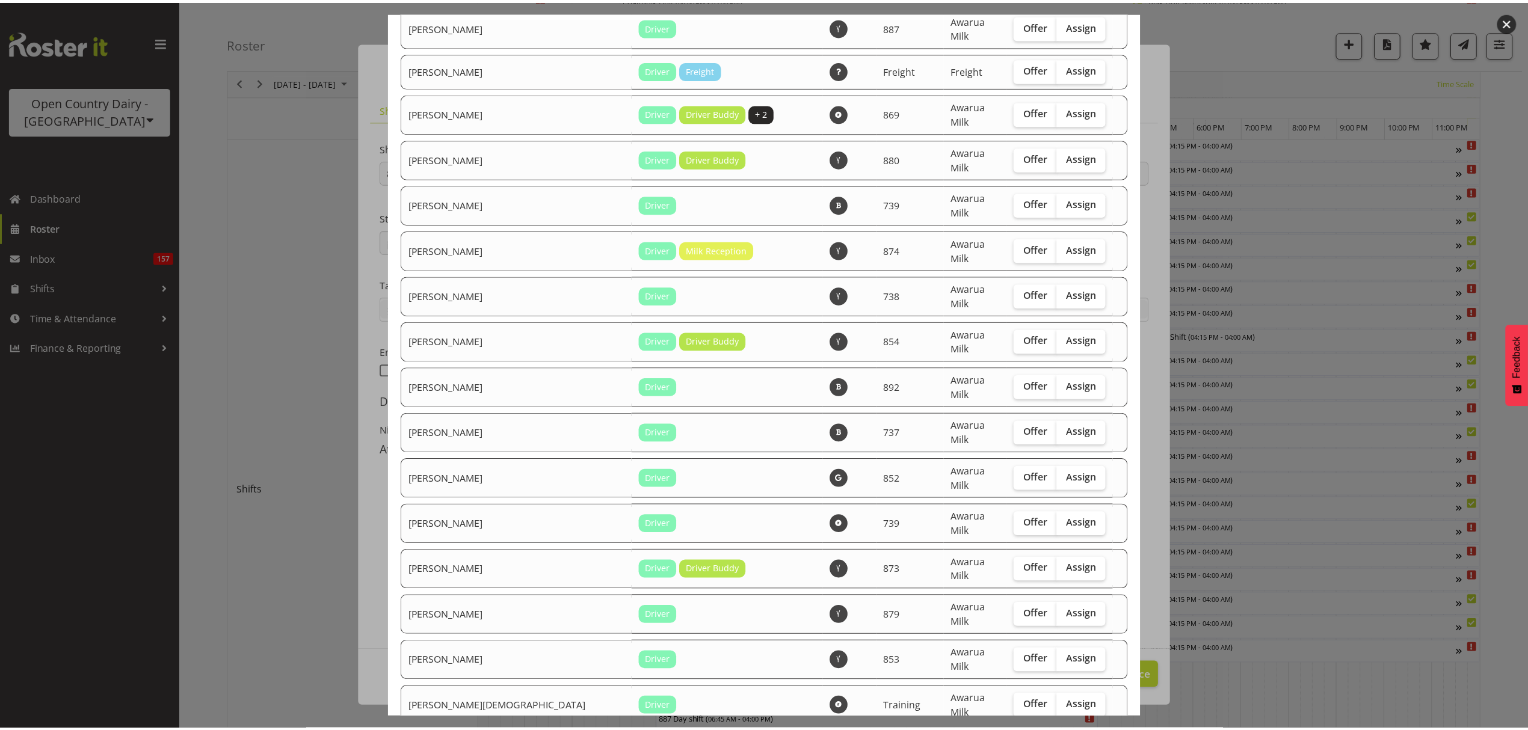
scroll to position [2225, 0]
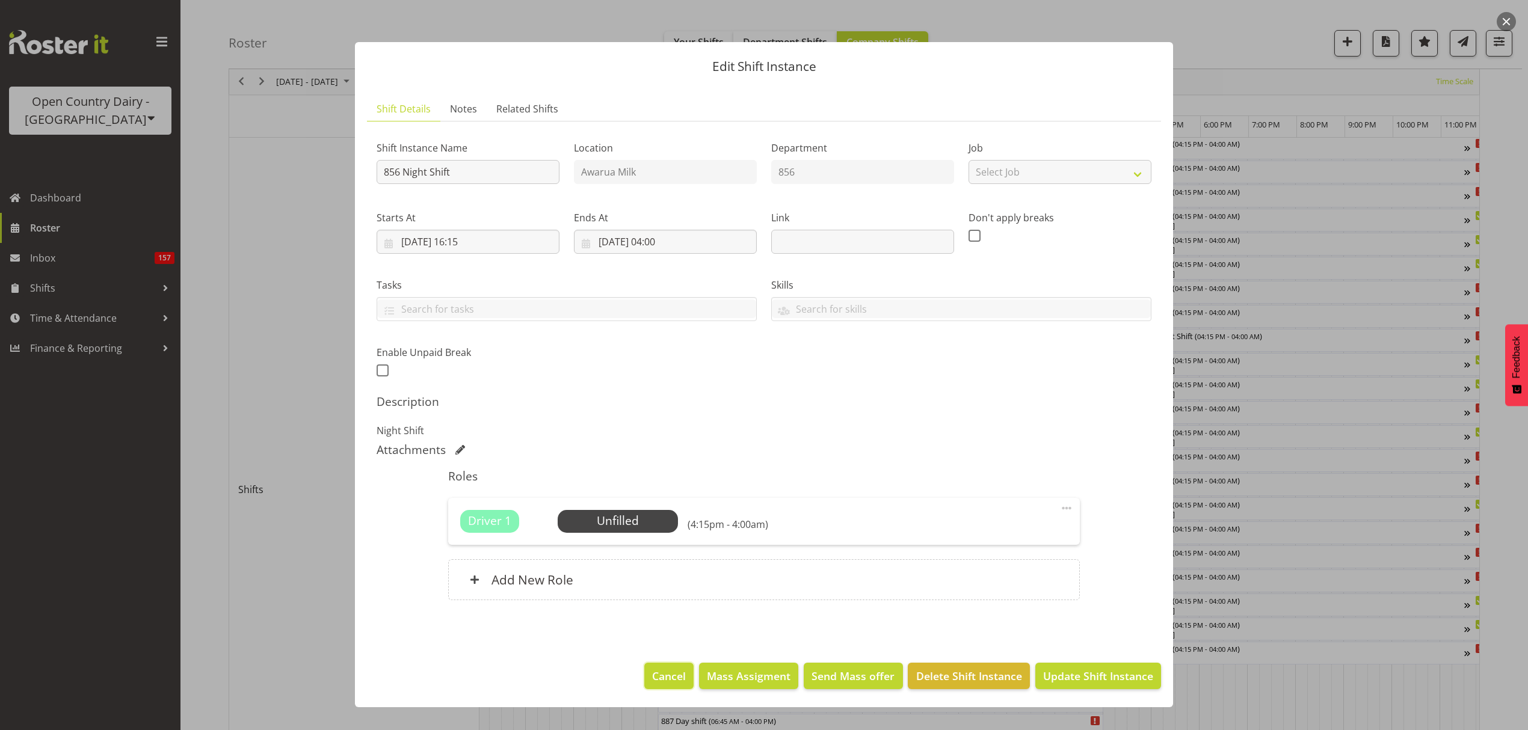
click at [676, 677] on span "Cancel" at bounding box center [669, 676] width 34 height 16
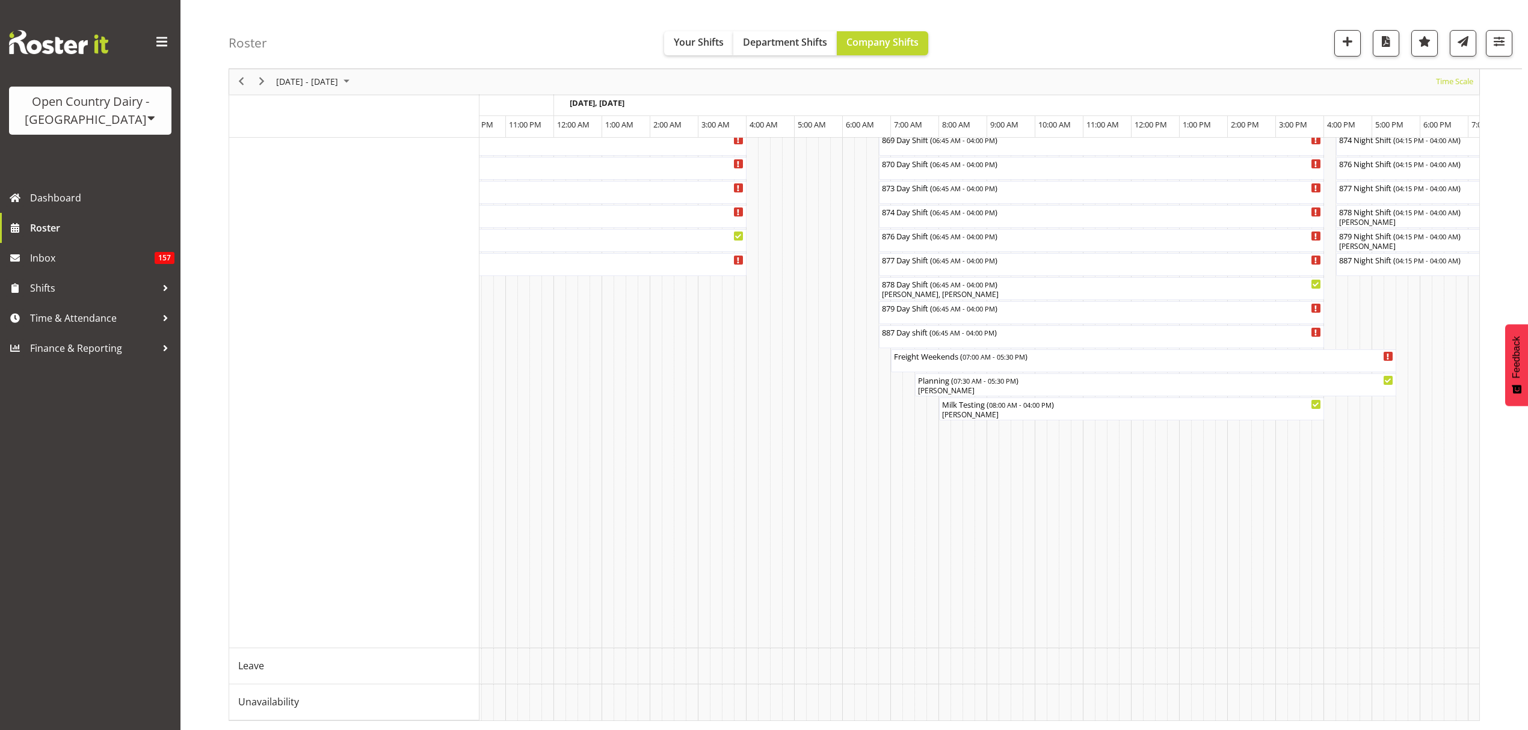
scroll to position [0, 6567]
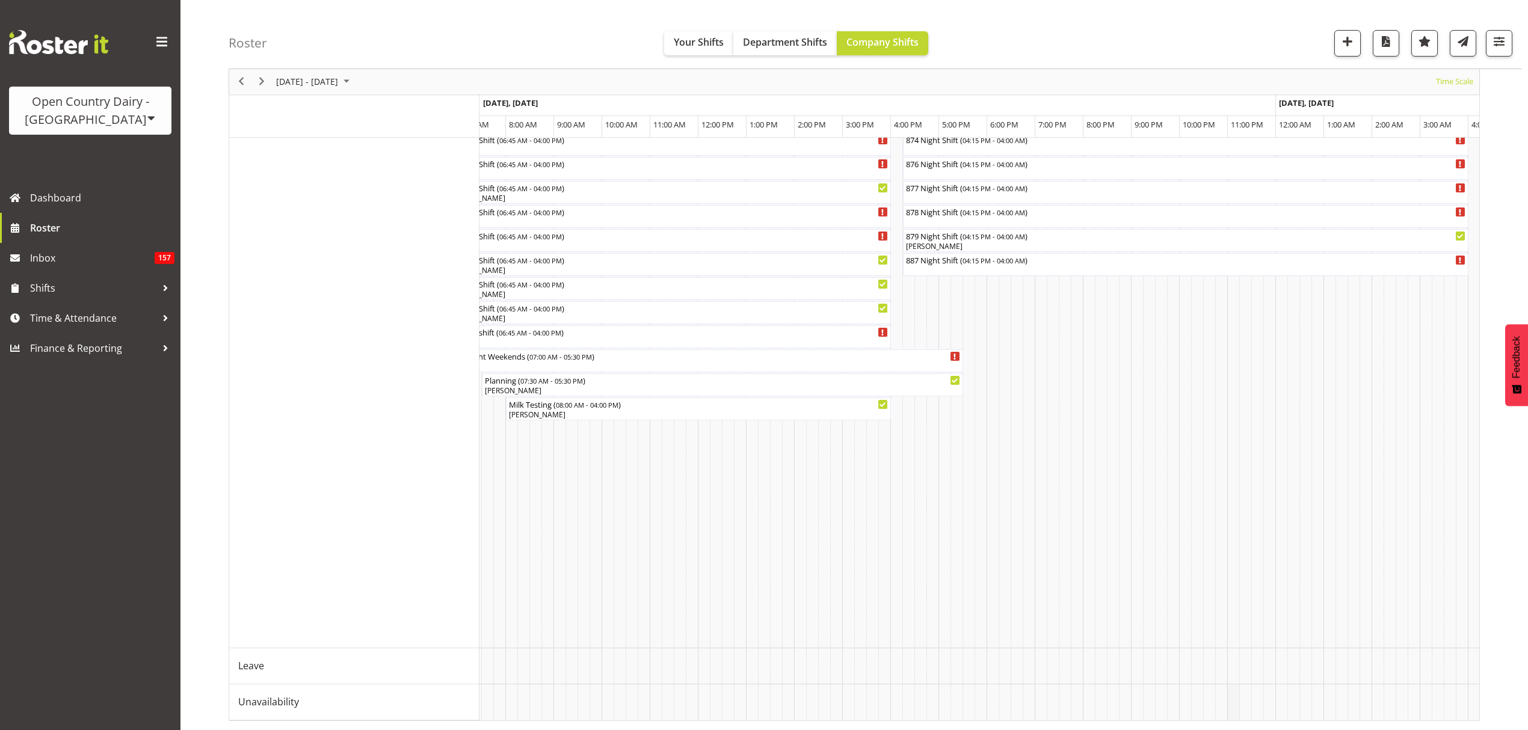
click at [1230, 692] on td "Timeline Week of August 20, 2025" at bounding box center [1233, 702] width 12 height 36
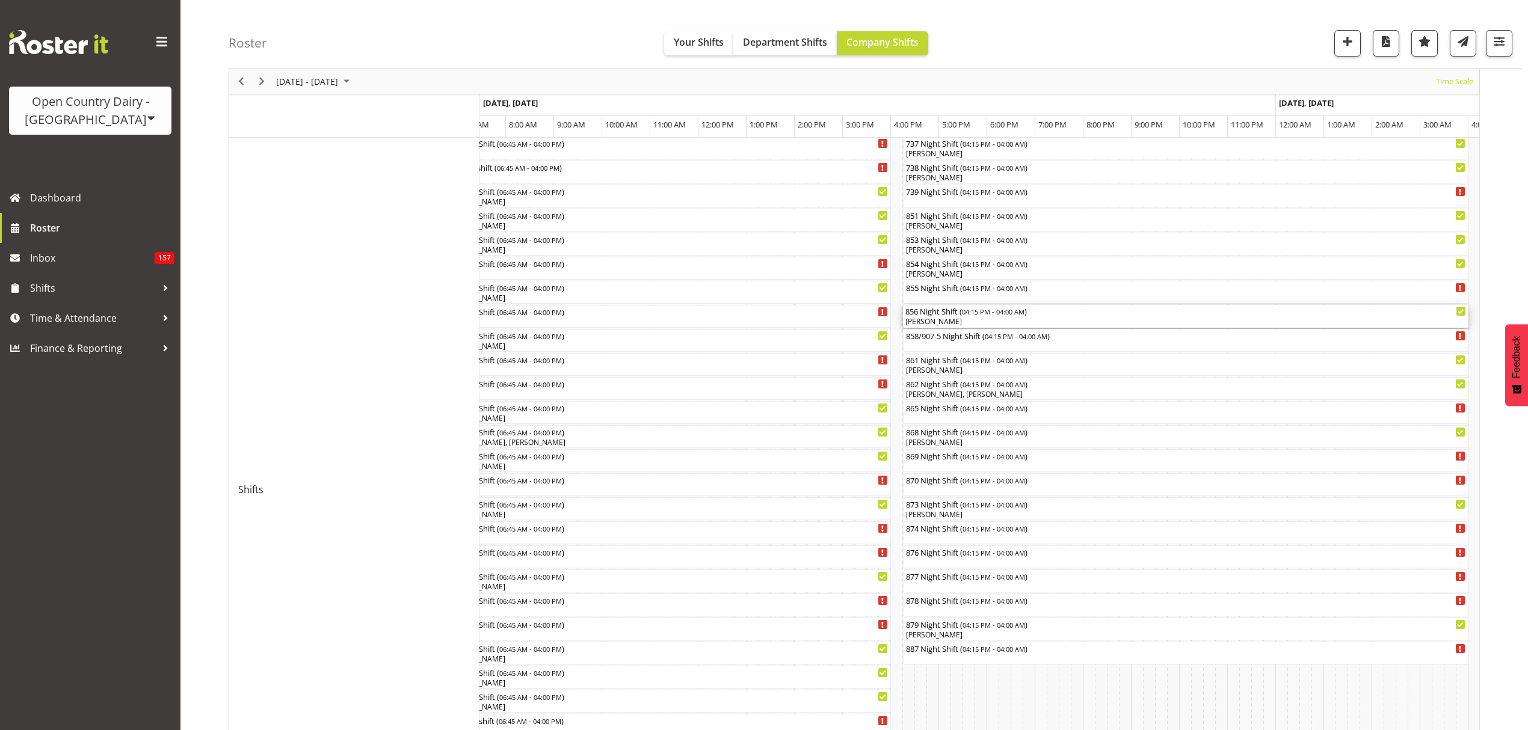
click at [960, 320] on div "[PERSON_NAME]" at bounding box center [1185, 321] width 560 height 11
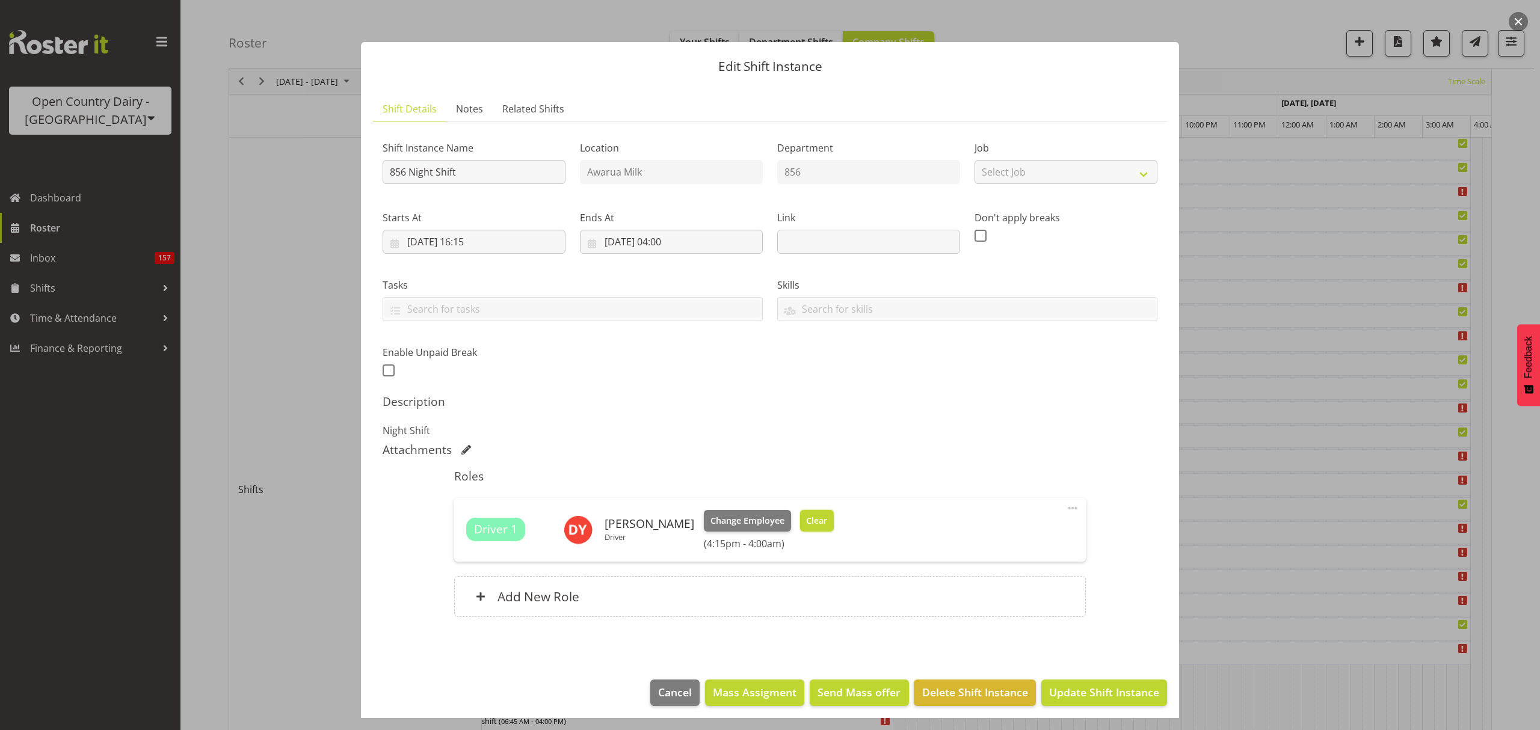
click at [806, 525] on span "Clear" at bounding box center [816, 520] width 21 height 13
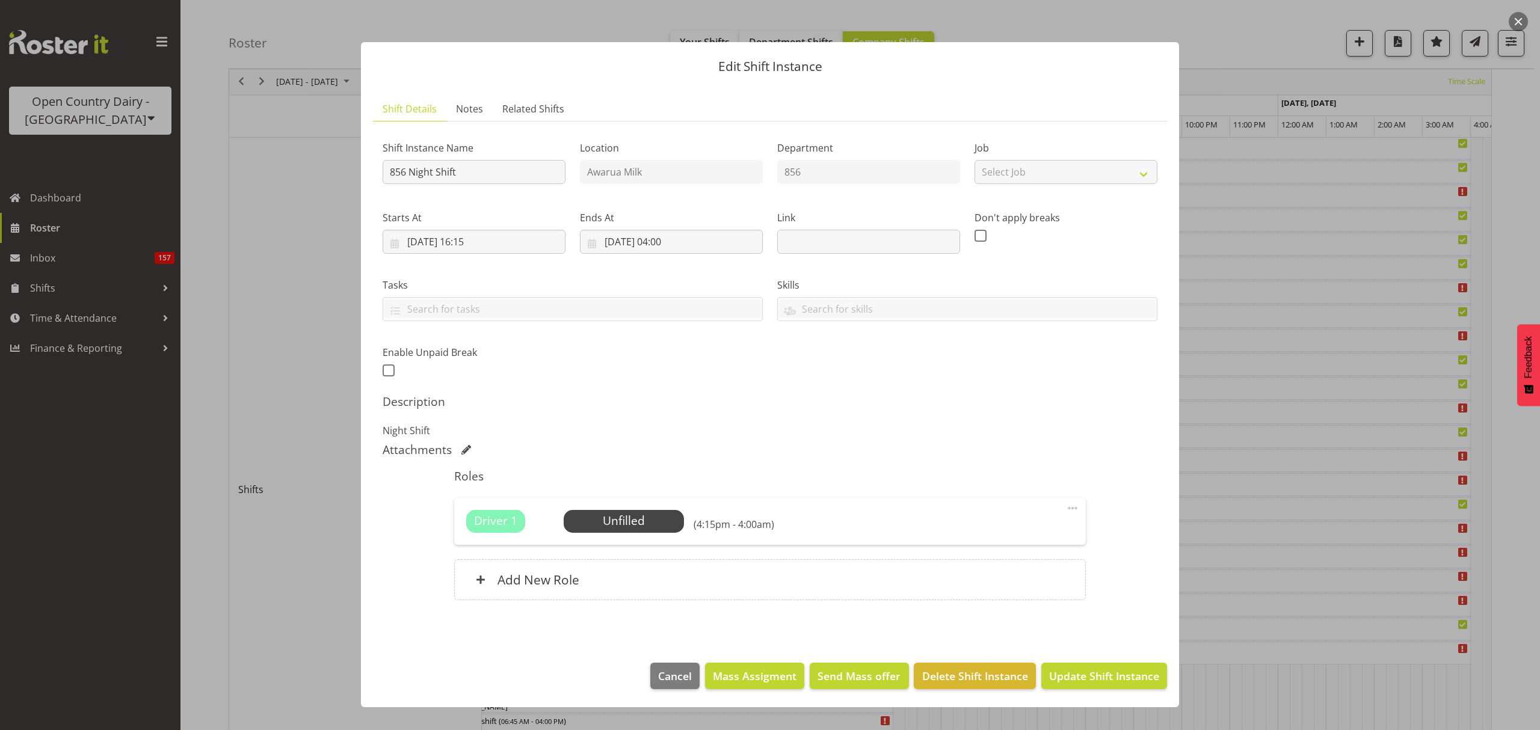
click at [1123, 696] on footer "Cancel Mass Assigment Send Mass offer Delete Shift Instance Update Shift Instan…" at bounding box center [770, 679] width 818 height 57
click at [1122, 686] on button "Update Shift Instance" at bounding box center [1104, 676] width 126 height 26
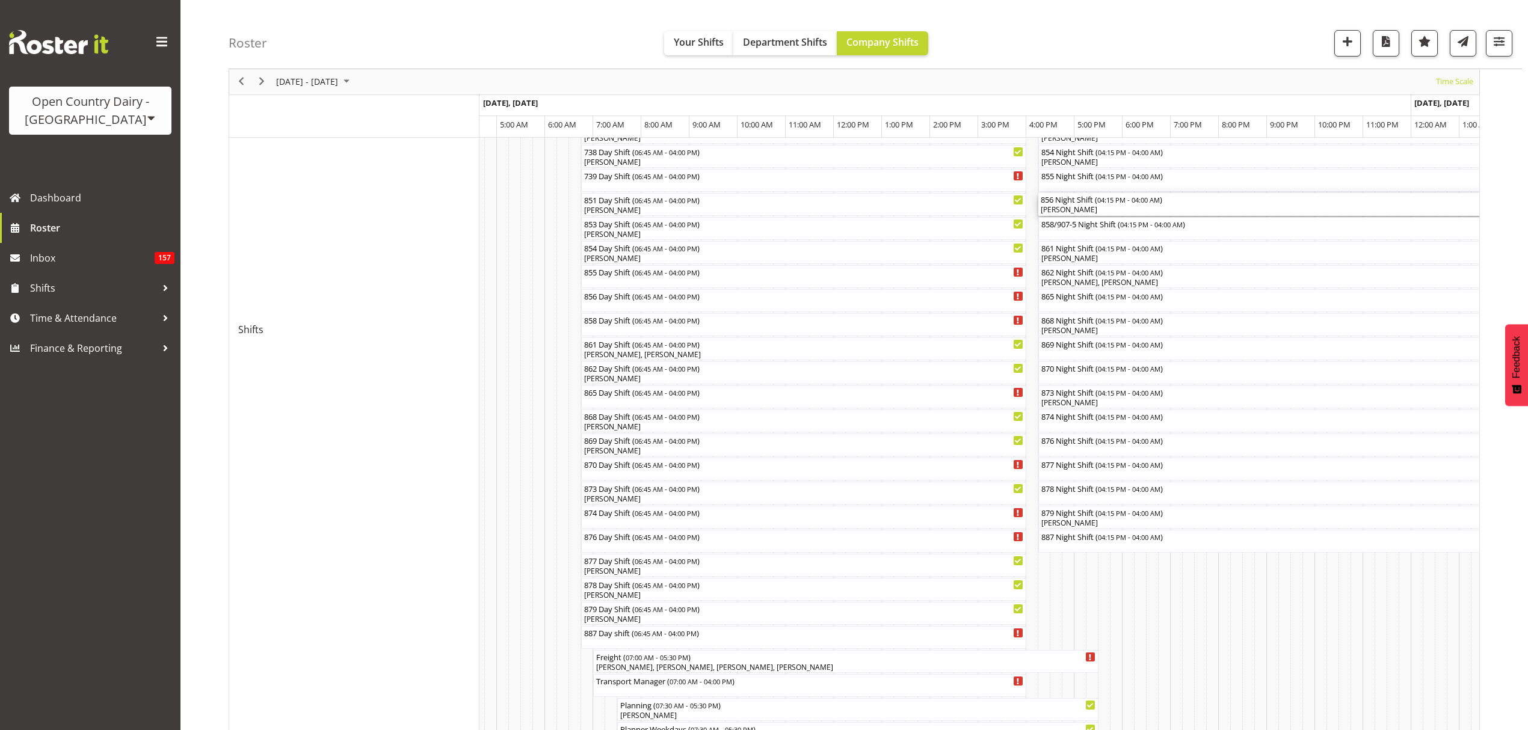
click at [1081, 203] on div "856 Night Shift ( 04:15 PM - 04:00 AM )" at bounding box center [1320, 199] width 560 height 12
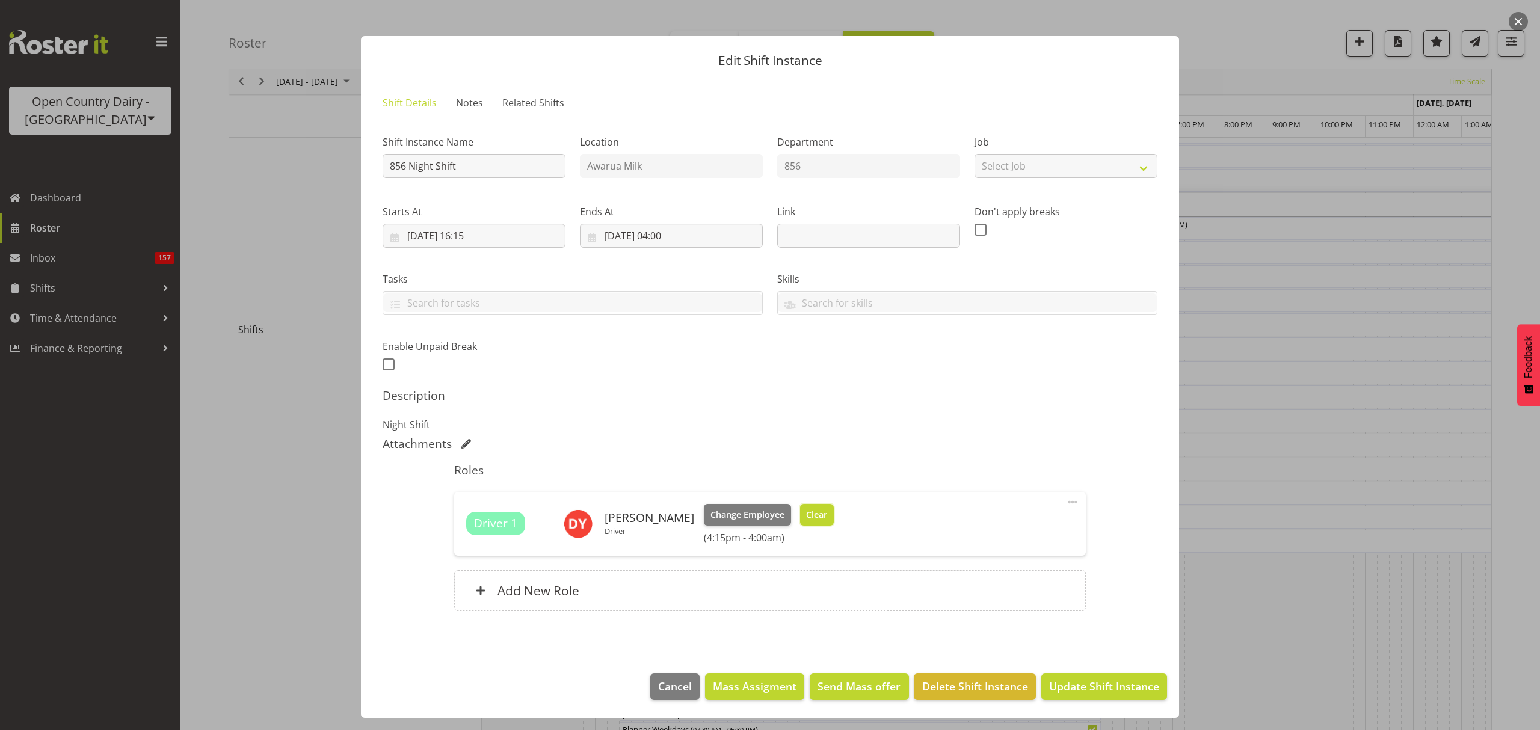
click at [814, 515] on span "Clear" at bounding box center [816, 514] width 21 height 13
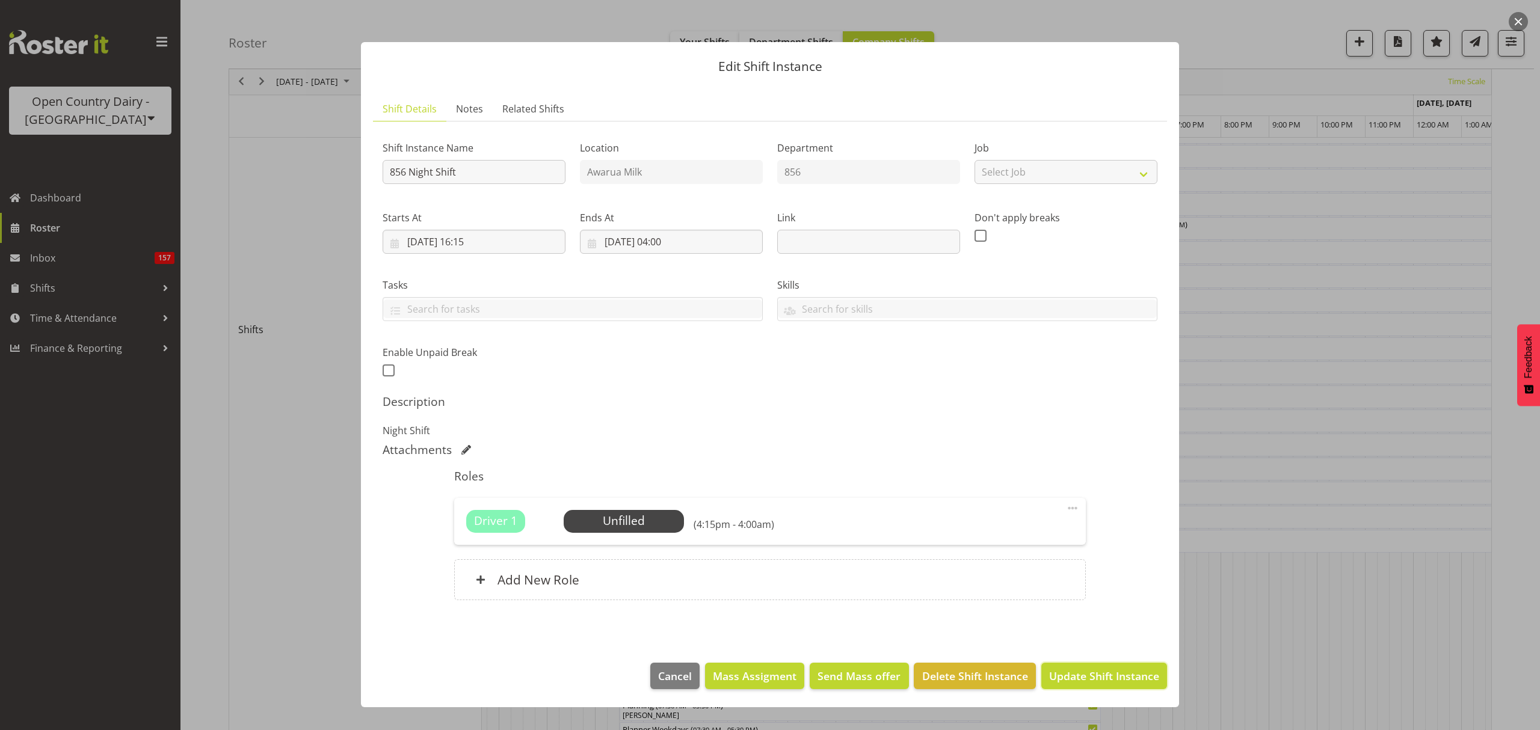
click at [1116, 689] on button "Update Shift Instance" at bounding box center [1104, 676] width 126 height 26
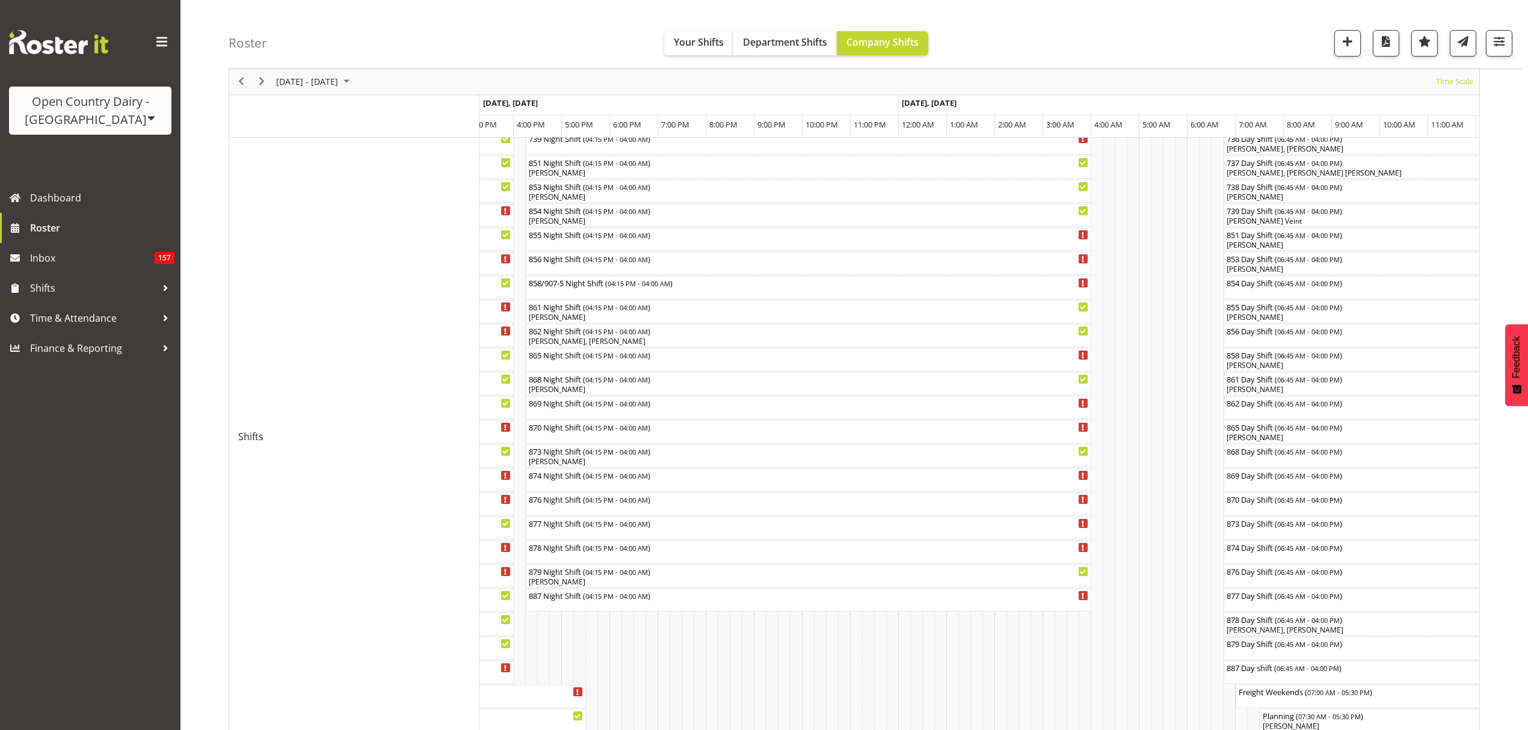
scroll to position [248, 0]
